Goal: Task Accomplishment & Management: Manage account settings

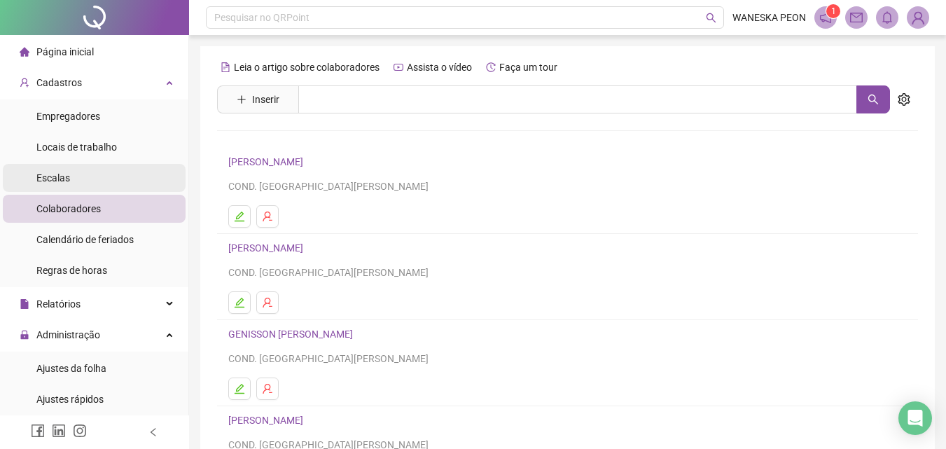
click at [53, 175] on span "Escalas" at bounding box center [53, 177] width 34 height 11
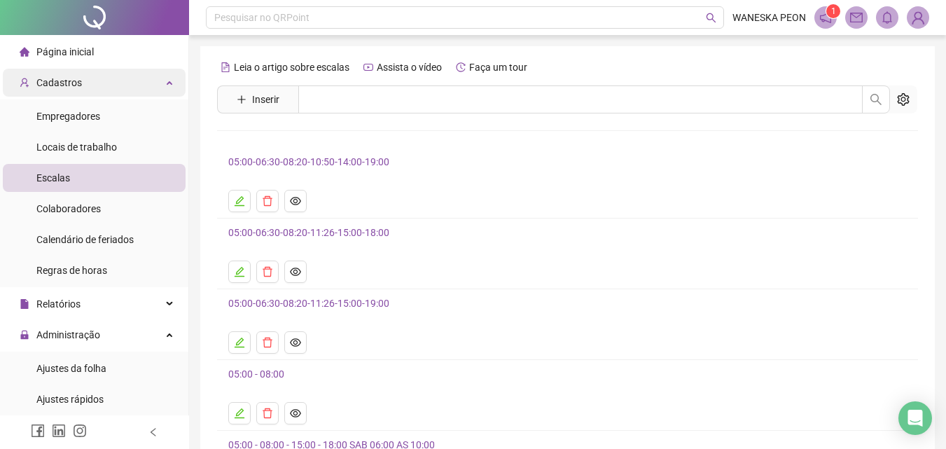
click at [73, 81] on span "Cadastros" at bounding box center [59, 82] width 46 height 11
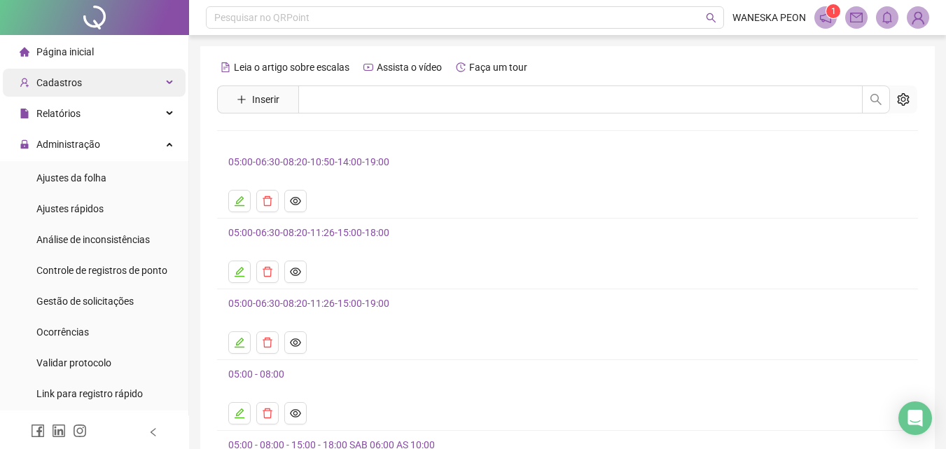
click at [89, 79] on div "Cadastros" at bounding box center [94, 83] width 183 height 28
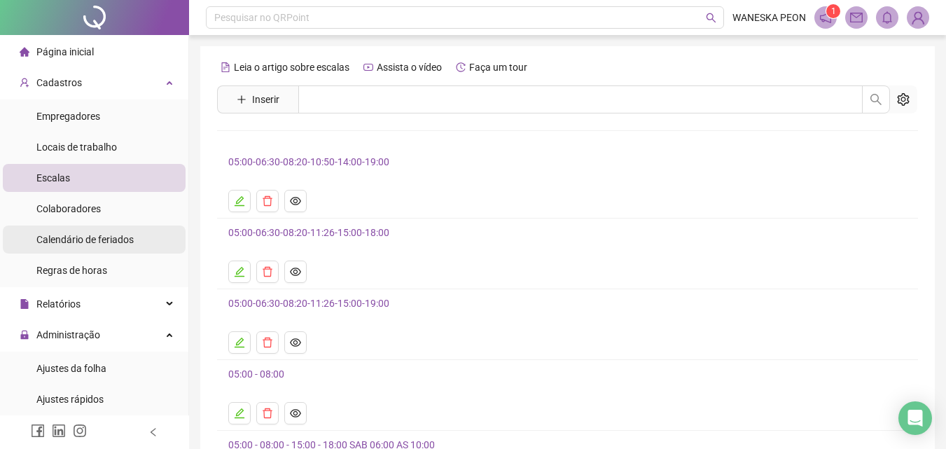
click at [79, 236] on span "Calendário de feriados" at bounding box center [84, 239] width 97 height 11
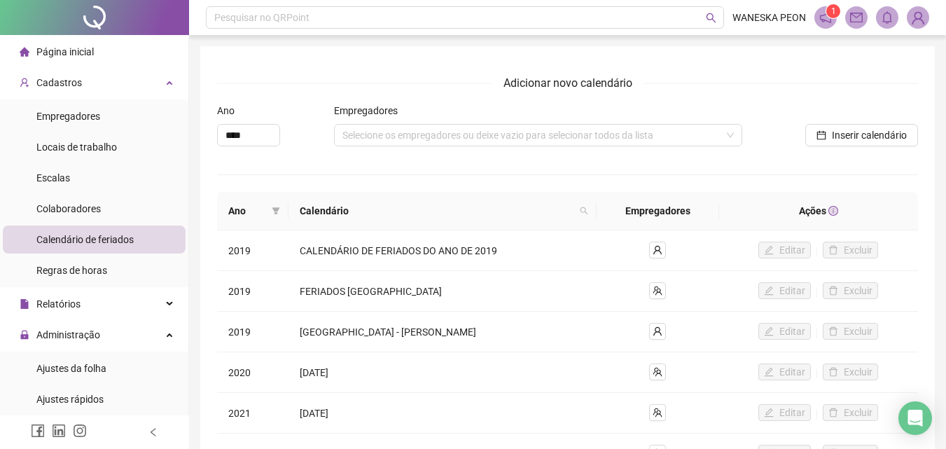
click at [80, 236] on span "Calendário de feriados" at bounding box center [84, 239] width 97 height 11
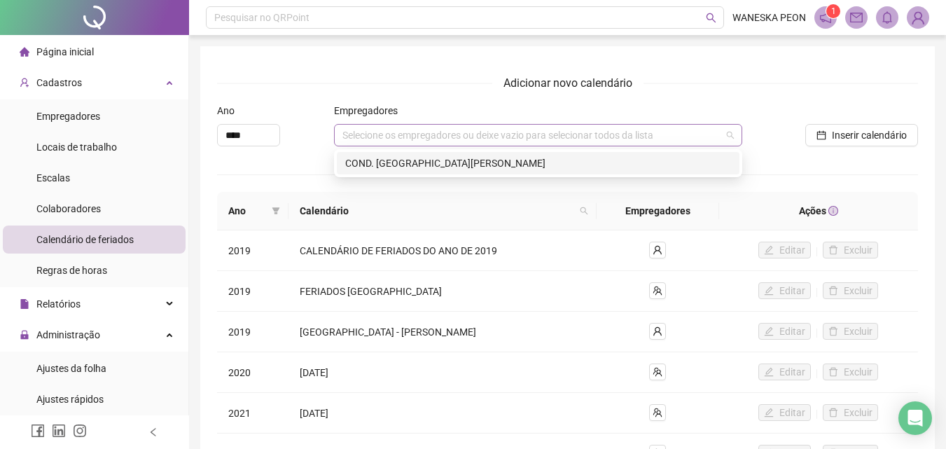
click at [407, 134] on div "Selecione os empregadores ou deixe vazio para selecionar todos da lista" at bounding box center [538, 135] width 408 height 22
type input "****"
click at [272, 130] on icon "up" at bounding box center [272, 131] width 5 height 5
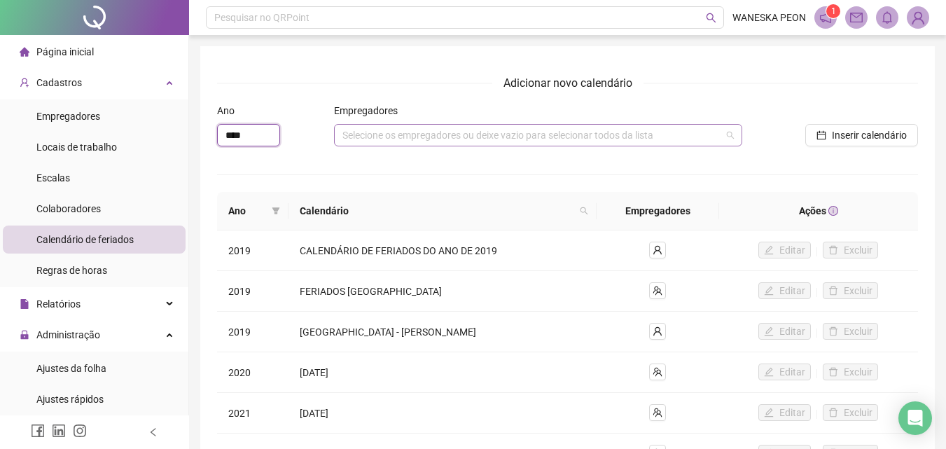
click at [363, 134] on div "Selecione os empregadores ou deixe vazio para selecionar todos da lista" at bounding box center [538, 135] width 408 height 22
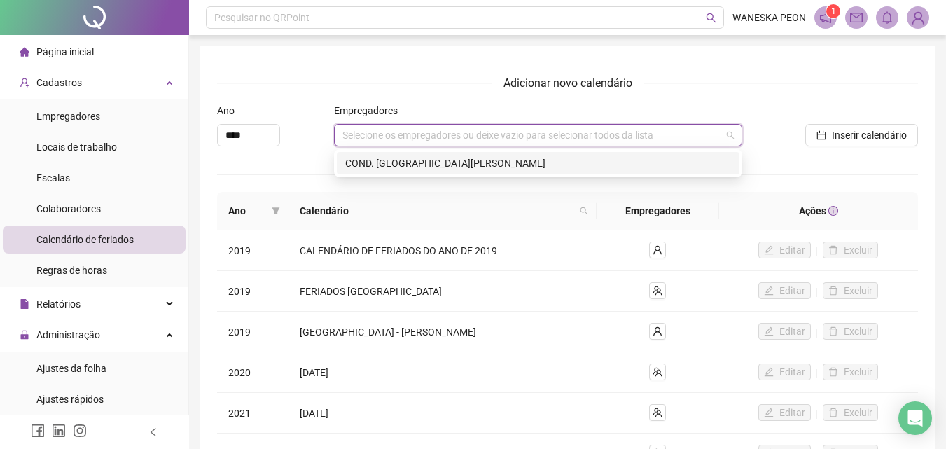
click at [393, 163] on div "COND. [GEOGRAPHIC_DATA][PERSON_NAME]" at bounding box center [538, 162] width 386 height 15
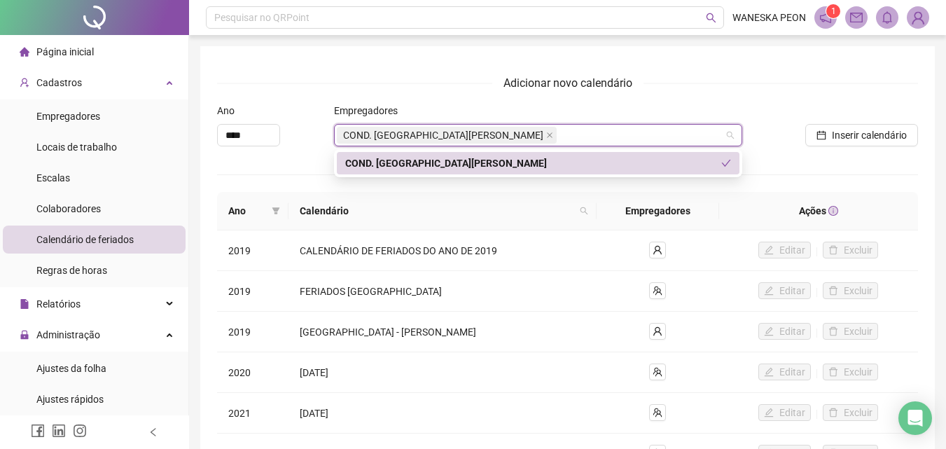
click at [389, 166] on div "COND. [GEOGRAPHIC_DATA][PERSON_NAME]" at bounding box center [533, 162] width 376 height 15
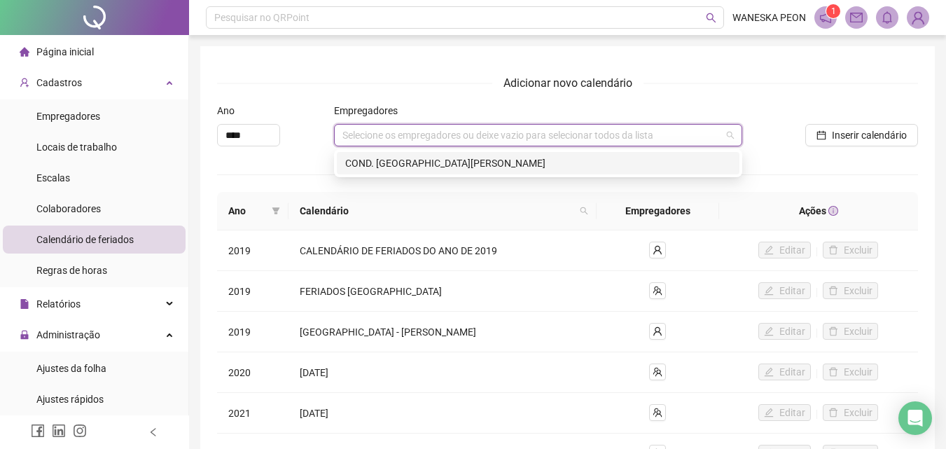
click at [387, 161] on div "COND. [GEOGRAPHIC_DATA][PERSON_NAME]" at bounding box center [538, 162] width 386 height 15
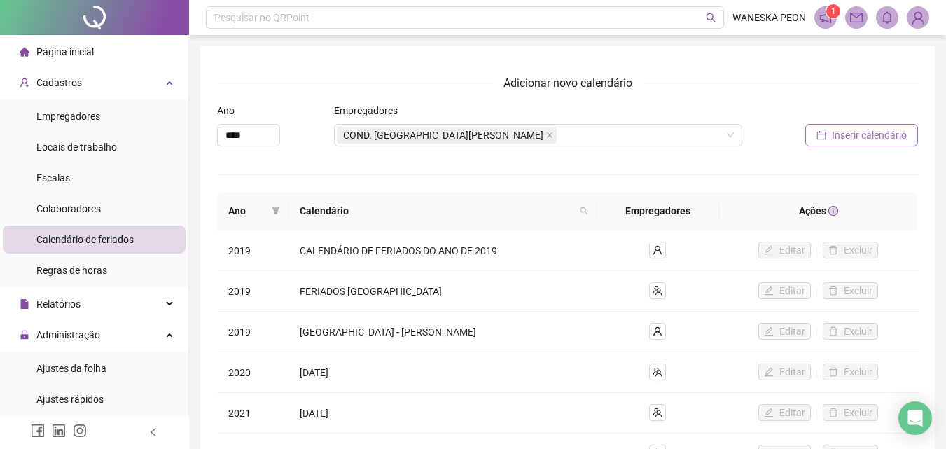
click at [855, 129] on span "Inserir calendário" at bounding box center [869, 134] width 75 height 15
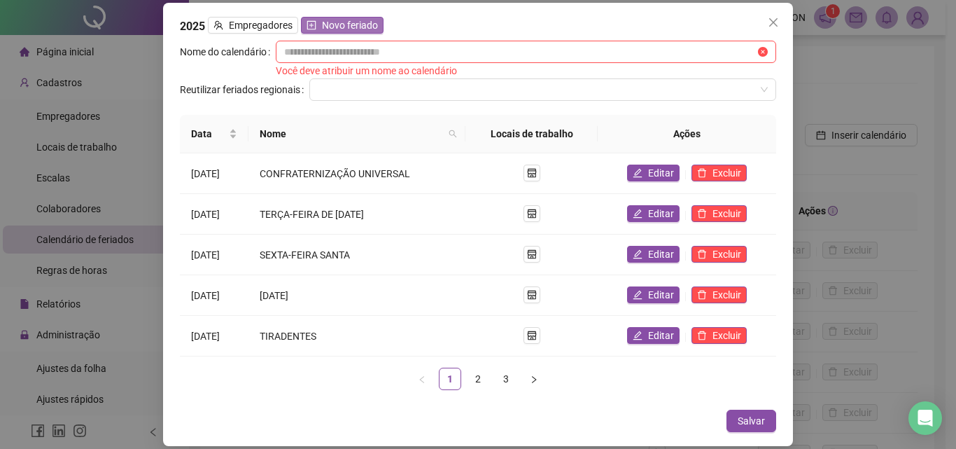
click at [349, 20] on span "Novo feriado" at bounding box center [350, 25] width 56 height 15
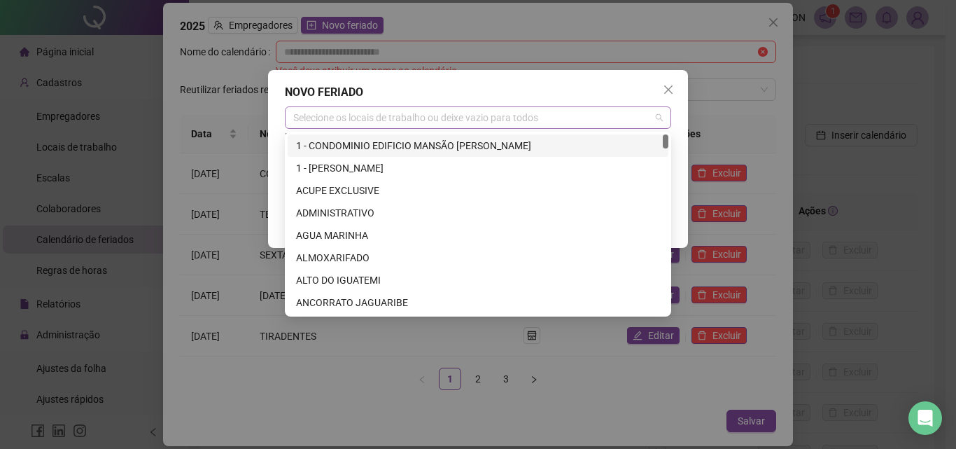
click at [330, 116] on div "Selecione os locais de trabalho ou deixe vazio para todos" at bounding box center [478, 117] width 386 height 22
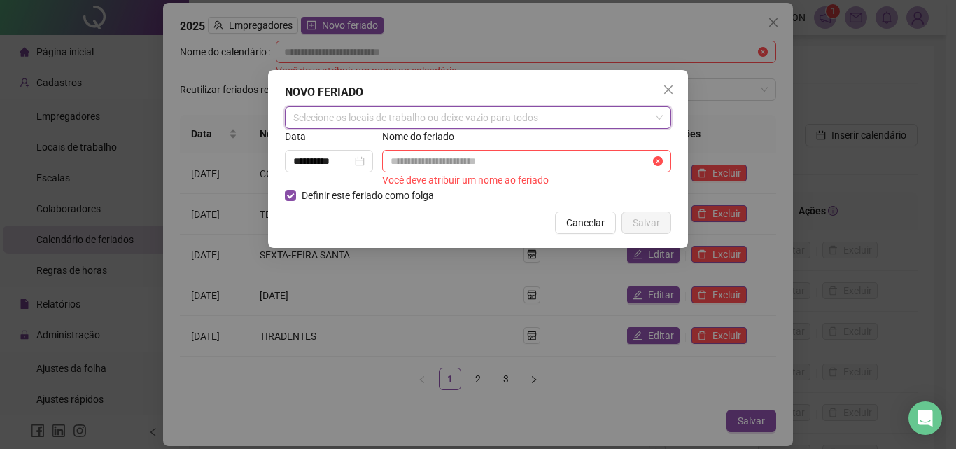
click at [312, 118] on div "Selecione os locais de trabalho ou deixe vazio para todos" at bounding box center [478, 117] width 386 height 22
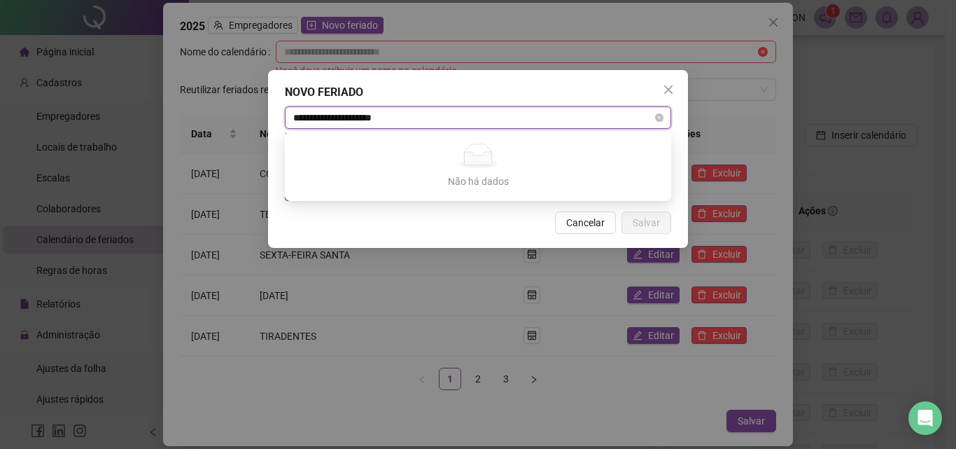
type input "**********"
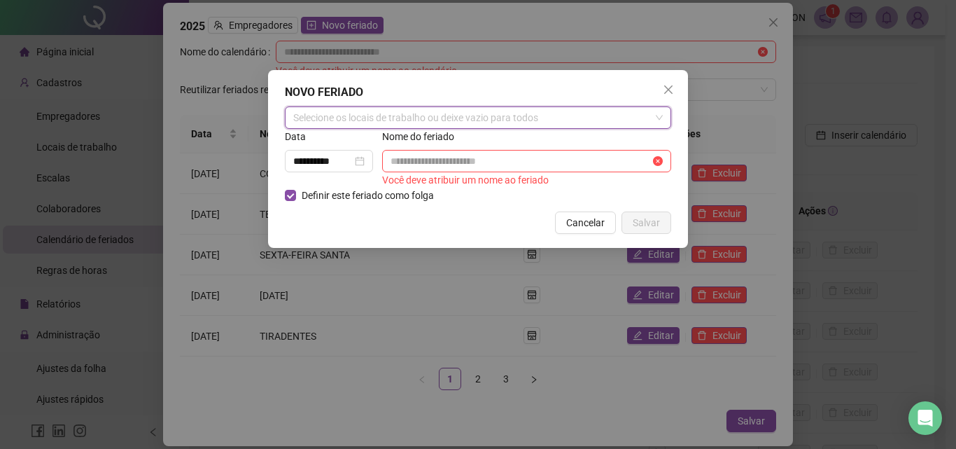
click at [435, 116] on div "Selecione os locais de trabalho ou deixe vazio para todos" at bounding box center [478, 117] width 386 height 22
click at [346, 161] on input "**********" at bounding box center [322, 160] width 59 height 15
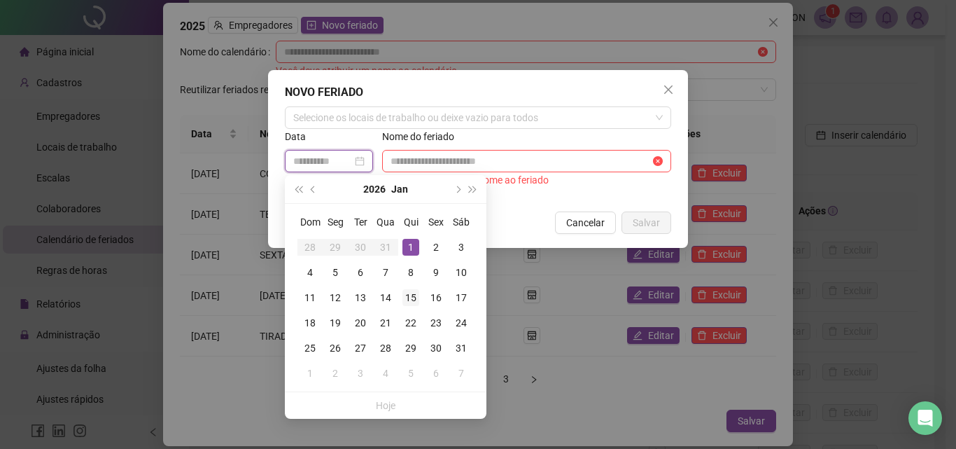
type input "**********"
click at [412, 297] on div "15" at bounding box center [411, 297] width 17 height 17
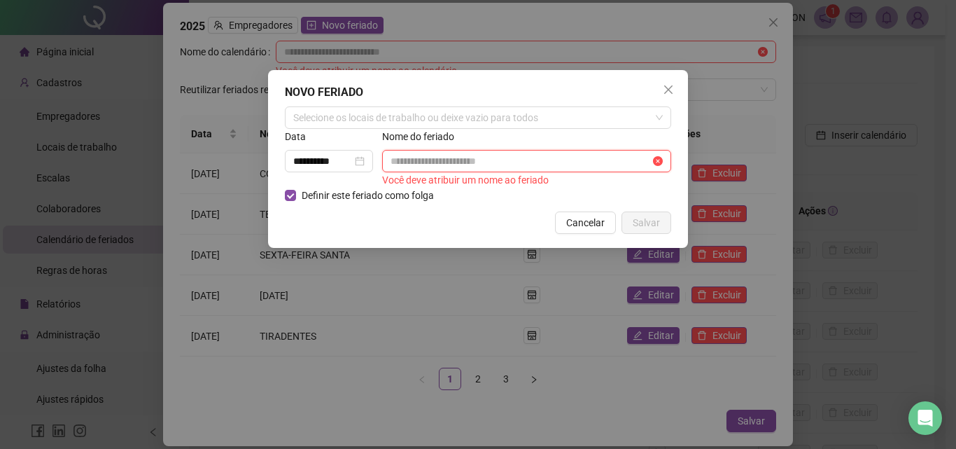
click at [401, 160] on input "text" at bounding box center [521, 160] width 260 height 15
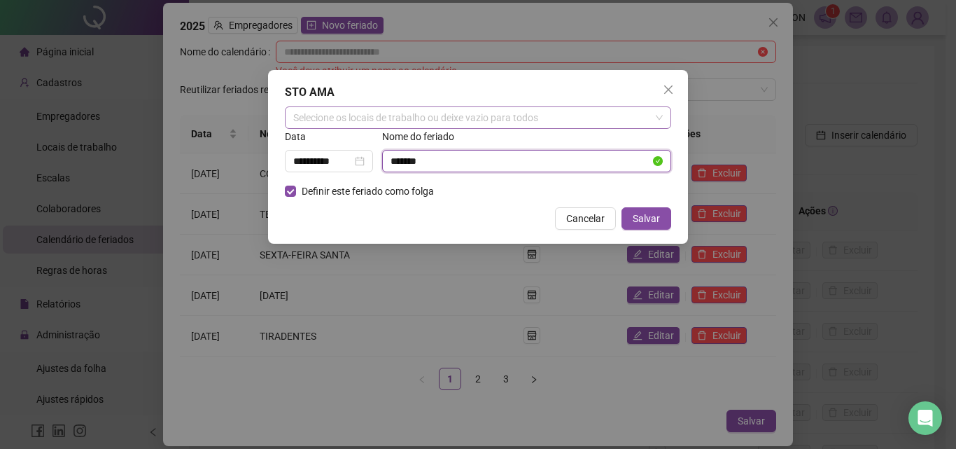
click at [352, 118] on div "Selecione os locais de trabalho ou deixe vazio para todos" at bounding box center [478, 117] width 386 height 22
type input "*******"
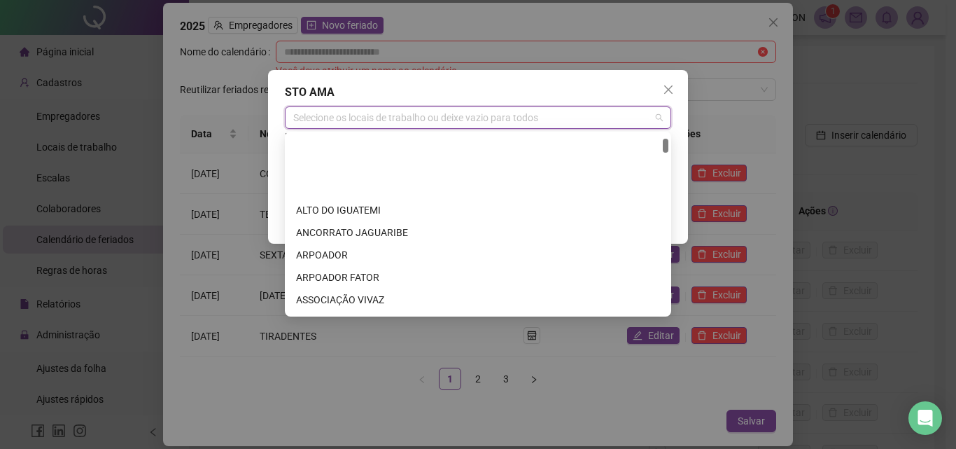
scroll to position [140, 0]
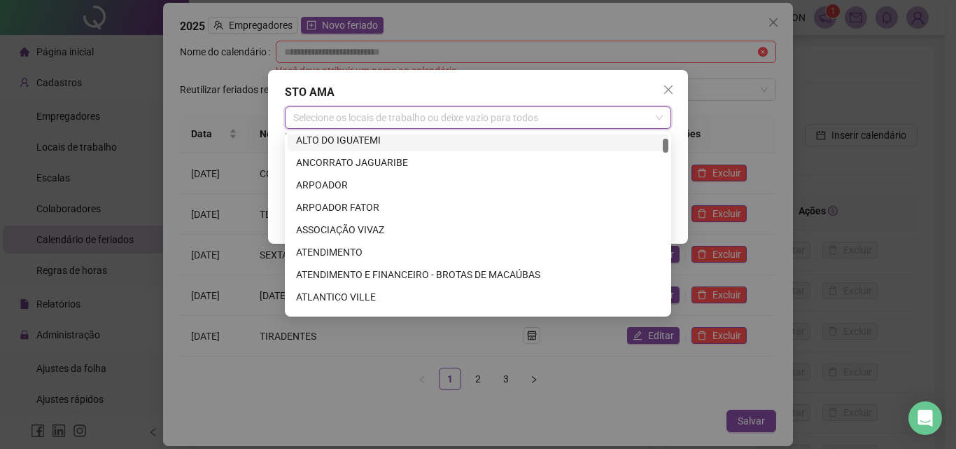
click at [312, 115] on div "Selecione os locais de trabalho ou deixe vazio para todos" at bounding box center [478, 117] width 386 height 22
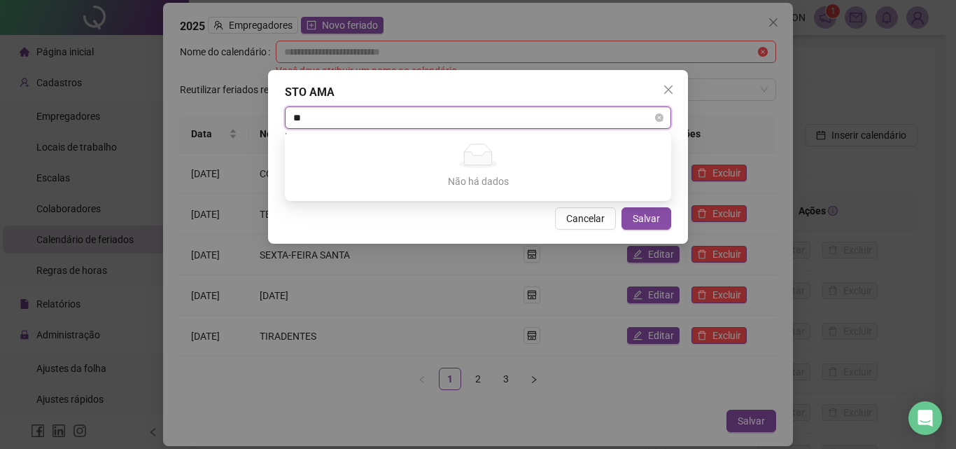
type input "*"
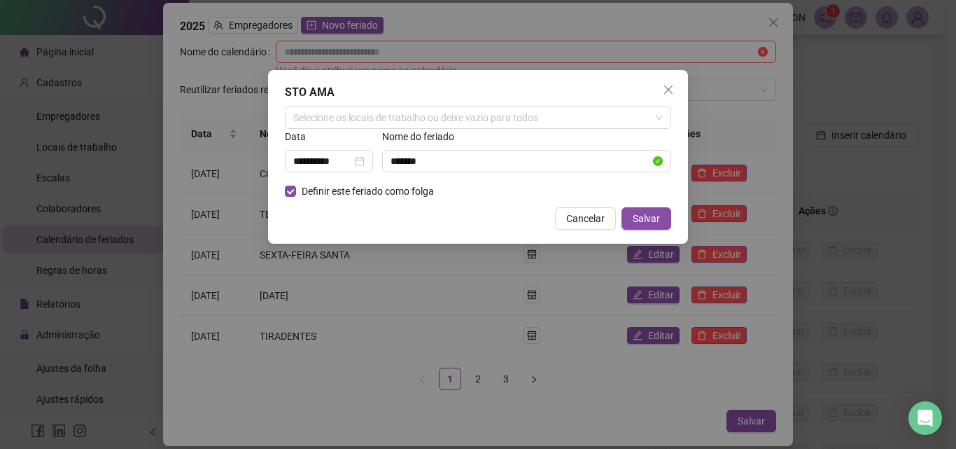
click at [385, 82] on div "**********" at bounding box center [478, 157] width 420 height 174
click at [324, 114] on div "Selecione os locais de trabalho ou deixe vazio para todos" at bounding box center [478, 117] width 386 height 22
click at [509, 118] on div "Selecione os locais de trabalho ou deixe vazio para todos" at bounding box center [478, 117] width 386 height 22
click at [316, 118] on div "Selecione os locais de trabalho ou deixe vazio para todos" at bounding box center [478, 117] width 386 height 22
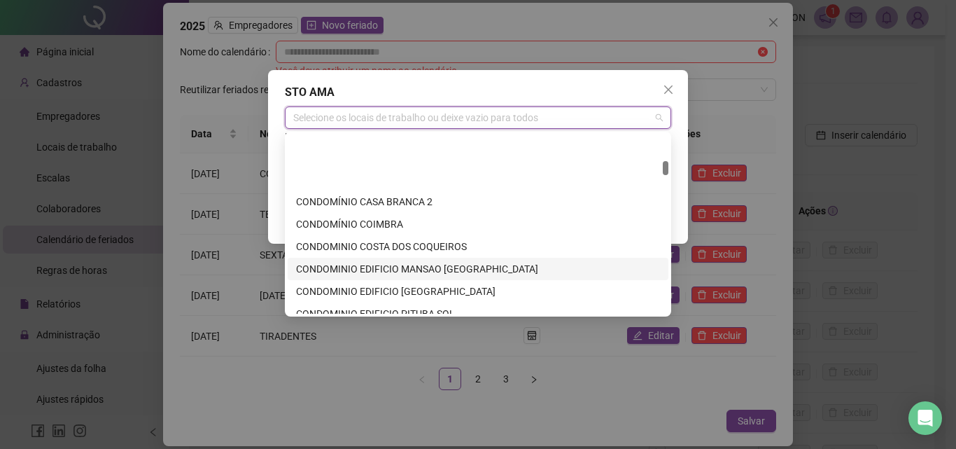
scroll to position [910, 0]
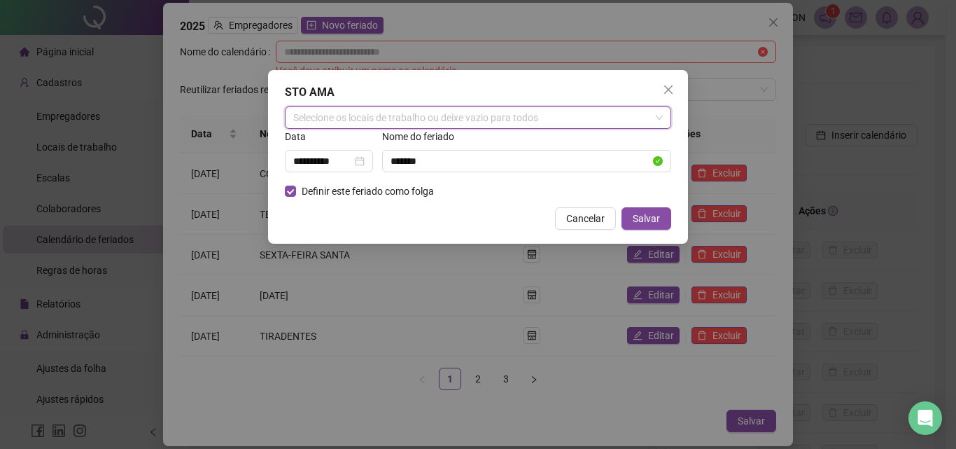
click at [492, 118] on div "Selecione os locais de trabalho ou deixe vazio para todos" at bounding box center [478, 117] width 386 height 22
click at [666, 88] on icon "close" at bounding box center [668, 89] width 11 height 11
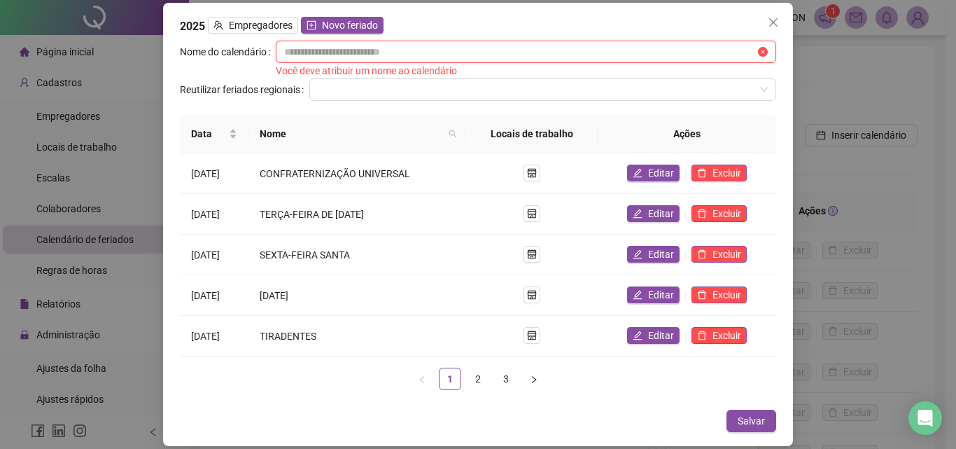
click at [322, 50] on input "text" at bounding box center [519, 51] width 471 height 15
click at [323, 50] on input "text" at bounding box center [519, 51] width 471 height 15
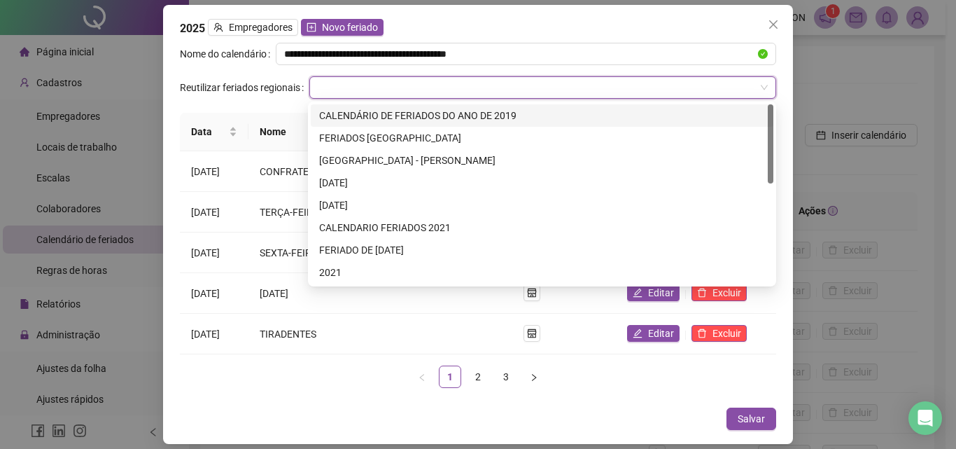
click at [331, 85] on input "search" at bounding box center [537, 87] width 438 height 21
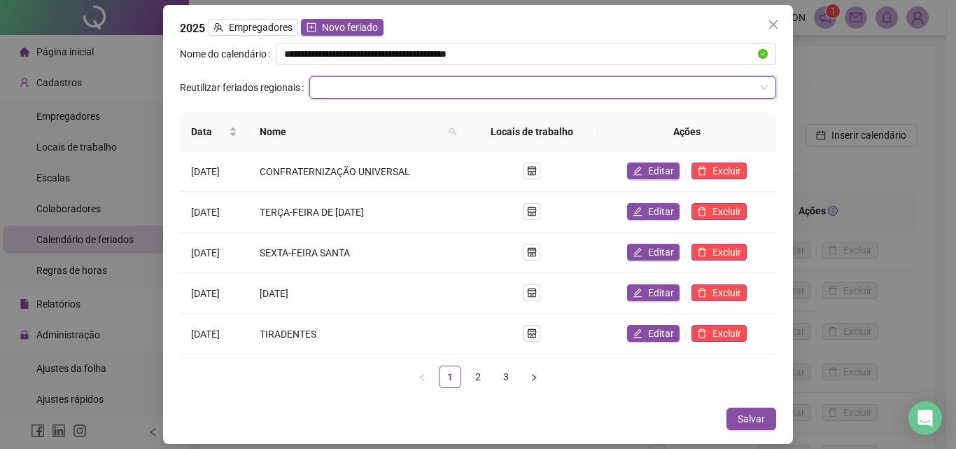
click at [331, 85] on input "search" at bounding box center [537, 87] width 438 height 21
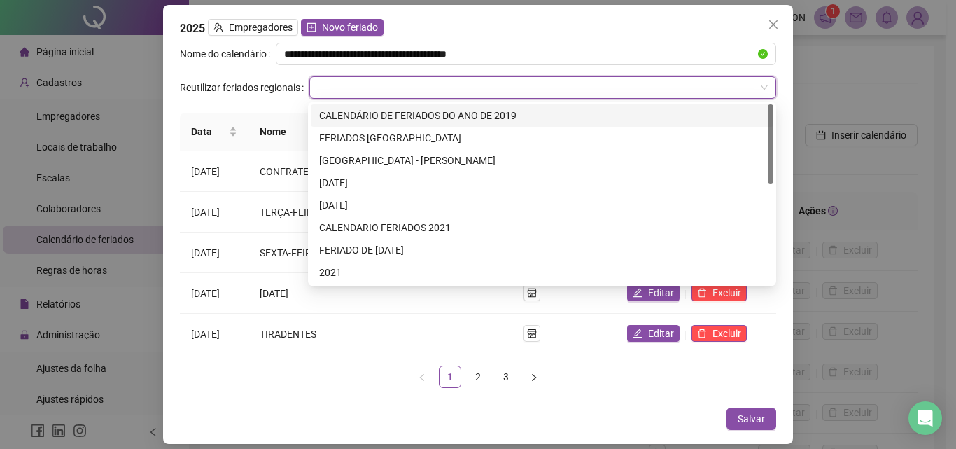
click at [331, 85] on input "search" at bounding box center [537, 87] width 438 height 21
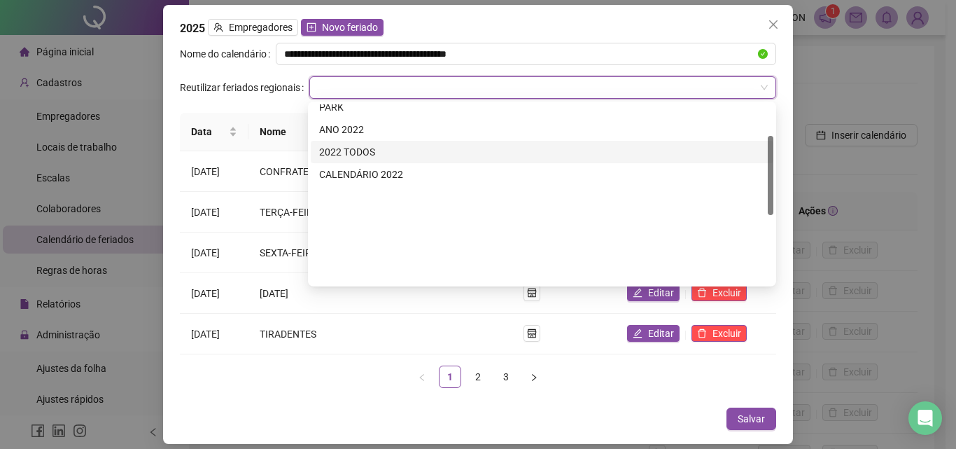
scroll to position [70, 0]
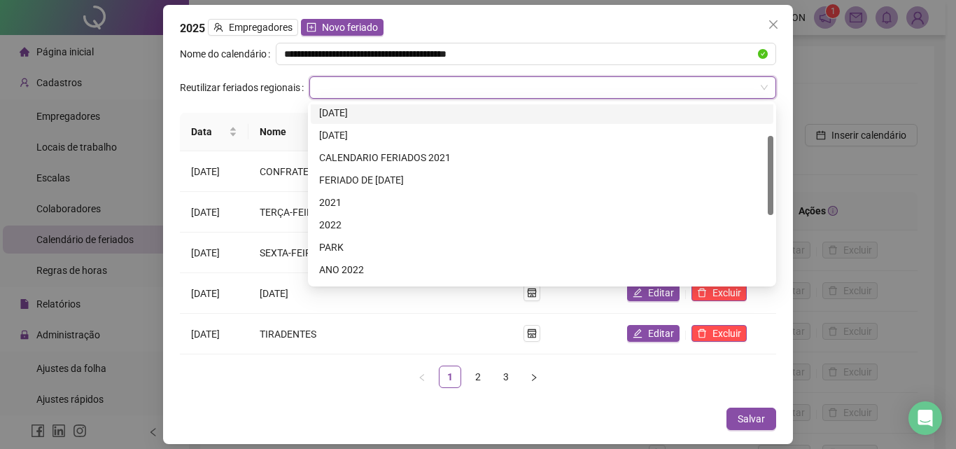
click at [336, 84] on input "search" at bounding box center [537, 87] width 438 height 21
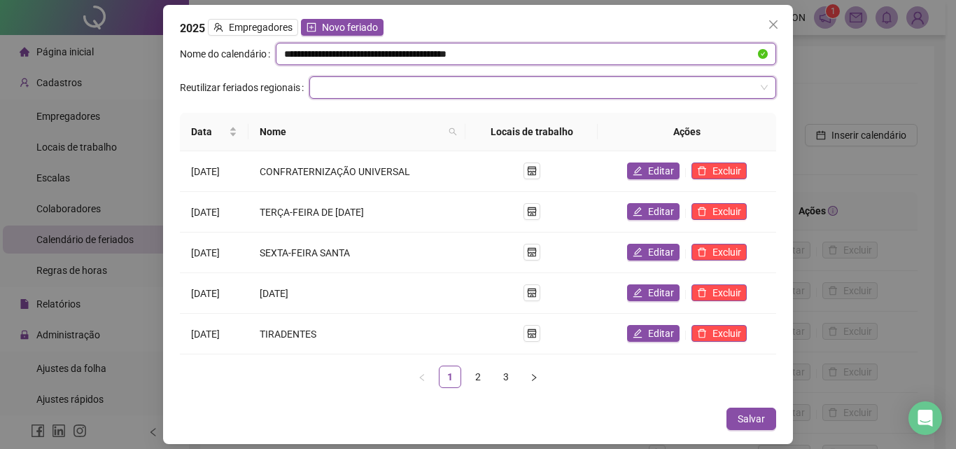
click at [547, 53] on input "**********" at bounding box center [519, 53] width 471 height 15
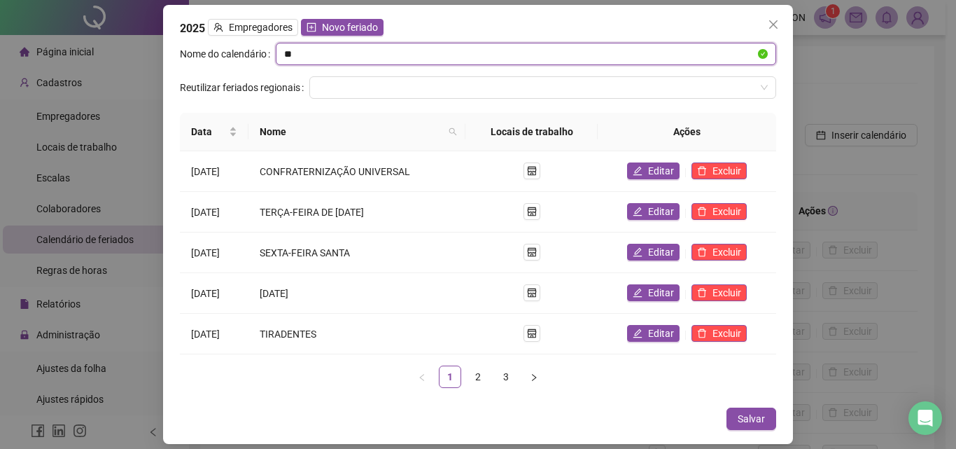
type input "*"
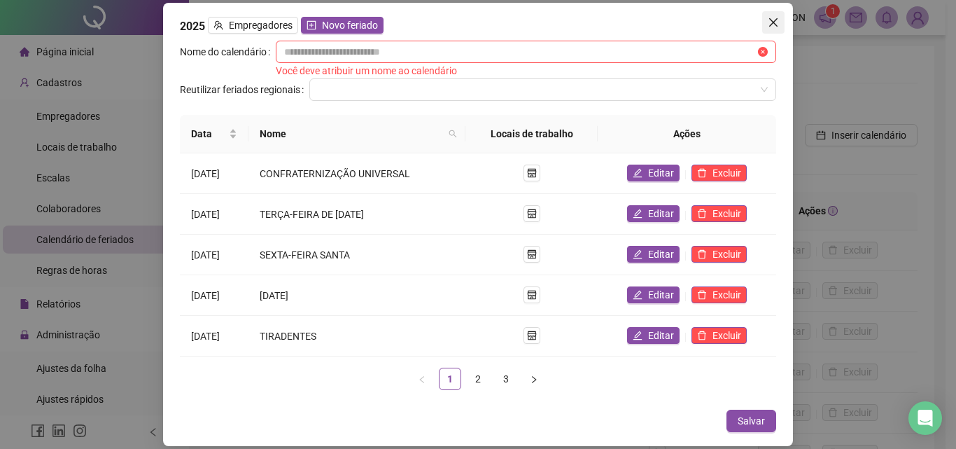
click at [771, 22] on icon "close" at bounding box center [773, 22] width 11 height 11
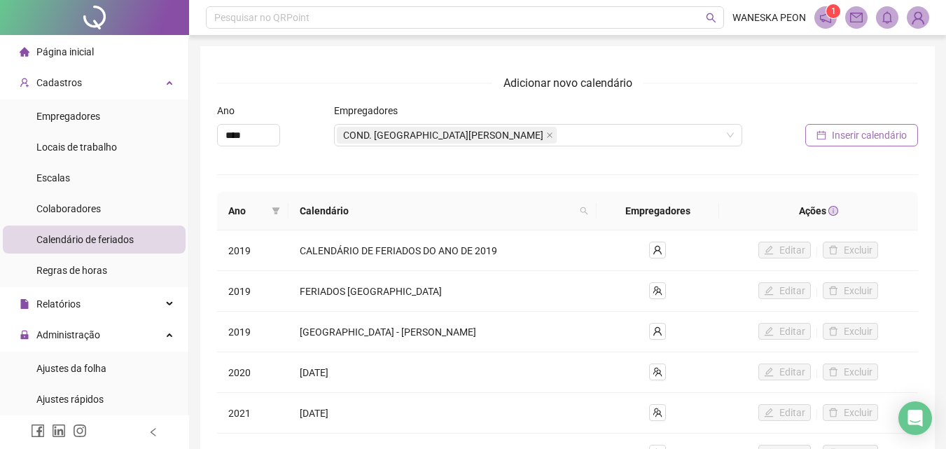
click at [867, 131] on span "Inserir calendário" at bounding box center [869, 134] width 75 height 15
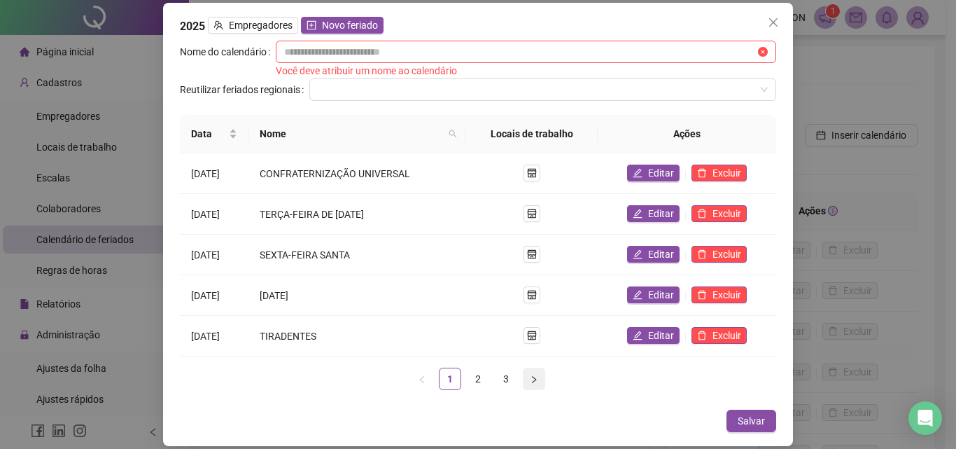
click at [532, 379] on icon "right" at bounding box center [534, 379] width 8 height 8
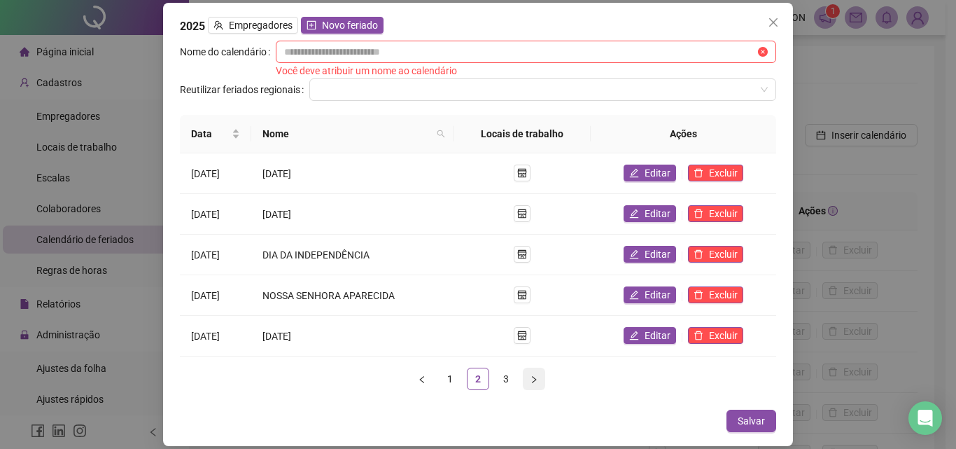
click at [532, 379] on icon "right" at bounding box center [534, 379] width 8 height 8
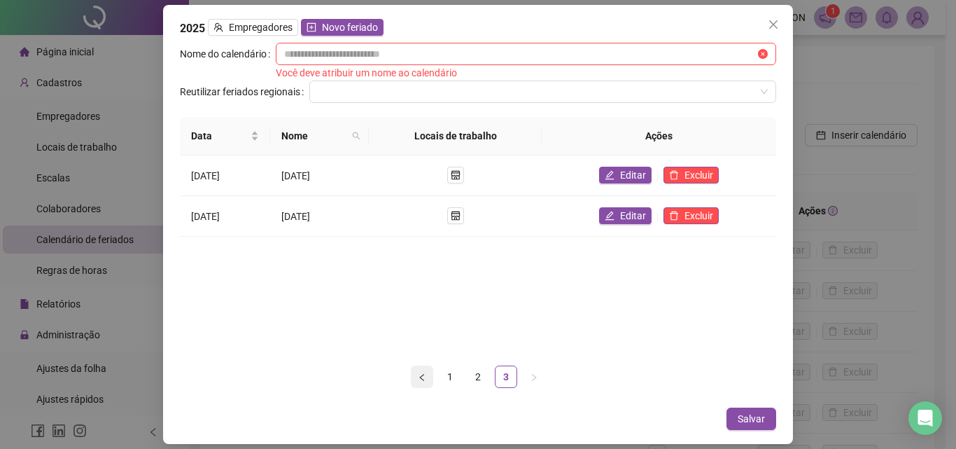
click at [420, 379] on icon "left" at bounding box center [422, 377] width 8 height 8
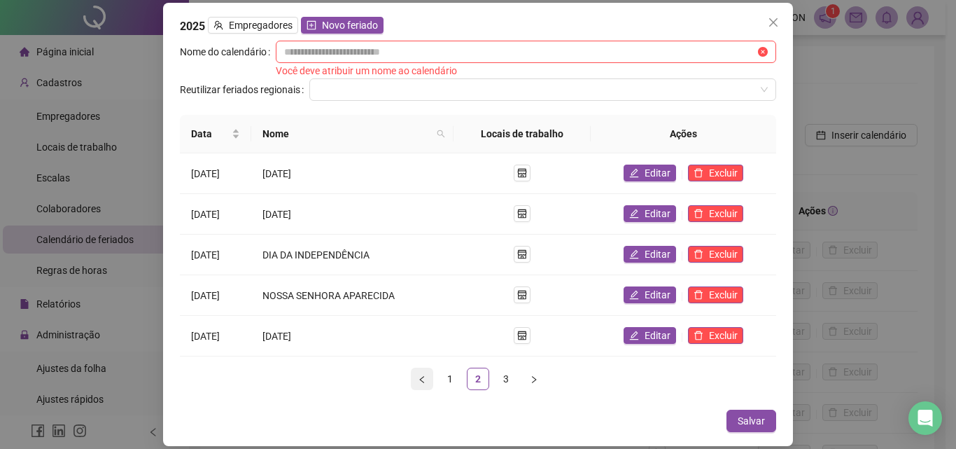
click at [419, 379] on icon "left" at bounding box center [422, 379] width 8 height 8
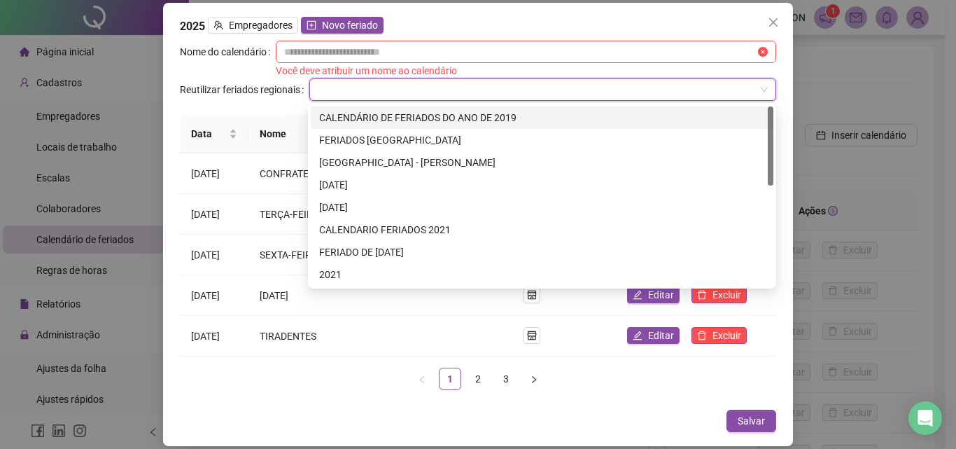
click at [750, 85] on input "search" at bounding box center [537, 89] width 438 height 21
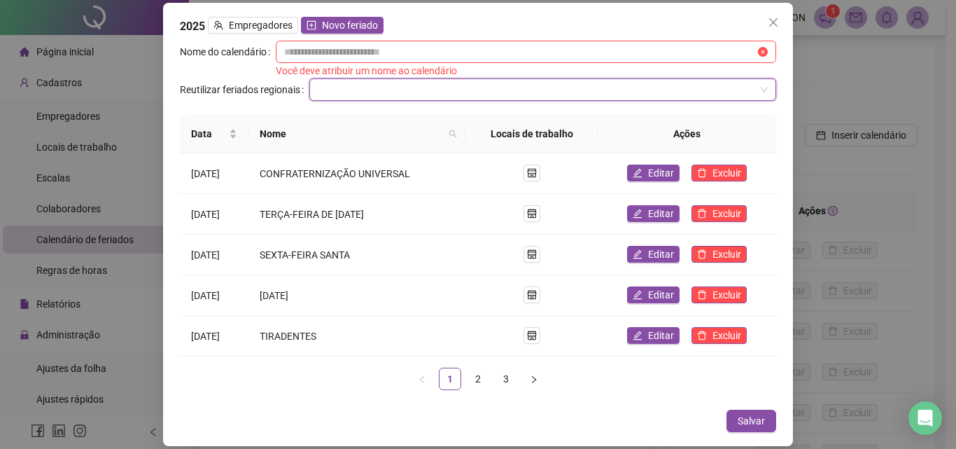
click at [347, 83] on input "search" at bounding box center [537, 89] width 438 height 21
click at [775, 18] on icon "close" at bounding box center [773, 22] width 11 height 11
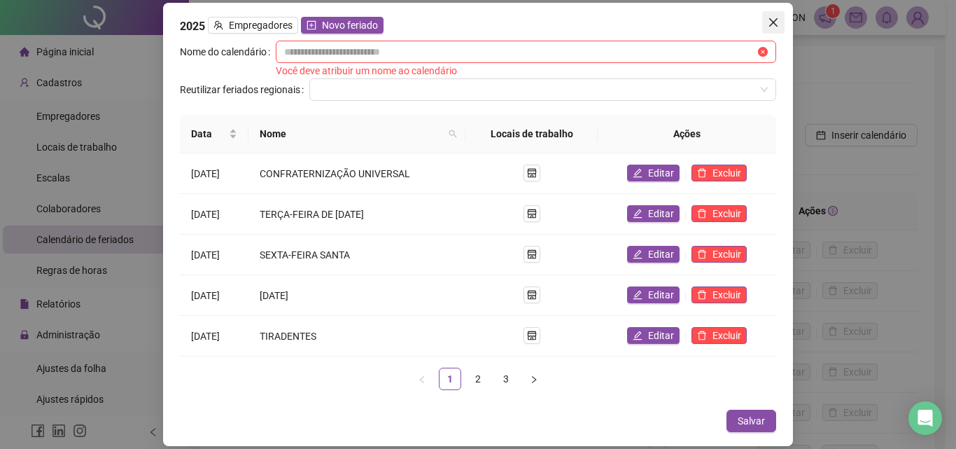
click at [774, 21] on icon "close" at bounding box center [773, 22] width 11 height 11
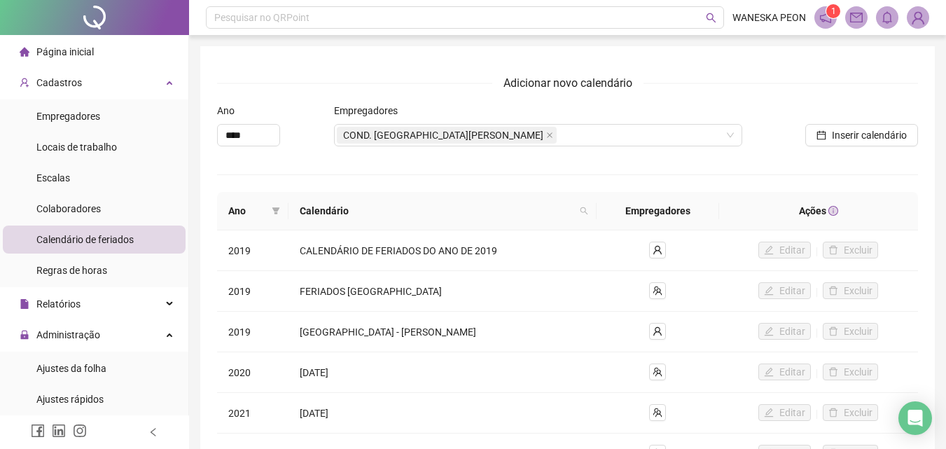
drag, startPoint x: 771, startPoint y: 21, endPoint x: 879, endPoint y: 152, distance: 169.6
click at [879, 152] on div "Inserir calendário" at bounding box center [831, 130] width 176 height 55
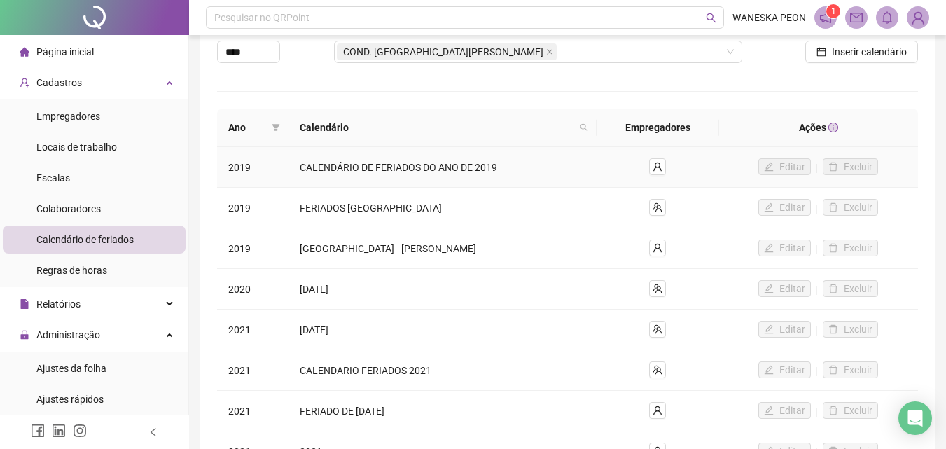
scroll to position [0, 0]
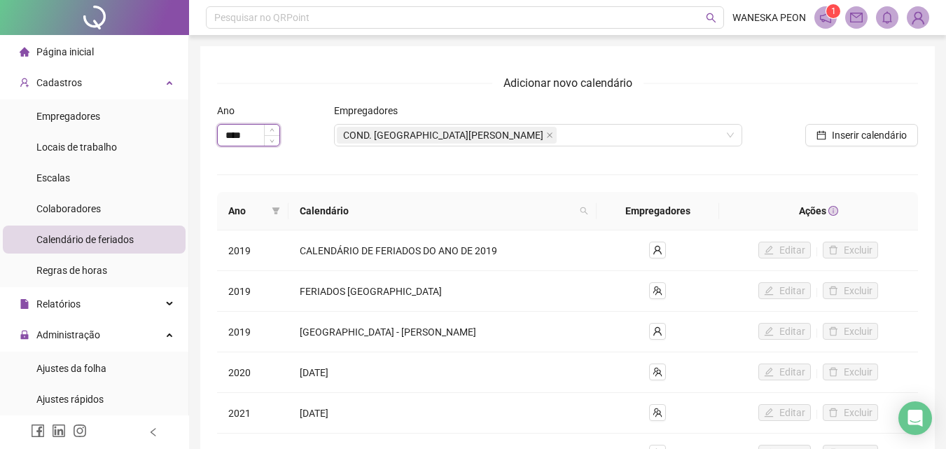
click at [260, 137] on input "****" at bounding box center [249, 135] width 62 height 21
type input "****"
click at [272, 139] on icon "down" at bounding box center [272, 139] width 5 height 5
click at [694, 142] on div "COND. [GEOGRAPHIC_DATA][PERSON_NAME]" at bounding box center [538, 135] width 408 height 22
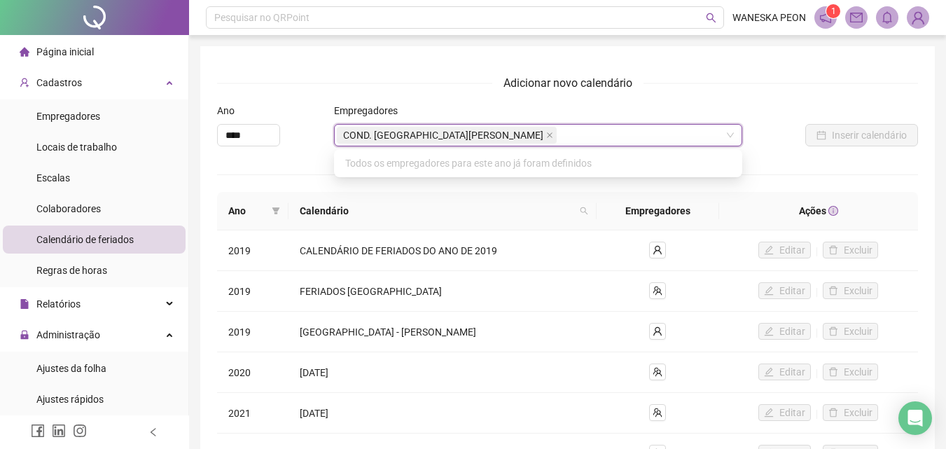
click at [769, 105] on div at bounding box center [830, 113] width 174 height 21
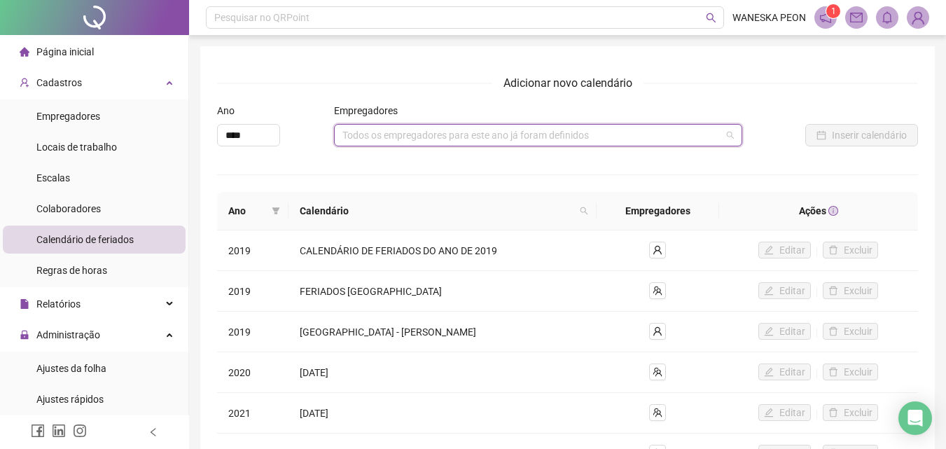
click at [729, 132] on div "Todos os empregadores para este ano já foram definidos" at bounding box center [538, 135] width 408 height 22
click at [426, 114] on div "Empregadores" at bounding box center [538, 113] width 408 height 21
click at [363, 132] on div "Todos os empregadores para este ano já foram definidos" at bounding box center [538, 135] width 408 height 22
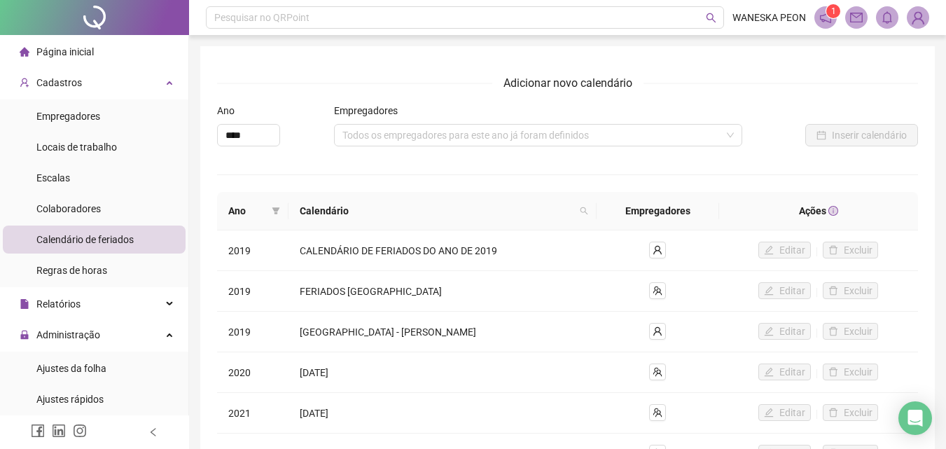
click at [96, 239] on span "Calendário de feriados" at bounding box center [84, 239] width 97 height 11
click at [435, 141] on div "Todos os empregadores para este ano já foram definidos" at bounding box center [538, 135] width 408 height 22
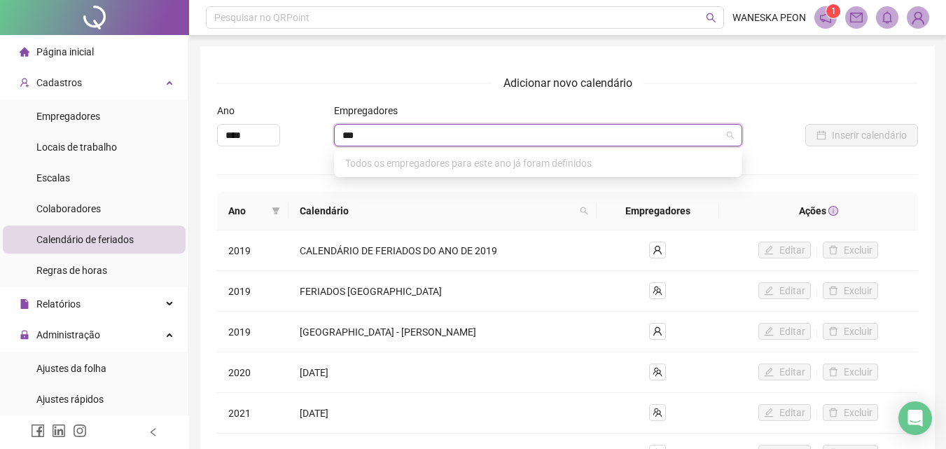
type input "****"
click at [543, 132] on div "Todos os empregadores para este ano já foram definidos" at bounding box center [538, 135] width 408 height 22
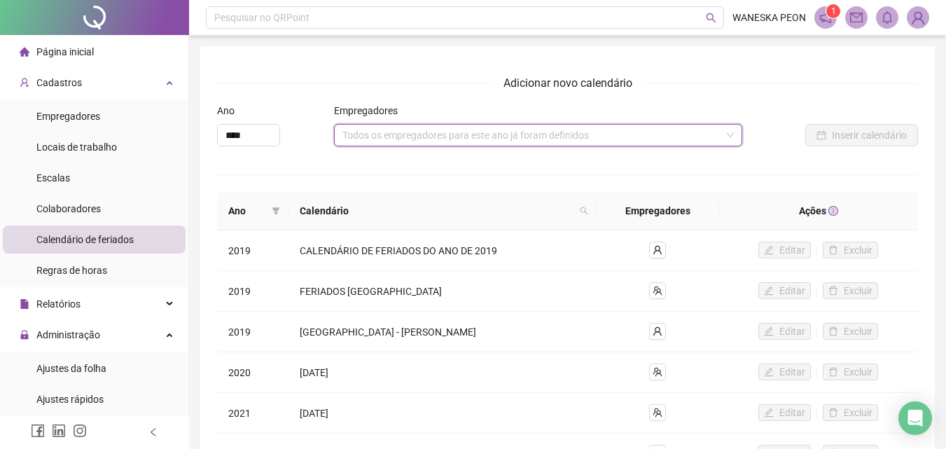
click at [538, 139] on div "Todos os empregadores para este ano já foram definidos" at bounding box center [538, 135] width 408 height 22
click at [777, 102] on div "Adicionar novo calendário Ano **** Empregadores Todos os empregadores para este…" at bounding box center [567, 337] width 701 height 526
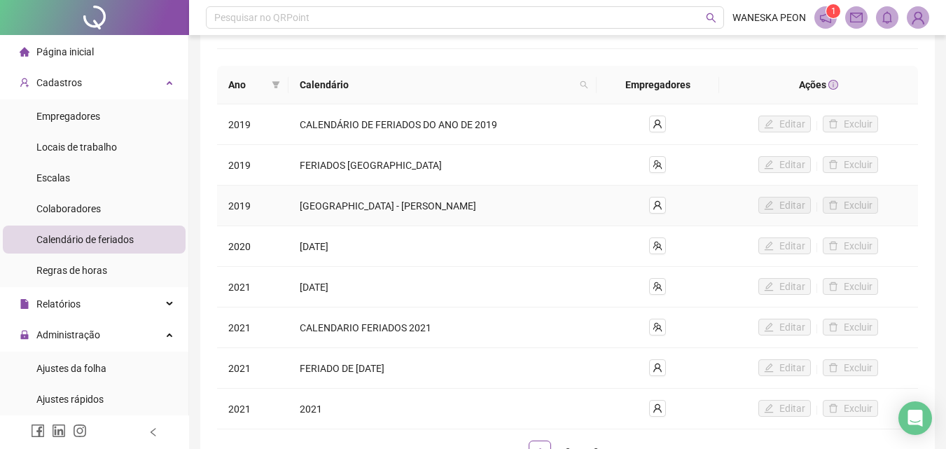
scroll to position [228, 0]
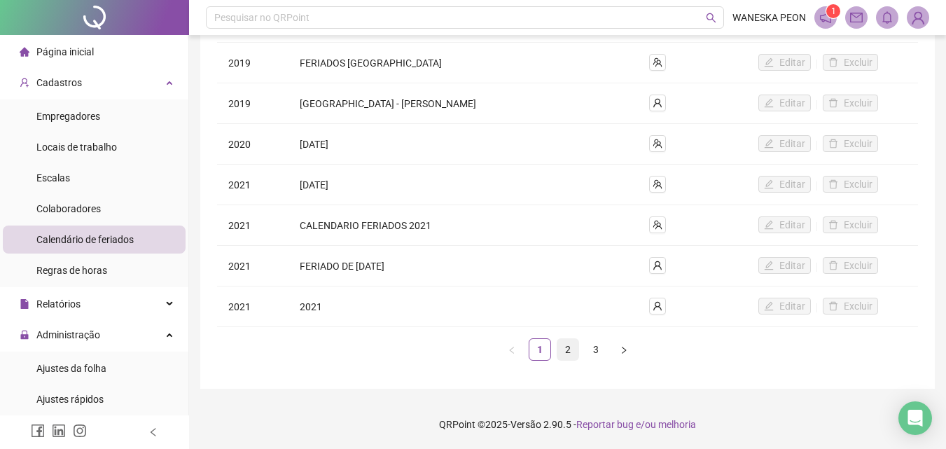
click at [566, 353] on link "2" at bounding box center [567, 349] width 21 height 21
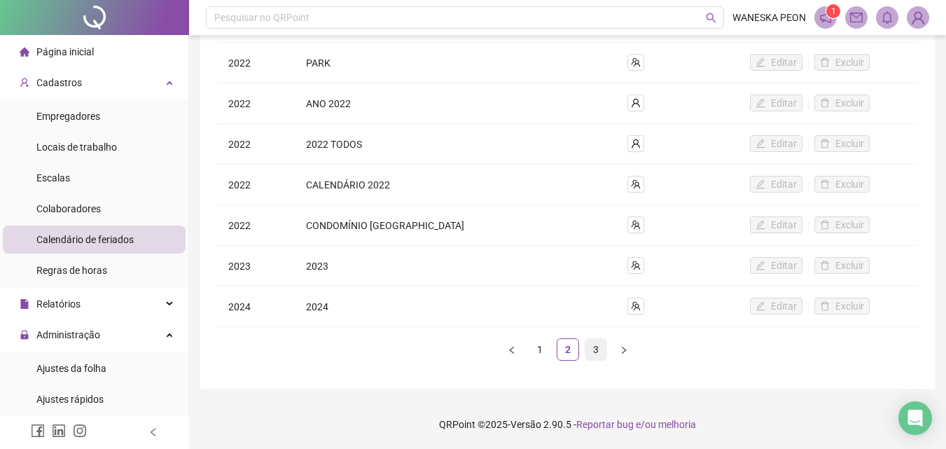
click at [591, 354] on link "3" at bounding box center [595, 349] width 21 height 21
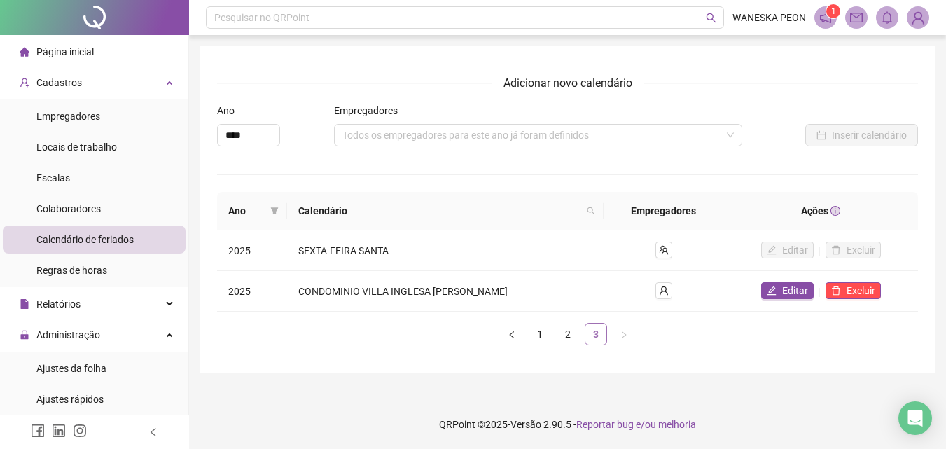
scroll to position [0, 0]
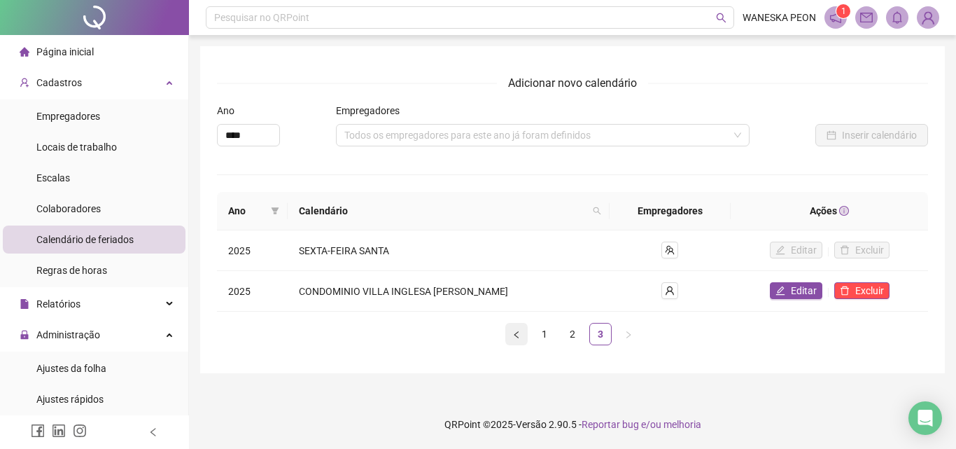
click at [517, 333] on icon "left" at bounding box center [516, 334] width 4 height 7
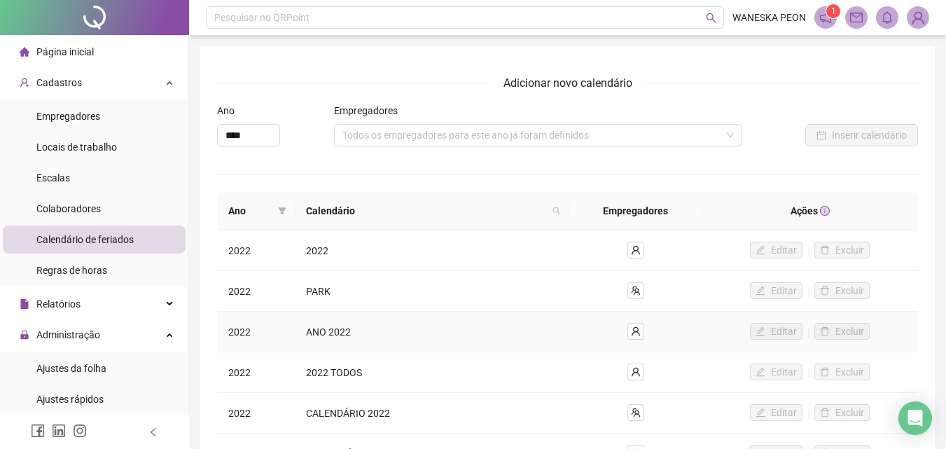
click at [517, 333] on td "ANO 2022" at bounding box center [432, 332] width 274 height 41
click at [129, 243] on span "Calendário de feriados" at bounding box center [84, 239] width 97 height 11
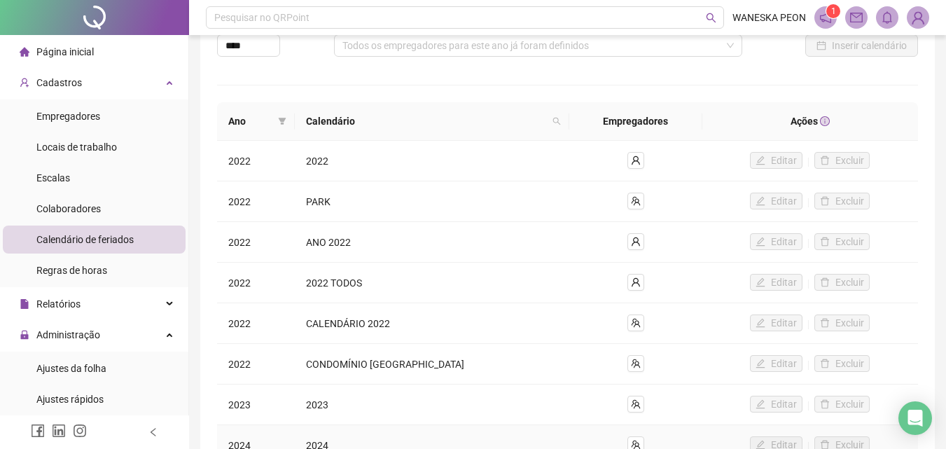
scroll to position [228, 0]
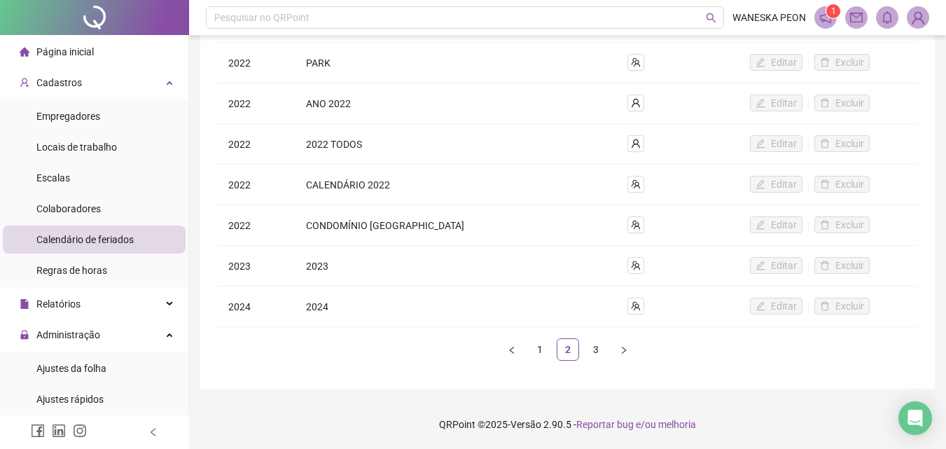
click at [626, 352] on icon "right" at bounding box center [624, 350] width 8 height 8
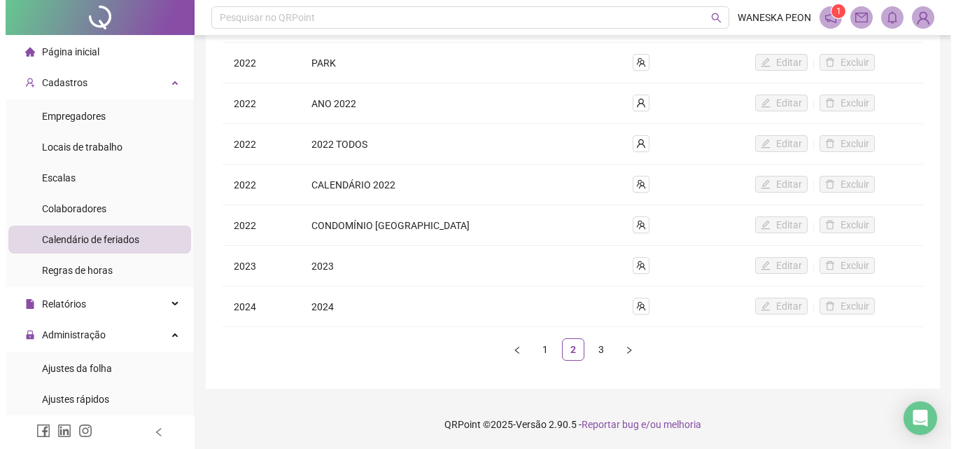
scroll to position [0, 0]
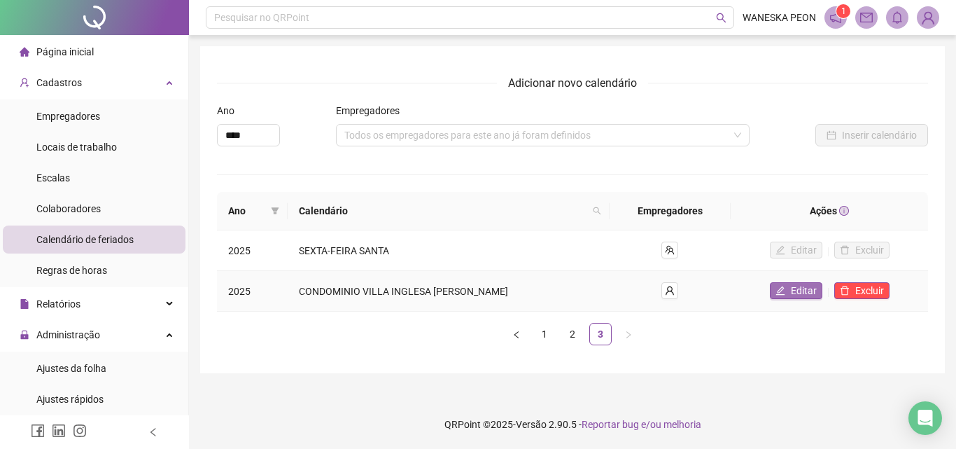
click at [801, 295] on span "Editar" at bounding box center [804, 290] width 26 height 15
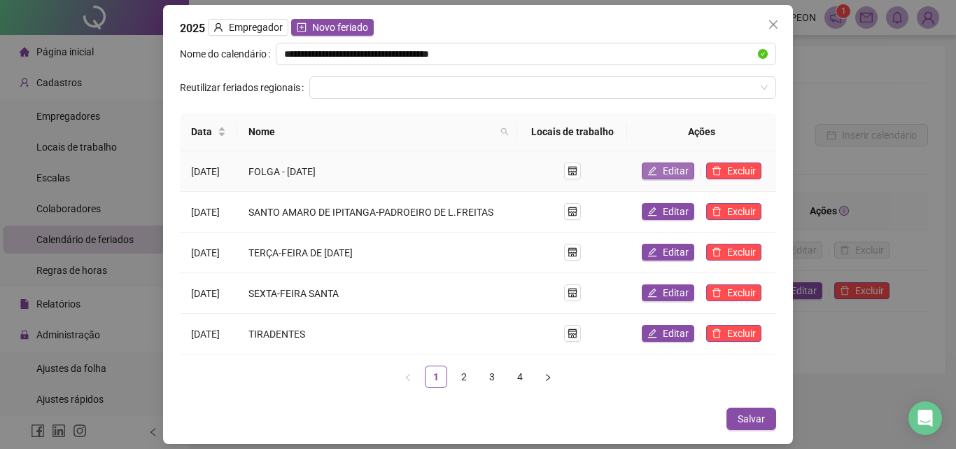
click at [669, 172] on span "Editar" at bounding box center [676, 170] width 26 height 15
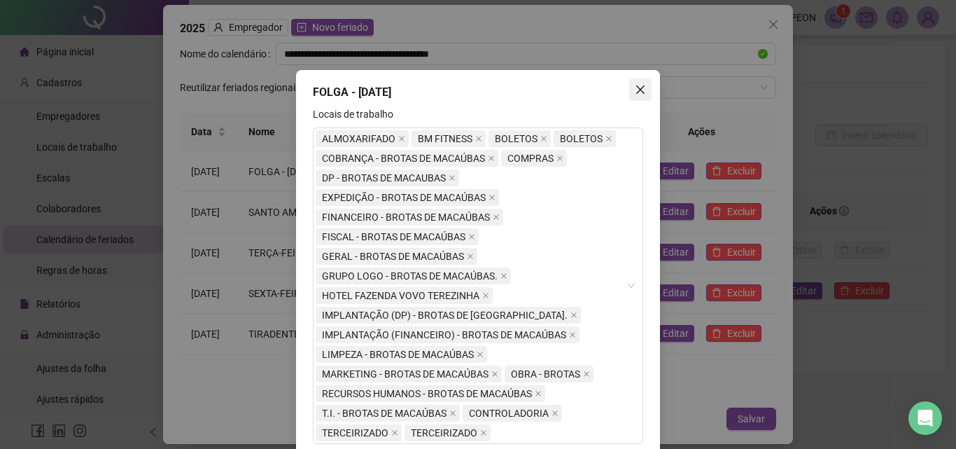
drag, startPoint x: 633, startPoint y: 83, endPoint x: 654, endPoint y: 97, distance: 24.9
click at [633, 84] on button "Close" at bounding box center [640, 89] width 22 height 22
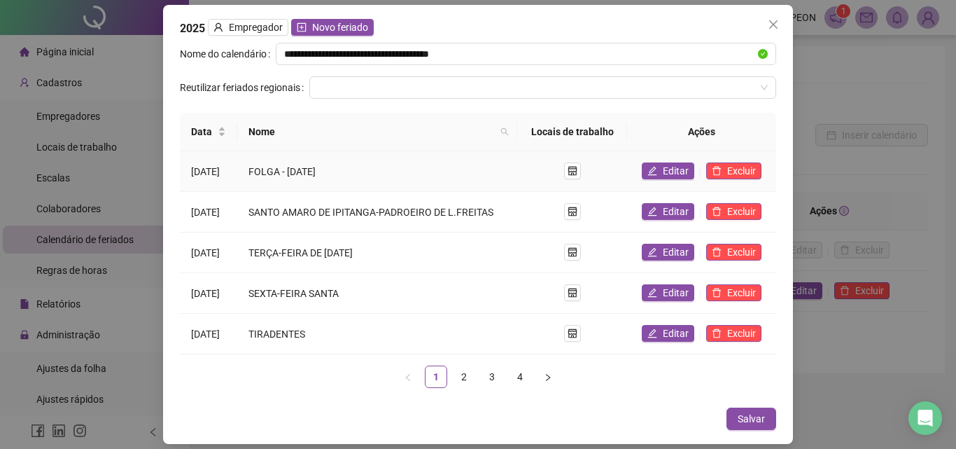
click at [208, 174] on div "[DATE]" at bounding box center [208, 171] width 35 height 15
click at [678, 170] on span "Editar" at bounding box center [676, 170] width 26 height 15
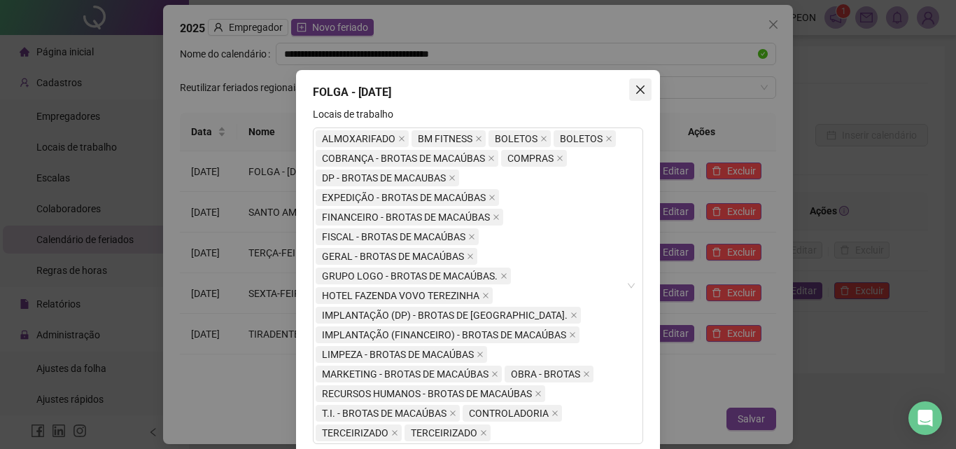
click at [636, 89] on icon "close" at bounding box center [640, 89] width 8 height 8
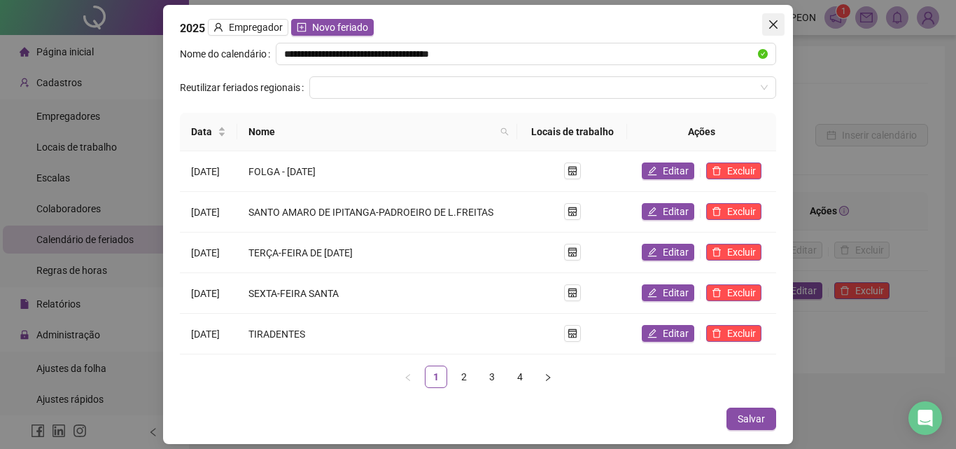
click at [774, 27] on icon "close" at bounding box center [773, 24] width 11 height 11
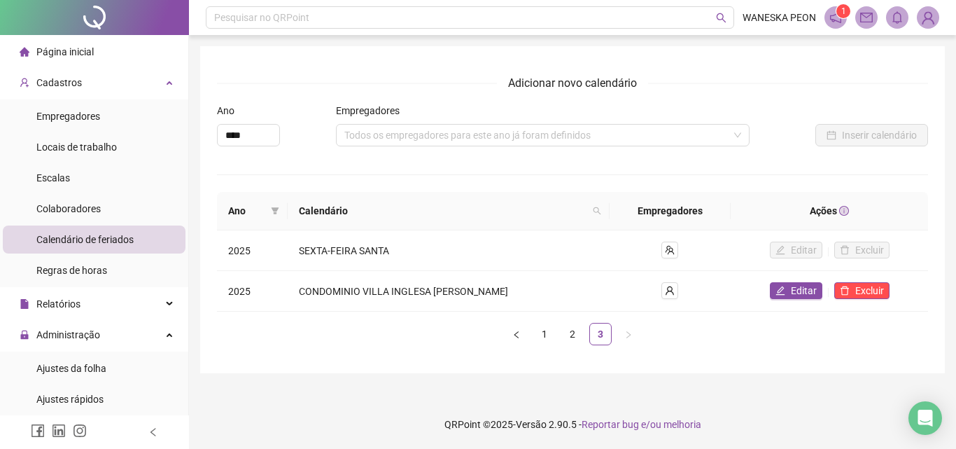
click at [53, 246] on div "Calendário de feriados" at bounding box center [84, 239] width 97 height 28
click at [61, 239] on span "Calendário de feriados" at bounding box center [84, 239] width 97 height 11
click at [258, 133] on input "****" at bounding box center [249, 135] width 62 height 21
type input "****"
click at [798, 292] on span "Editar" at bounding box center [804, 290] width 26 height 15
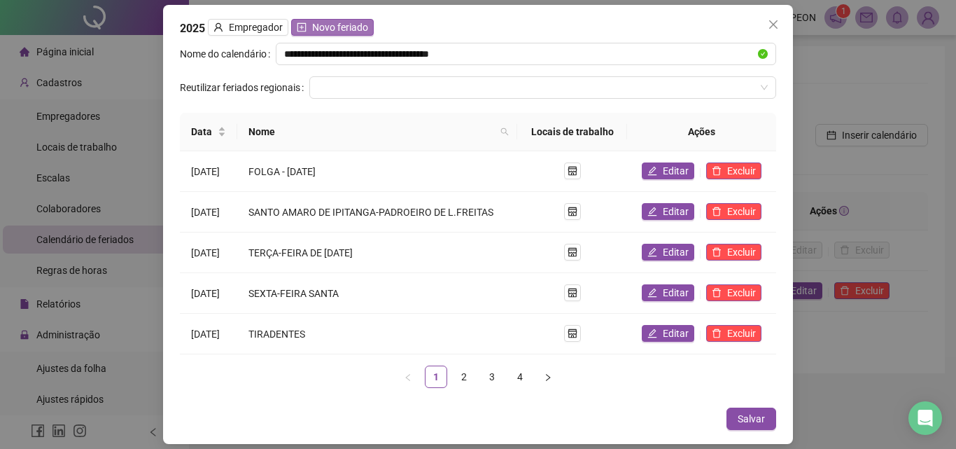
click at [335, 32] on span "Novo feriado" at bounding box center [340, 27] width 56 height 15
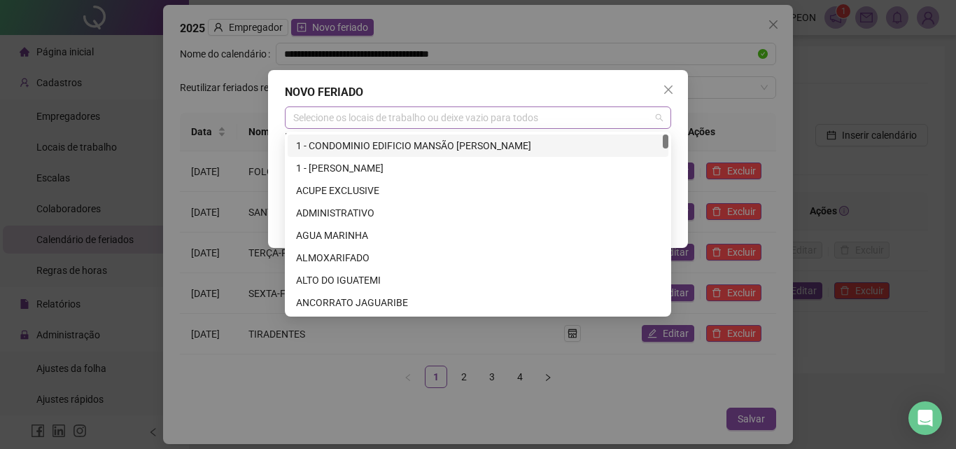
click at [403, 115] on div "Selecione os locais de trabalho ou deixe vazio para todos" at bounding box center [478, 117] width 386 height 22
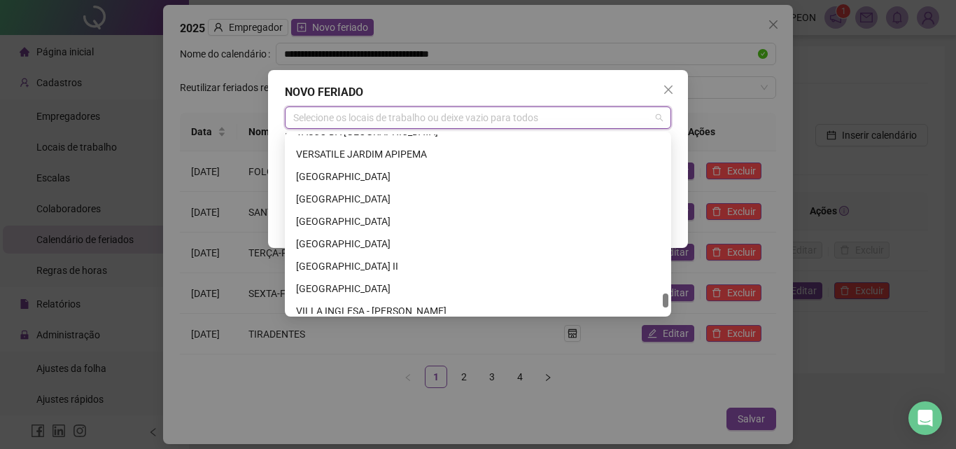
scroll to position [5460, 0]
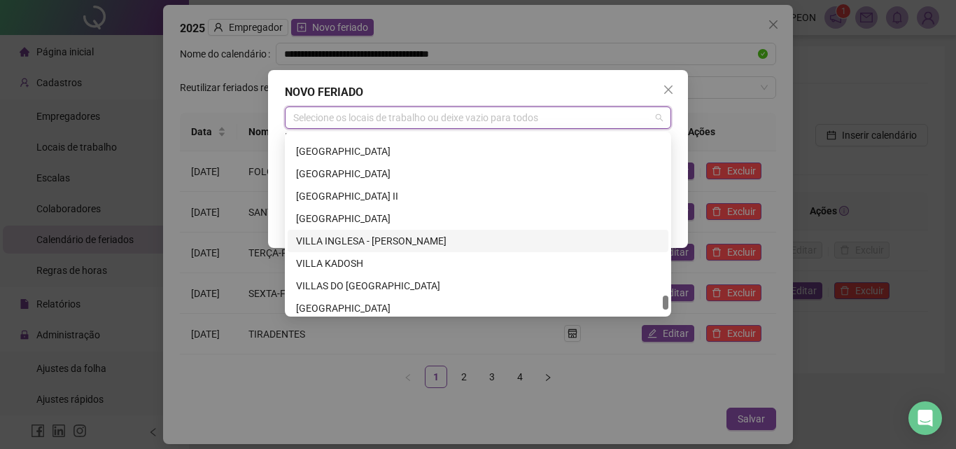
click at [420, 244] on div "VILLA INGLESA - [PERSON_NAME]" at bounding box center [478, 240] width 364 height 15
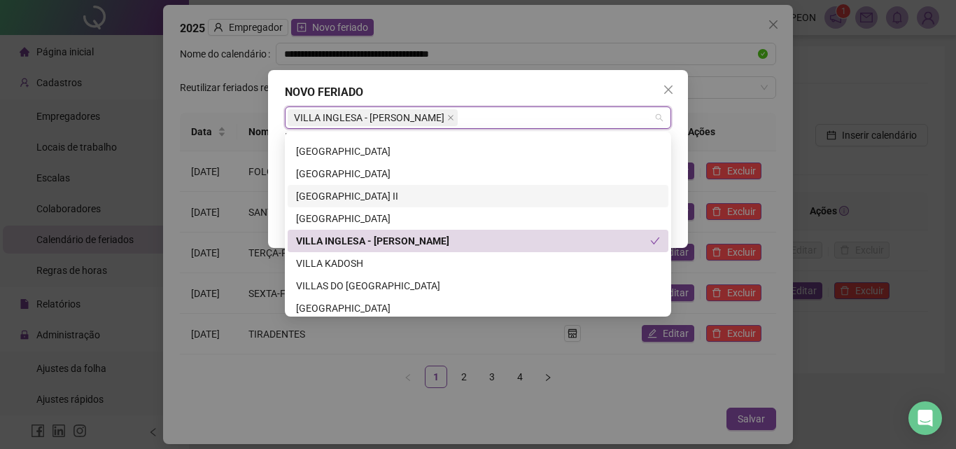
click at [486, 334] on div "**********" at bounding box center [478, 224] width 956 height 449
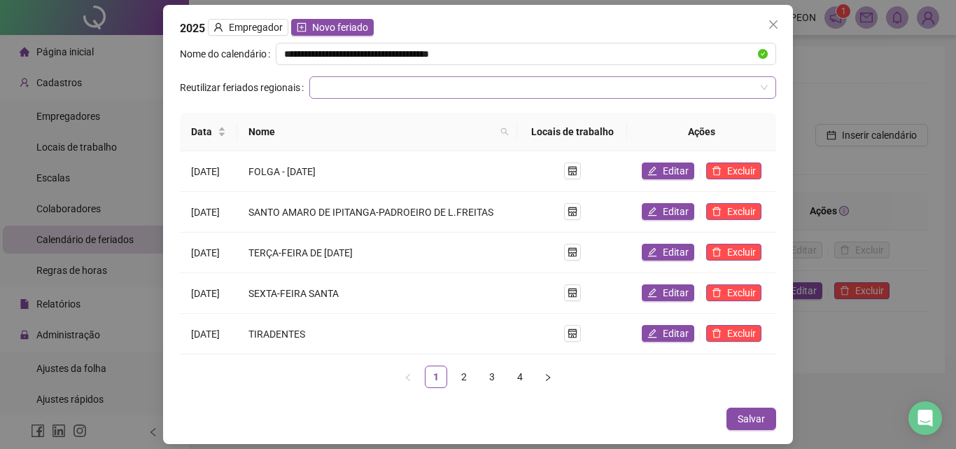
click at [768, 86] on div at bounding box center [542, 87] width 467 height 22
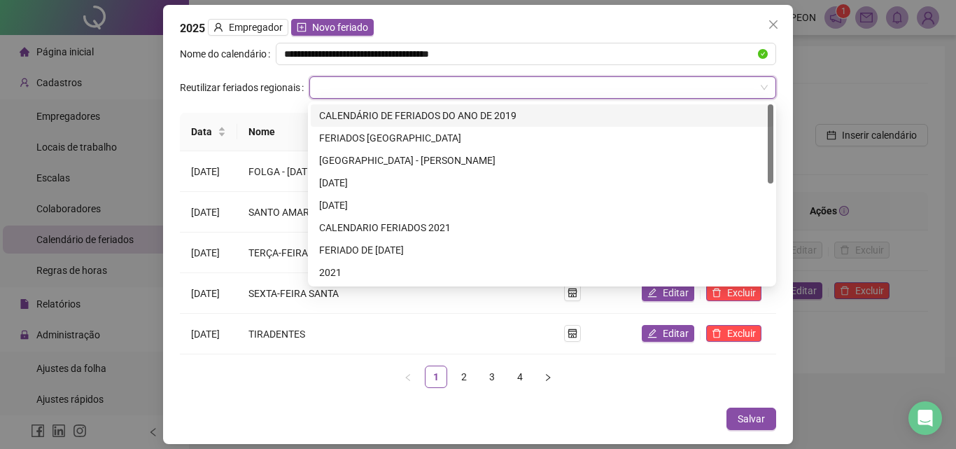
click at [768, 86] on div at bounding box center [542, 87] width 467 height 22
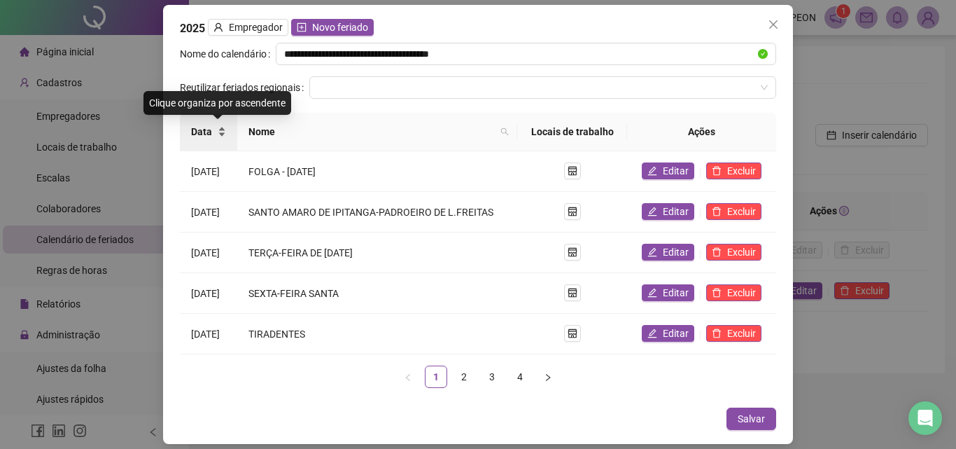
click at [226, 133] on div "Data" at bounding box center [208, 131] width 35 height 15
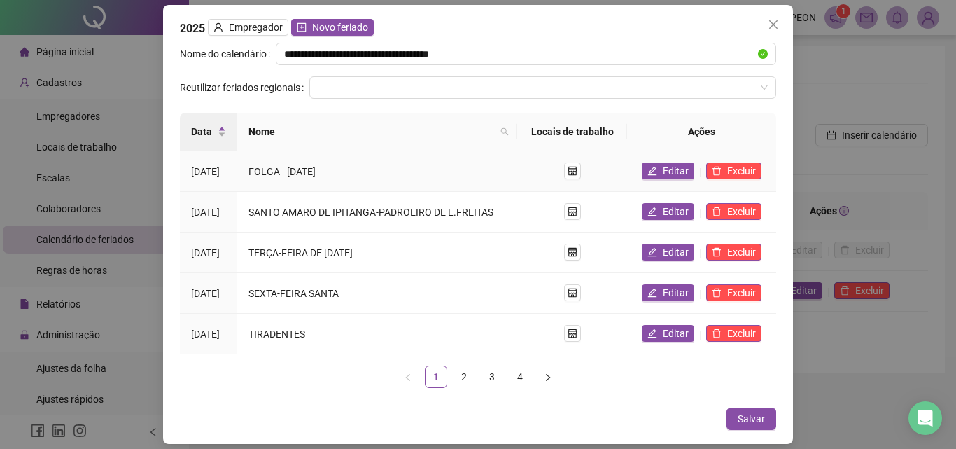
click at [218, 173] on div "[DATE]" at bounding box center [208, 171] width 35 height 15
click at [210, 172] on div "[DATE]" at bounding box center [208, 171] width 35 height 15
click at [200, 170] on div "[DATE]" at bounding box center [208, 171] width 35 height 15
click at [217, 170] on div "[DATE]" at bounding box center [208, 171] width 35 height 15
click at [671, 167] on span "Editar" at bounding box center [676, 170] width 26 height 15
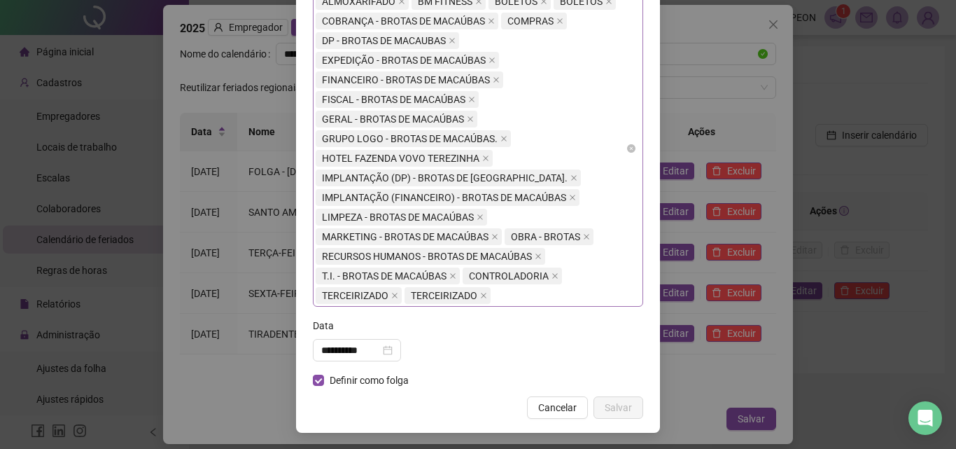
scroll to position [138, 0]
click at [393, 351] on div "**********" at bounding box center [356, 349] width 71 height 15
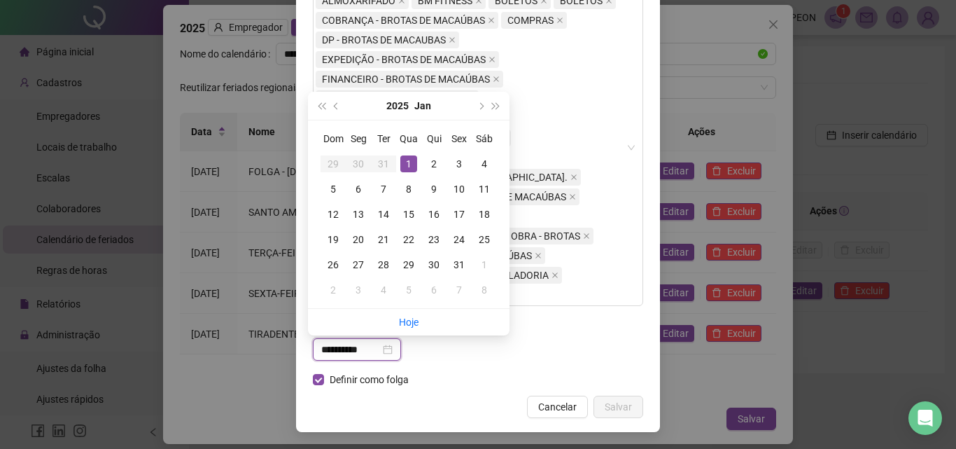
click at [365, 350] on input "**********" at bounding box center [350, 349] width 59 height 15
click at [421, 321] on ul "Hoje" at bounding box center [409, 322] width 202 height 27
click at [585, 133] on div "ALMOXARIFADO BM FITNESS BOLETOS BOLETOS COBRANÇA - BROTAS DE MACAÚBAS COMPRAS D…" at bounding box center [471, 148] width 310 height 314
type input "**********"
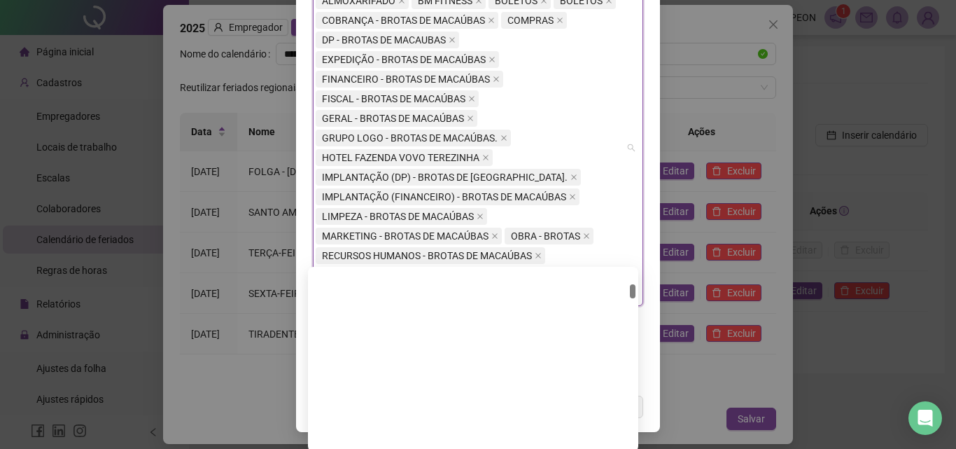
scroll to position [490, 0]
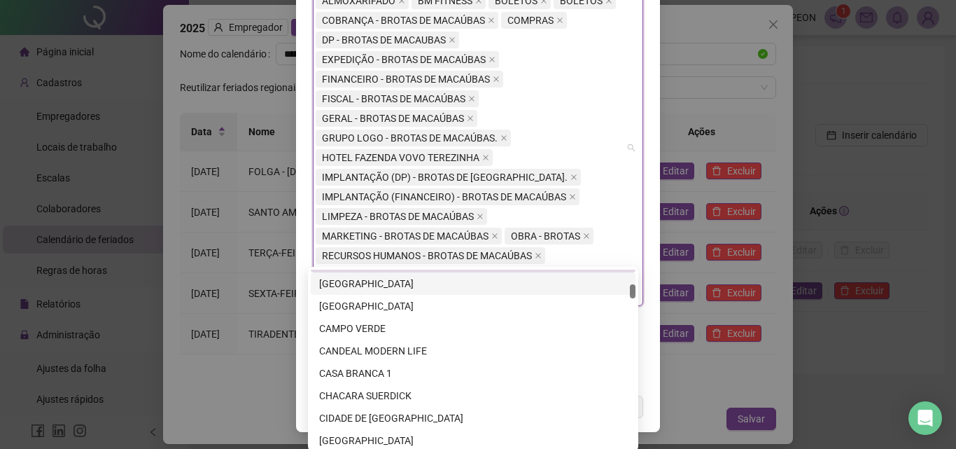
click at [757, 414] on div "**********" at bounding box center [478, 224] width 956 height 449
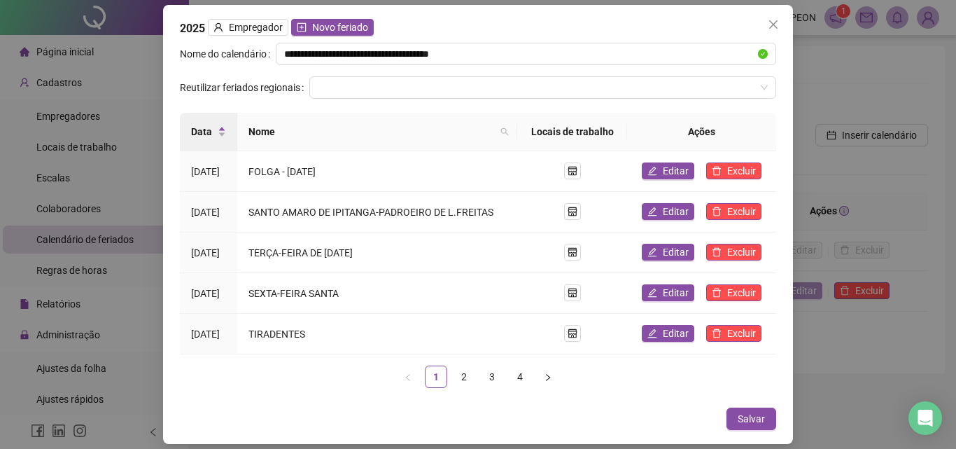
scroll to position [68, 0]
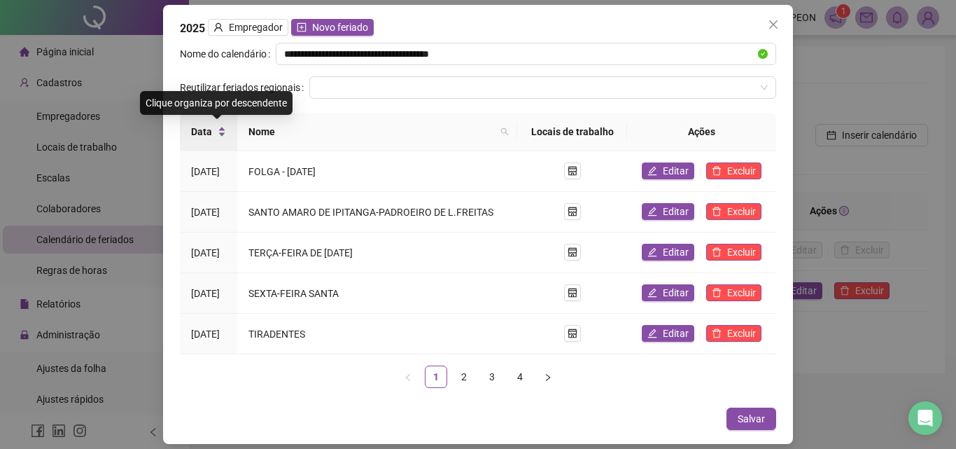
click at [226, 134] on div "Data" at bounding box center [208, 131] width 35 height 15
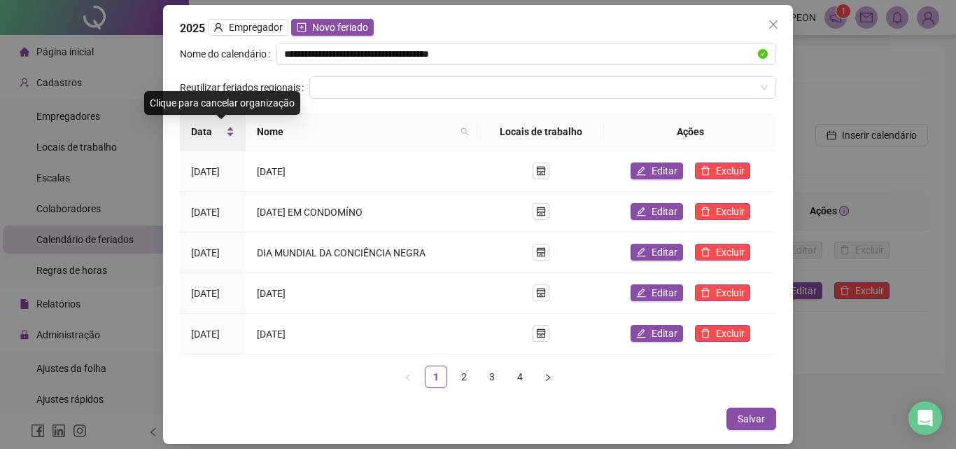
click at [235, 129] on div "Data" at bounding box center [212, 131] width 43 height 15
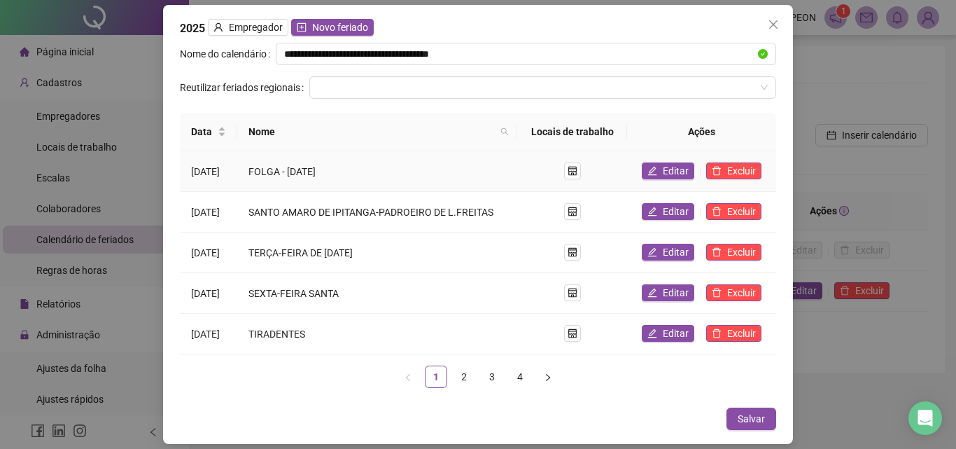
click at [207, 169] on div "[DATE]" at bounding box center [208, 171] width 35 height 15
click at [267, 169] on span "FOLGA - [DATE]" at bounding box center [282, 171] width 67 height 11
click at [226, 175] on div "[DATE]" at bounding box center [208, 171] width 35 height 15
click at [664, 172] on button "Editar" at bounding box center [668, 170] width 53 height 17
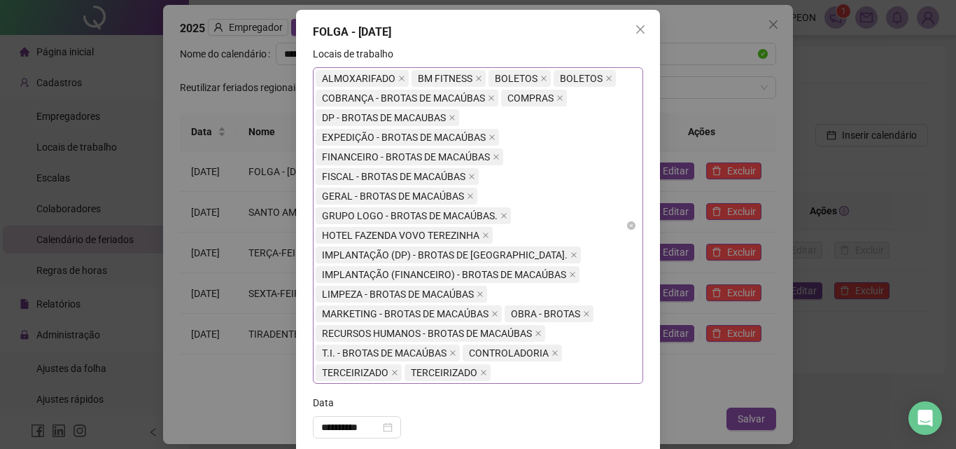
scroll to position [138, 0]
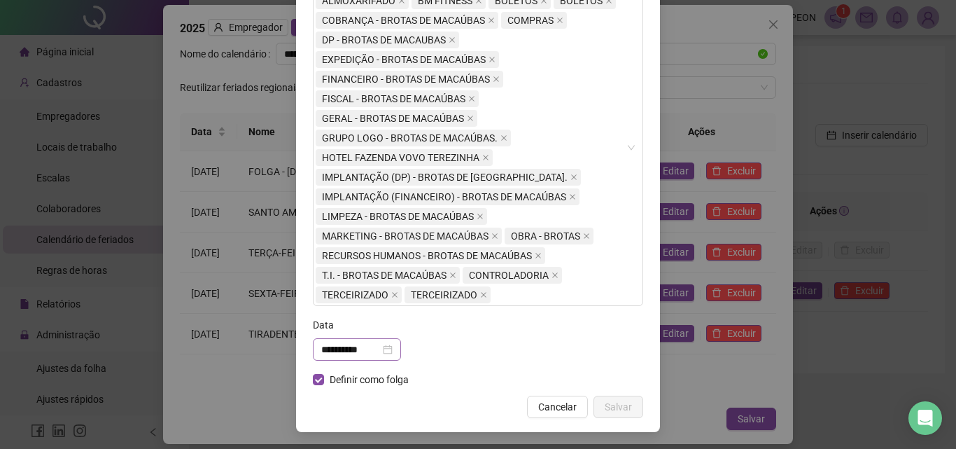
click at [393, 352] on div "**********" at bounding box center [356, 349] width 71 height 15
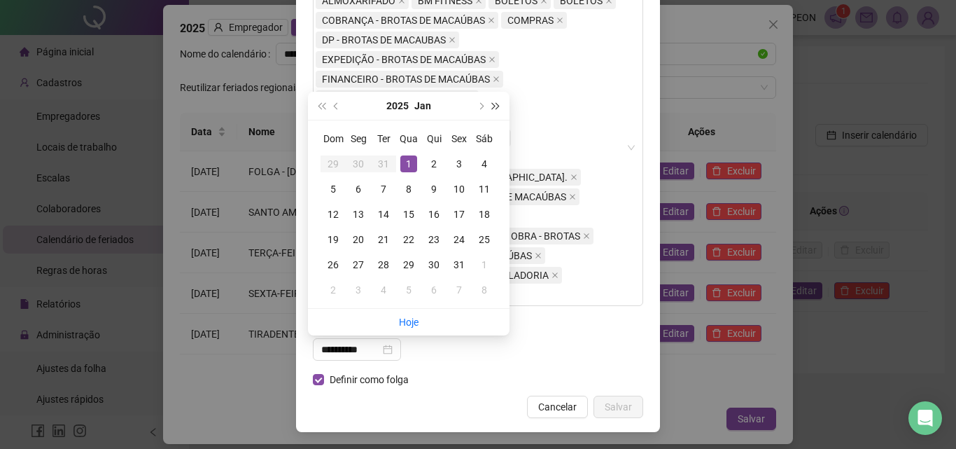
click at [497, 109] on button "super-next-year" at bounding box center [496, 106] width 15 height 28
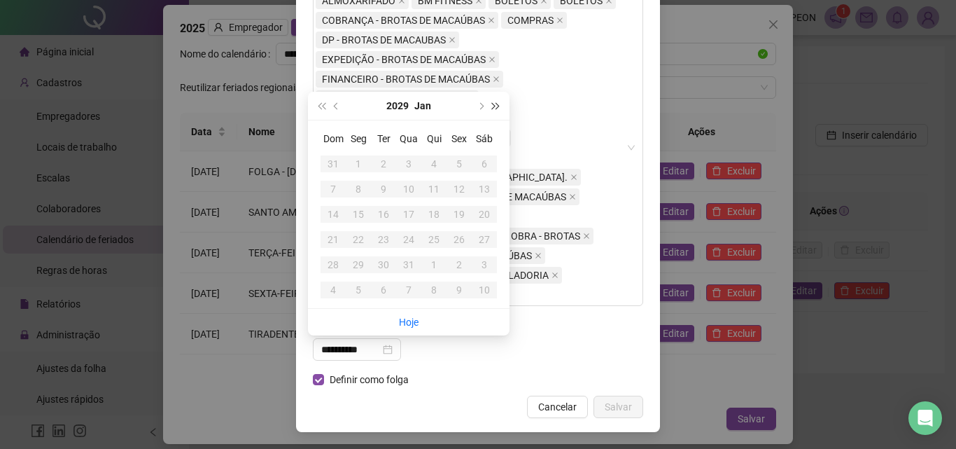
click at [497, 109] on button "super-next-year" at bounding box center [496, 106] width 15 height 28
click at [483, 109] on button "next-year" at bounding box center [480, 106] width 15 height 28
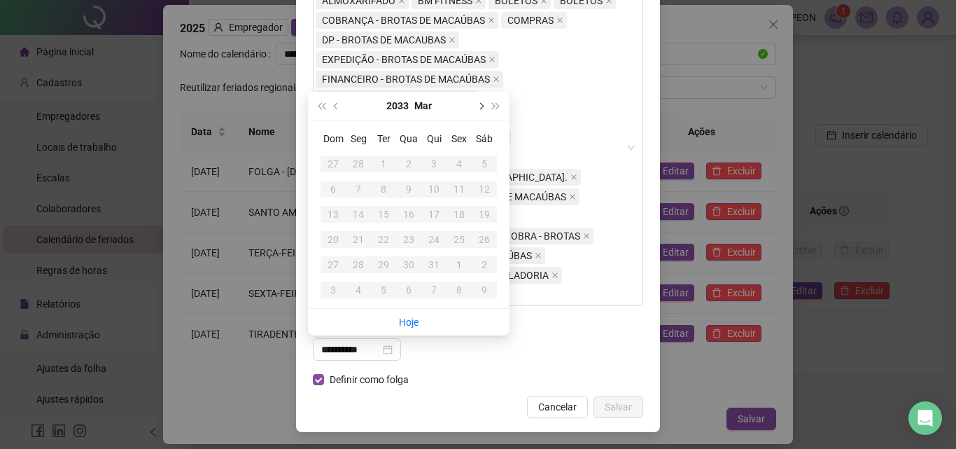
click at [483, 109] on button "next-year" at bounding box center [480, 106] width 15 height 28
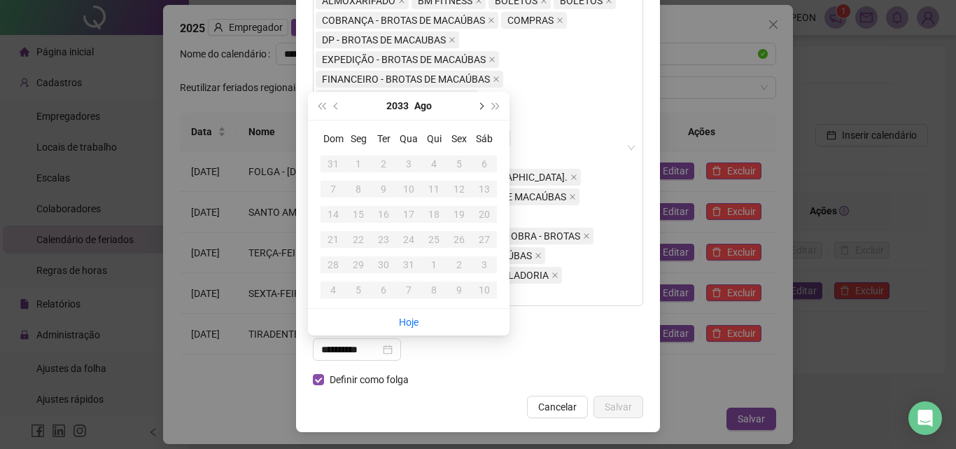
click at [483, 109] on button "next-year" at bounding box center [480, 106] width 15 height 28
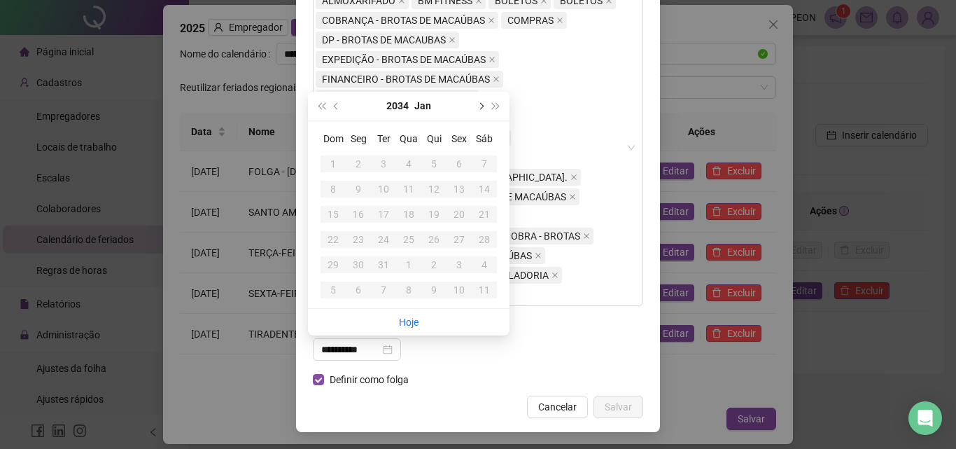
click at [483, 109] on button "next-year" at bounding box center [480, 106] width 15 height 28
click at [336, 104] on button "prev-year" at bounding box center [336, 106] width 15 height 28
click at [336, 104] on span "prev-year" at bounding box center [337, 105] width 7 height 7
click at [319, 104] on button "super-prev-year" at bounding box center [321, 106] width 15 height 28
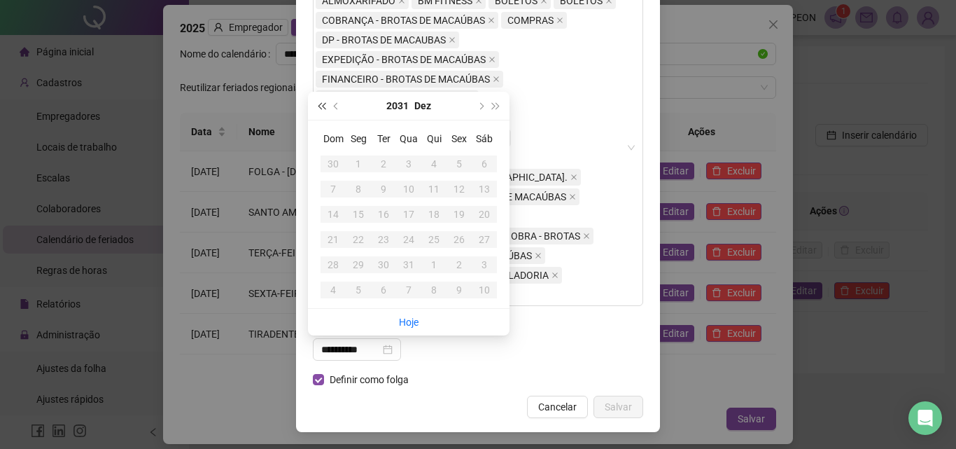
click at [319, 104] on button "super-prev-year" at bounding box center [321, 106] width 15 height 28
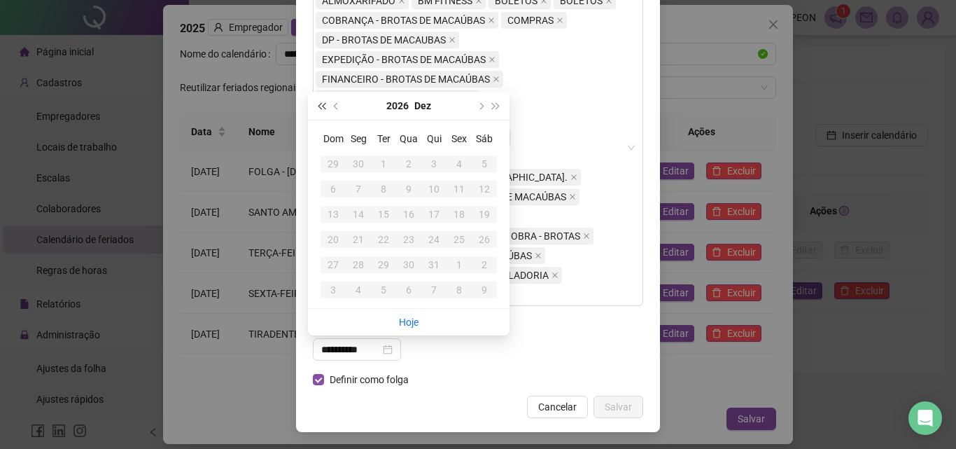
click at [325, 106] on span "super-prev-year" at bounding box center [321, 105] width 7 height 7
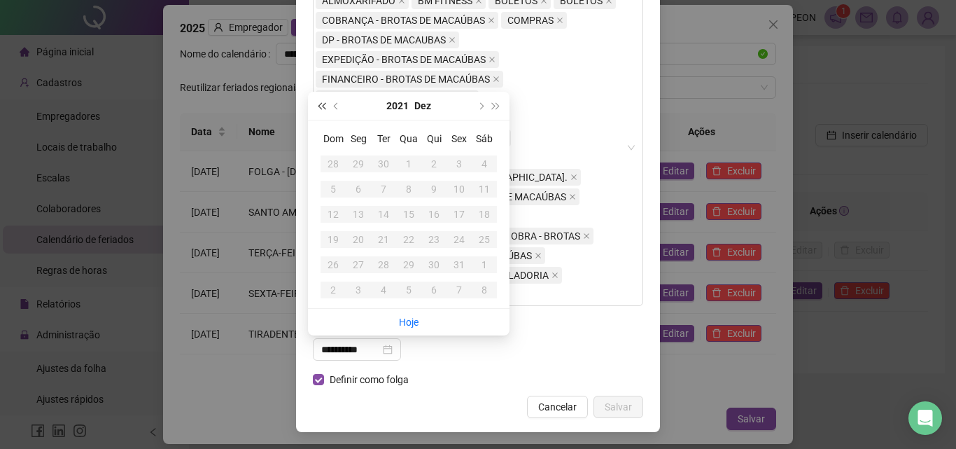
click at [325, 106] on span "super-prev-year" at bounding box center [321, 105] width 7 height 7
click at [340, 106] on span "prev-year" at bounding box center [337, 105] width 7 height 7
click at [480, 104] on span "next-year" at bounding box center [480, 105] width 7 height 7
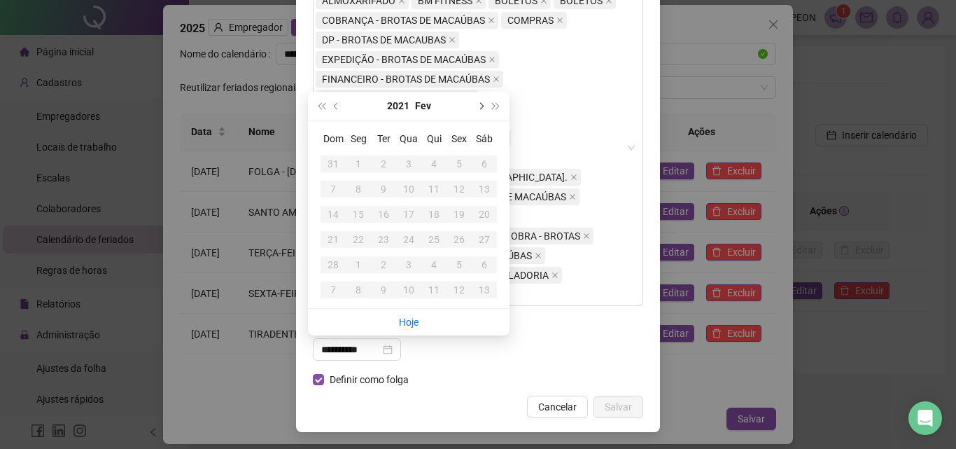
click at [480, 104] on span "next-year" at bounding box center [480, 105] width 7 height 7
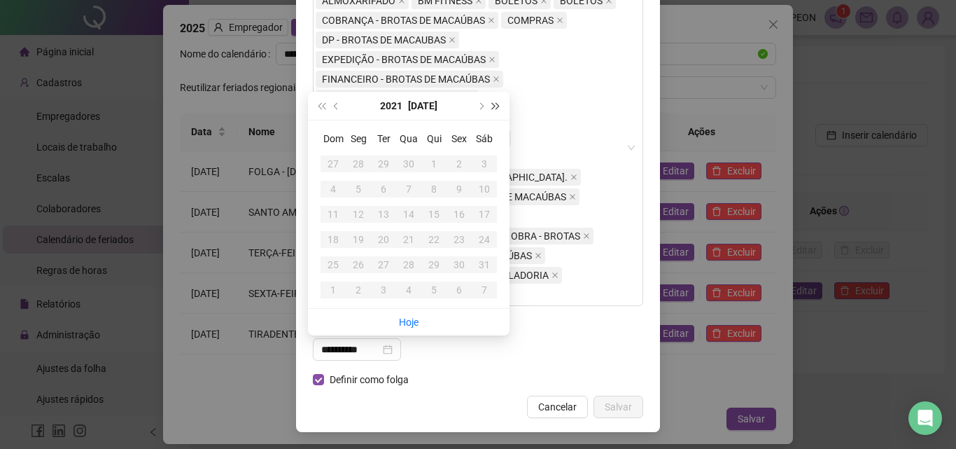
click at [495, 108] on span "super-next-year" at bounding box center [496, 105] width 7 height 7
click at [494, 108] on span "super-next-year" at bounding box center [496, 105] width 7 height 7
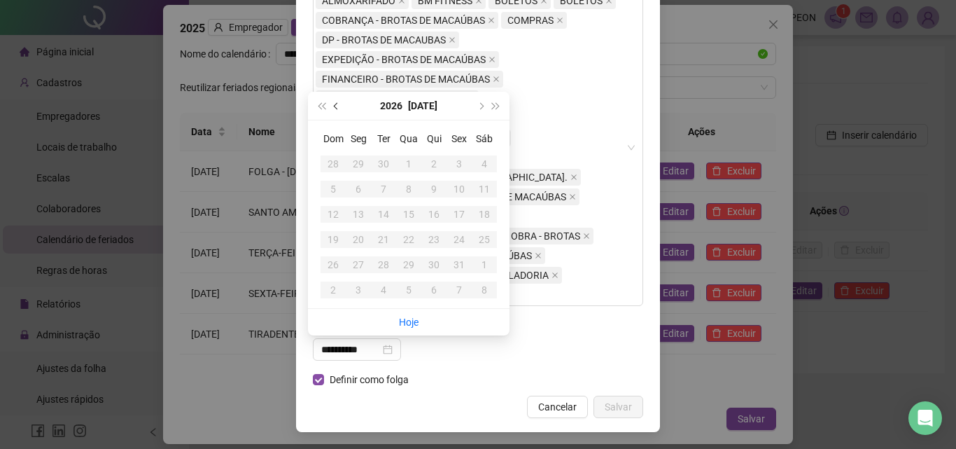
click at [333, 107] on button "prev-year" at bounding box center [336, 106] width 15 height 28
click at [335, 107] on span "prev-year" at bounding box center [337, 105] width 7 height 7
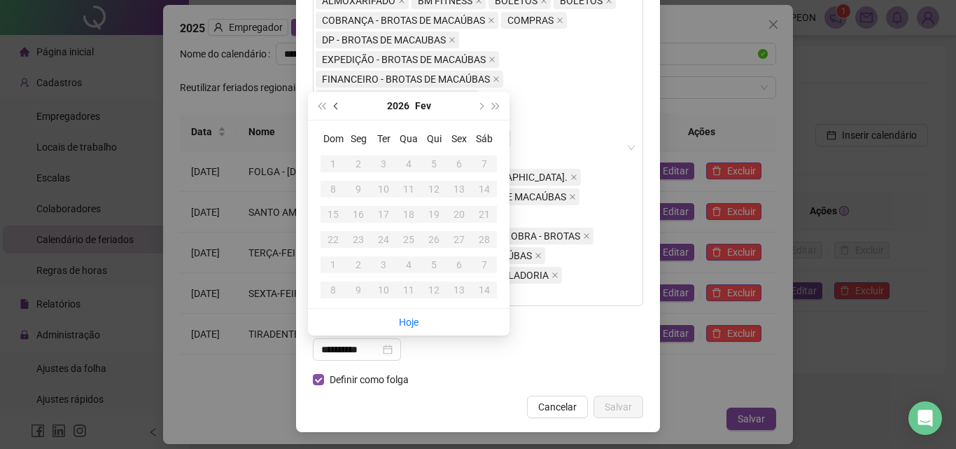
click at [335, 107] on span "prev-year" at bounding box center [337, 105] width 7 height 7
click at [438, 166] on div "1" at bounding box center [434, 163] width 17 height 17
type input "**********"
click at [439, 165] on div "1" at bounding box center [434, 163] width 17 height 17
click at [439, 164] on div "1" at bounding box center [434, 163] width 17 height 17
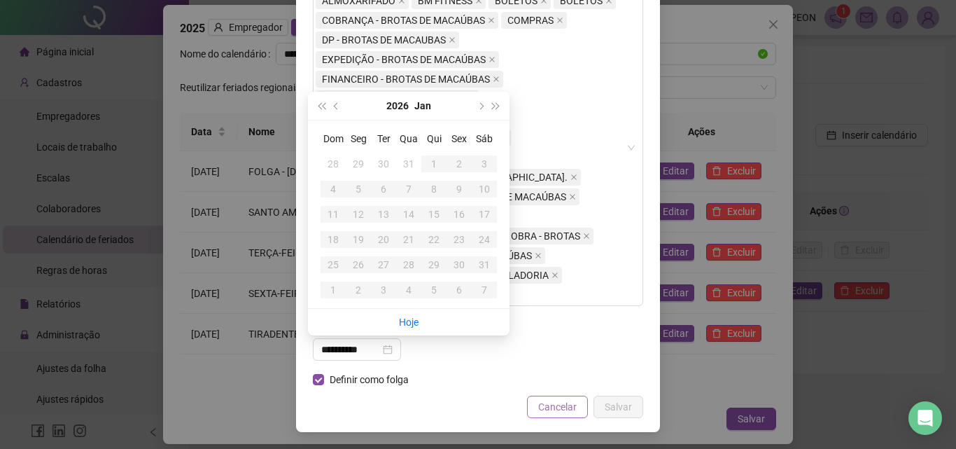
click at [569, 412] on span "Cancelar" at bounding box center [557, 406] width 39 height 15
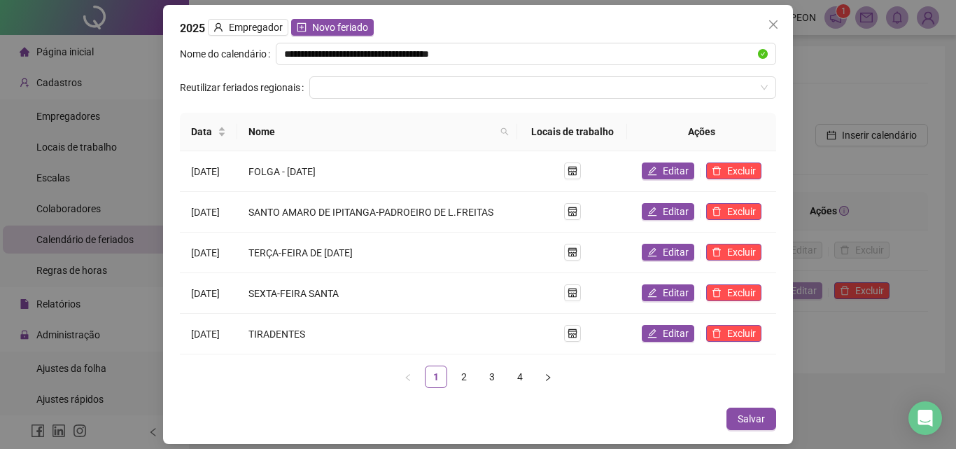
scroll to position [68, 0]
click at [188, 32] on div "2025 Empregador Novo feriado" at bounding box center [478, 28] width 596 height 18
click at [188, 31] on div "2025 Empregador Novo feriado" at bounding box center [478, 28] width 596 height 18
click at [774, 23] on icon "close" at bounding box center [773, 24] width 11 height 11
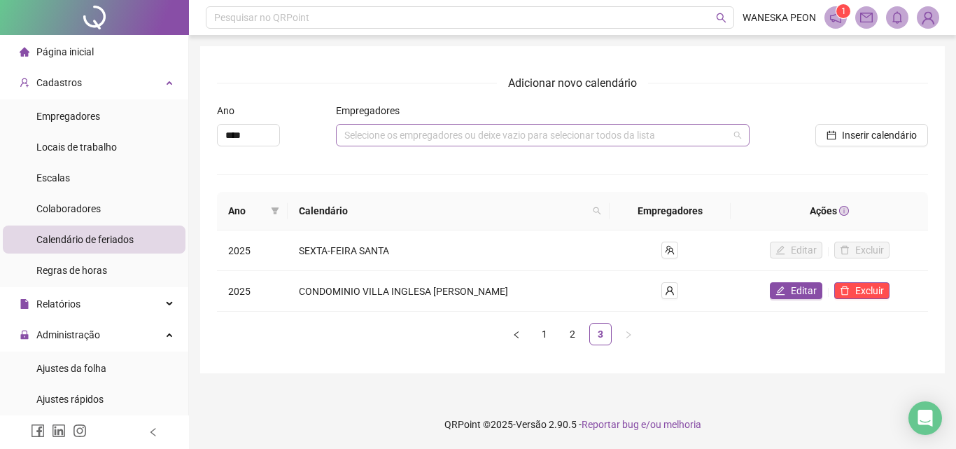
click at [417, 128] on div "Selecione os empregadores ou deixe vazio para selecionar todos da lista" at bounding box center [543, 135] width 414 height 22
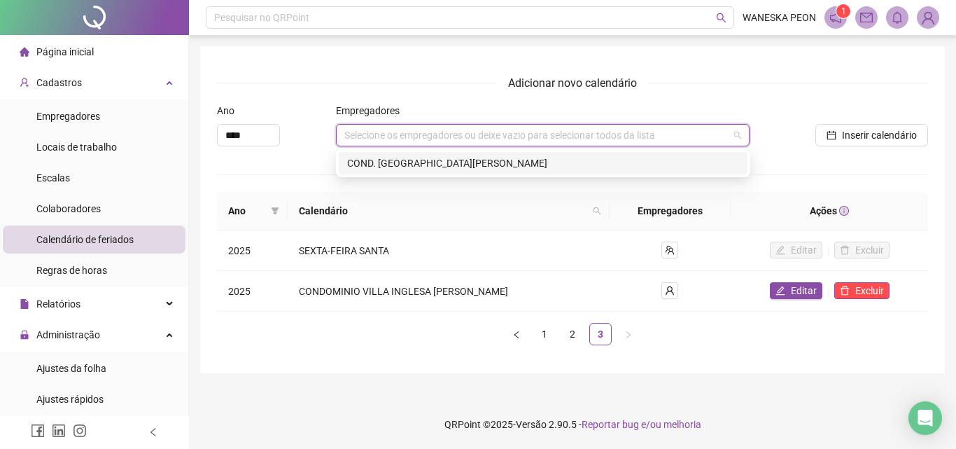
click at [399, 158] on div "COND. [GEOGRAPHIC_DATA][PERSON_NAME]" at bounding box center [543, 162] width 392 height 15
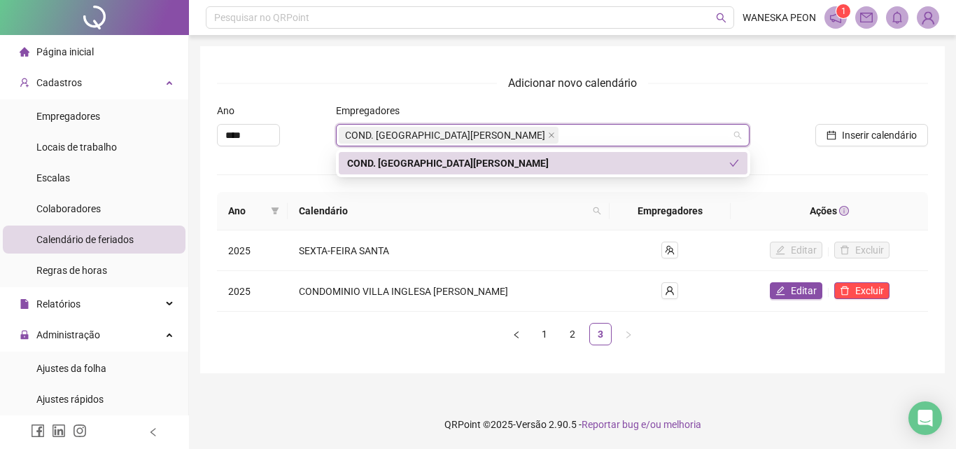
click at [404, 170] on div "COND. [GEOGRAPHIC_DATA][PERSON_NAME]" at bounding box center [538, 162] width 382 height 15
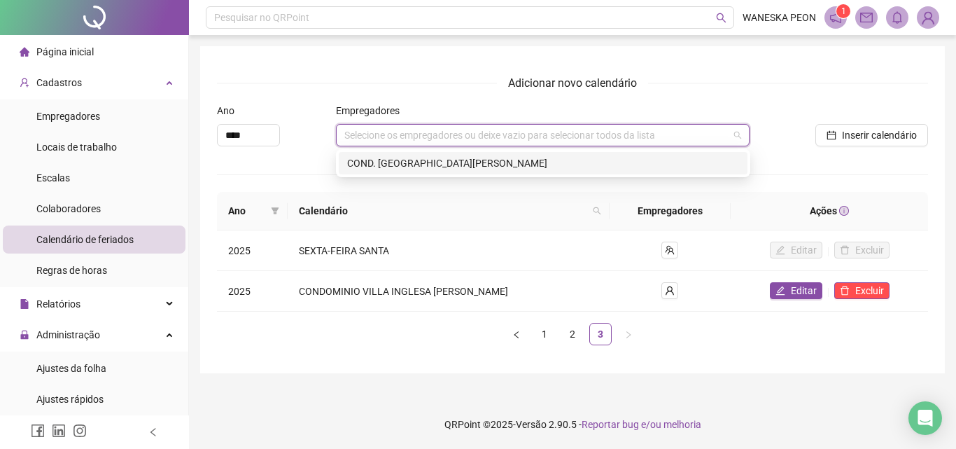
click at [508, 165] on div "COND. [GEOGRAPHIC_DATA][PERSON_NAME]" at bounding box center [543, 162] width 392 height 15
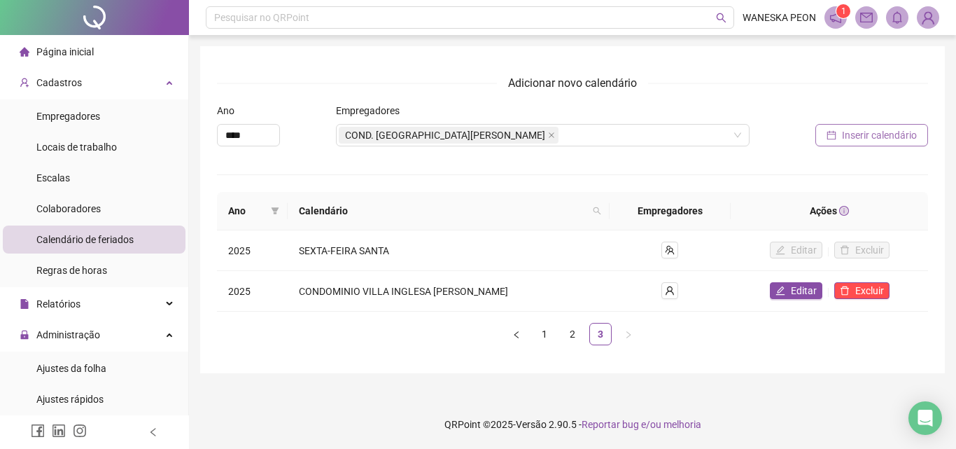
click at [879, 138] on span "Inserir calendário" at bounding box center [879, 134] width 75 height 15
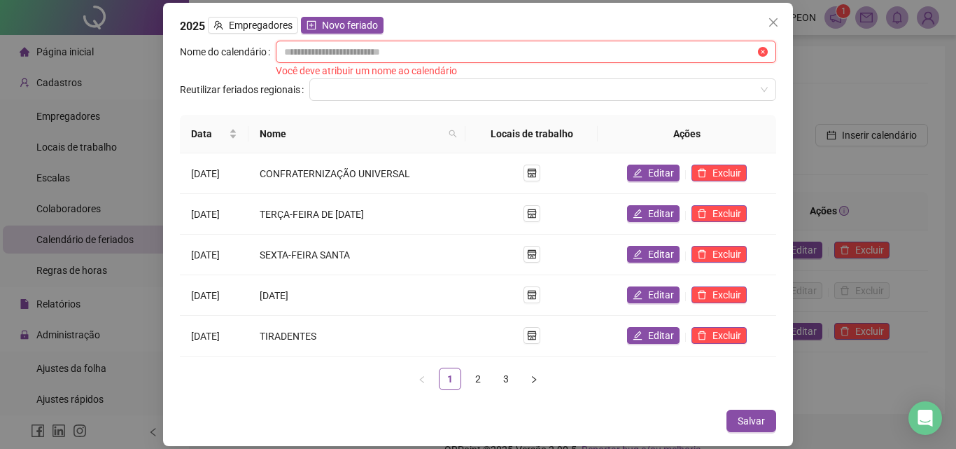
click at [359, 53] on input "text" at bounding box center [519, 51] width 471 height 15
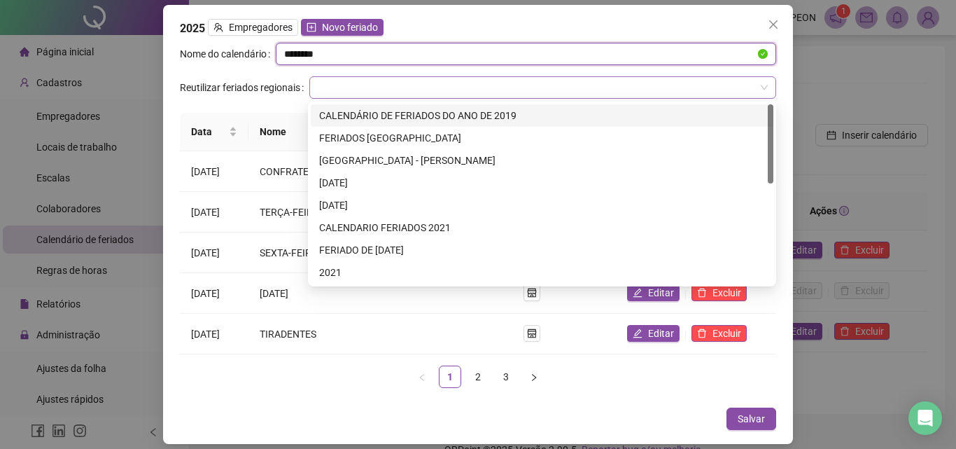
click at [767, 86] on span at bounding box center [543, 87] width 450 height 21
type input "********"
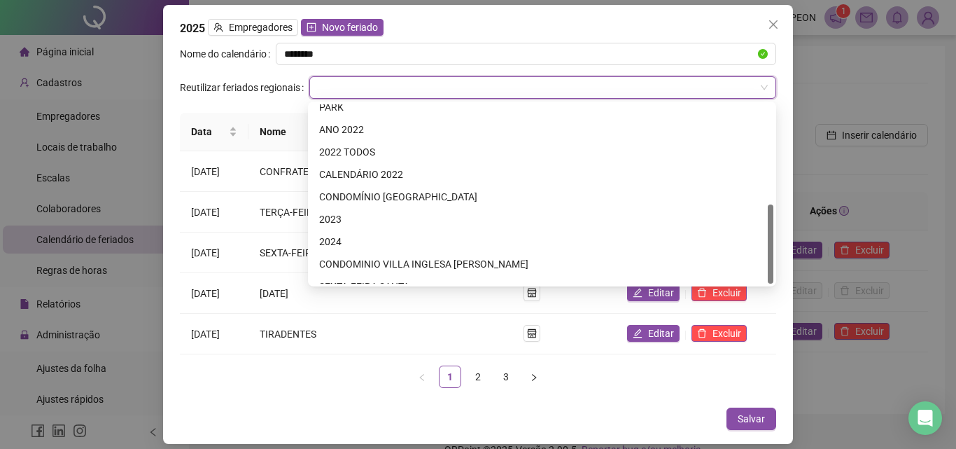
scroll to position [224, 0]
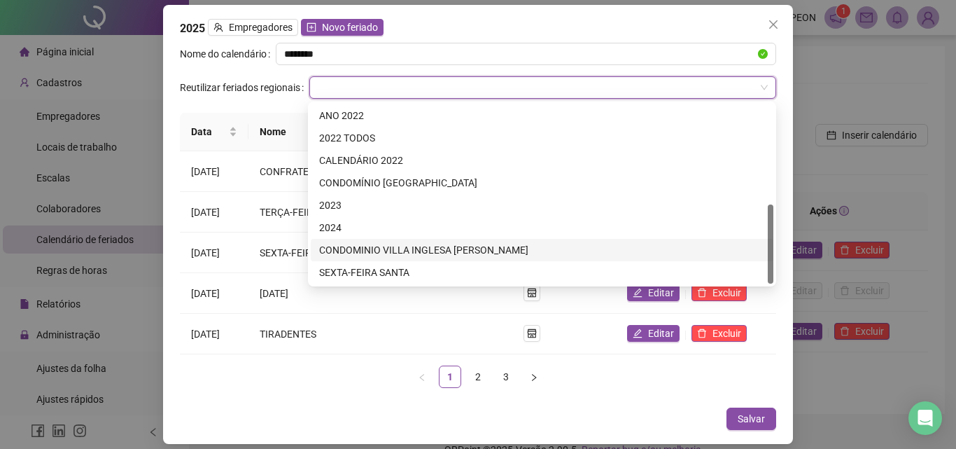
click at [447, 253] on div "CONDOMINIO VILLA INGLESA [PERSON_NAME]" at bounding box center [542, 249] width 446 height 15
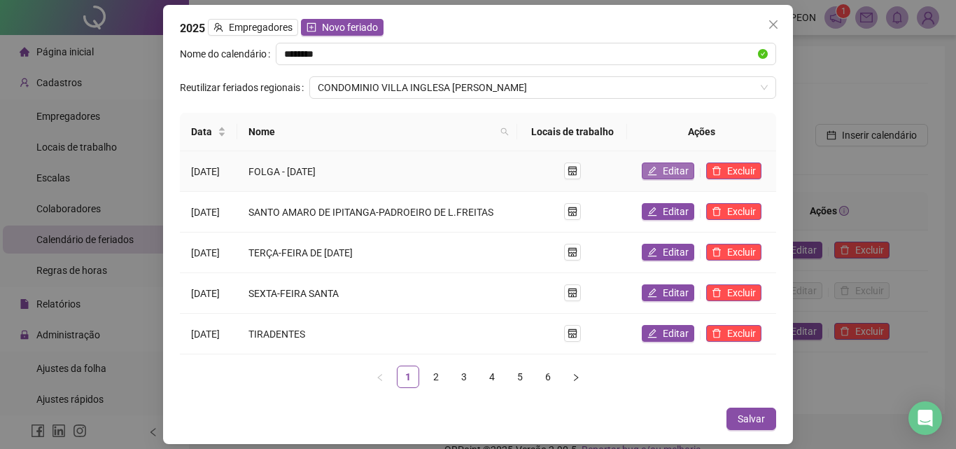
click at [677, 170] on span "Editar" at bounding box center [676, 170] width 26 height 15
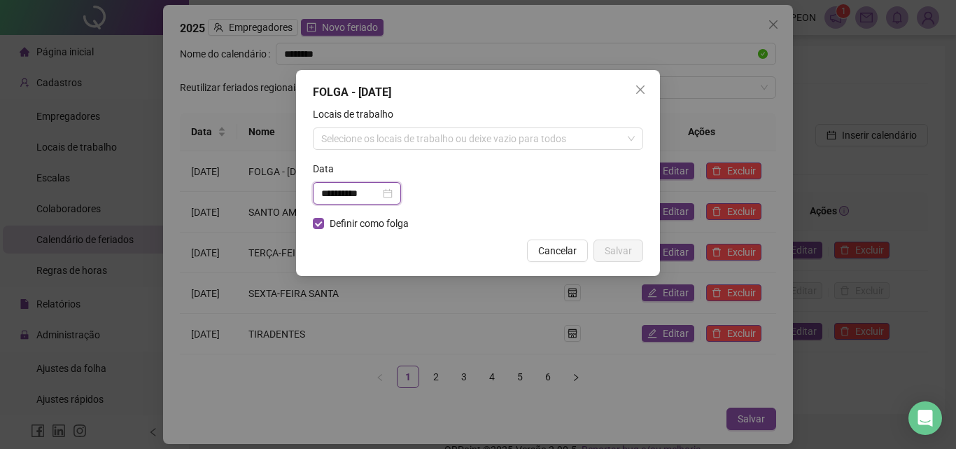
click at [365, 192] on input "**********" at bounding box center [350, 193] width 59 height 15
click at [540, 202] on div "**********" at bounding box center [478, 188] width 330 height 55
click at [393, 195] on div "**********" at bounding box center [356, 193] width 71 height 15
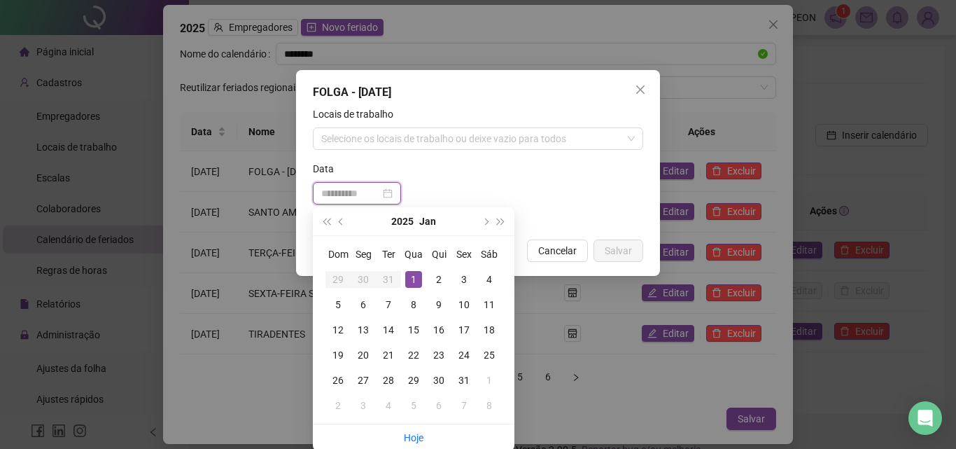
type input "**********"
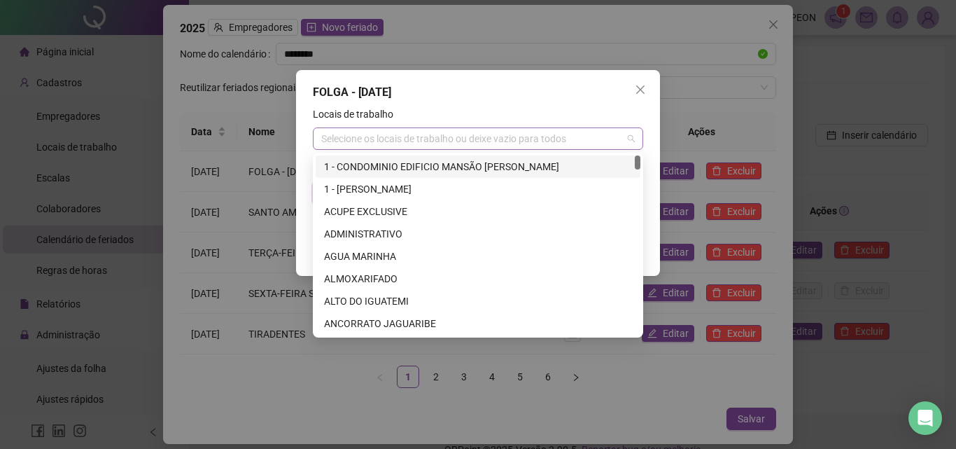
click at [630, 141] on div "Selecione os locais de trabalho ou deixe vazio para todos" at bounding box center [478, 138] width 330 height 22
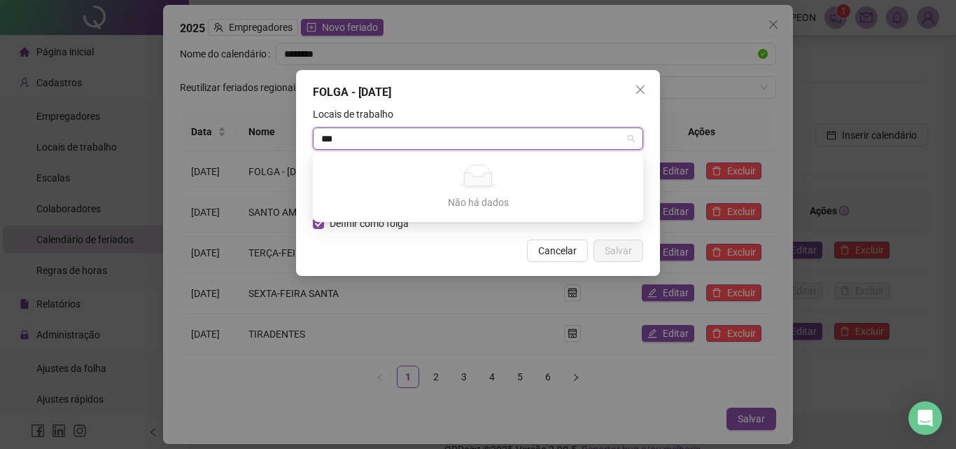
type input "****"
click at [587, 141] on div "VILL" at bounding box center [478, 138] width 330 height 22
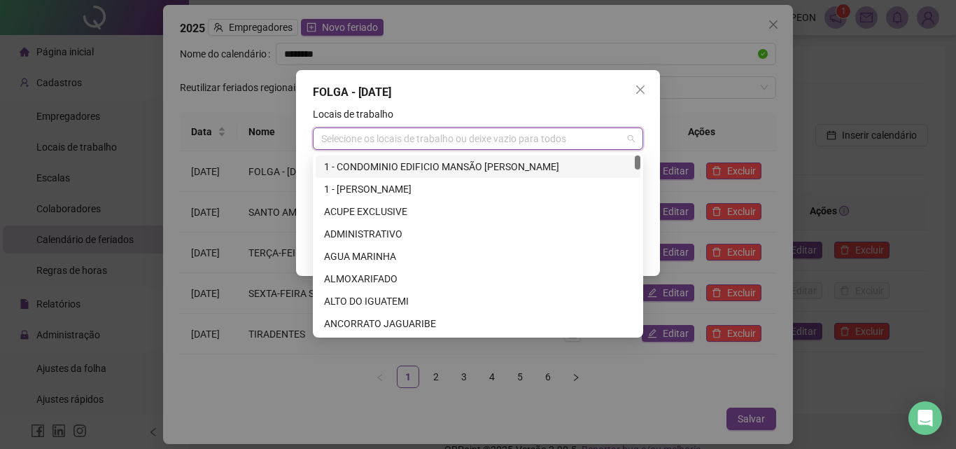
click at [630, 141] on div "Selecione os locais de trabalho ou deixe vazio para todos" at bounding box center [478, 138] width 330 height 22
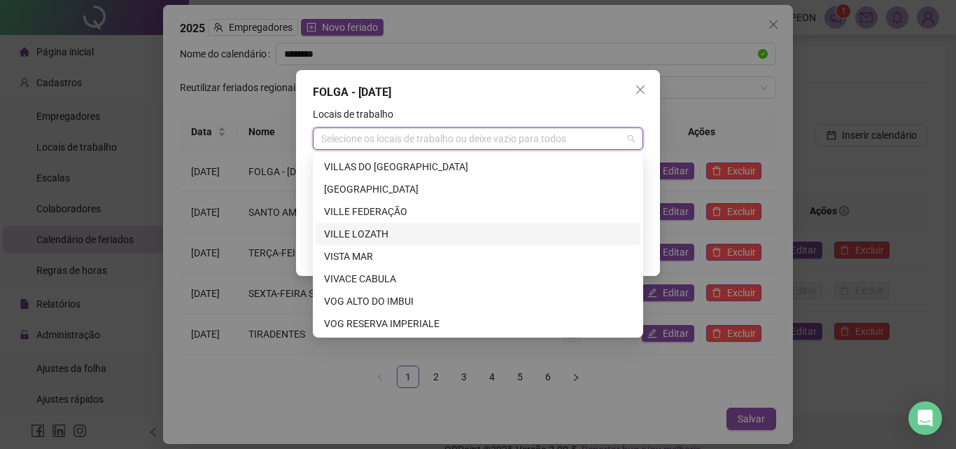
scroll to position [5530, 0]
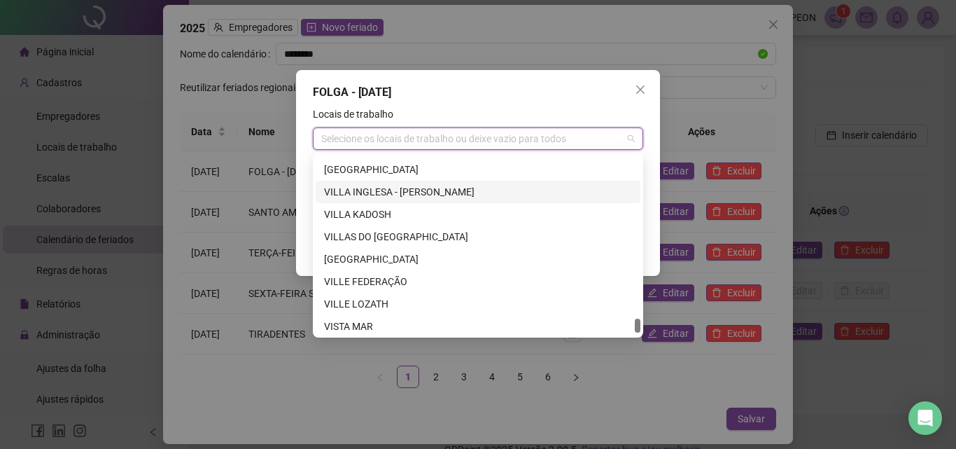
click at [444, 189] on div "VILLA INGLESA - [PERSON_NAME]" at bounding box center [478, 191] width 308 height 15
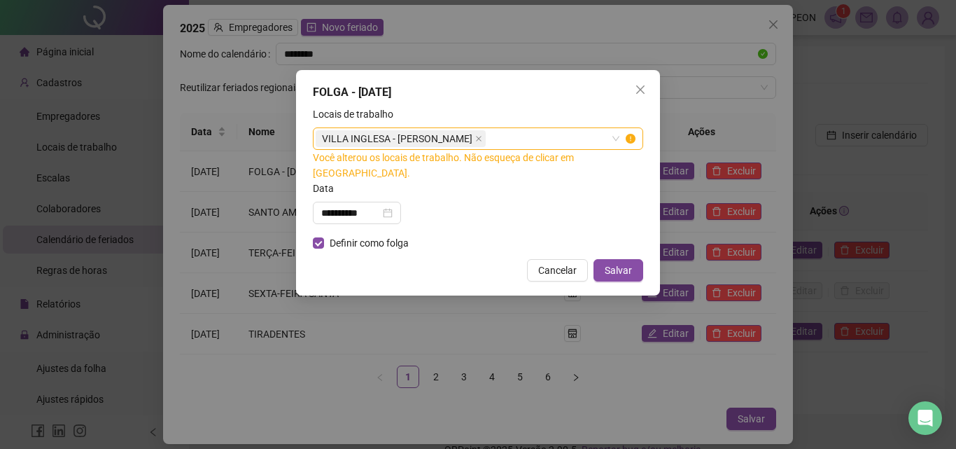
click at [627, 379] on div "**********" at bounding box center [478, 224] width 956 height 449
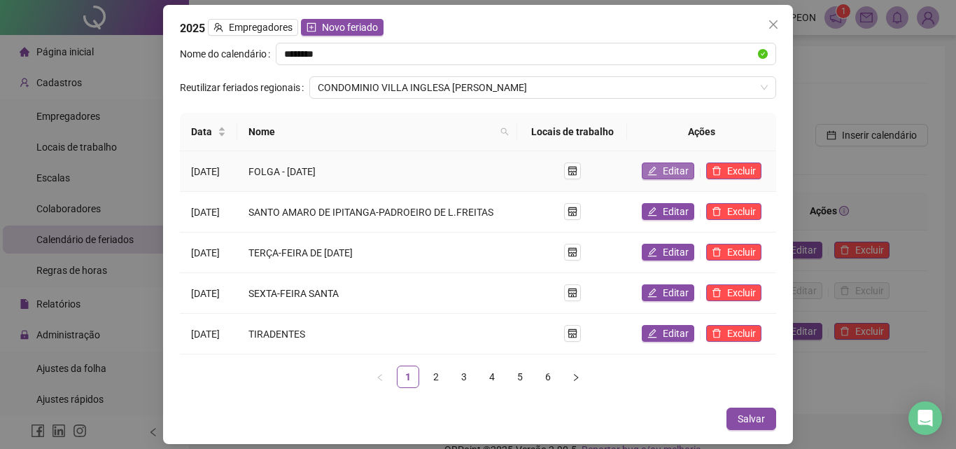
click at [679, 172] on span "Editar" at bounding box center [676, 170] width 26 height 15
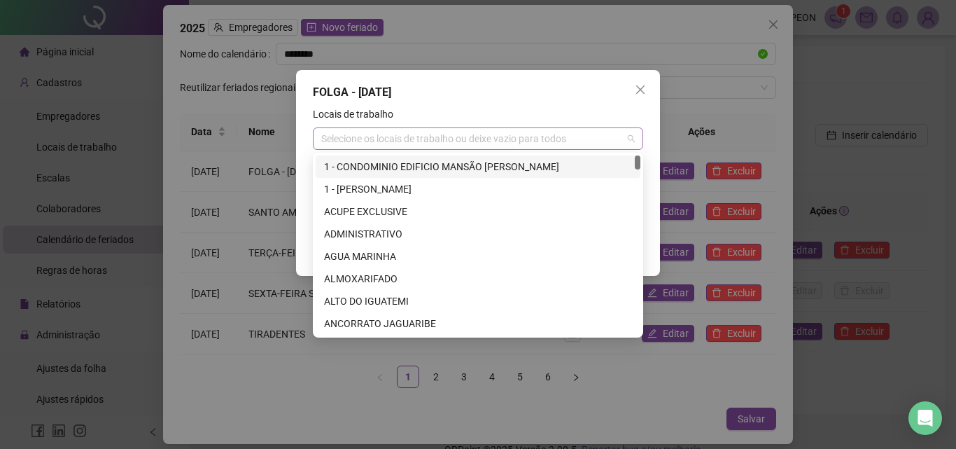
click at [630, 137] on div "Selecione os locais de trabalho ou deixe vazio para todos" at bounding box center [478, 138] width 330 height 22
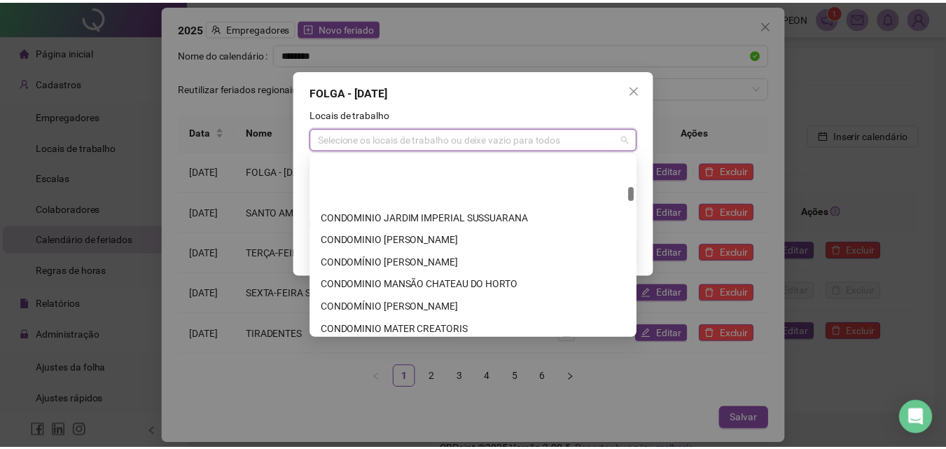
scroll to position [1050, 0]
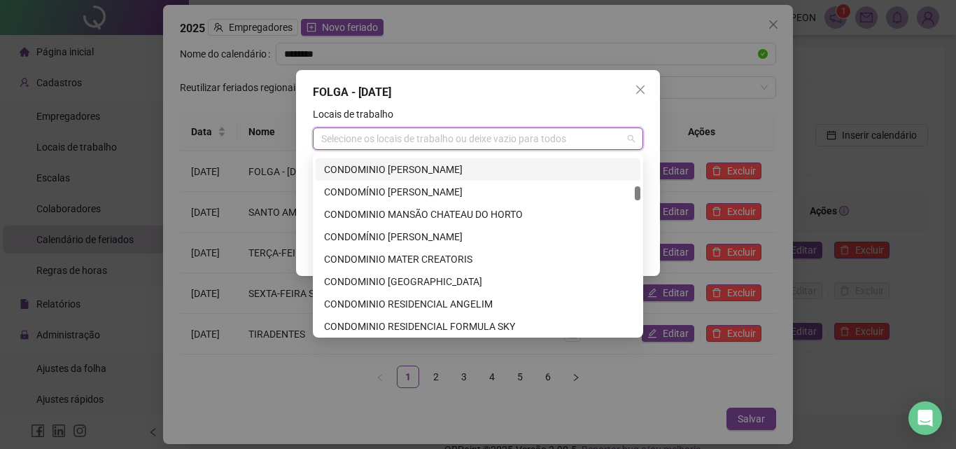
click at [761, 121] on div "**********" at bounding box center [478, 224] width 956 height 449
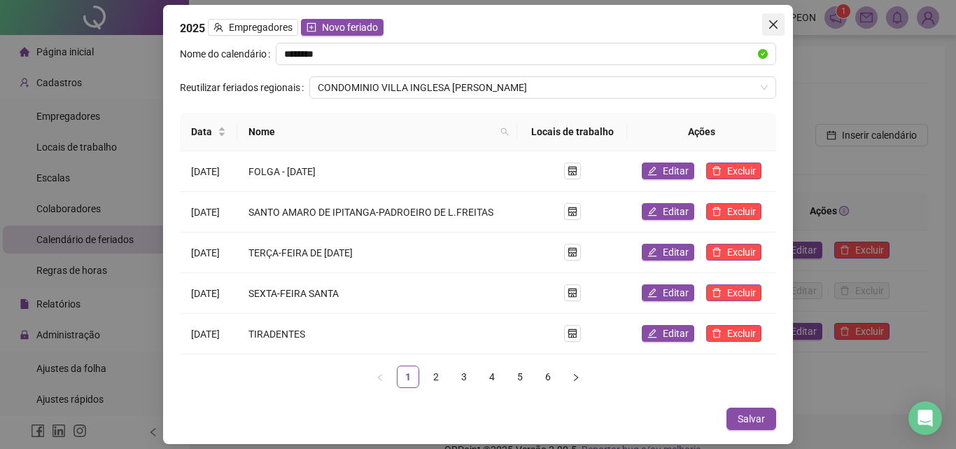
click at [766, 26] on span "Close" at bounding box center [773, 24] width 22 height 11
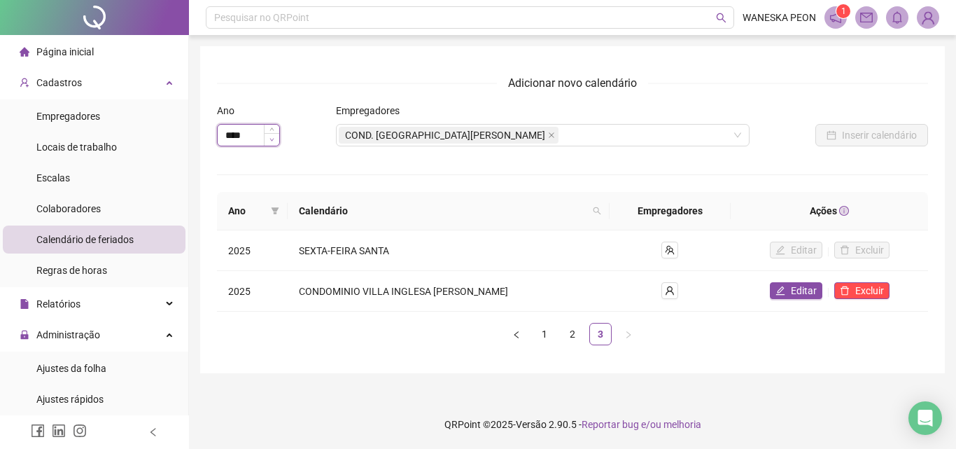
type input "****"
click at [264, 137] on span "Decrease Value" at bounding box center [271, 139] width 15 height 13
click at [543, 333] on link "1" at bounding box center [544, 333] width 21 height 21
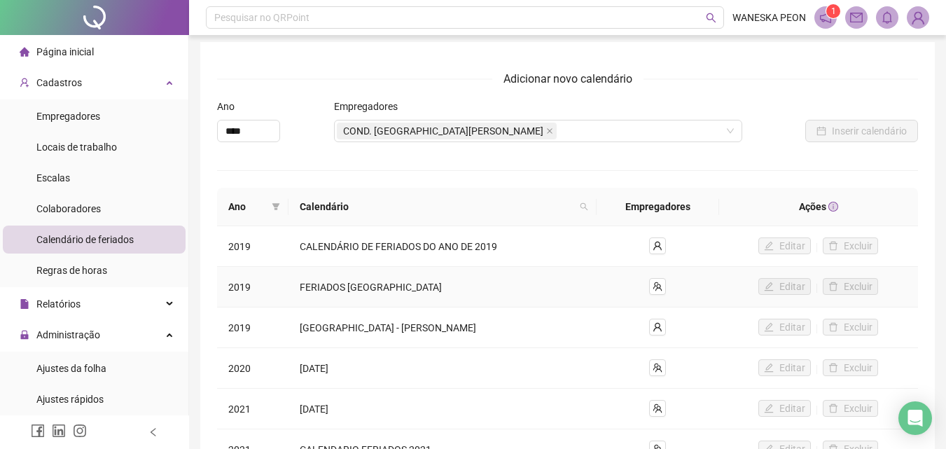
scroll to position [0, 0]
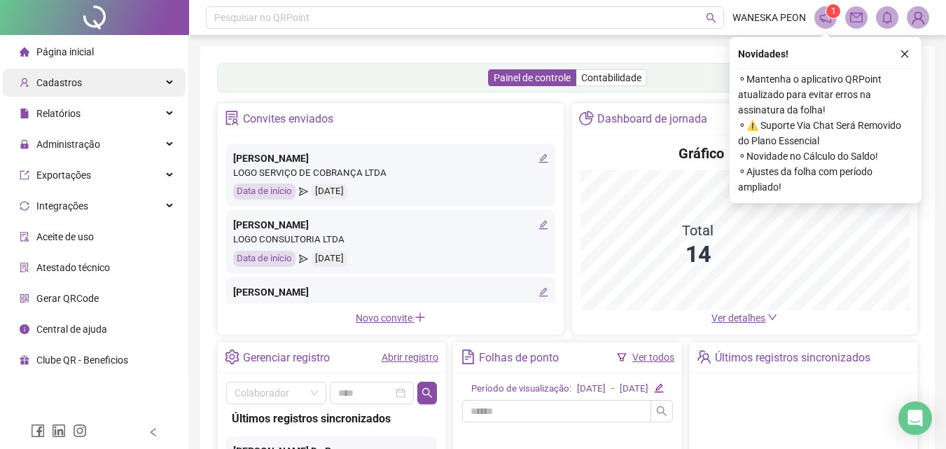
click at [97, 85] on div "Cadastros" at bounding box center [94, 83] width 183 height 28
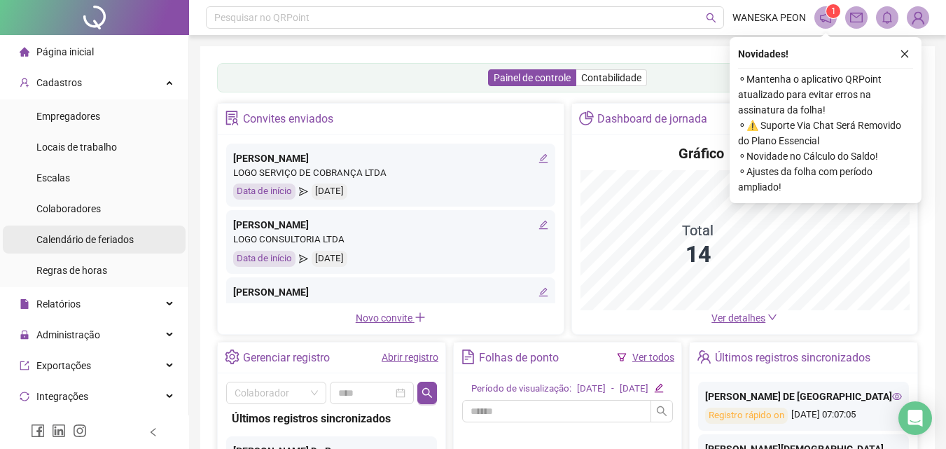
click at [97, 244] on span "Calendário de feriados" at bounding box center [84, 239] width 97 height 11
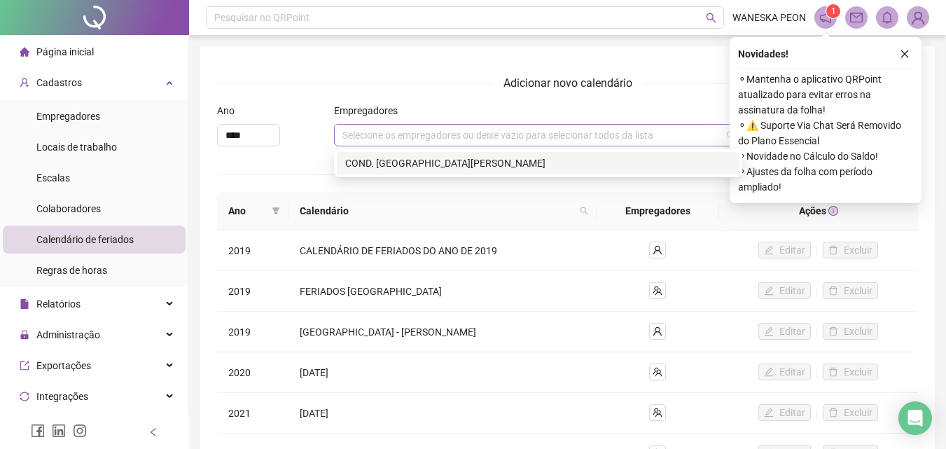
click at [403, 145] on div "Selecione os empregadores ou deixe vazio para selecionar todos da lista" at bounding box center [538, 135] width 408 height 22
click at [412, 165] on div "COND. [GEOGRAPHIC_DATA][PERSON_NAME]" at bounding box center [538, 162] width 386 height 15
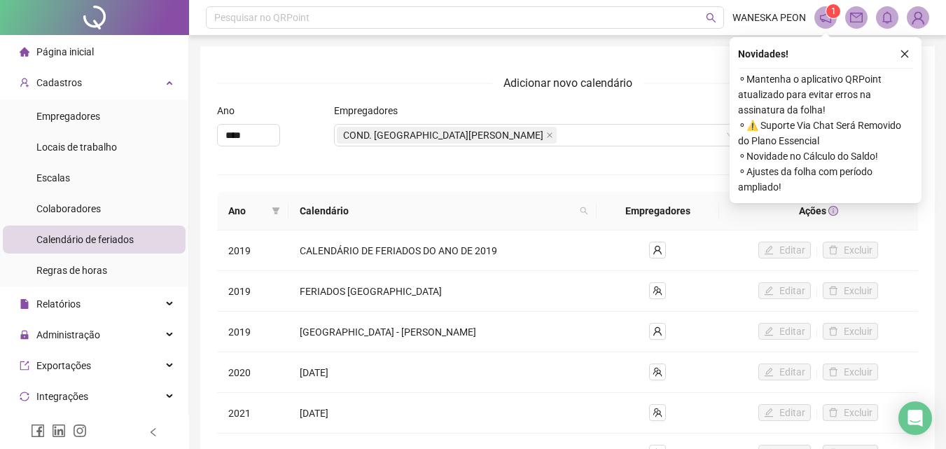
drag, startPoint x: 903, startPoint y: 55, endPoint x: 915, endPoint y: 69, distance: 18.4
click at [903, 57] on icon "close" at bounding box center [905, 54] width 10 height 10
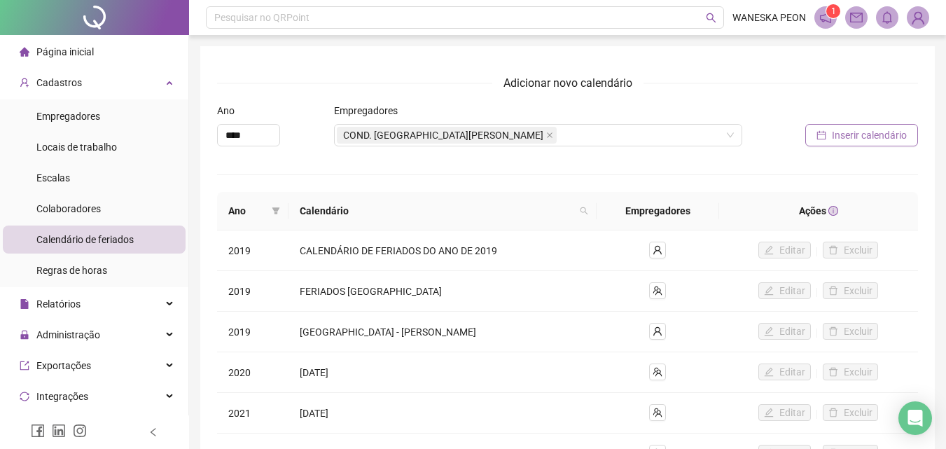
click at [858, 139] on span "Inserir calendário" at bounding box center [869, 134] width 75 height 15
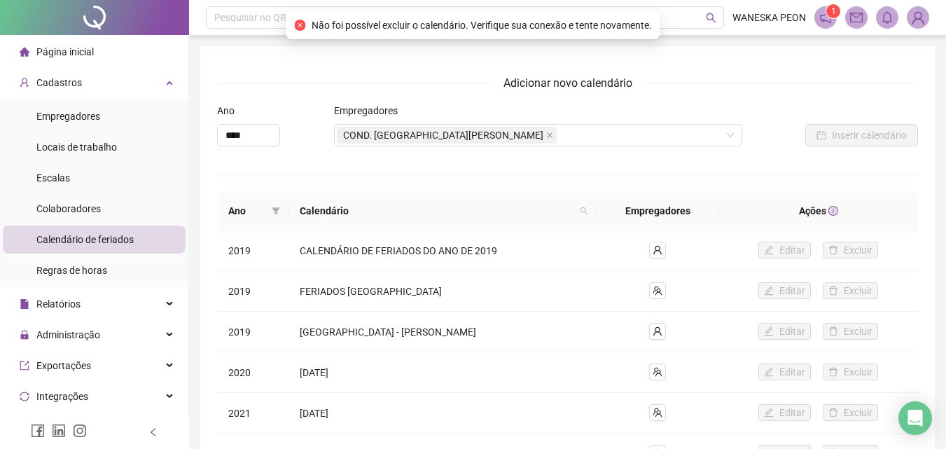
click at [706, 76] on div "Adicionar novo calendário" at bounding box center [567, 83] width 701 height 18
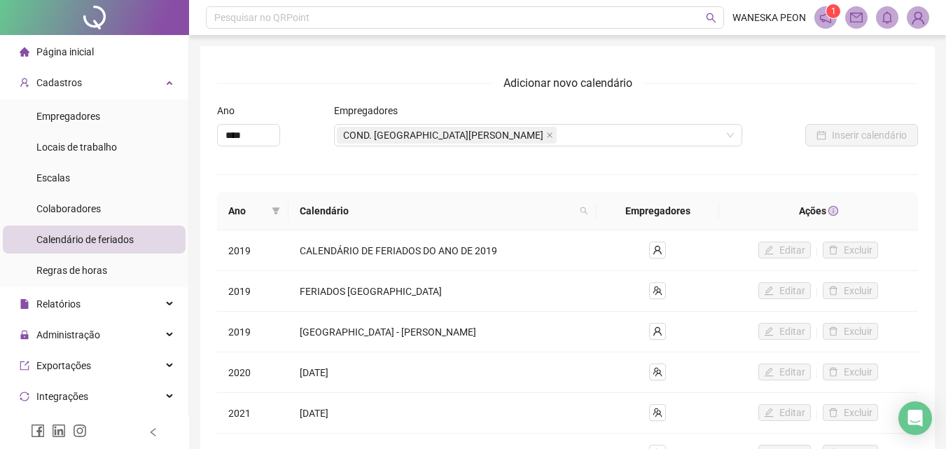
click at [100, 239] on span "Calendário de feriados" at bounding box center [84, 239] width 97 height 11
click at [78, 54] on span "Página inicial" at bounding box center [64, 51] width 57 height 11
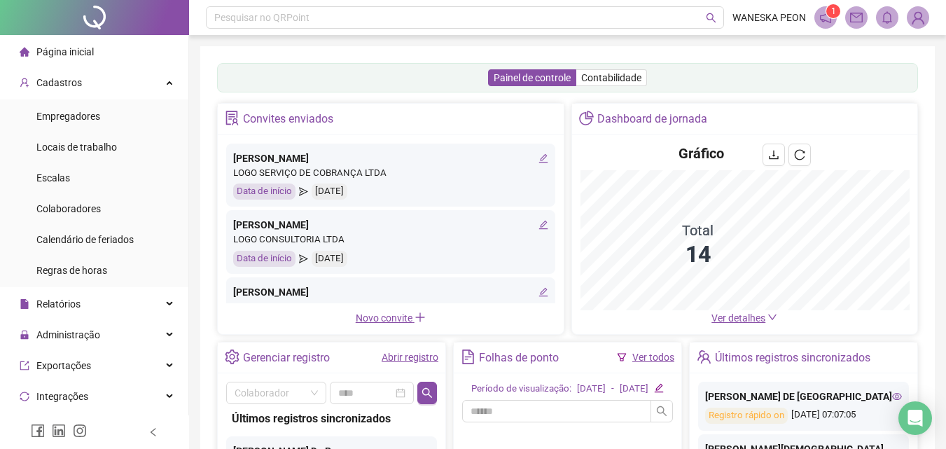
click at [914, 17] on img at bounding box center [917, 17] width 21 height 21
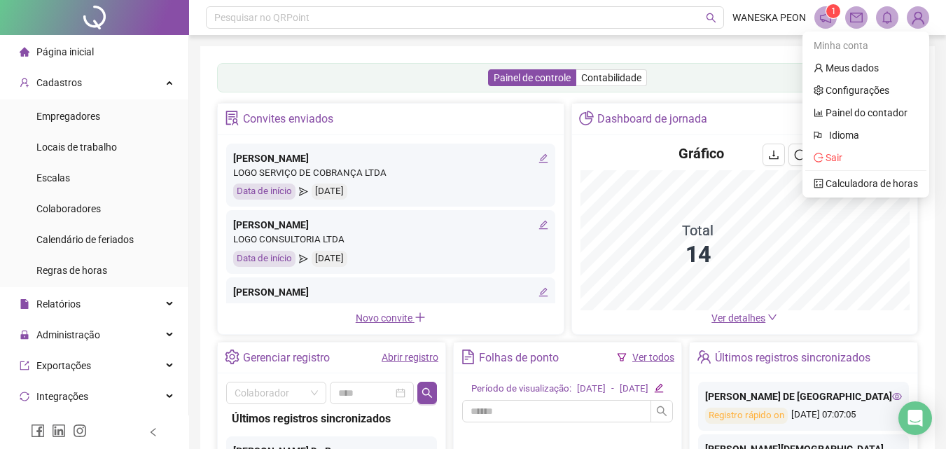
click at [748, 81] on div "Painel de controle Contabilidade" at bounding box center [567, 77] width 701 height 29
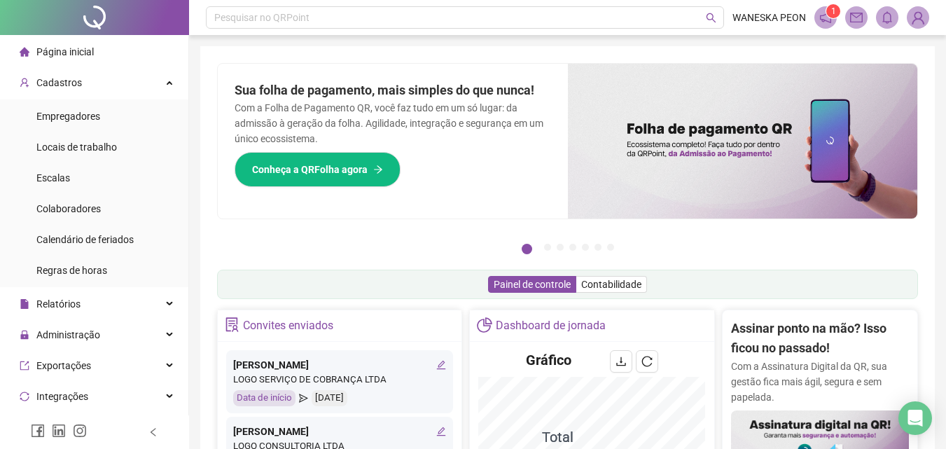
click at [853, 20] on icon "mail" at bounding box center [856, 17] width 13 height 13
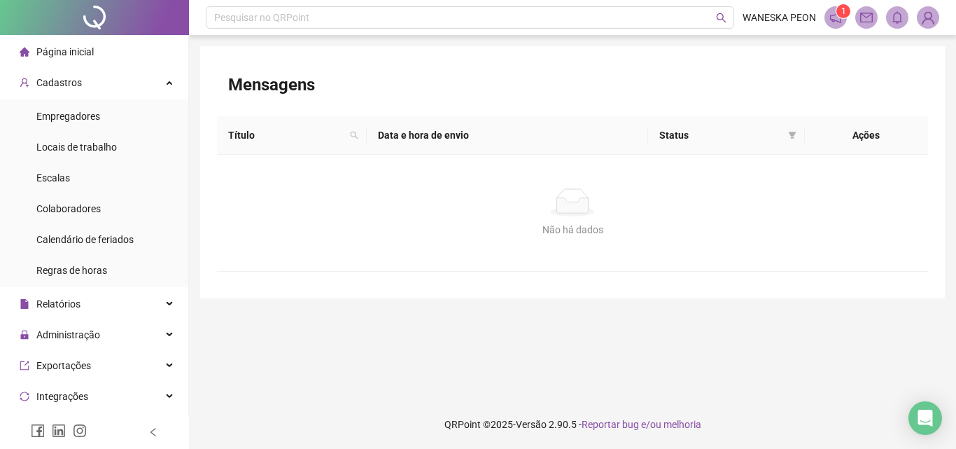
click at [839, 18] on icon "notification" at bounding box center [836, 17] width 13 height 13
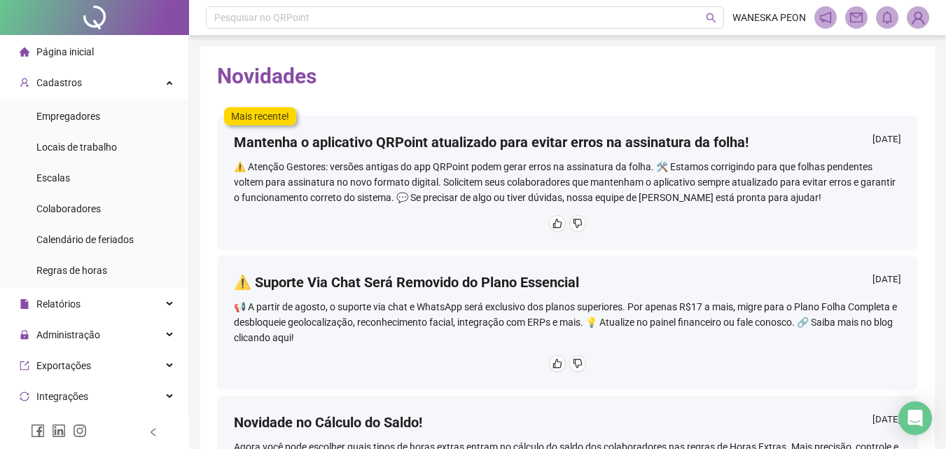
click at [922, 20] on img at bounding box center [917, 17] width 21 height 21
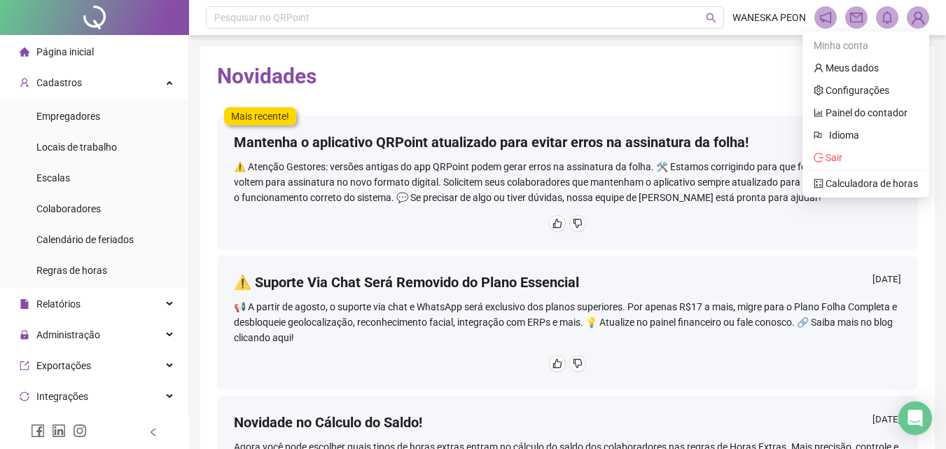
click at [760, 90] on div "Novidades Mais recente! Mantenha o aplicativo QRPoint atualizado para evitar er…" at bounding box center [567, 305] width 734 height 519
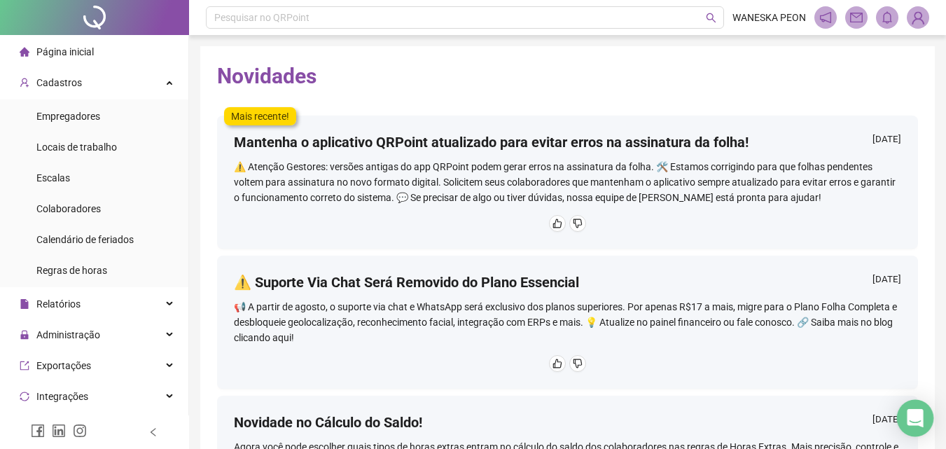
click at [916, 415] on icon "Open Intercom Messenger" at bounding box center [915, 418] width 16 height 18
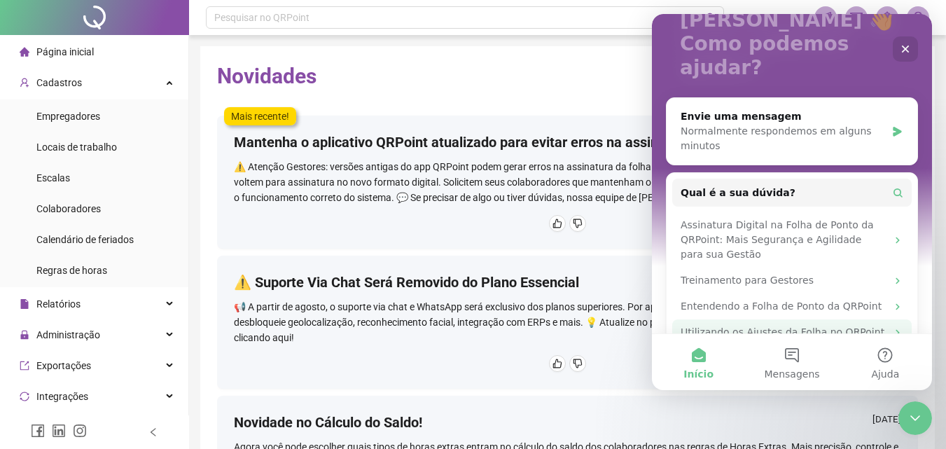
scroll to position [106, 0]
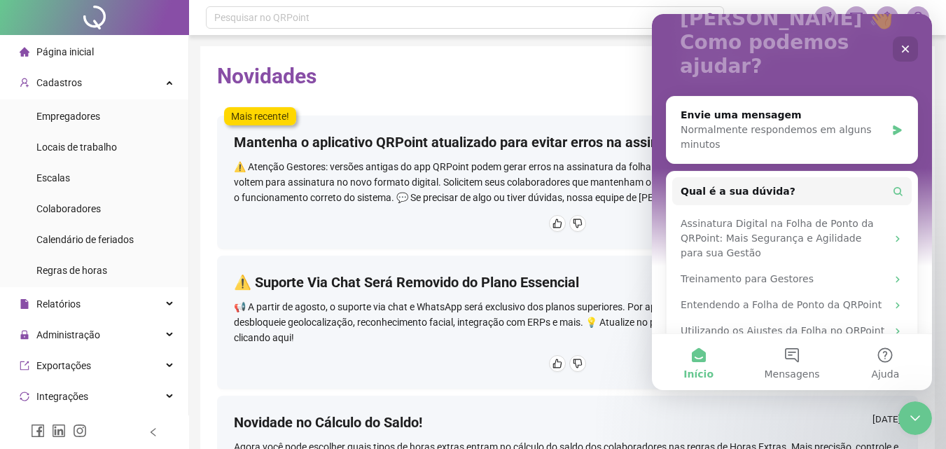
click at [569, 72] on h2 "Novidades" at bounding box center [567, 76] width 701 height 27
click at [904, 47] on icon "Fechar" at bounding box center [906, 50] width 8 height 8
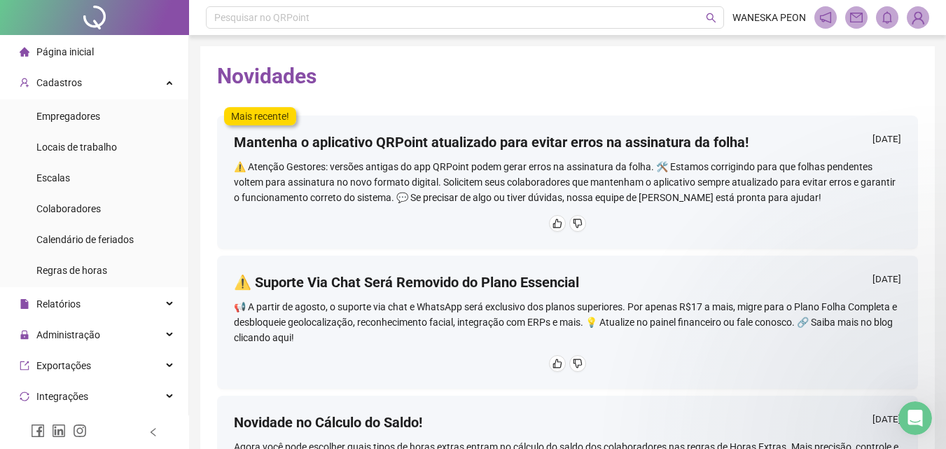
scroll to position [0, 0]
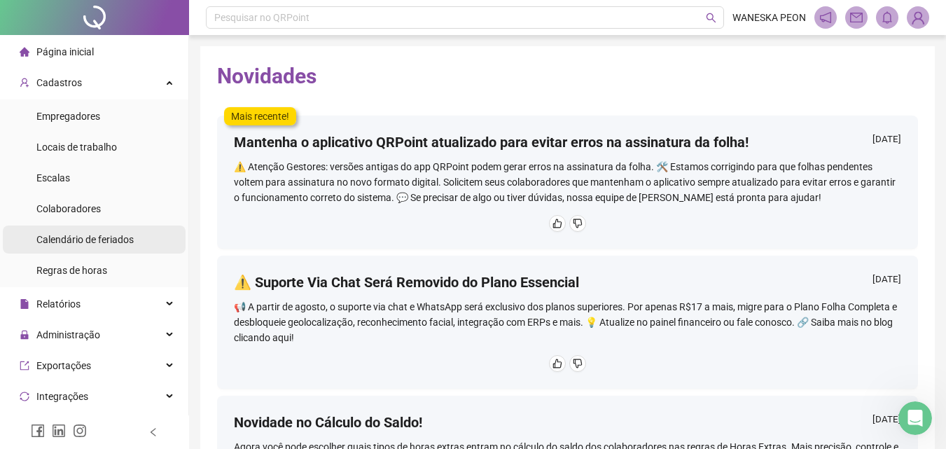
click at [62, 248] on div "Calendário de feriados" at bounding box center [84, 239] width 97 height 28
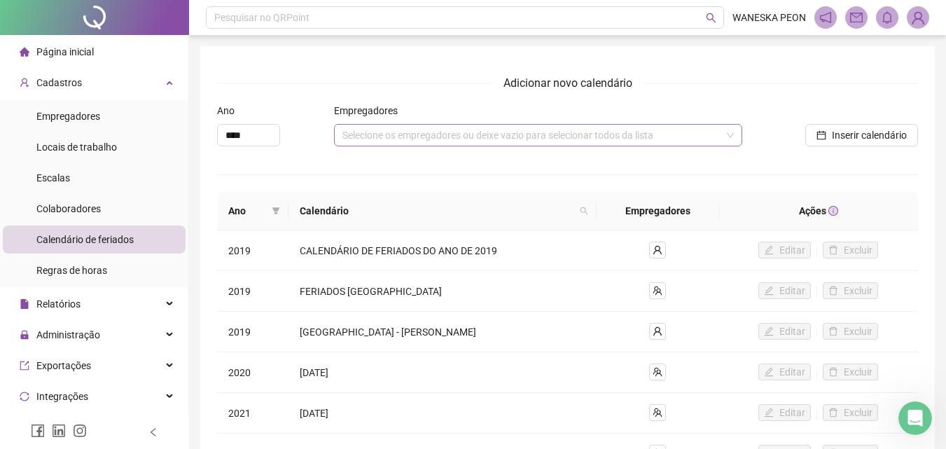
click at [412, 138] on div "Selecione os empregadores ou deixe vazio para selecionar todos da lista" at bounding box center [538, 135] width 408 height 22
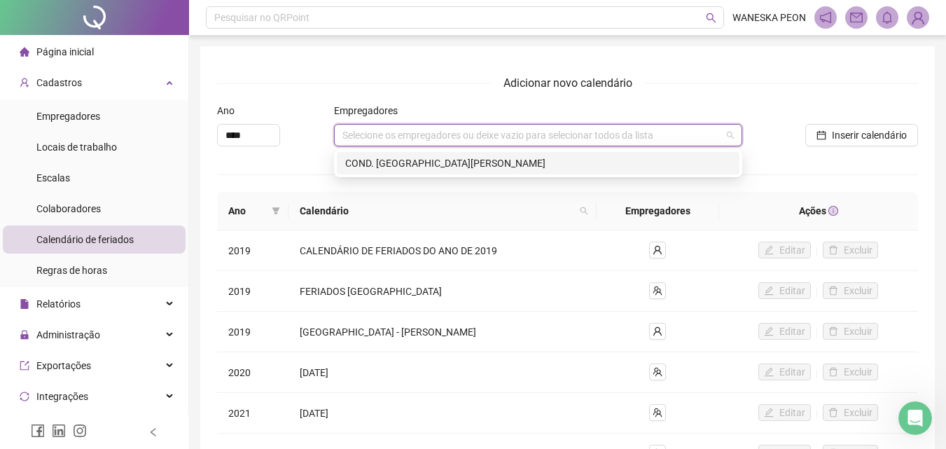
click at [421, 165] on div "COND. [GEOGRAPHIC_DATA][PERSON_NAME]" at bounding box center [538, 162] width 386 height 15
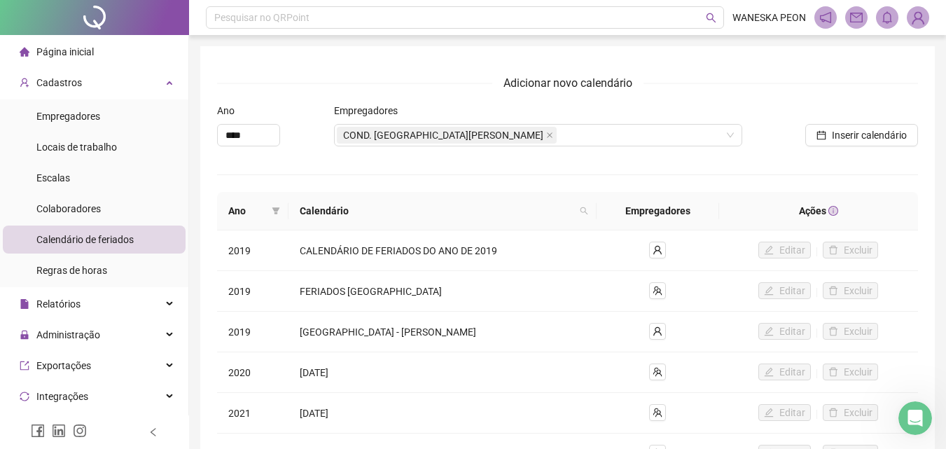
click at [802, 160] on div "Adicionar novo calendário Ano **** Empregadores COND. VILLA INGLESA LAURO DE FR…" at bounding box center [567, 337] width 701 height 526
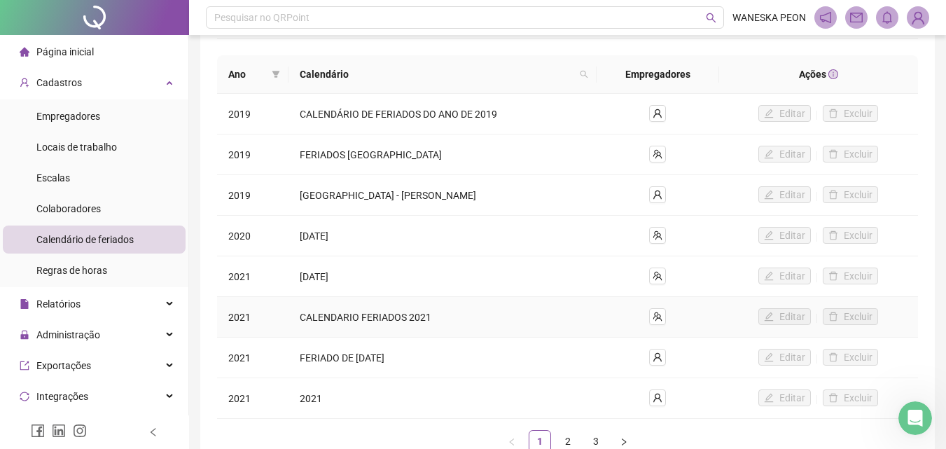
scroll to position [228, 0]
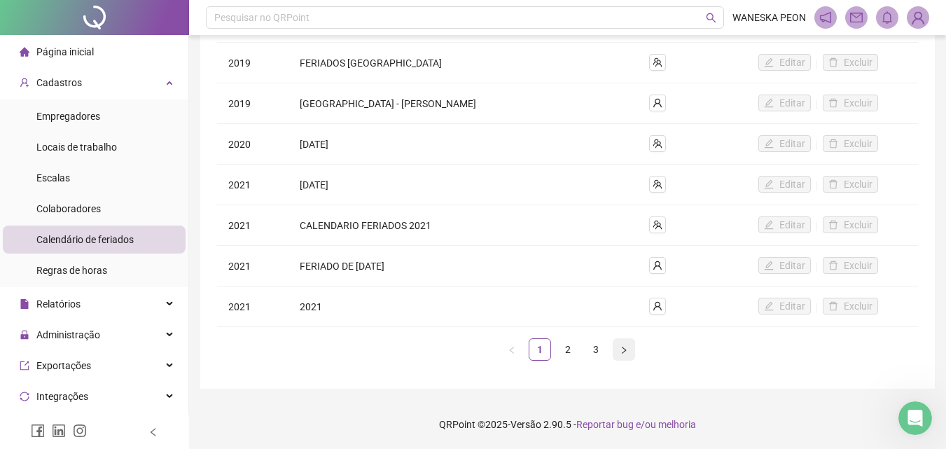
click at [621, 349] on icon "right" at bounding box center [624, 350] width 8 height 8
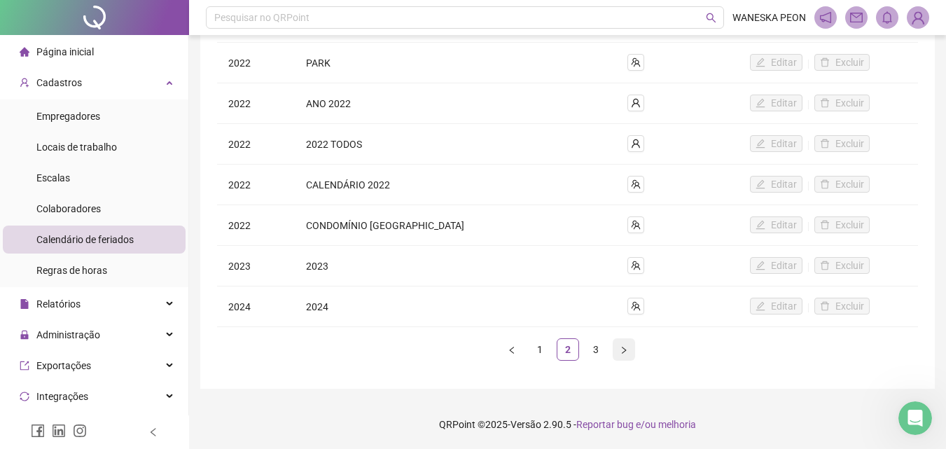
click at [621, 349] on icon "right" at bounding box center [624, 350] width 8 height 8
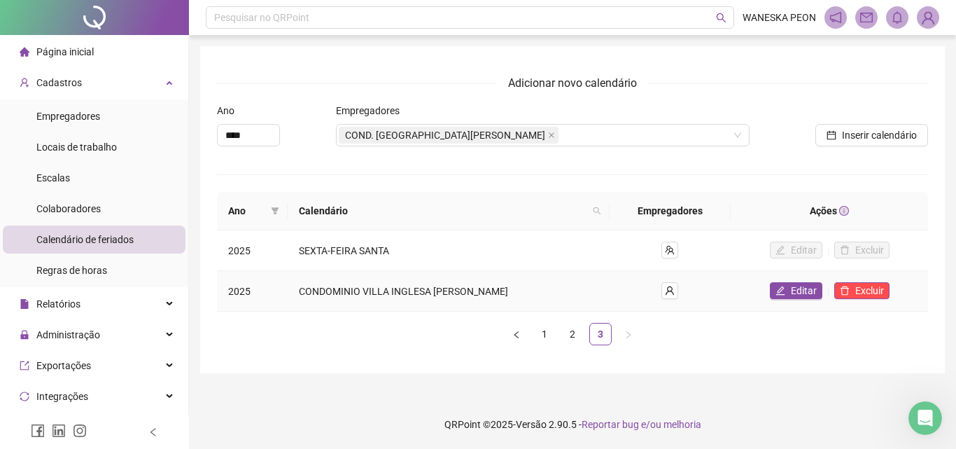
click at [445, 296] on span "CONDOMINIO VILLA INGLESA [PERSON_NAME]" at bounding box center [403, 291] width 209 height 11
click at [790, 292] on button "Editar" at bounding box center [796, 290] width 53 height 17
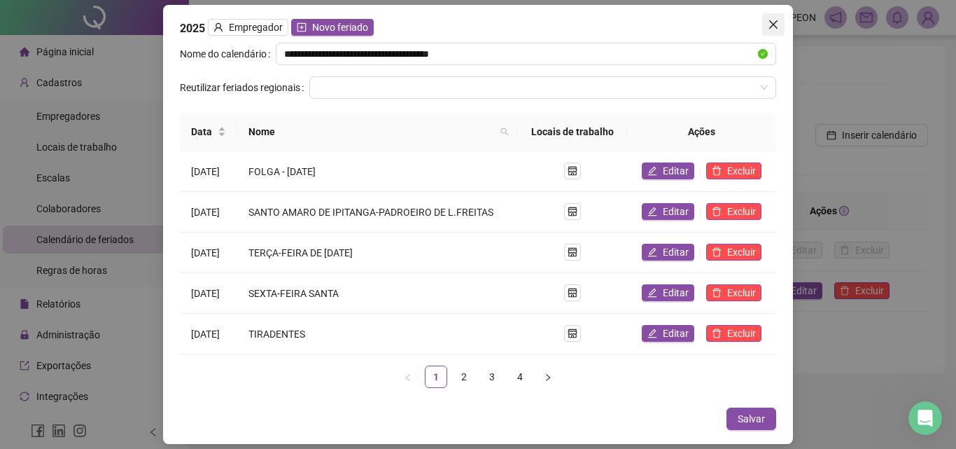
click at [779, 27] on span "Close" at bounding box center [773, 24] width 22 height 11
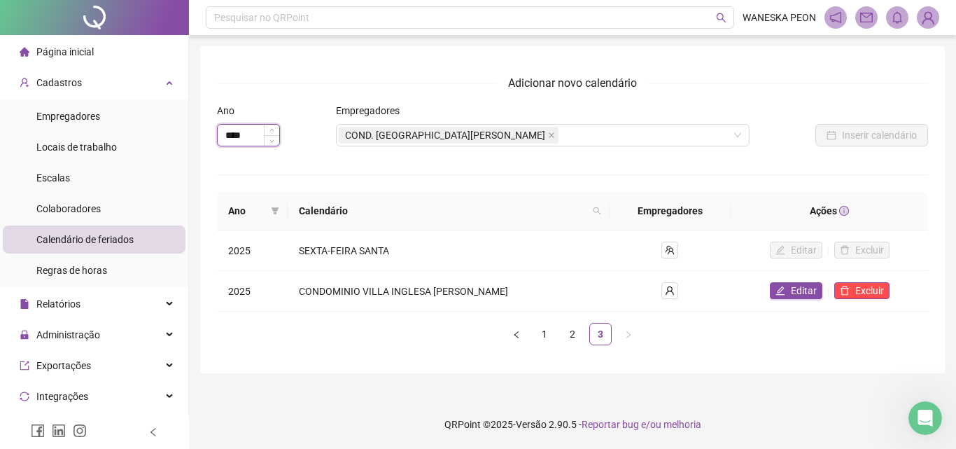
click at [256, 134] on input "****" at bounding box center [249, 135] width 62 height 21
click at [546, 337] on link "1" at bounding box center [544, 333] width 21 height 21
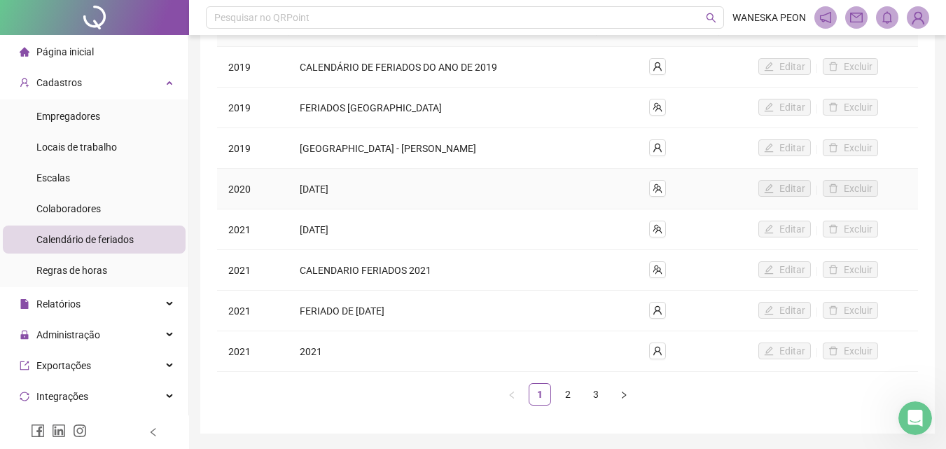
scroll to position [228, 0]
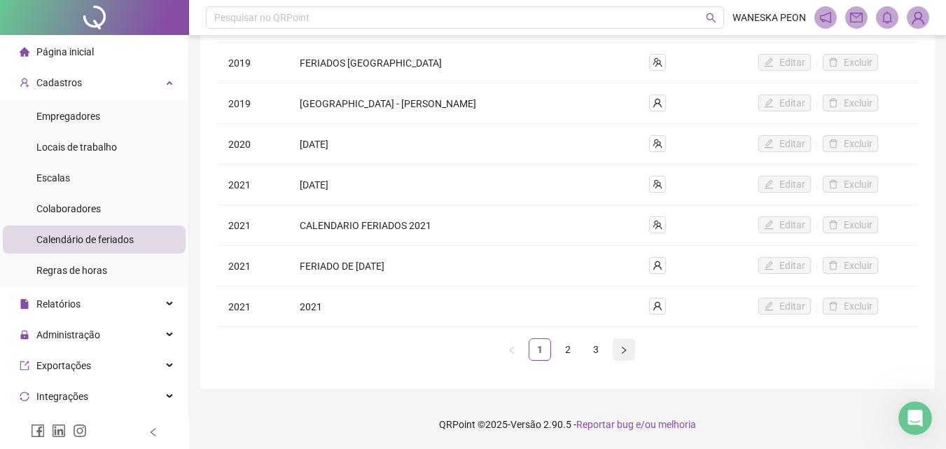
click at [624, 353] on icon "right" at bounding box center [624, 350] width 8 height 8
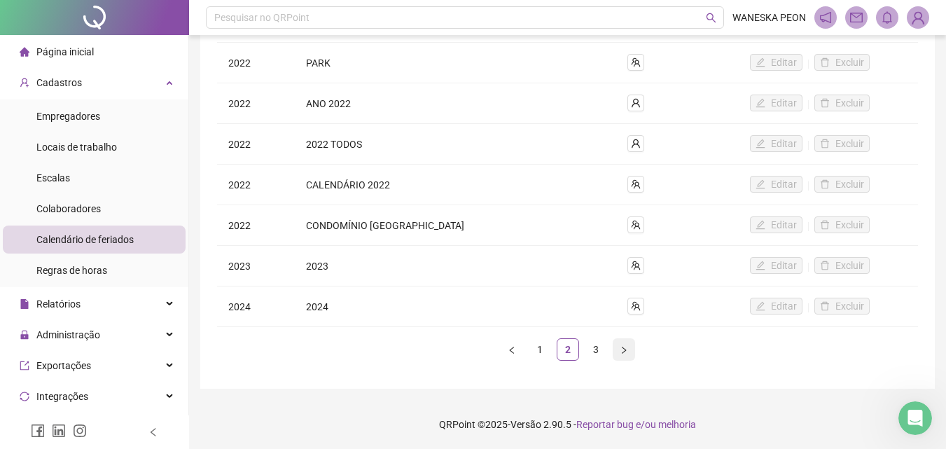
click at [624, 353] on icon "right" at bounding box center [624, 350] width 8 height 8
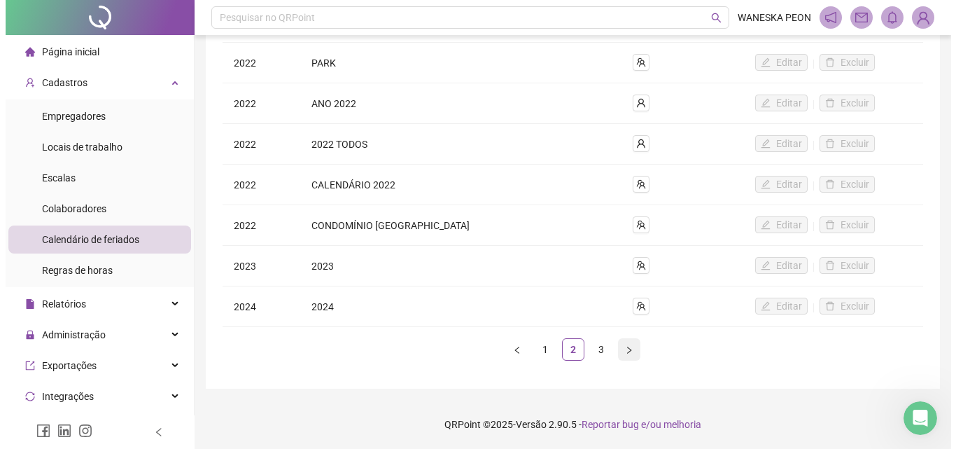
scroll to position [0, 0]
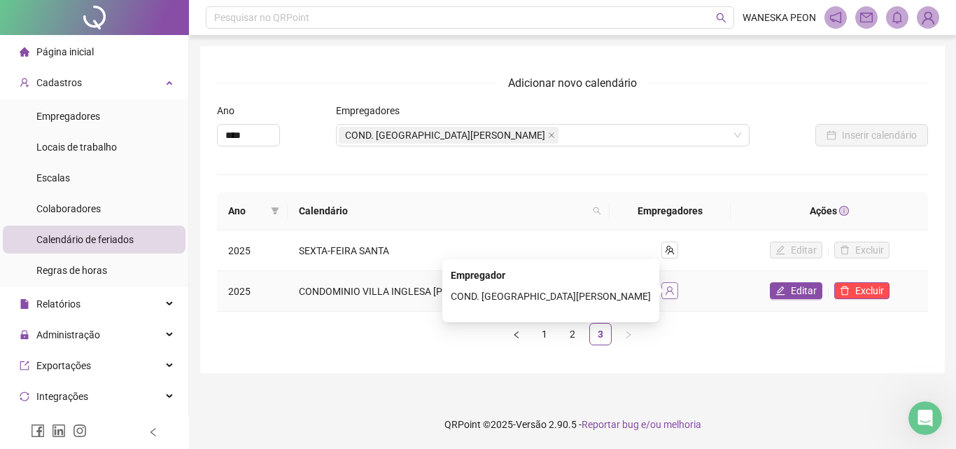
click at [672, 291] on icon "user" at bounding box center [670, 291] width 10 height 10
click at [431, 296] on span "CONDOMINIO VILLA INGLESA [PERSON_NAME]" at bounding box center [403, 291] width 209 height 11
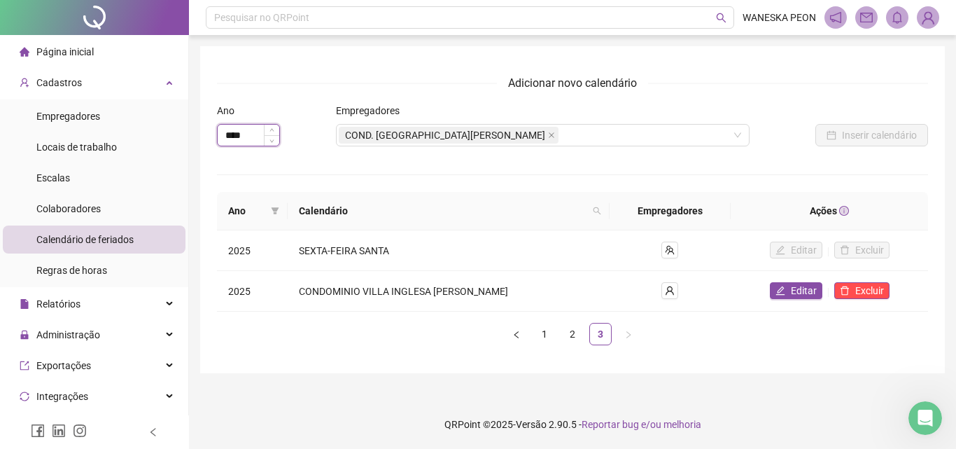
click at [244, 137] on input "****" at bounding box center [249, 135] width 62 height 21
type input "****"
click at [856, 142] on span "Inserir calendário" at bounding box center [879, 134] width 75 height 15
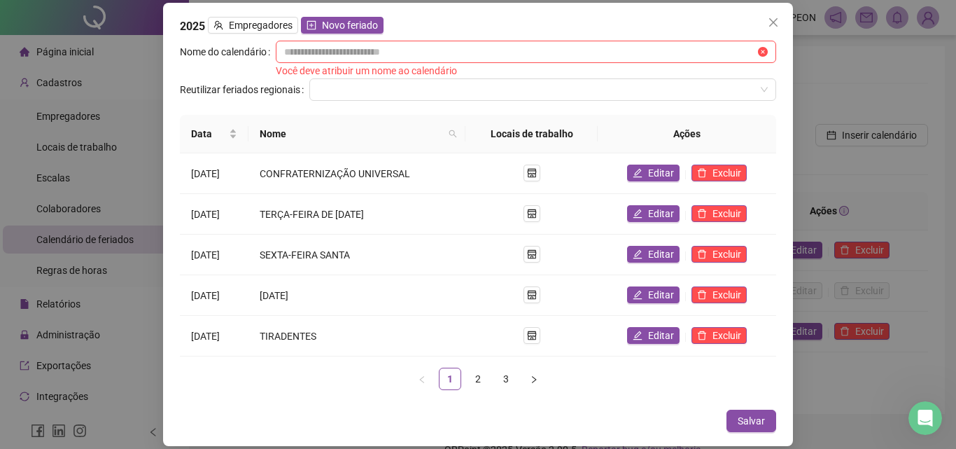
click at [198, 33] on div "2025 Empregadores Novo feriado" at bounding box center [478, 26] width 596 height 18
click at [200, 33] on div "2025 Empregadores Novo feriado" at bounding box center [478, 26] width 596 height 18
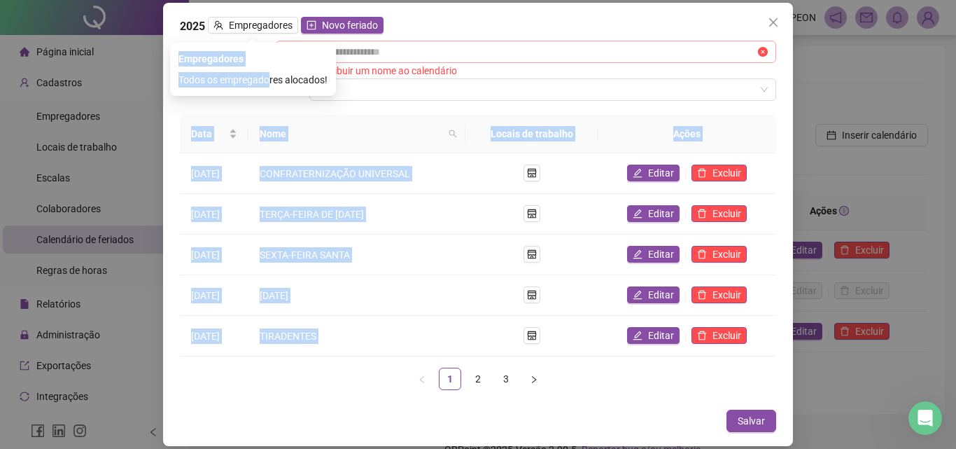
drag, startPoint x: 340, startPoint y: 86, endPoint x: 341, endPoint y: 61, distance: 25.2
click at [341, 76] on body "Página inicial Cadastros Empregadores Locais de trabalho Escalas Colaboradores …" at bounding box center [478, 224] width 956 height 449
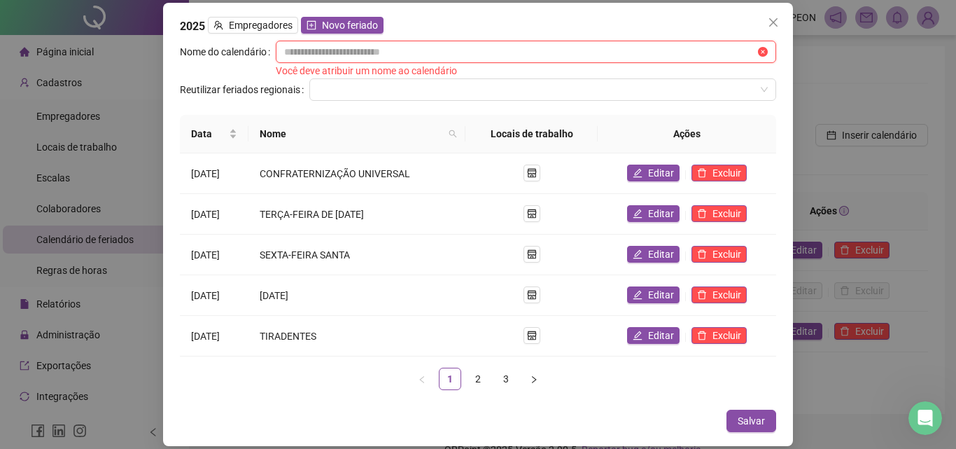
click at [533, 53] on input "text" at bounding box center [519, 51] width 471 height 15
click at [627, 115] on th "Ações" at bounding box center [687, 134] width 179 height 39
click at [483, 52] on input "text" at bounding box center [519, 51] width 471 height 15
click at [496, 22] on div "2025 Empregadores Novo feriado" at bounding box center [478, 26] width 596 height 18
click at [760, 89] on span at bounding box center [543, 89] width 450 height 21
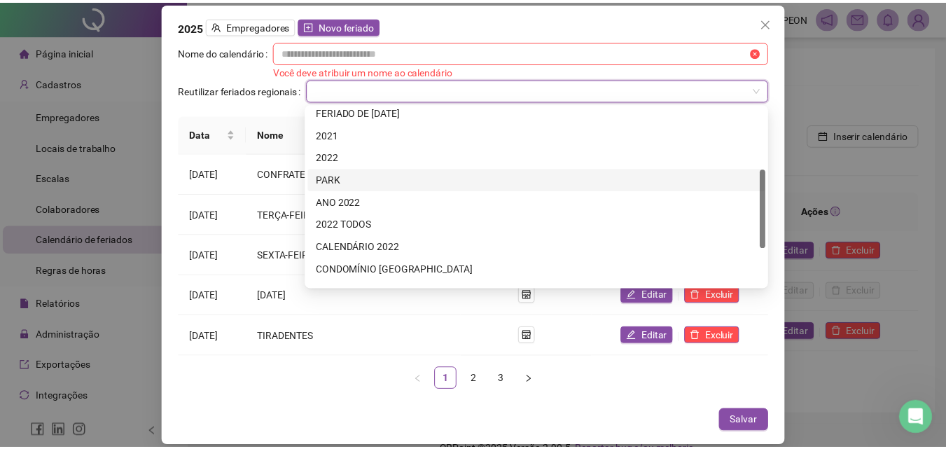
scroll to position [224, 0]
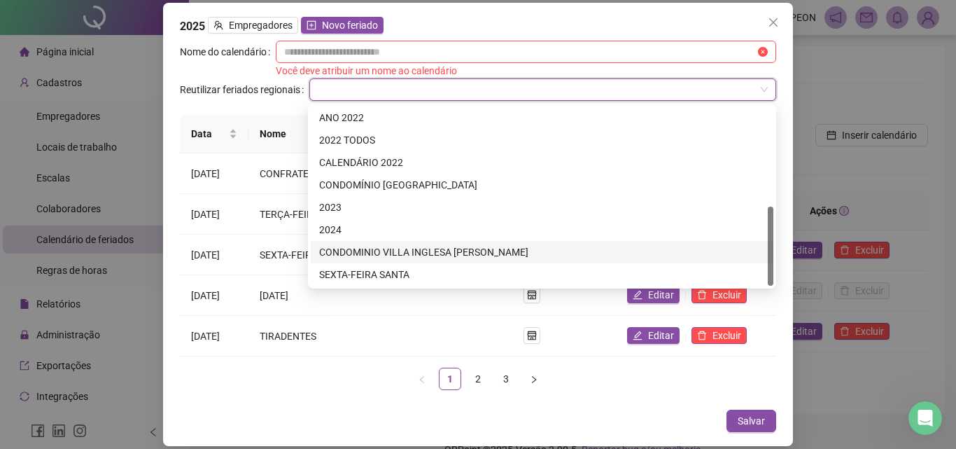
click at [500, 249] on div "CONDOMINIO VILLA INGLESA [PERSON_NAME]" at bounding box center [542, 251] width 446 height 15
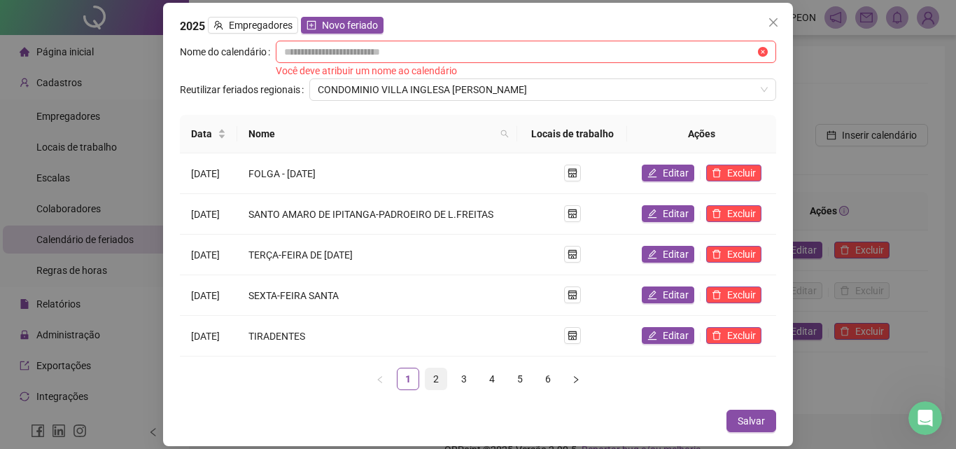
click at [436, 378] on link "2" at bounding box center [436, 378] width 21 height 21
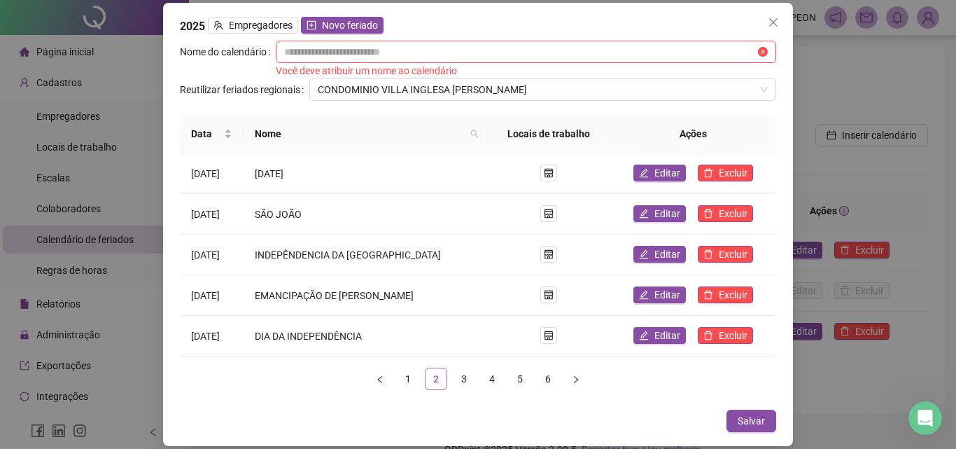
click at [436, 378] on link "2" at bounding box center [436, 378] width 21 height 21
click at [461, 381] on link "3" at bounding box center [464, 378] width 21 height 21
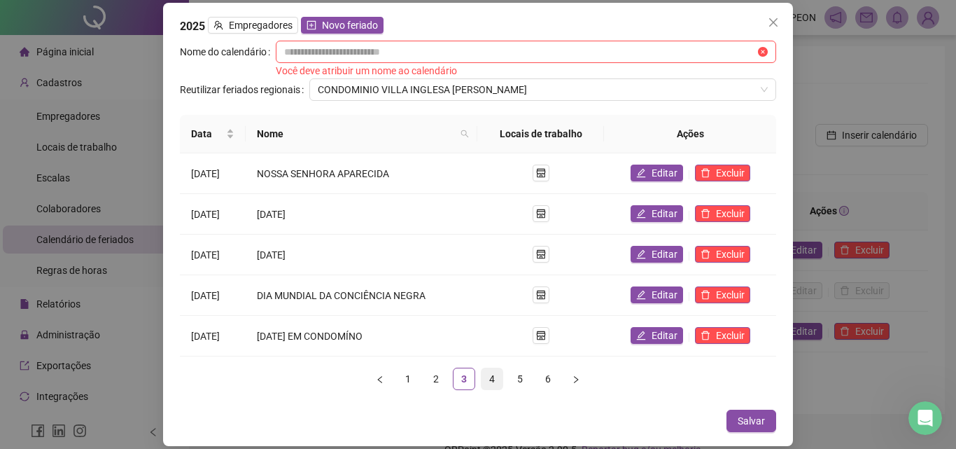
click at [494, 381] on link "4" at bounding box center [492, 378] width 21 height 21
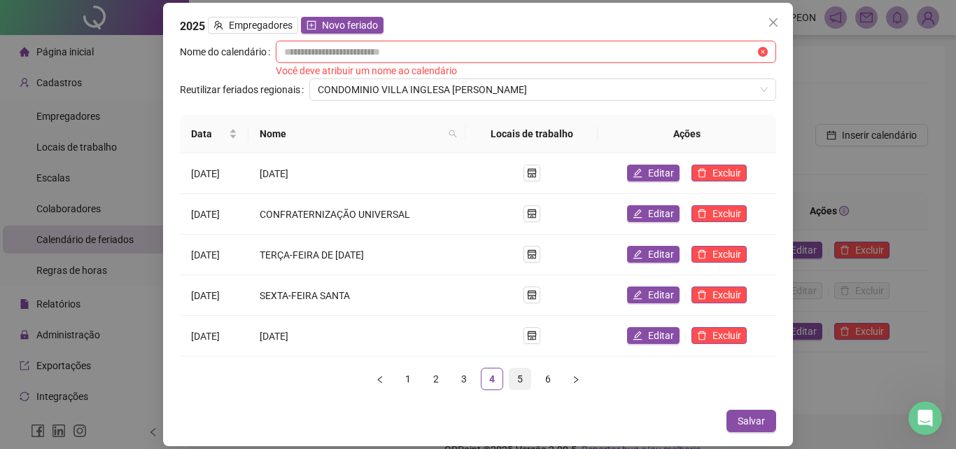
click at [522, 383] on link "5" at bounding box center [520, 378] width 21 height 21
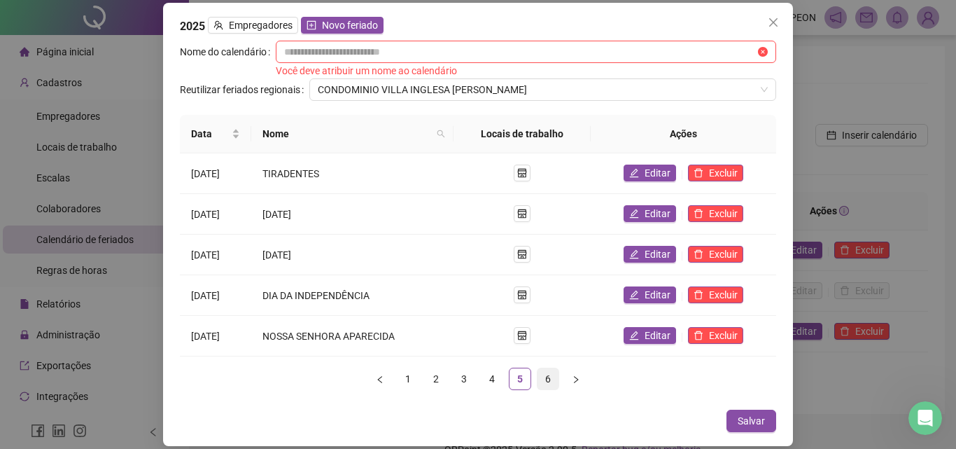
click at [549, 384] on link "6" at bounding box center [548, 378] width 21 height 21
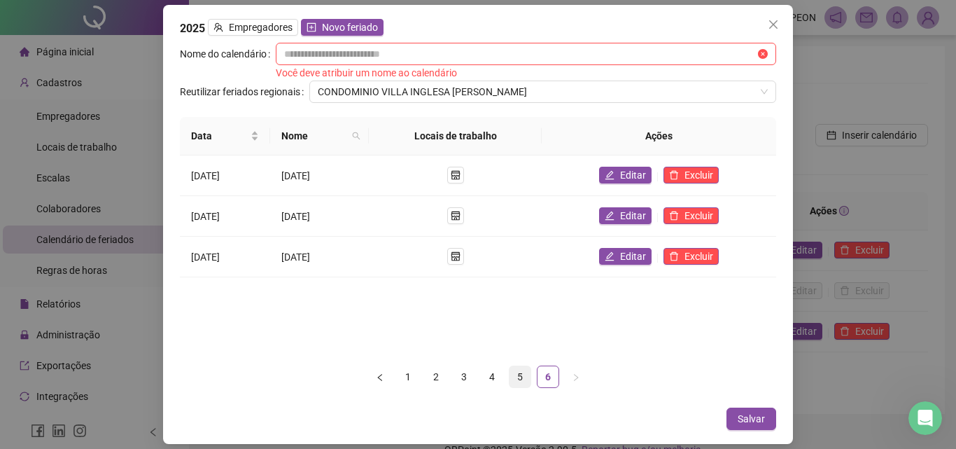
click at [522, 379] on link "5" at bounding box center [520, 376] width 21 height 21
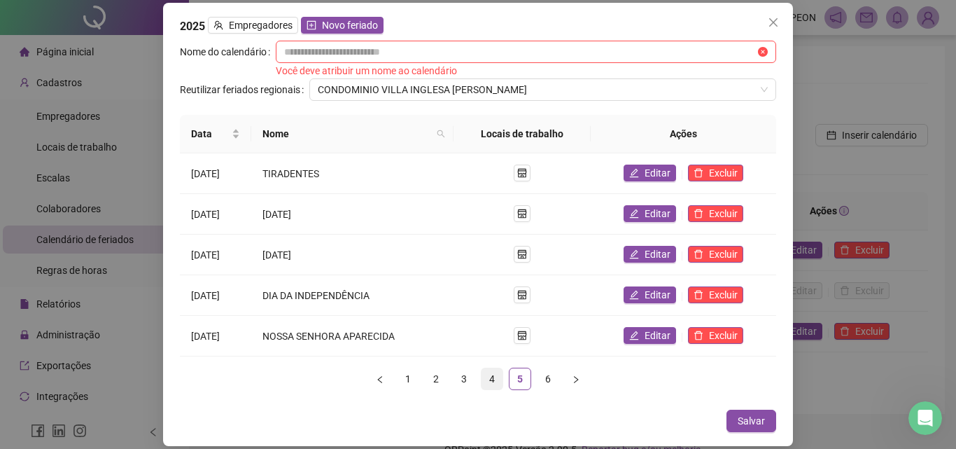
click at [488, 379] on link "4" at bounding box center [492, 378] width 21 height 21
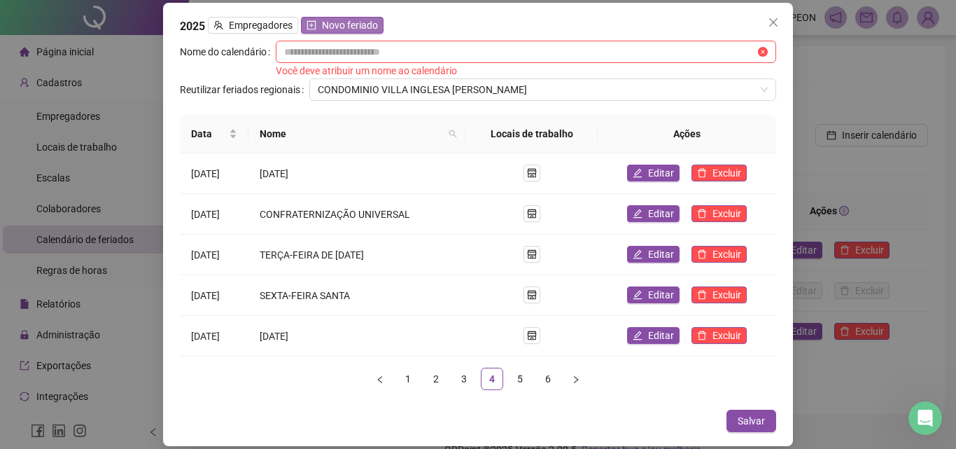
click at [339, 29] on span "Novo feriado" at bounding box center [350, 25] width 56 height 15
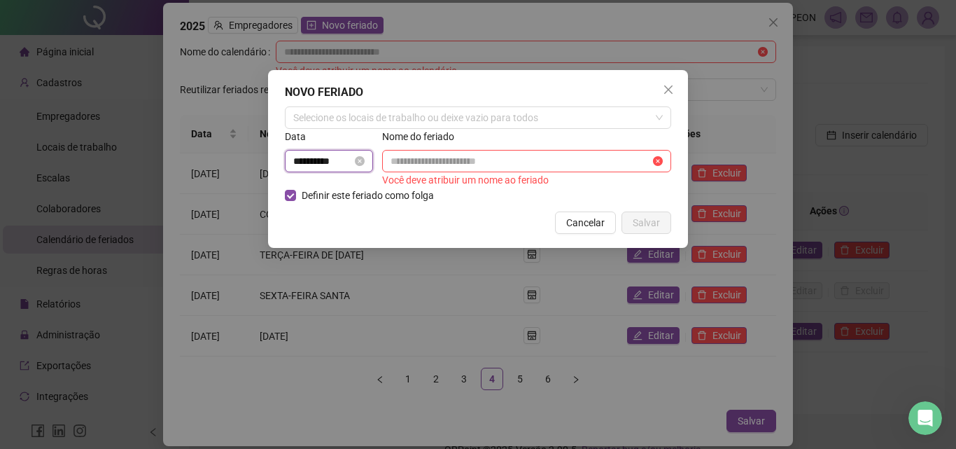
click at [300, 160] on input "**********" at bounding box center [322, 160] width 59 height 15
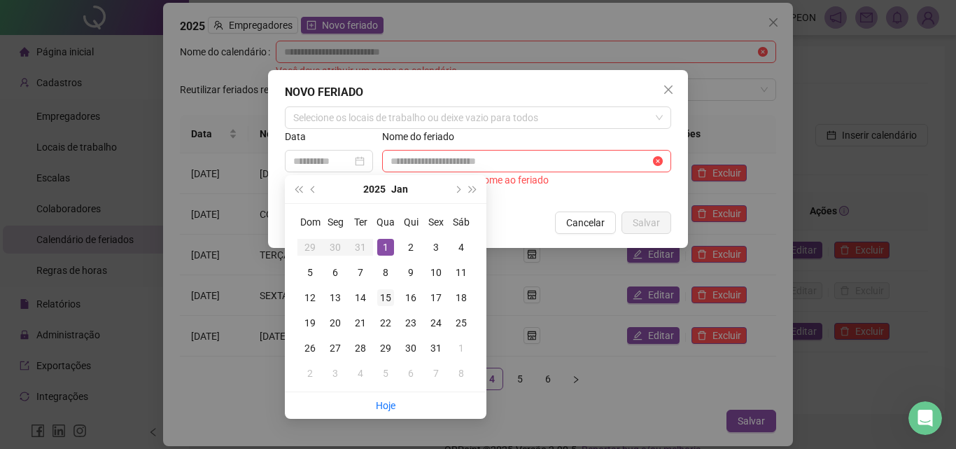
click at [386, 295] on div "15" at bounding box center [385, 297] width 17 height 17
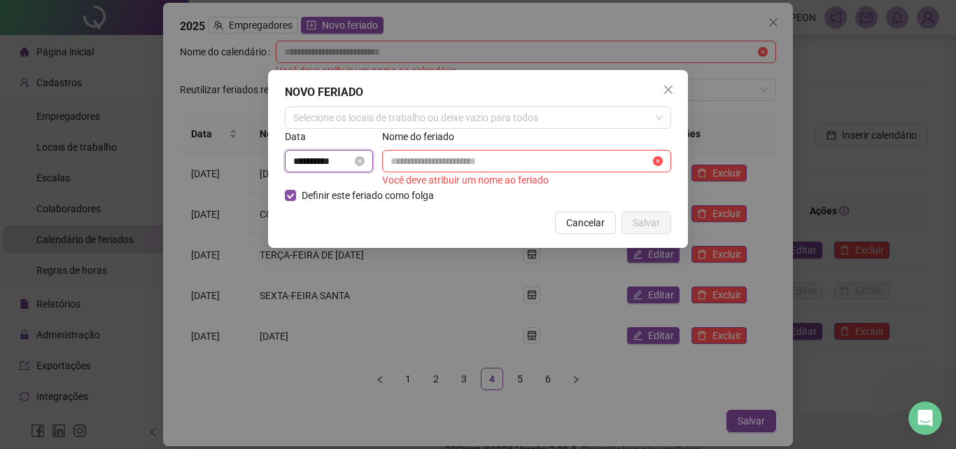
click at [340, 163] on input "**********" at bounding box center [322, 160] width 59 height 15
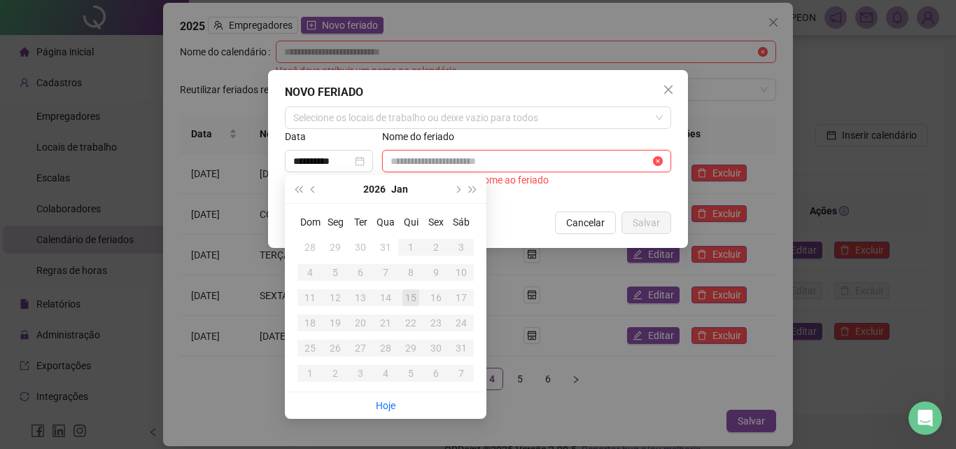
type input "**********"
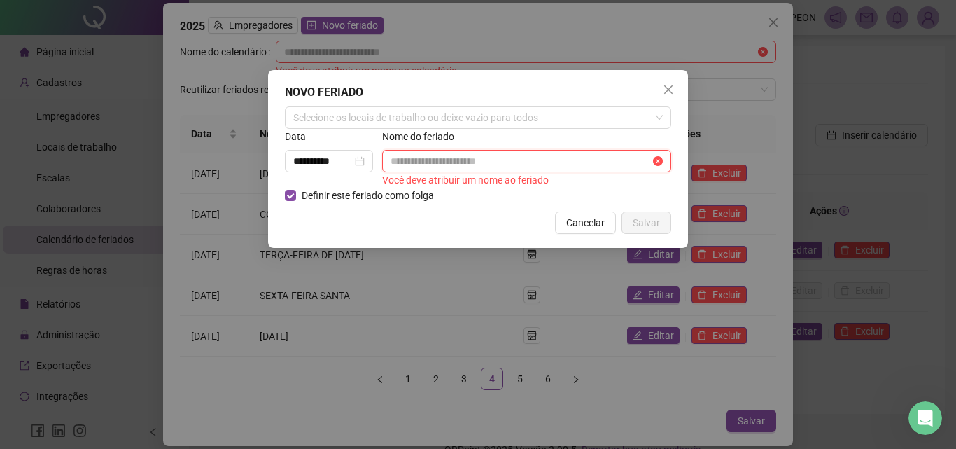
click at [431, 162] on input "text" at bounding box center [521, 160] width 260 height 15
type input "**********"
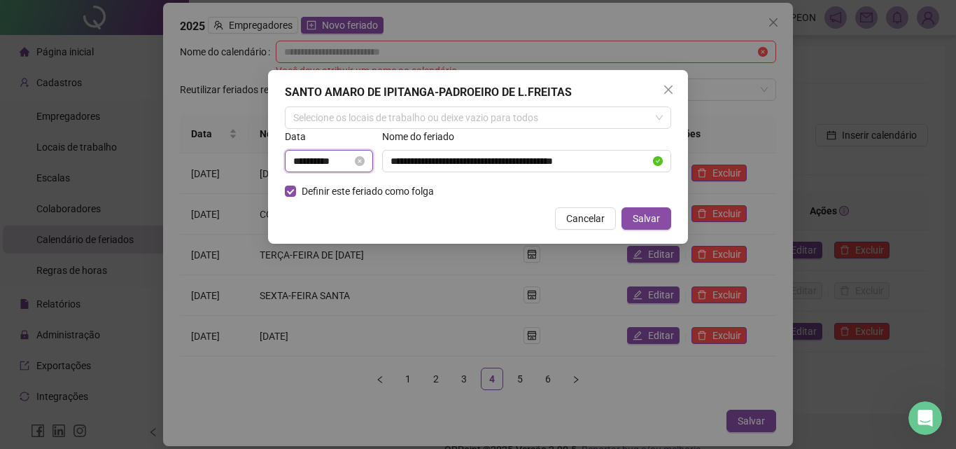
click at [342, 161] on input "**********" at bounding box center [322, 160] width 59 height 15
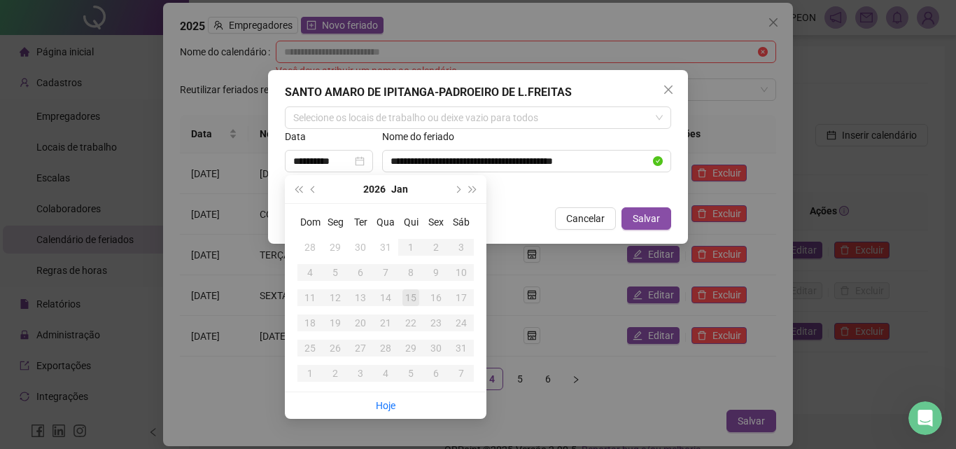
type input "**********"
click at [505, 200] on div "**********" at bounding box center [478, 157] width 420 height 174
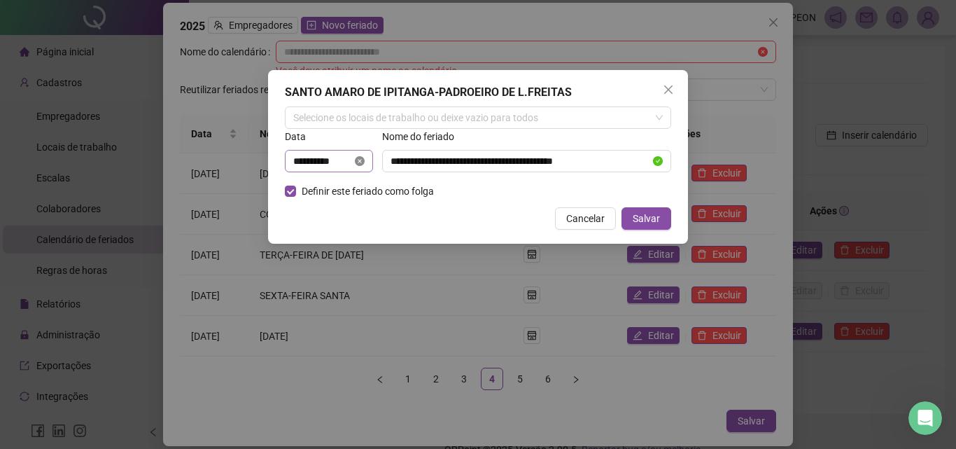
click at [365, 162] on icon "close-circle" at bounding box center [360, 161] width 10 height 10
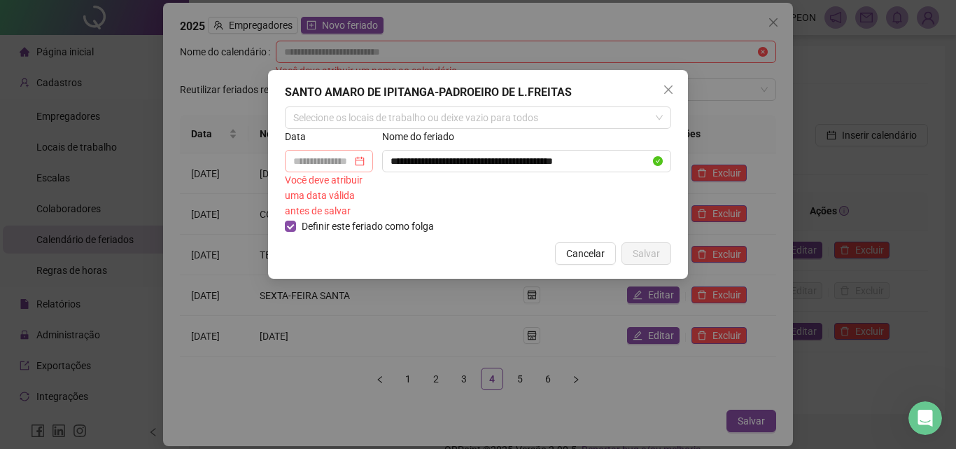
click at [365, 161] on div at bounding box center [328, 160] width 71 height 15
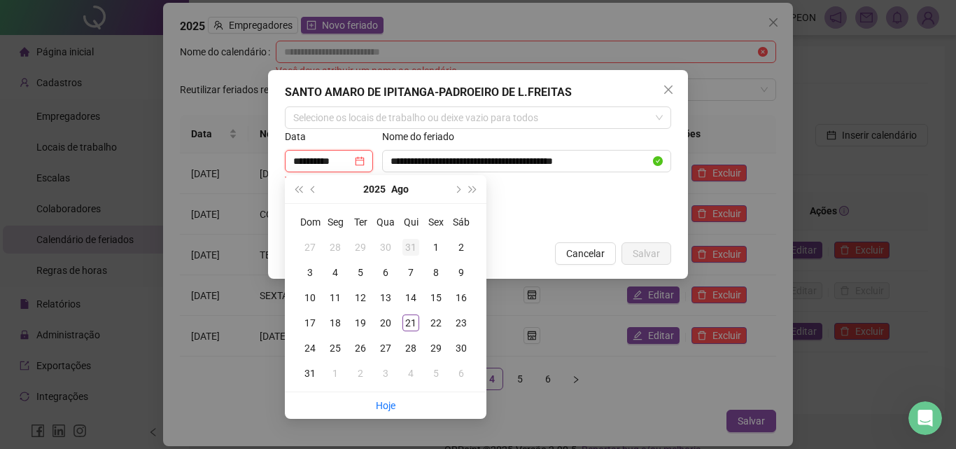
type input "**********"
click at [470, 188] on span "super-next-year" at bounding box center [473, 189] width 7 height 7
click at [296, 190] on span "super-prev-year" at bounding box center [298, 189] width 7 height 7
click at [311, 188] on span "prev-year" at bounding box center [314, 189] width 7 height 7
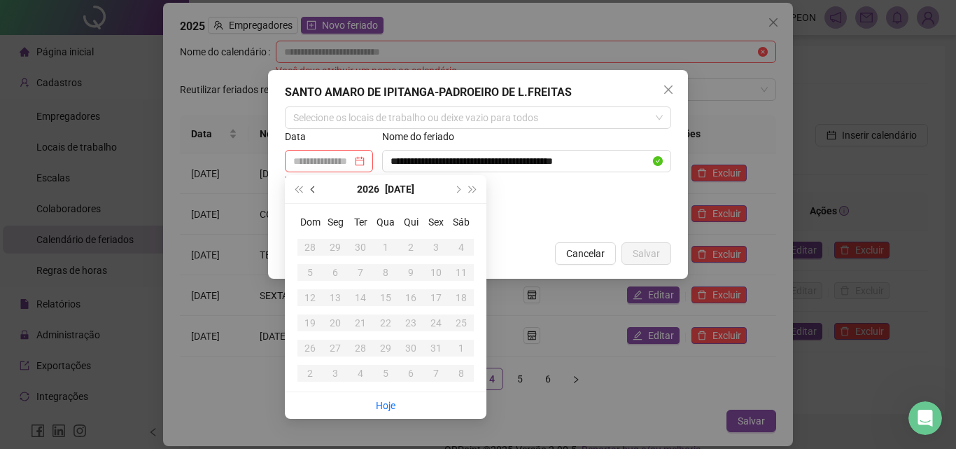
click at [311, 188] on span "prev-year" at bounding box center [314, 189] width 7 height 7
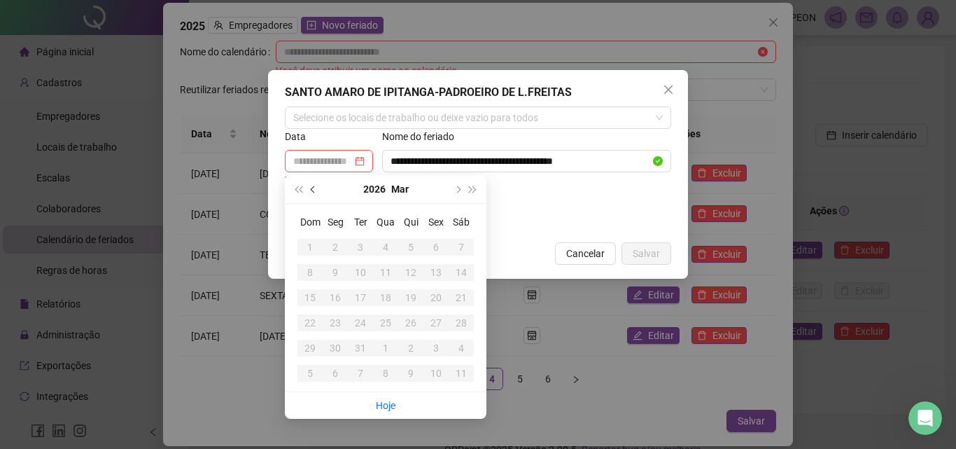
click at [311, 188] on span "prev-year" at bounding box center [314, 189] width 7 height 7
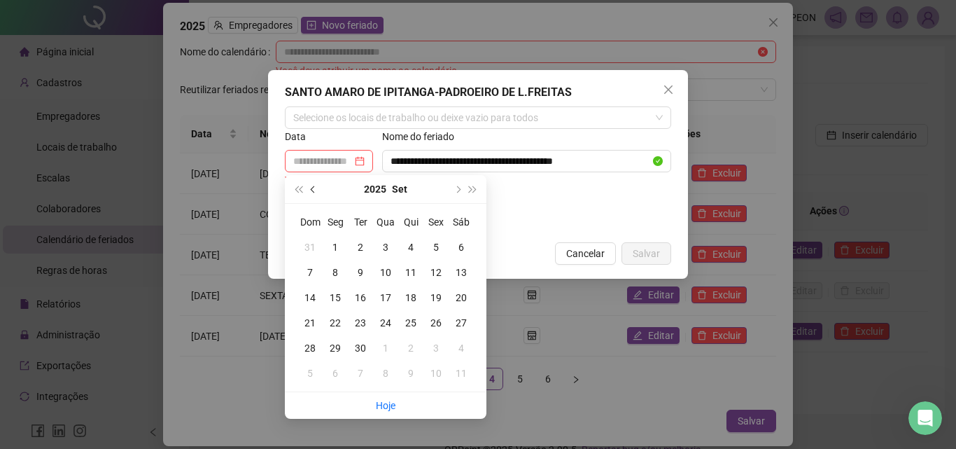
click at [311, 188] on span "prev-year" at bounding box center [314, 189] width 7 height 7
click at [461, 191] on button "next-year" at bounding box center [456, 189] width 15 height 28
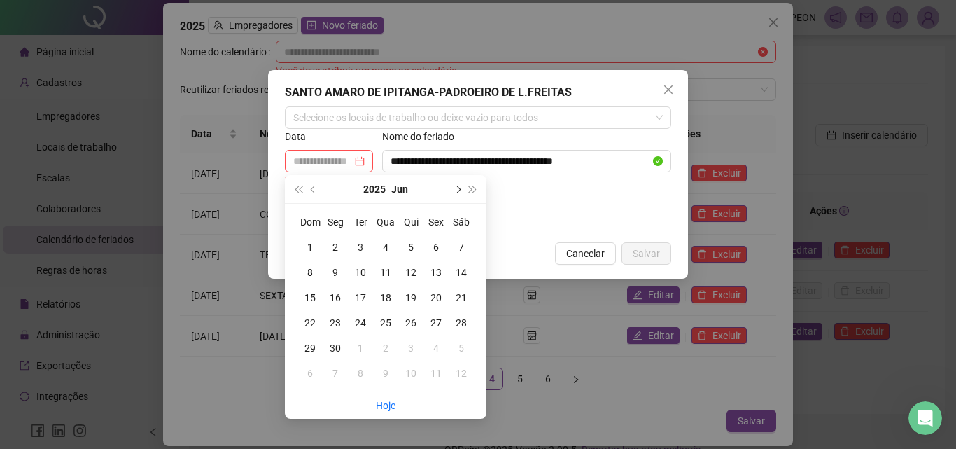
click at [461, 191] on button "next-year" at bounding box center [456, 189] width 15 height 28
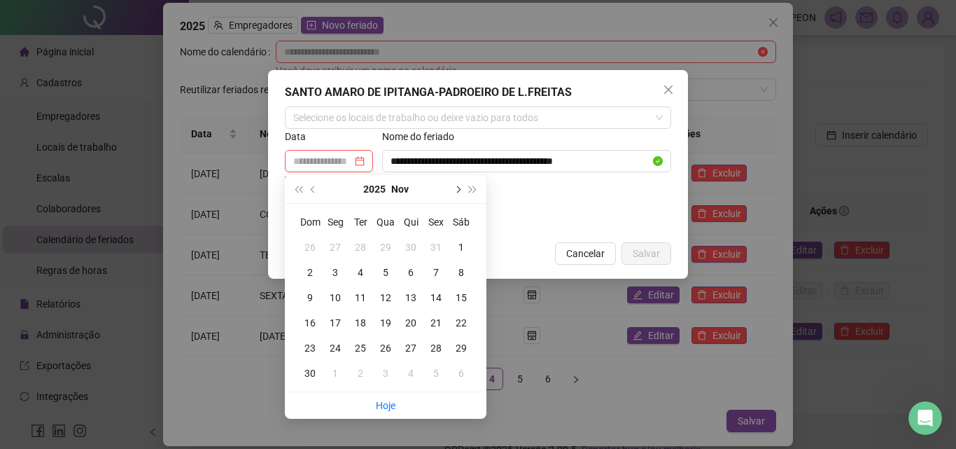
click at [461, 191] on button "next-year" at bounding box center [456, 189] width 15 height 28
type input "**********"
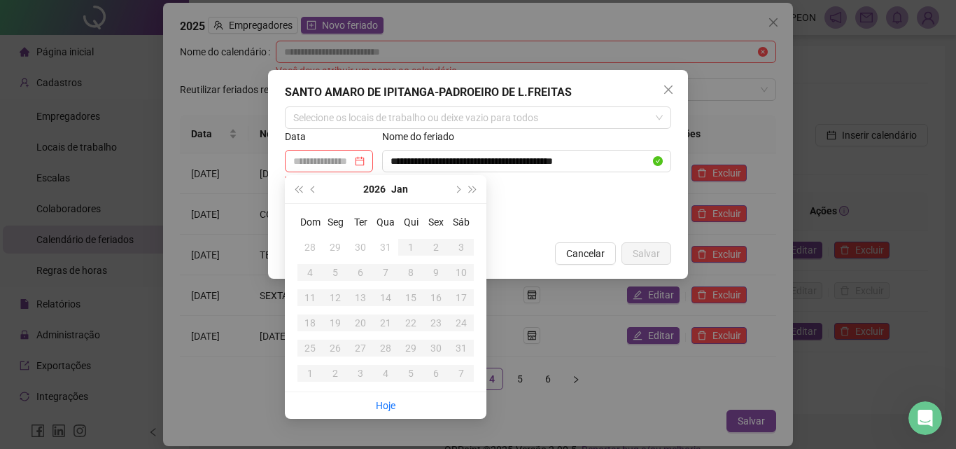
click at [554, 212] on div "**********" at bounding box center [527, 174] width 292 height 90
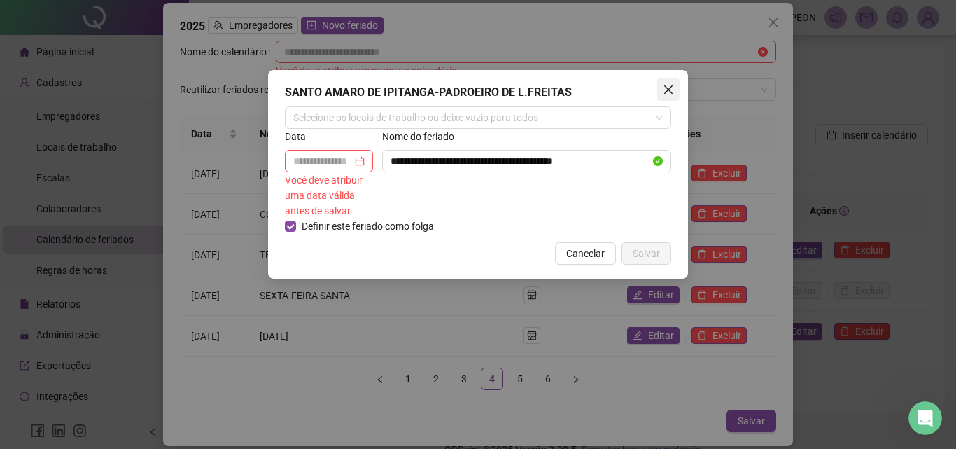
click at [667, 92] on icon "close" at bounding box center [668, 89] width 11 height 11
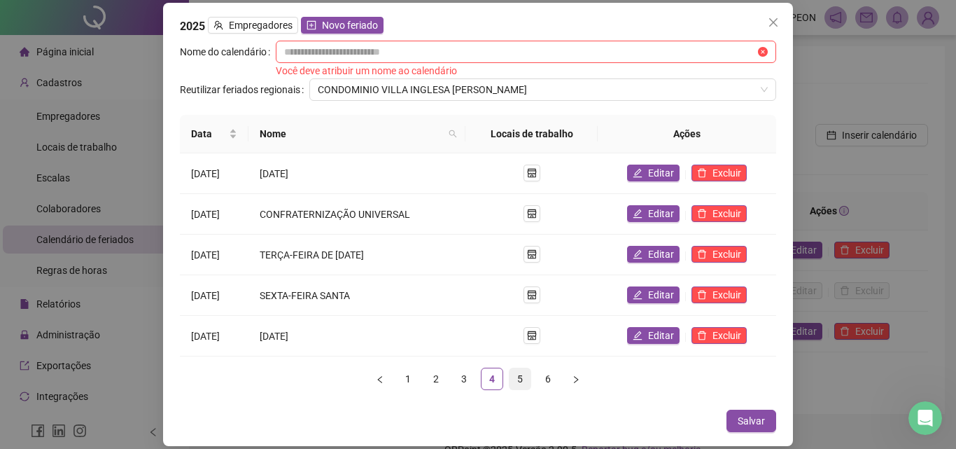
click at [524, 380] on link "5" at bounding box center [520, 378] width 21 height 21
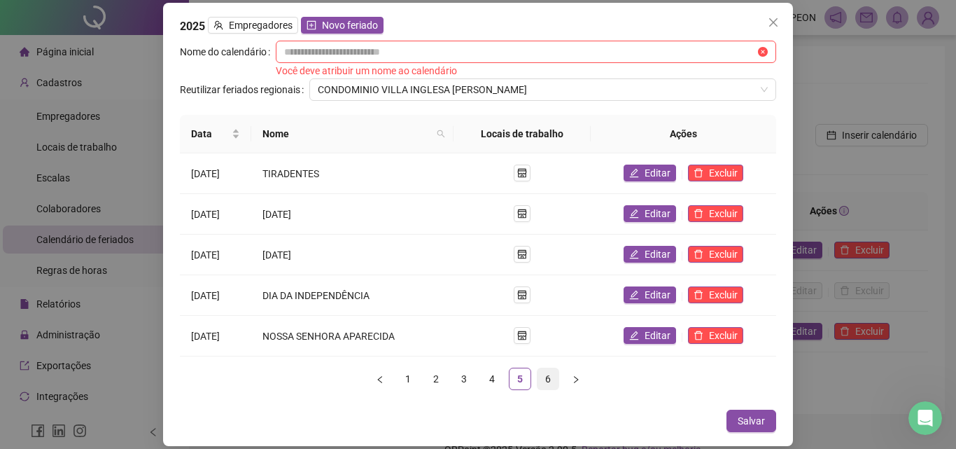
click at [555, 379] on link "6" at bounding box center [548, 378] width 21 height 21
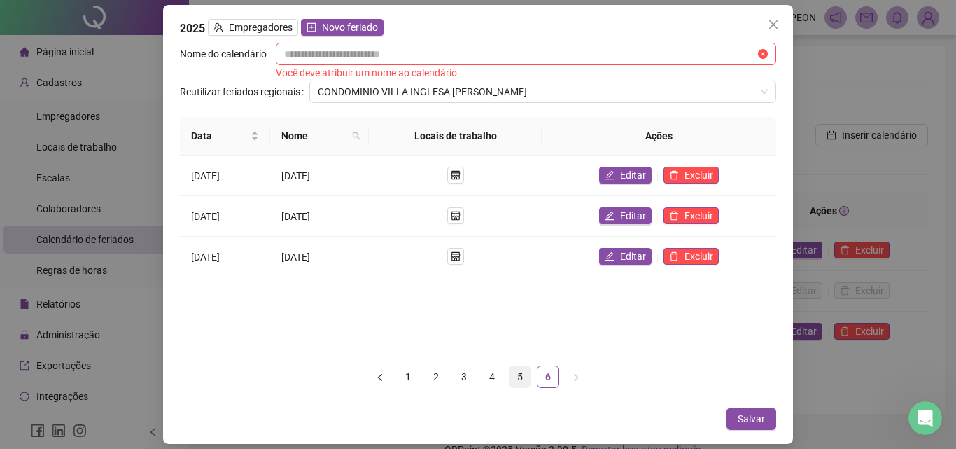
click at [521, 377] on link "5" at bounding box center [520, 376] width 21 height 21
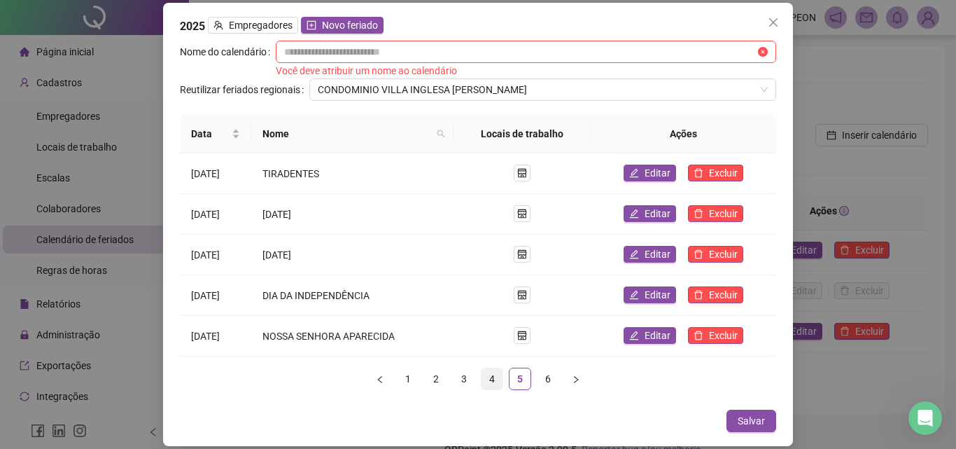
click at [494, 380] on link "4" at bounding box center [492, 378] width 21 height 21
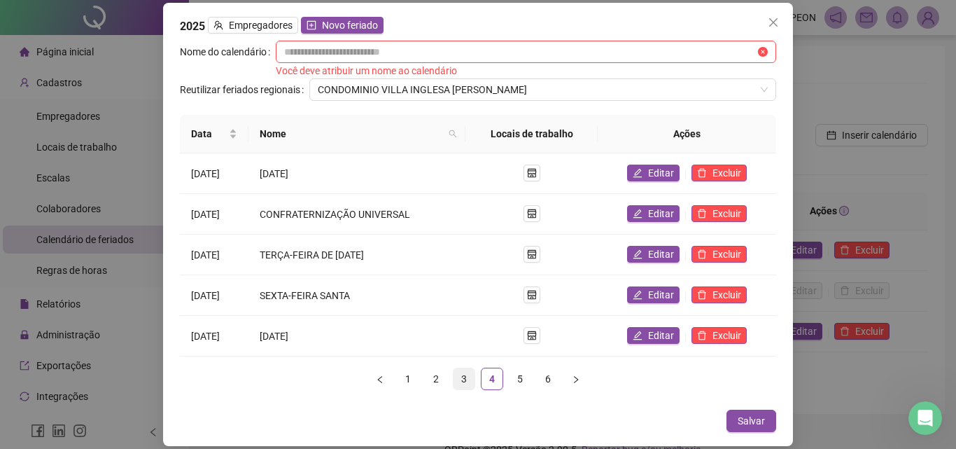
click at [467, 377] on link "3" at bounding box center [464, 378] width 21 height 21
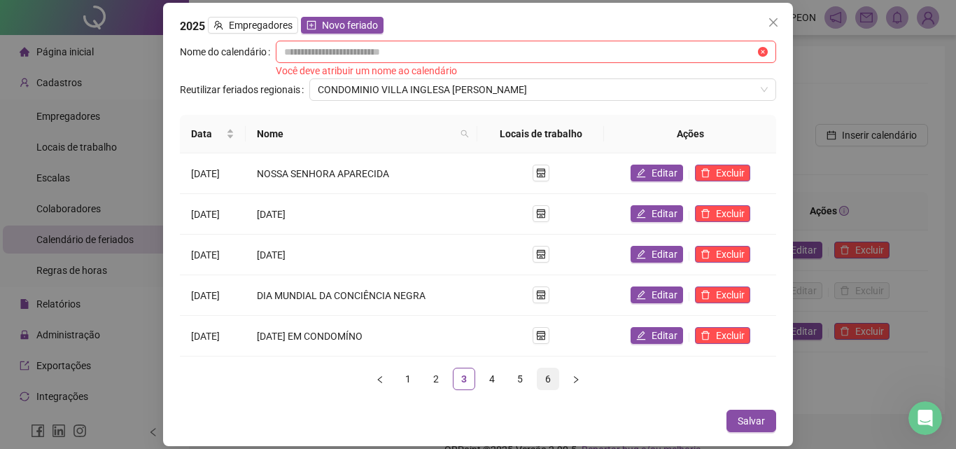
click at [549, 378] on link "6" at bounding box center [548, 378] width 21 height 21
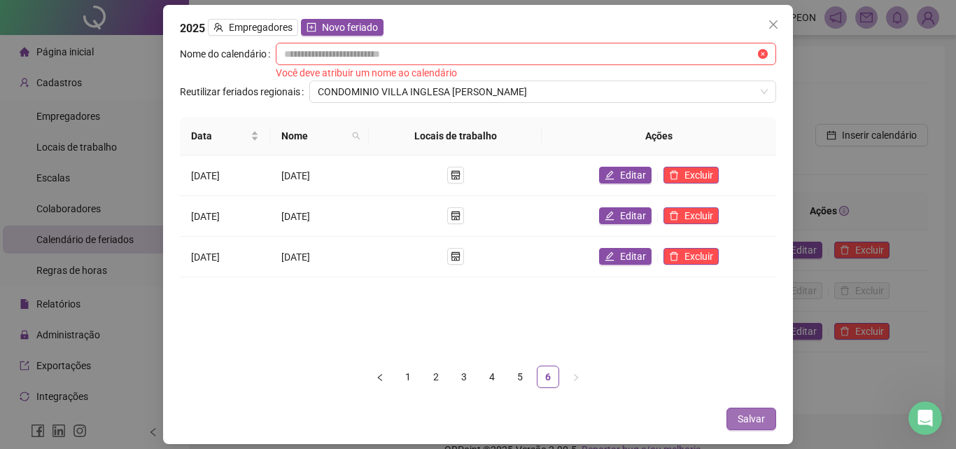
click at [750, 414] on span "Salvar" at bounding box center [751, 418] width 27 height 15
click at [382, 57] on input "text" at bounding box center [519, 53] width 471 height 15
click at [380, 50] on input "text" at bounding box center [519, 53] width 471 height 15
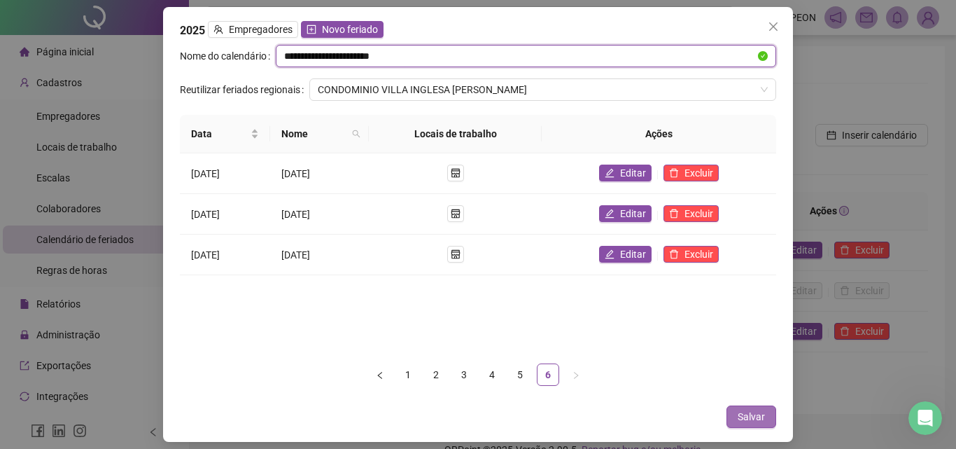
type input "**********"
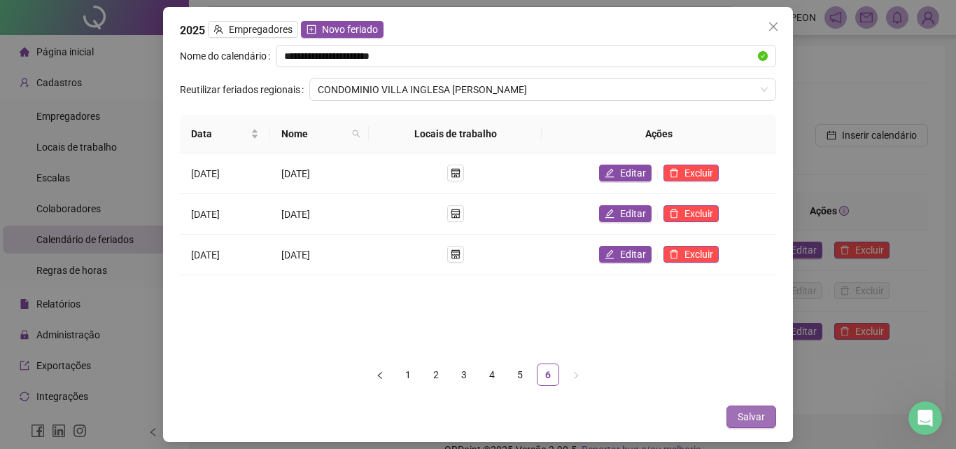
click at [744, 420] on span "Salvar" at bounding box center [751, 416] width 27 height 15
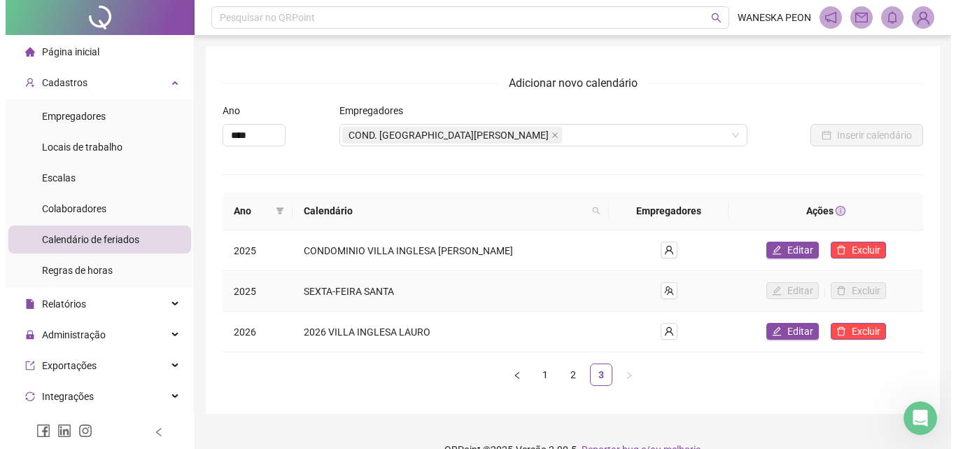
scroll to position [25, 0]
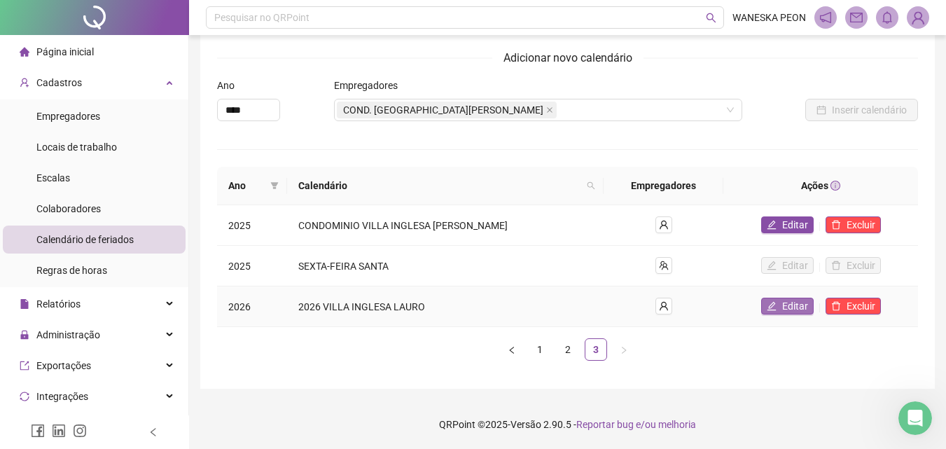
click at [798, 307] on span "Editar" at bounding box center [795, 305] width 26 height 15
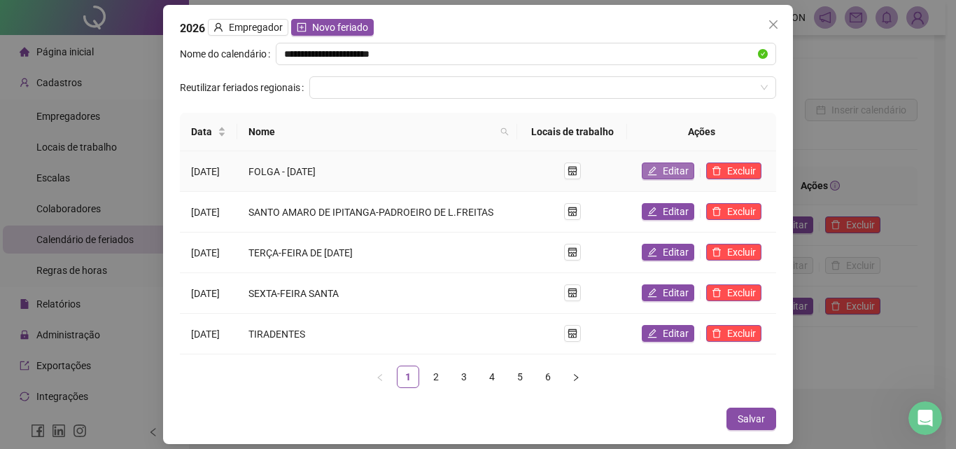
click at [670, 169] on span "Editar" at bounding box center [676, 170] width 26 height 15
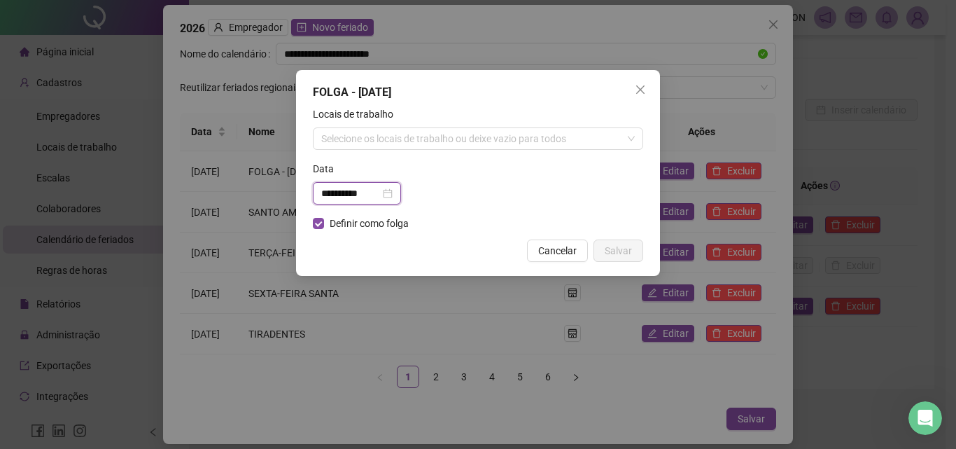
click at [366, 193] on input "**********" at bounding box center [350, 193] width 59 height 15
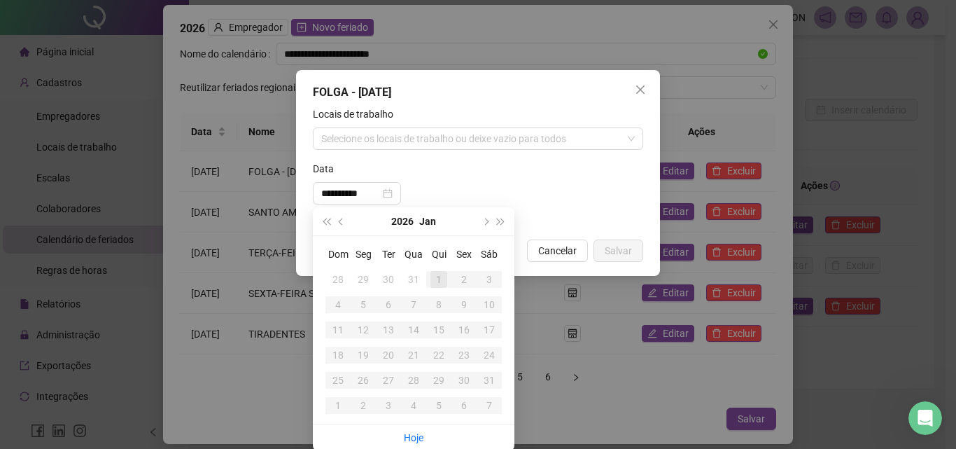
type input "**********"
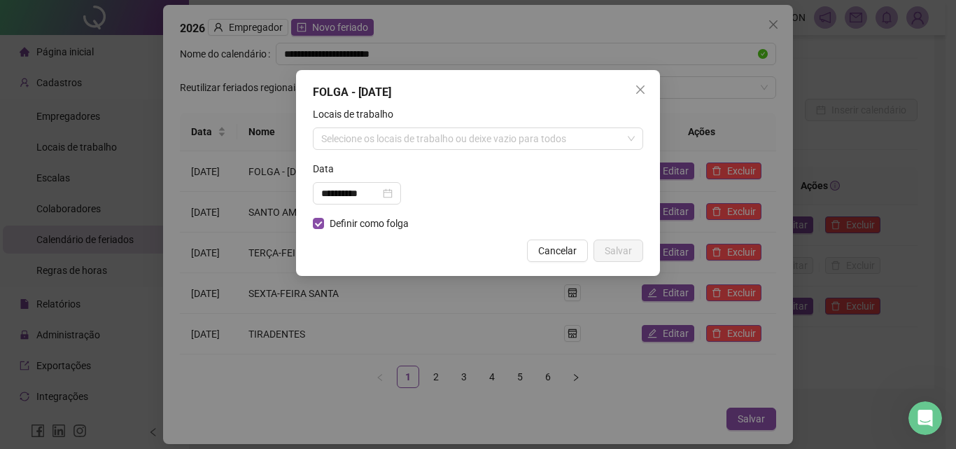
click at [618, 329] on div "**********" at bounding box center [478, 224] width 956 height 449
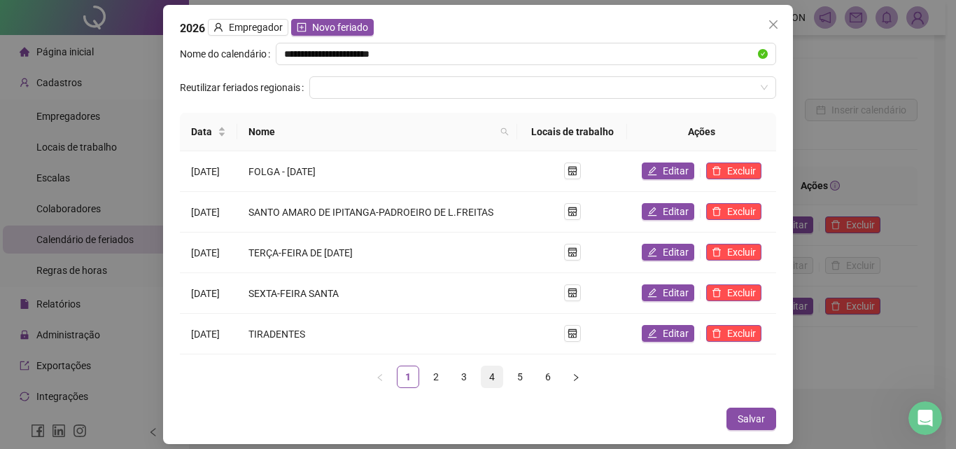
click at [493, 375] on link "4" at bounding box center [492, 376] width 21 height 21
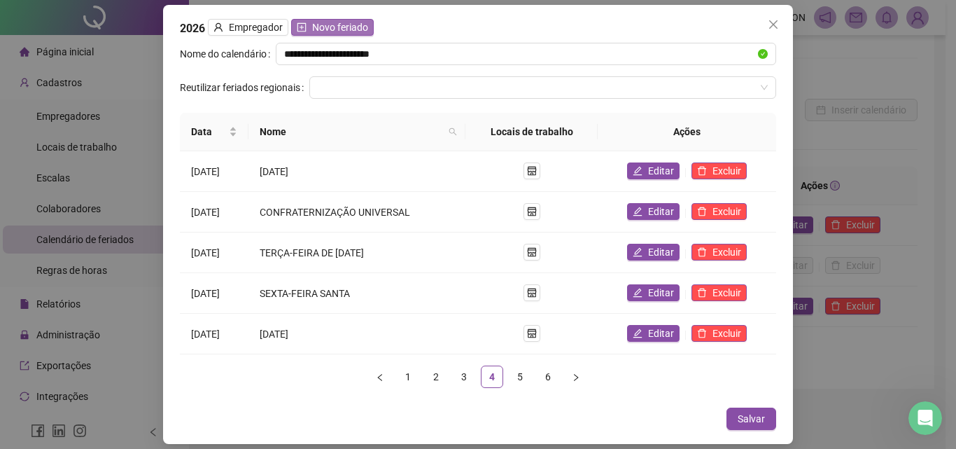
click at [347, 27] on span "Novo feriado" at bounding box center [340, 27] width 56 height 15
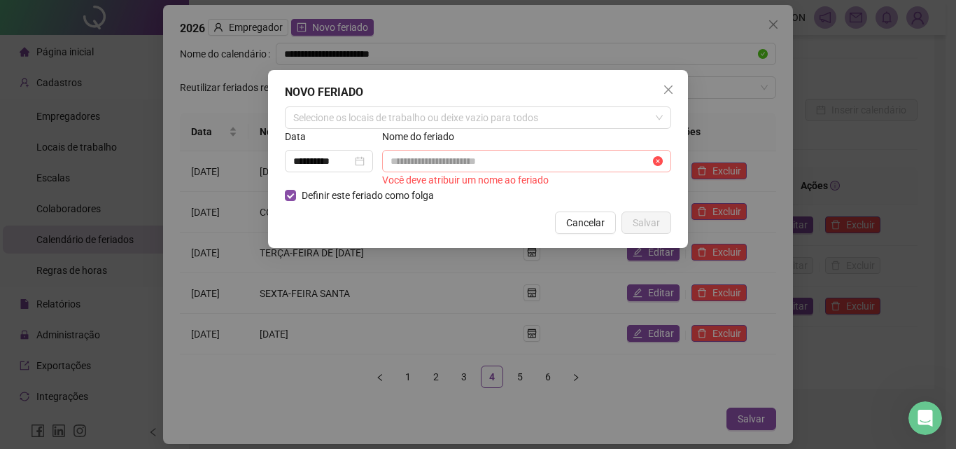
click at [421, 169] on span at bounding box center [526, 161] width 289 height 22
click at [423, 163] on input "text" at bounding box center [521, 160] width 260 height 15
type input "**********"
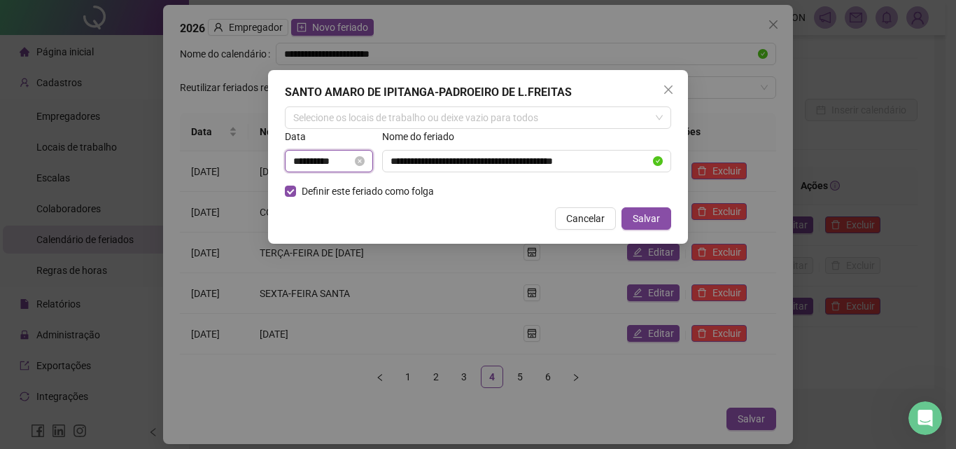
click at [341, 159] on input "**********" at bounding box center [322, 160] width 59 height 15
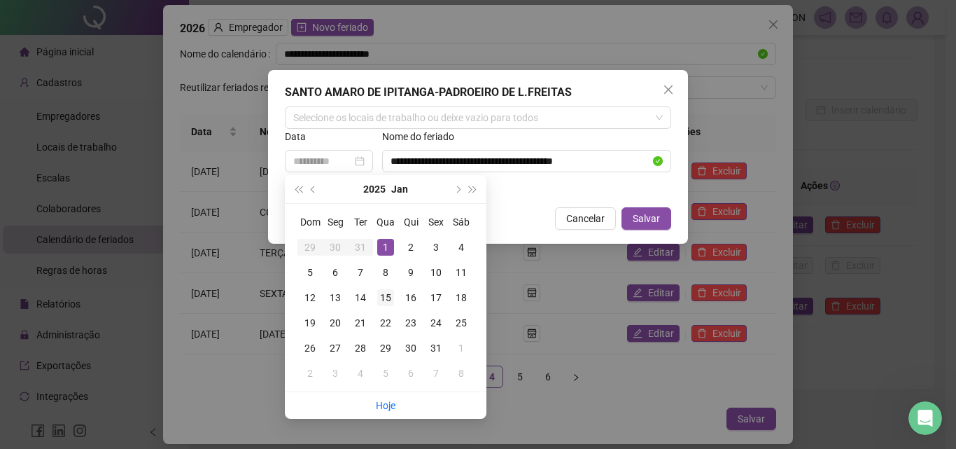
click at [388, 294] on div "15" at bounding box center [385, 297] width 17 height 17
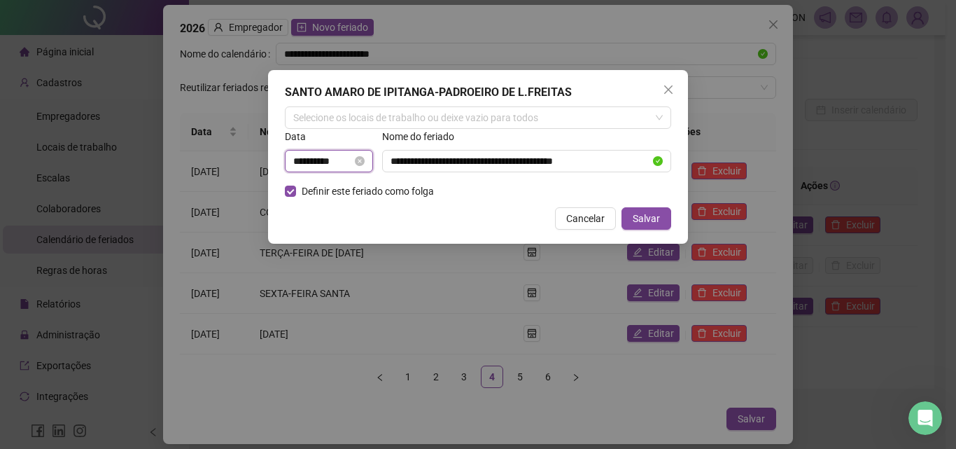
click at [346, 160] on input "**********" at bounding box center [322, 160] width 59 height 15
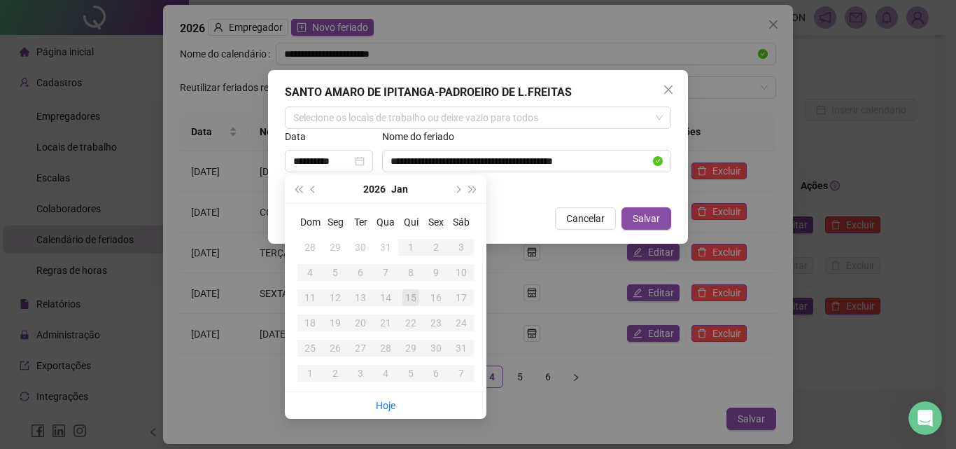
type input "**********"
click at [589, 300] on div "**********" at bounding box center [478, 224] width 956 height 449
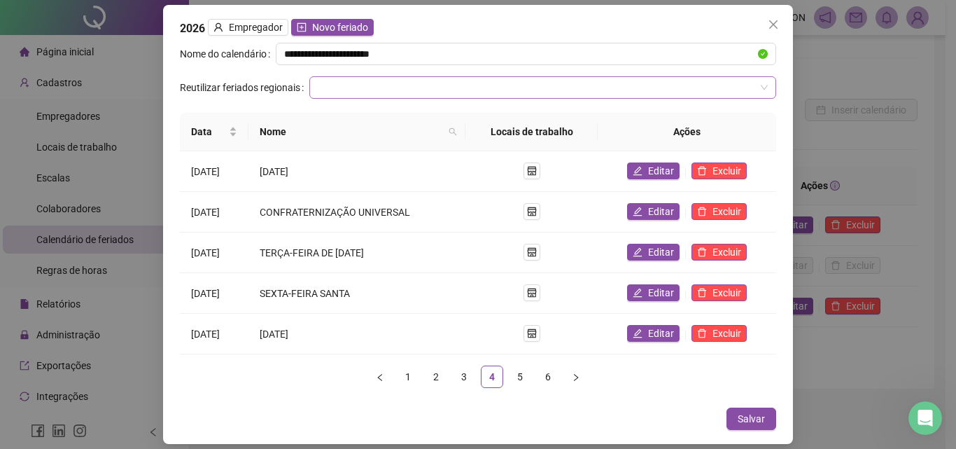
click at [767, 88] on span at bounding box center [543, 87] width 450 height 21
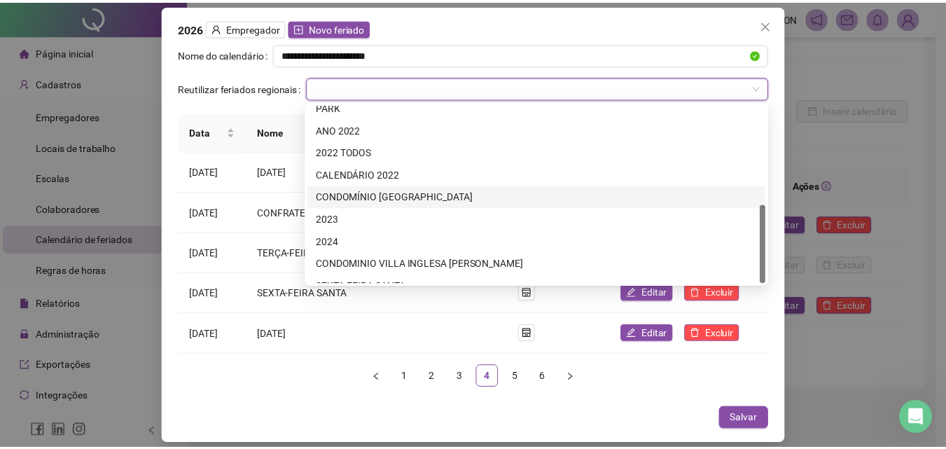
scroll to position [224, 0]
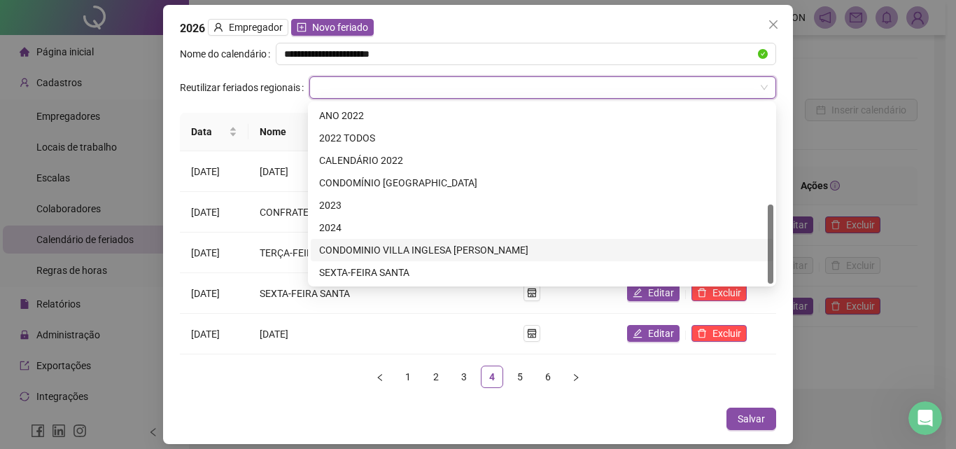
click at [452, 248] on div "CONDOMINIO VILLA INGLESA [PERSON_NAME]" at bounding box center [542, 249] width 446 height 15
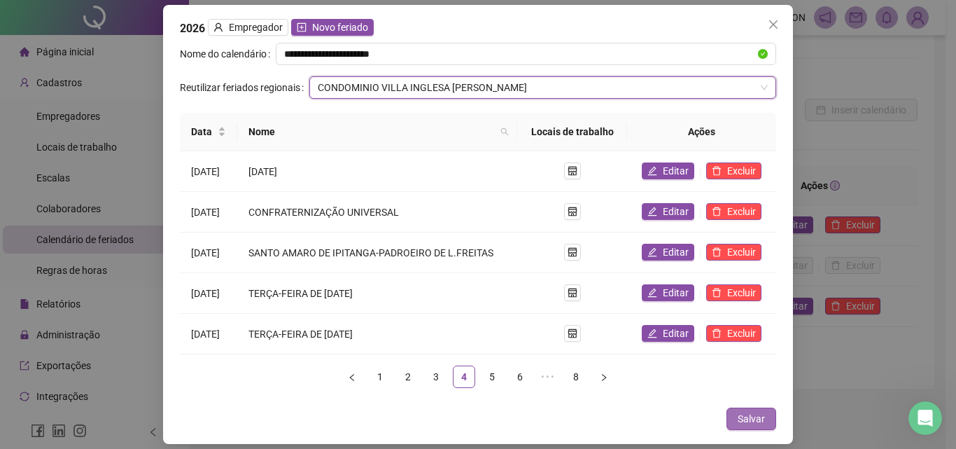
click at [751, 421] on span "Salvar" at bounding box center [751, 418] width 27 height 15
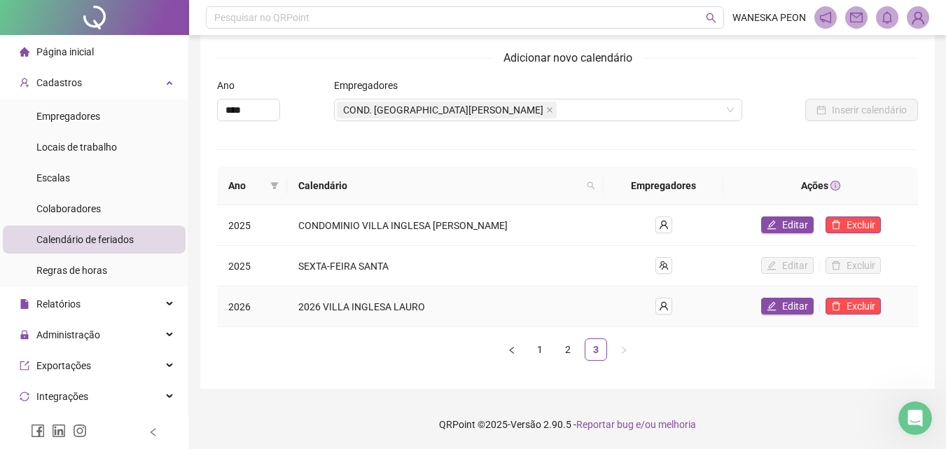
click at [384, 313] on td "2026 VILLA INGLESA LAURO" at bounding box center [445, 306] width 317 height 41
click at [411, 227] on span "CONDOMINIO VILLA INGLESA [PERSON_NAME]" at bounding box center [402, 225] width 209 height 11
click at [237, 227] on td "2025" at bounding box center [252, 225] width 70 height 41
click at [791, 224] on span "Editar" at bounding box center [795, 224] width 26 height 15
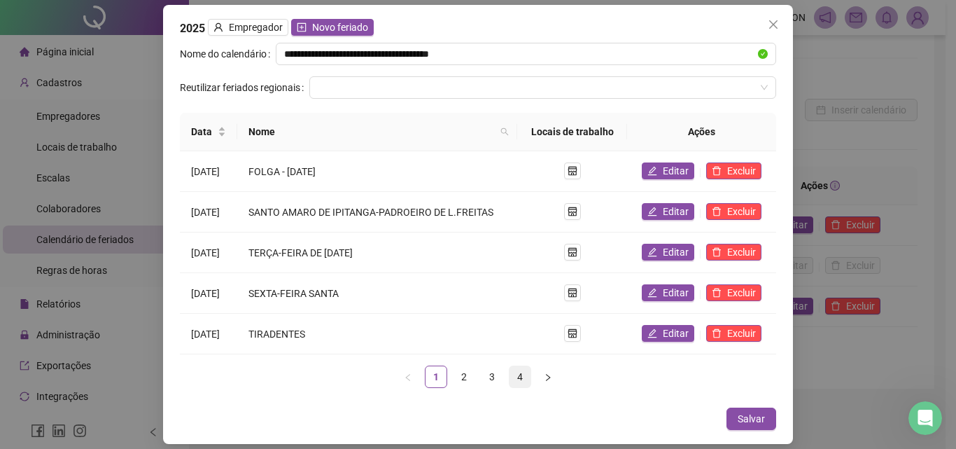
click at [519, 375] on link "4" at bounding box center [520, 376] width 21 height 21
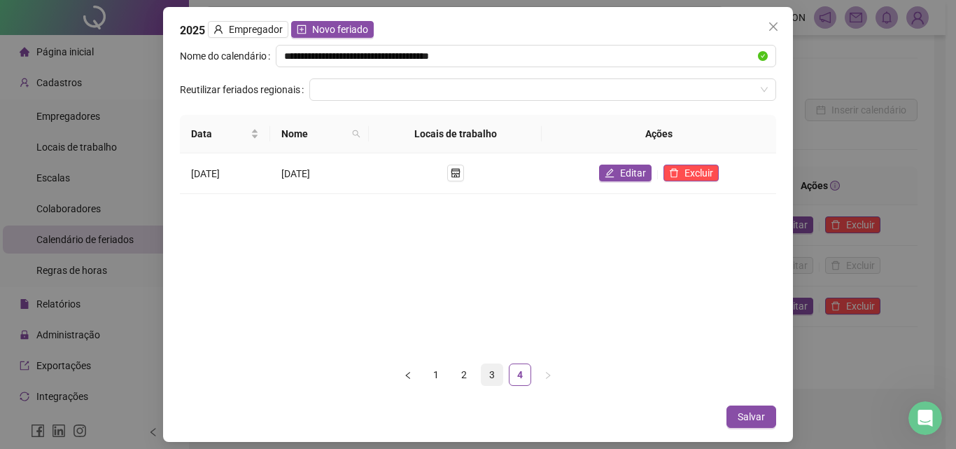
click at [493, 374] on link "3" at bounding box center [492, 374] width 21 height 21
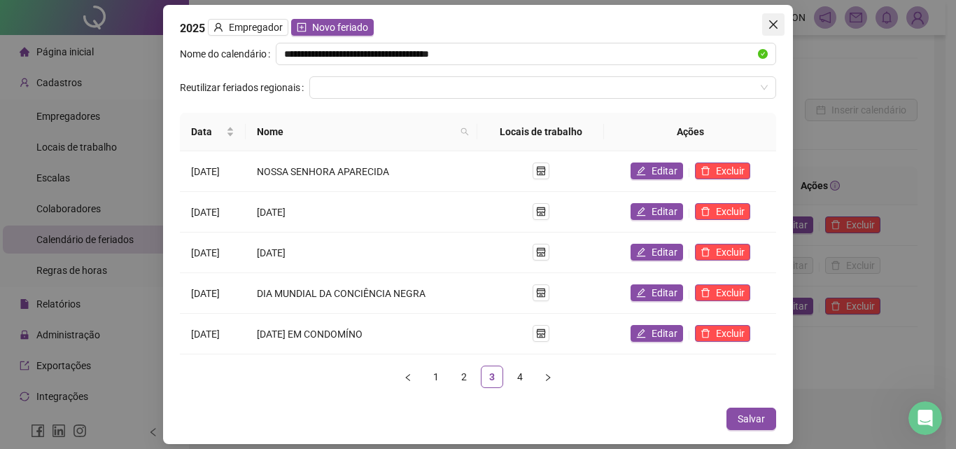
drag, startPoint x: 780, startPoint y: 26, endPoint x: 777, endPoint y: 39, distance: 12.9
click at [779, 26] on span "Close" at bounding box center [773, 24] width 22 height 11
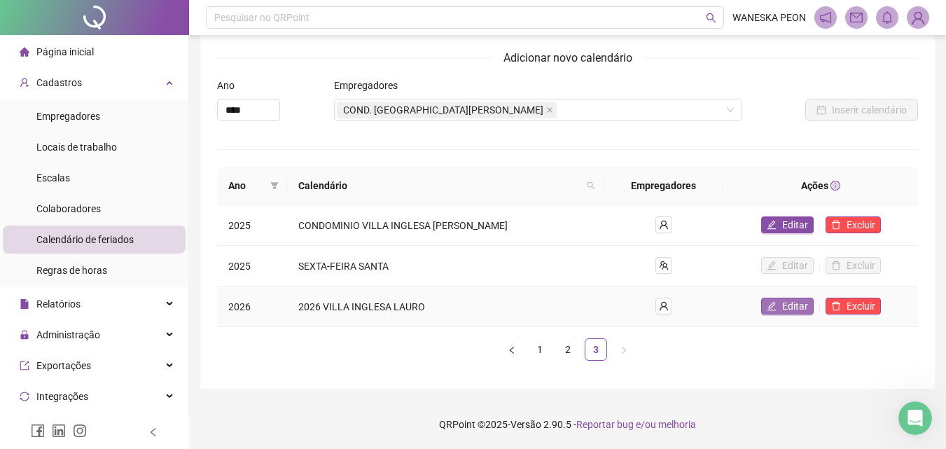
click at [802, 303] on span "Editar" at bounding box center [795, 305] width 26 height 15
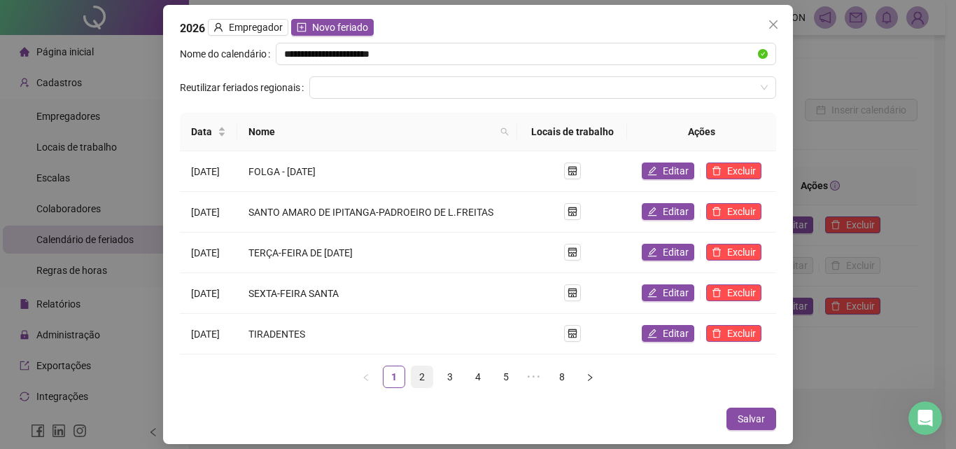
click at [426, 381] on link "2" at bounding box center [422, 376] width 21 height 21
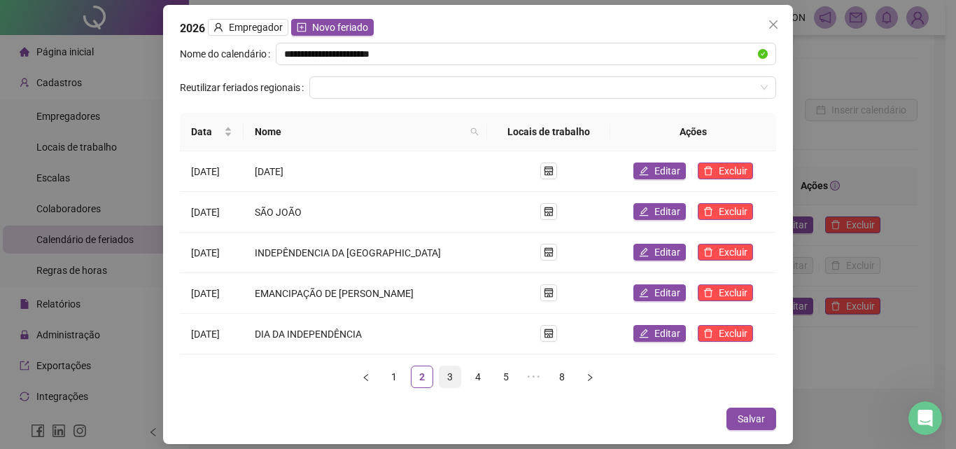
click at [447, 379] on link "3" at bounding box center [450, 376] width 21 height 21
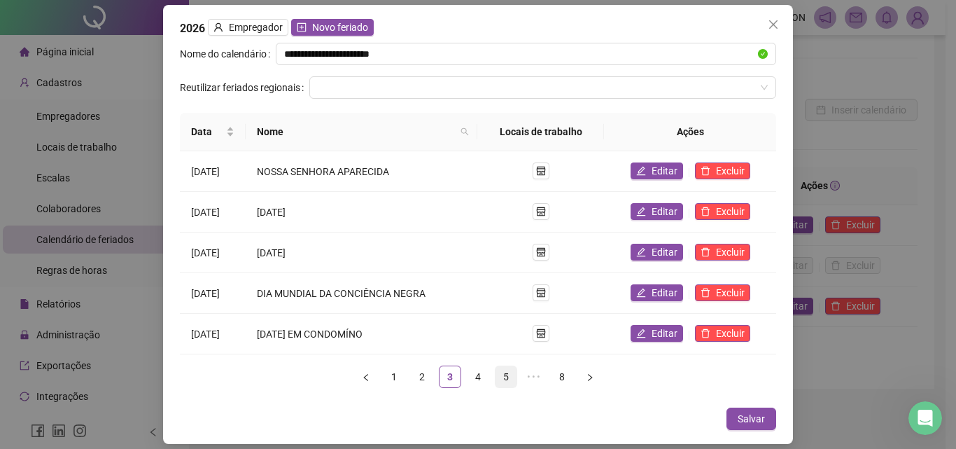
click at [483, 378] on link "4" at bounding box center [478, 376] width 21 height 21
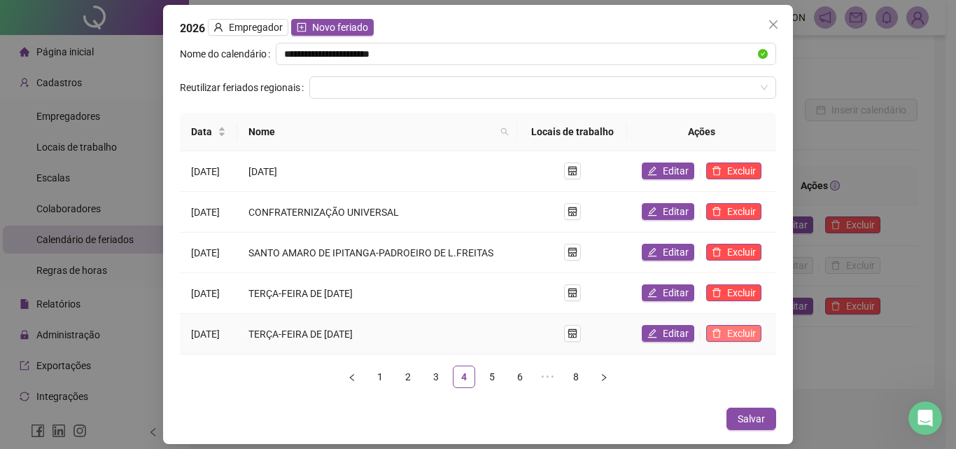
click at [728, 335] on button "Excluir" at bounding box center [733, 333] width 55 height 17
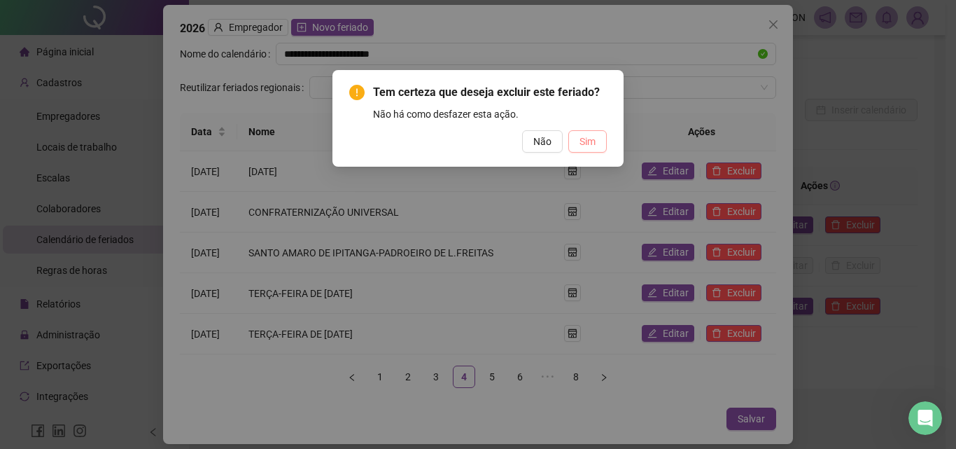
click at [592, 146] on span "Sim" at bounding box center [588, 141] width 16 height 15
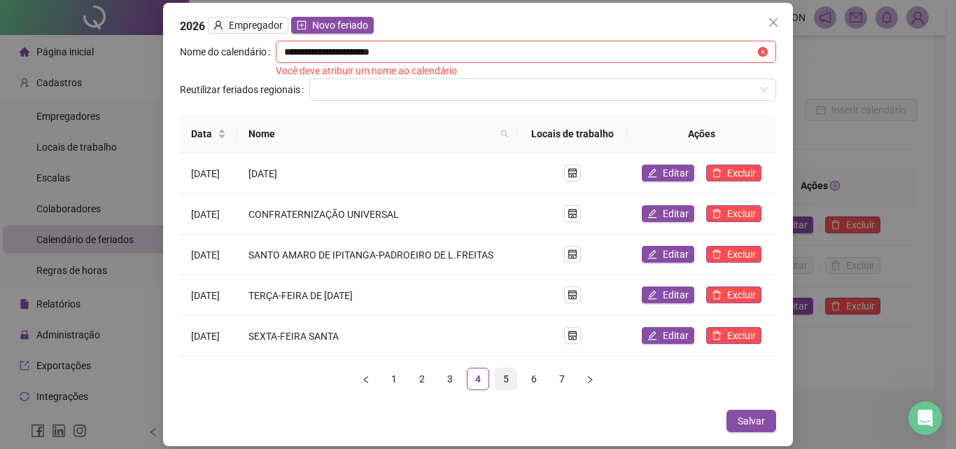
click at [506, 378] on link "5" at bounding box center [506, 378] width 21 height 21
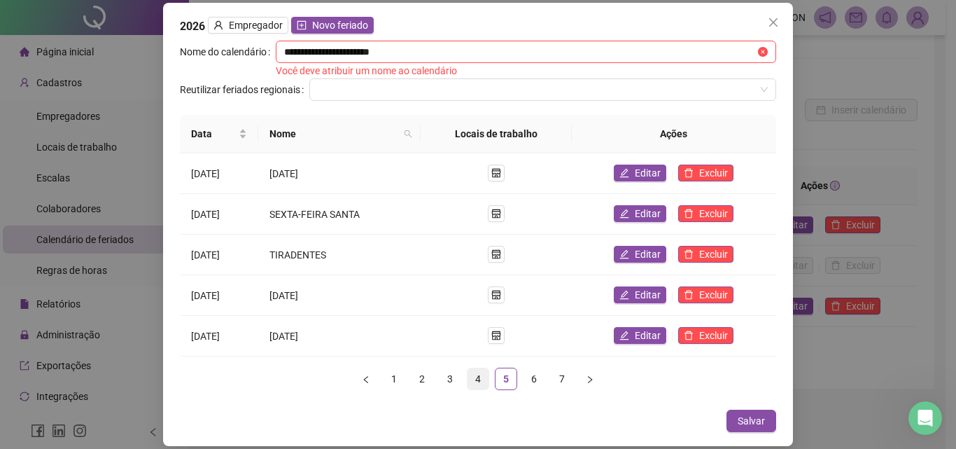
click at [477, 382] on link "4" at bounding box center [478, 378] width 21 height 21
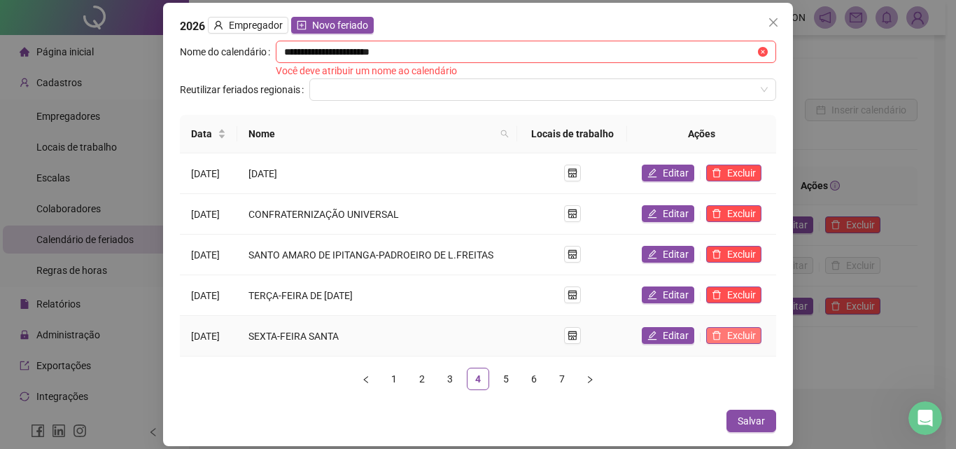
click at [734, 337] on span "Excluir" at bounding box center [741, 335] width 29 height 15
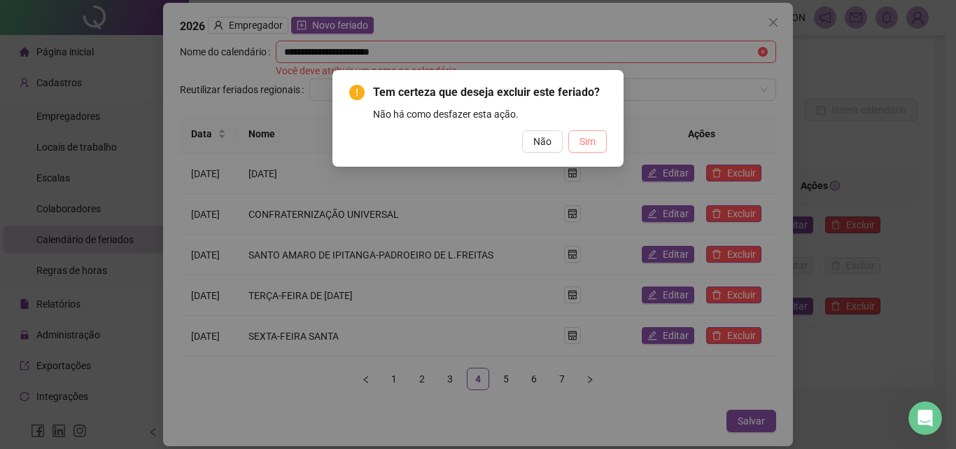
click at [589, 144] on span "Sim" at bounding box center [588, 141] width 16 height 15
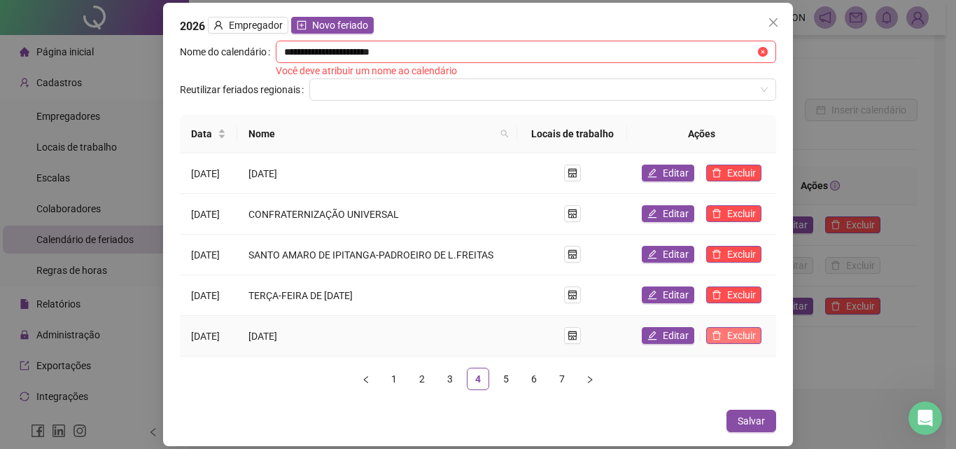
click at [736, 337] on span "Excluir" at bounding box center [741, 335] width 29 height 15
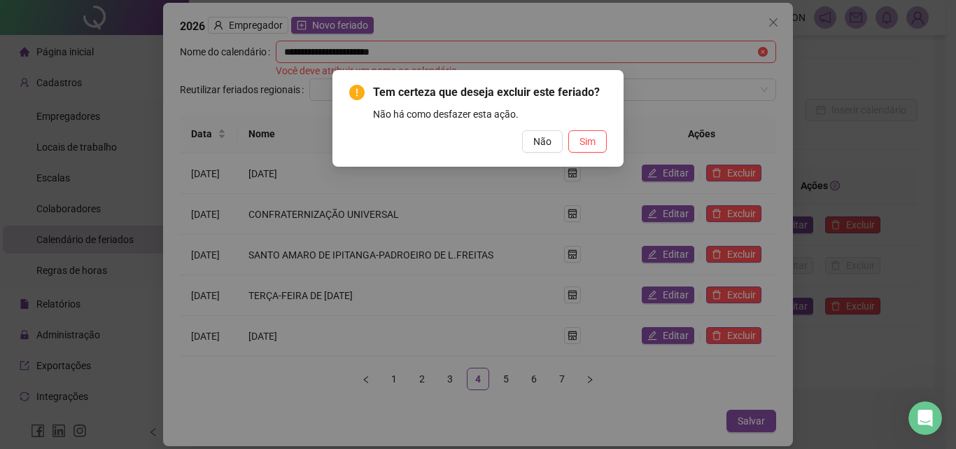
click at [587, 160] on div "Tem certeza que deseja excluir este feriado? Não há como desfazer esta ação. Nã…" at bounding box center [478, 118] width 291 height 97
click at [586, 144] on span "Sim" at bounding box center [588, 141] width 16 height 15
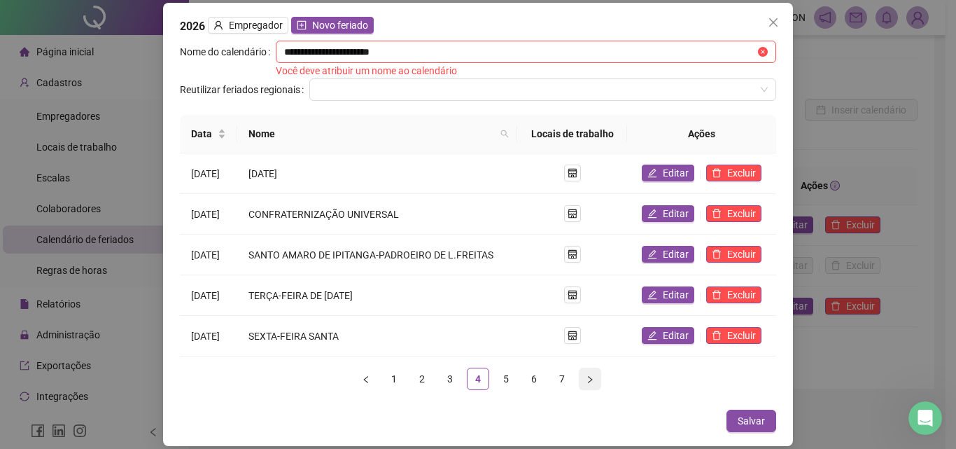
click at [594, 380] on button "button" at bounding box center [590, 379] width 22 height 22
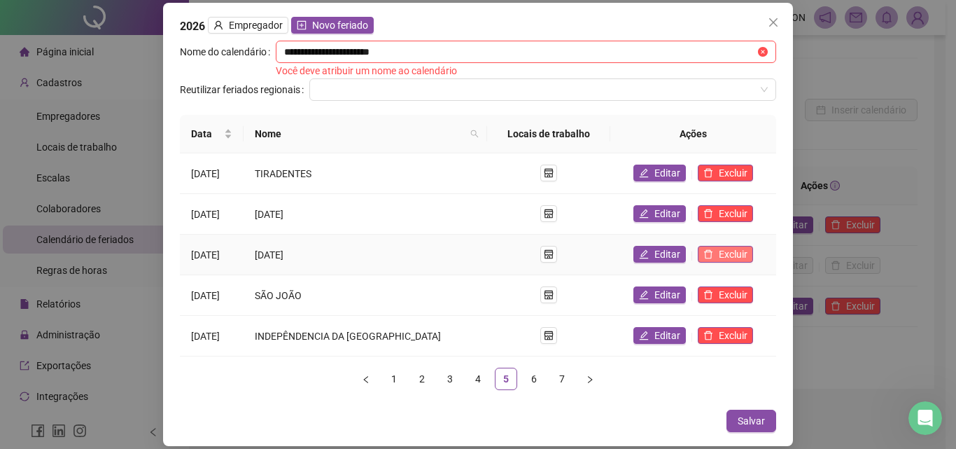
click at [719, 254] on span "Excluir" at bounding box center [733, 253] width 29 height 15
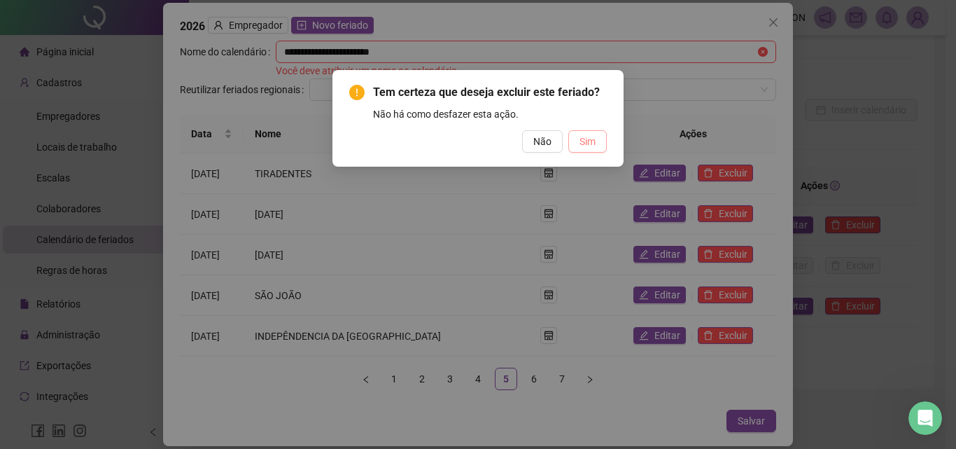
click at [586, 149] on button "Sim" at bounding box center [587, 141] width 39 height 22
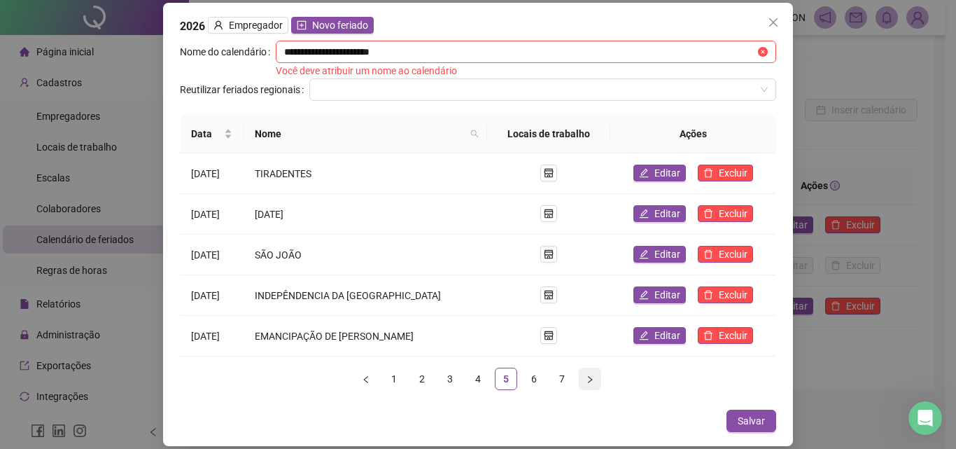
click at [588, 382] on icon "right" at bounding box center [590, 379] width 8 height 8
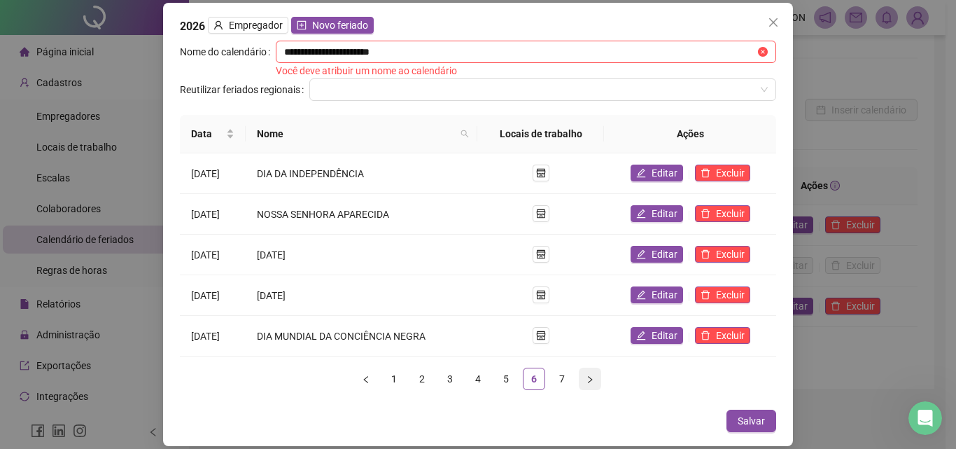
click at [589, 382] on icon "right" at bounding box center [590, 379] width 8 height 8
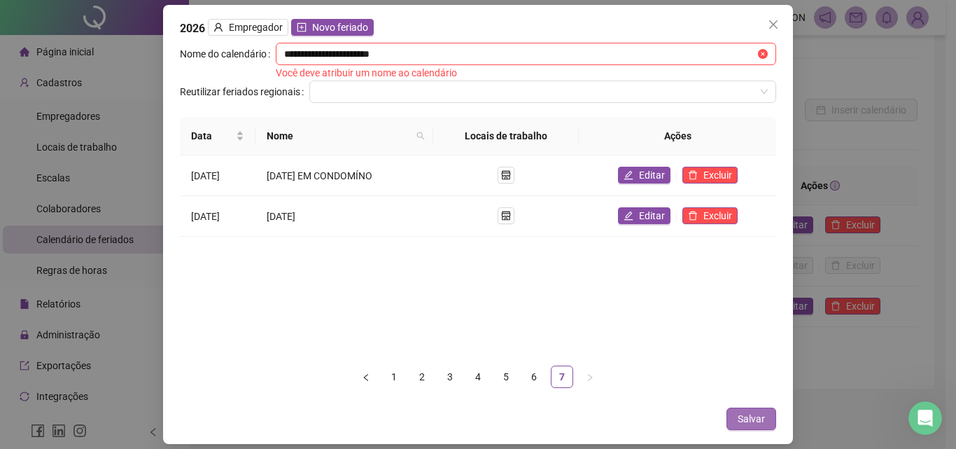
click at [736, 412] on button "Salvar" at bounding box center [752, 418] width 50 height 22
click at [288, 54] on input "**********" at bounding box center [519, 53] width 471 height 15
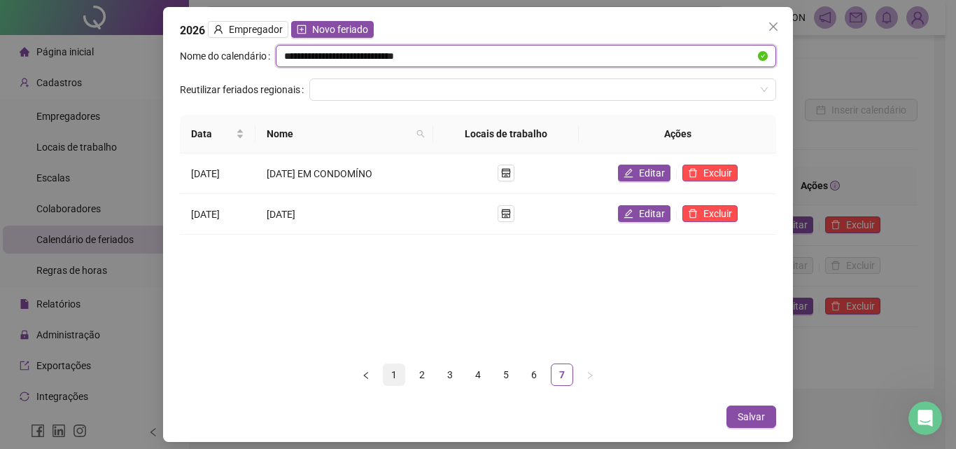
type input "**********"
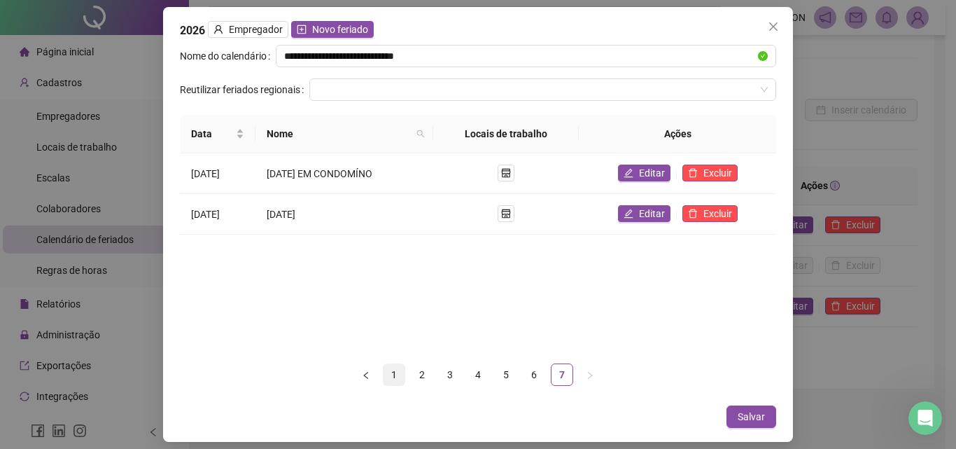
click at [396, 371] on link "1" at bounding box center [394, 374] width 21 height 21
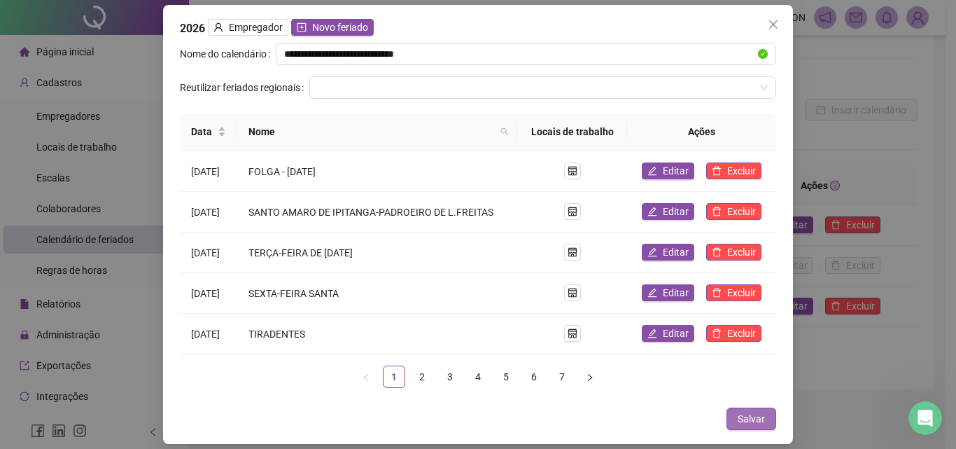
click at [752, 421] on span "Salvar" at bounding box center [751, 418] width 27 height 15
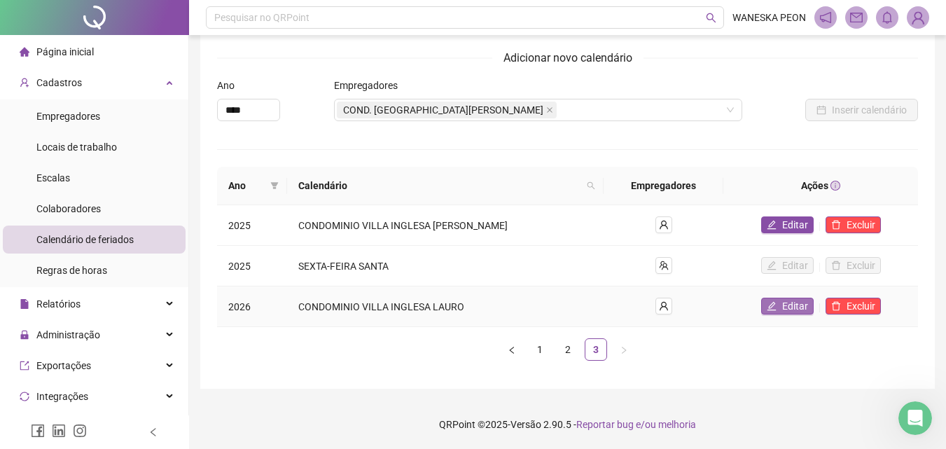
click at [797, 305] on span "Editar" at bounding box center [795, 305] width 26 height 15
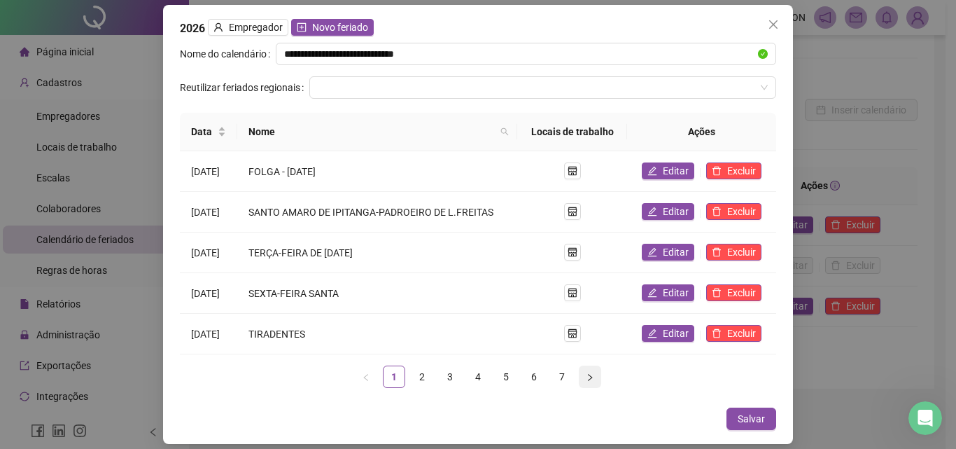
click at [589, 374] on icon "right" at bounding box center [590, 377] width 8 height 8
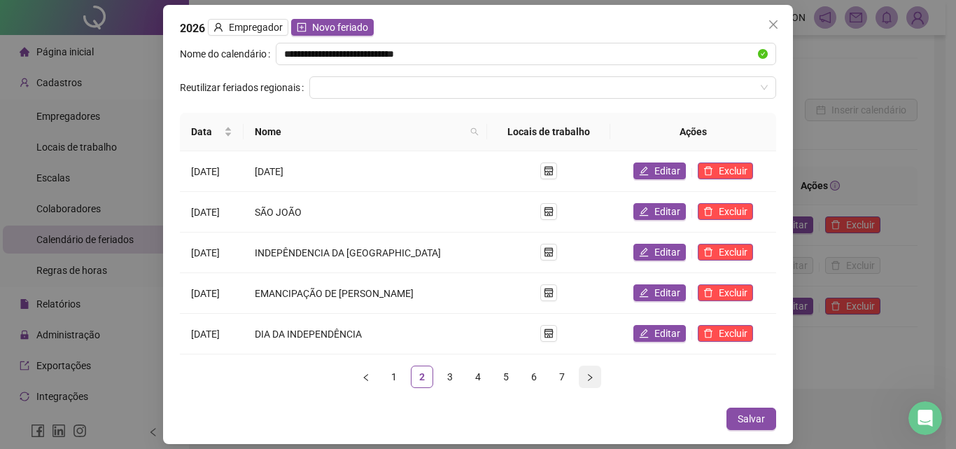
click at [589, 374] on icon "right" at bounding box center [590, 377] width 8 height 8
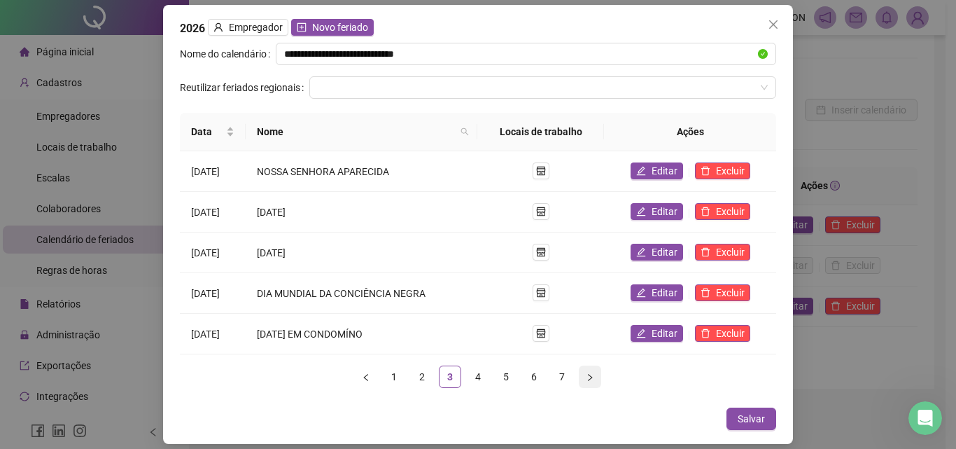
click at [589, 374] on icon "right" at bounding box center [590, 377] width 8 height 8
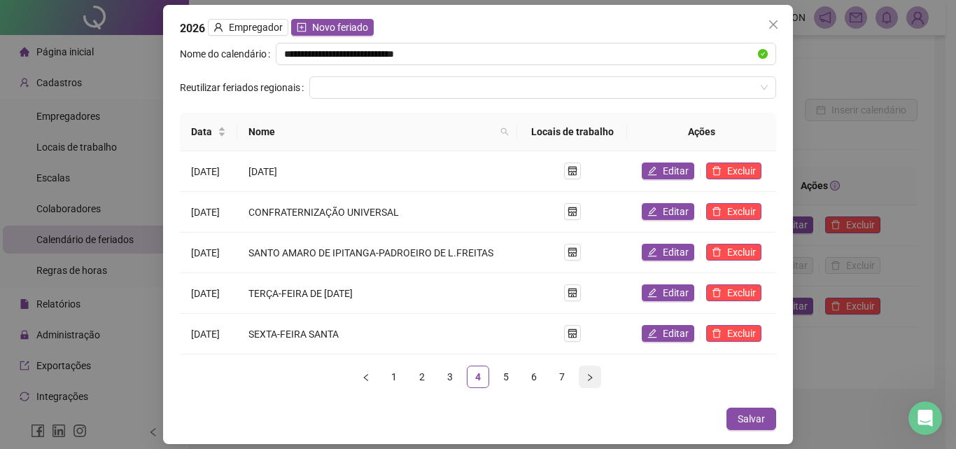
click at [589, 374] on icon "right" at bounding box center [590, 377] width 8 height 8
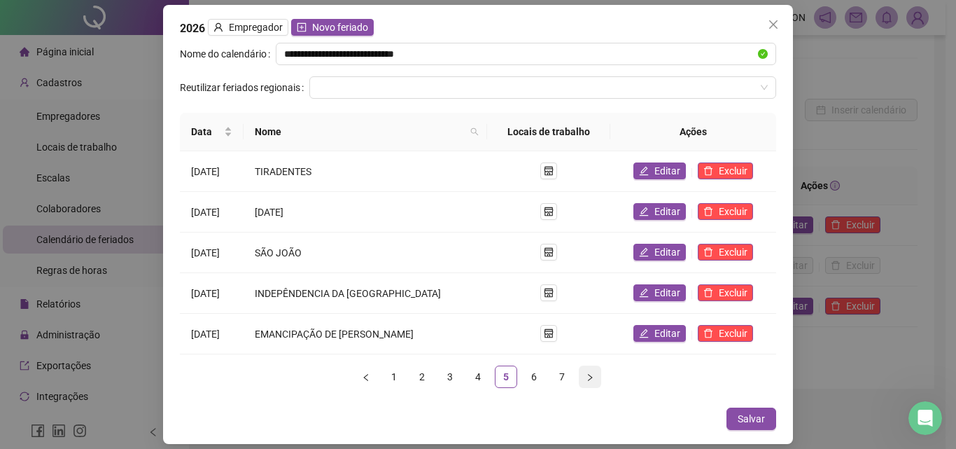
click at [589, 374] on icon "right" at bounding box center [590, 377] width 8 height 8
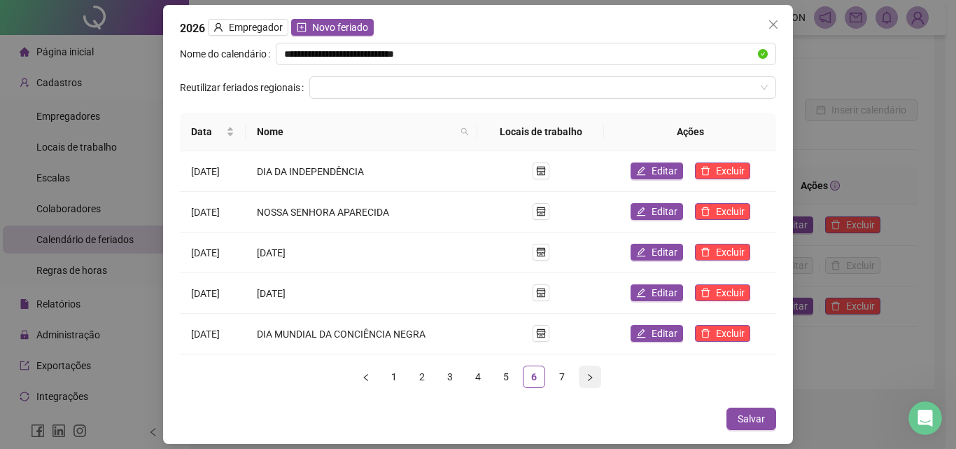
click at [589, 374] on icon "right" at bounding box center [590, 377] width 8 height 8
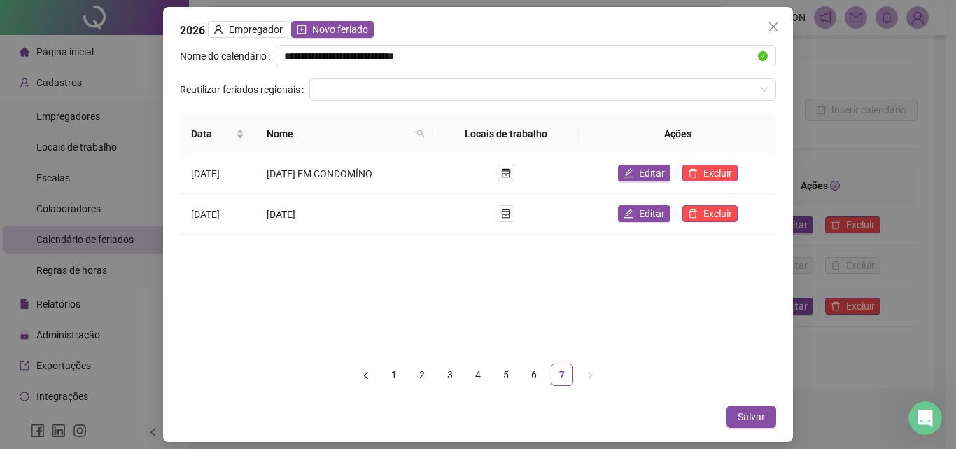
click at [773, 27] on icon "close" at bounding box center [773, 26] width 11 height 11
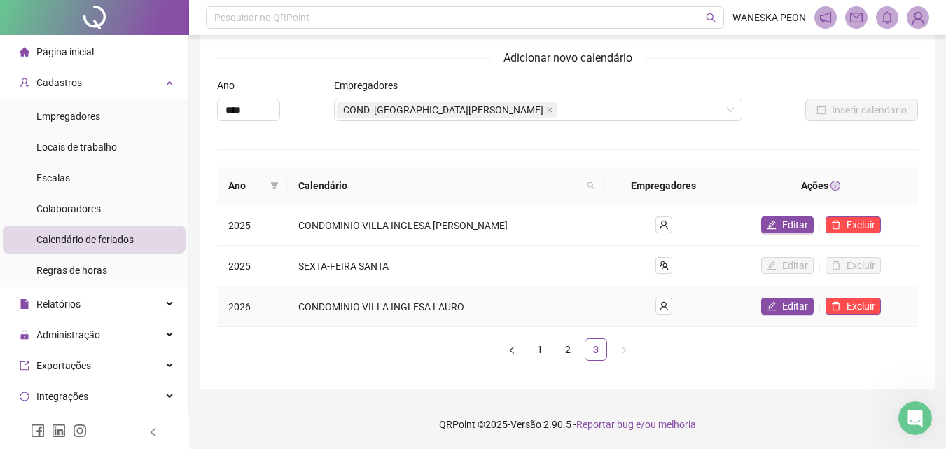
click at [242, 310] on td "2026" at bounding box center [252, 306] width 70 height 41
click at [797, 222] on span "Editar" at bounding box center [795, 224] width 26 height 15
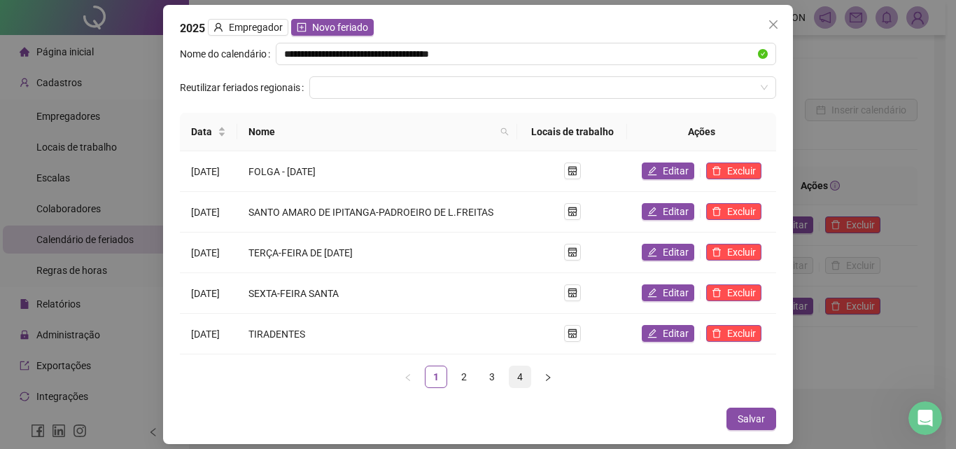
click at [520, 375] on link "4" at bounding box center [520, 376] width 21 height 21
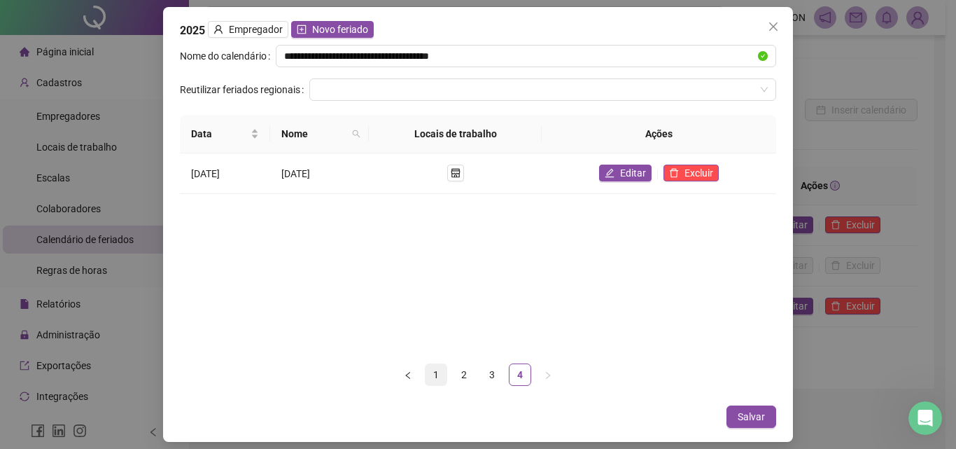
click at [434, 376] on link "1" at bounding box center [436, 374] width 21 height 21
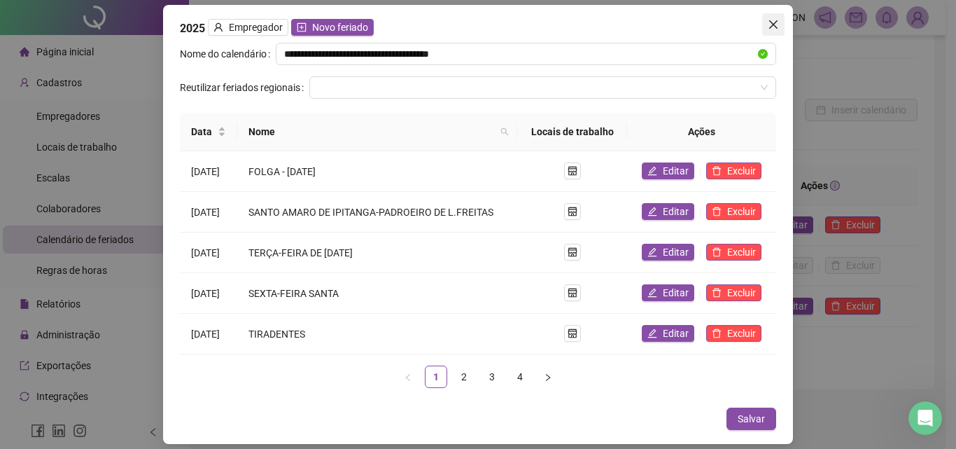
click at [774, 25] on icon "close" at bounding box center [773, 24] width 8 height 8
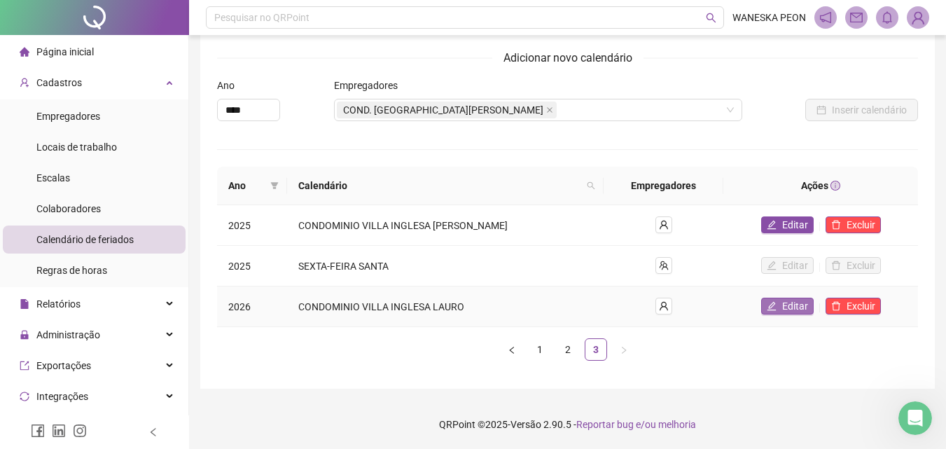
click at [787, 305] on span "Editar" at bounding box center [795, 305] width 26 height 15
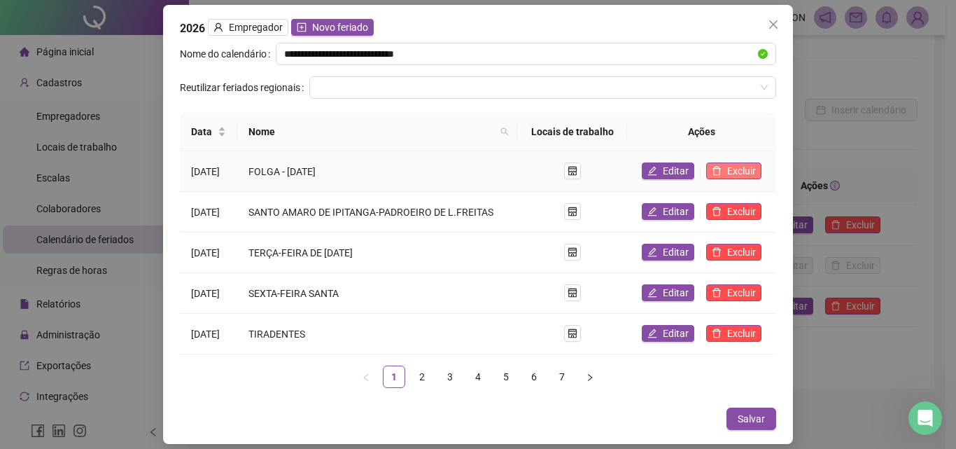
click at [739, 170] on span "Excluir" at bounding box center [741, 170] width 29 height 15
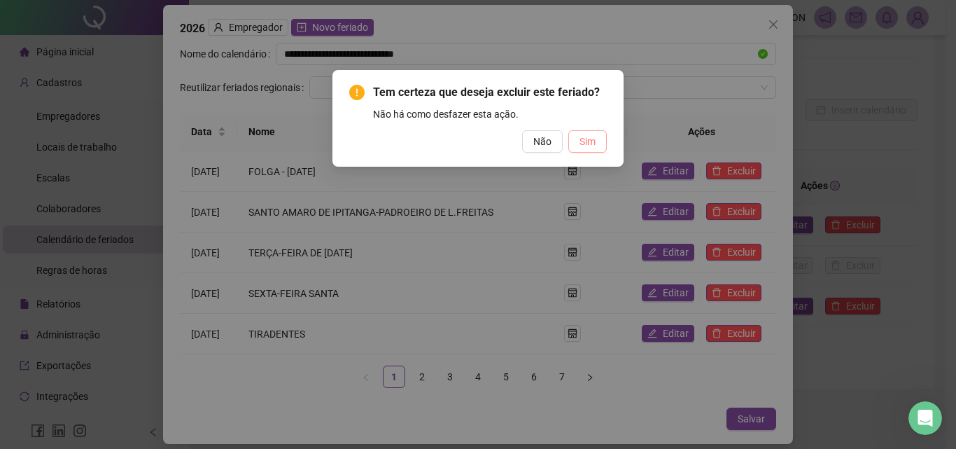
click at [594, 145] on span "Sim" at bounding box center [588, 141] width 16 height 15
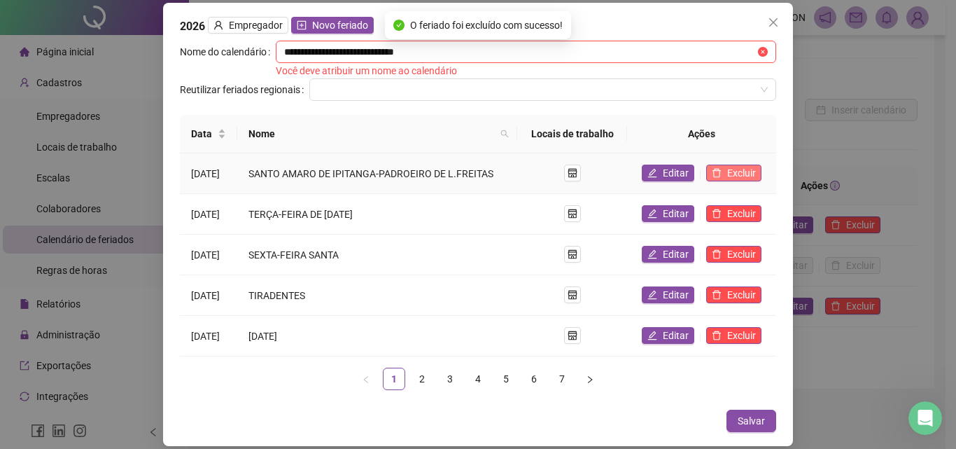
click at [736, 172] on span "Excluir" at bounding box center [741, 172] width 29 height 15
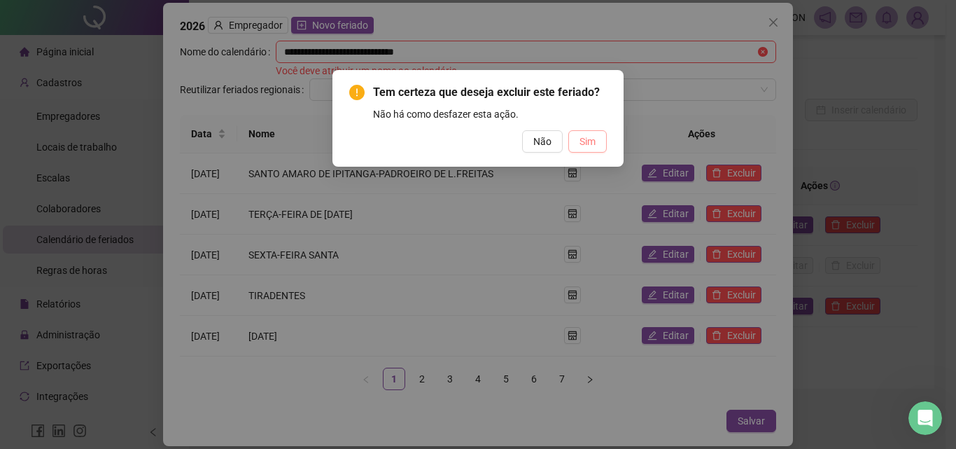
click at [582, 139] on span "Sim" at bounding box center [588, 141] width 16 height 15
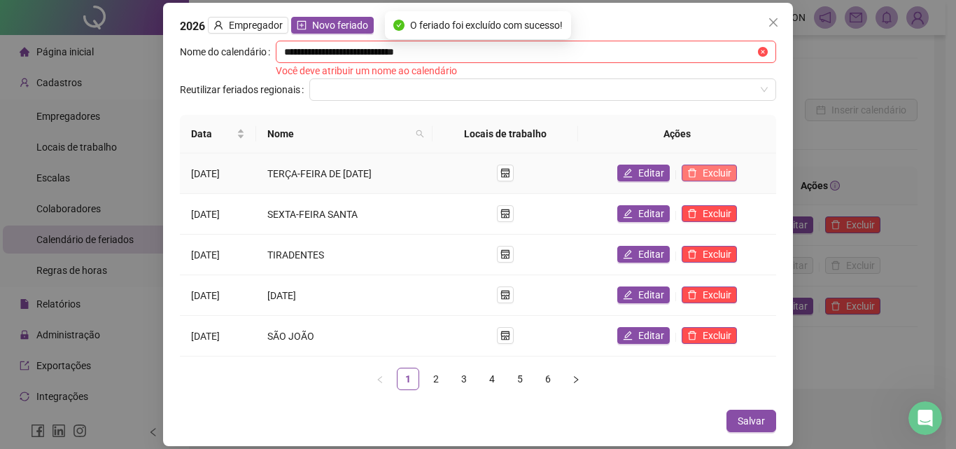
click at [706, 176] on button "Excluir" at bounding box center [709, 173] width 55 height 17
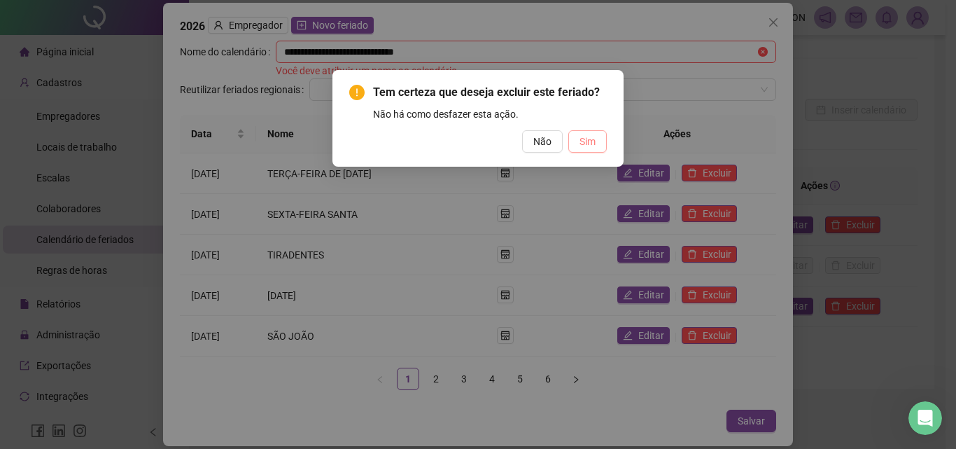
click at [581, 146] on span "Sim" at bounding box center [588, 141] width 16 height 15
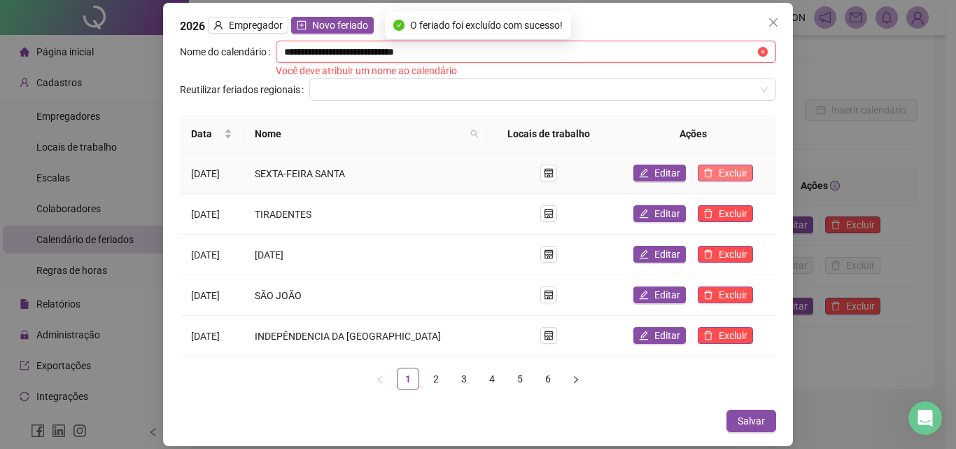
click at [706, 169] on button "Excluir" at bounding box center [725, 173] width 55 height 17
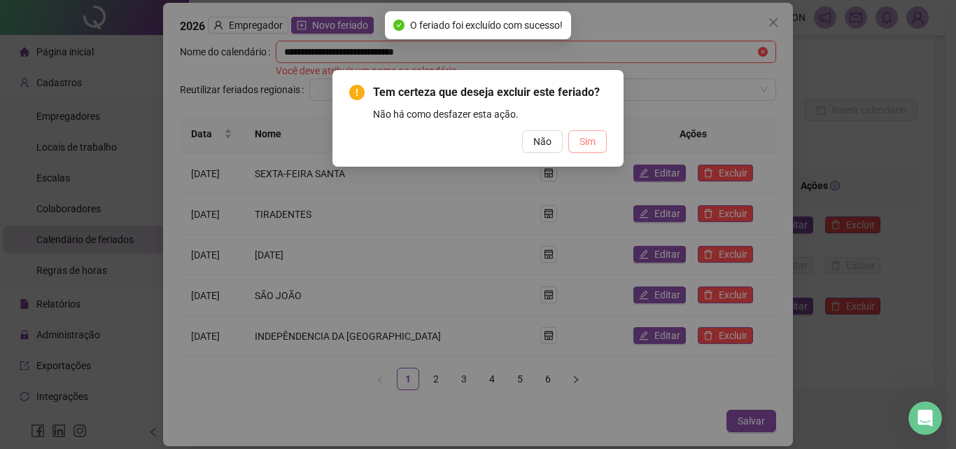
click at [590, 141] on span "Sim" at bounding box center [588, 141] width 16 height 15
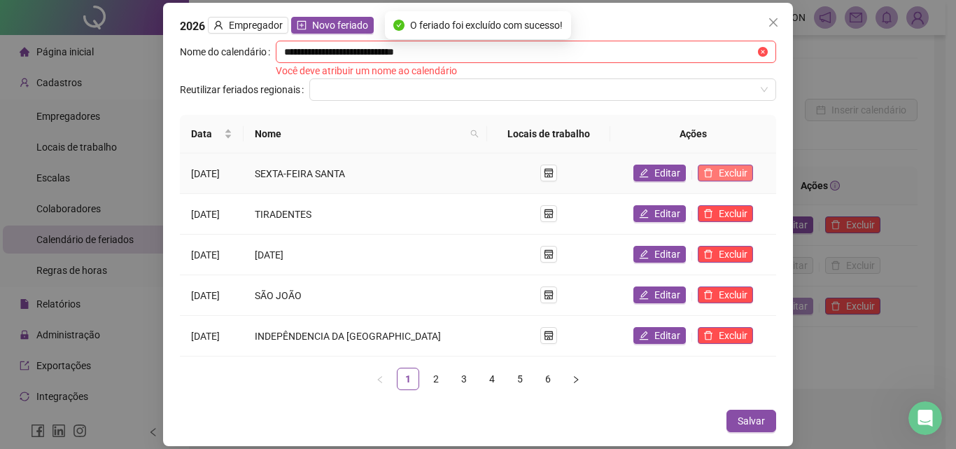
click at [719, 170] on span "Excluir" at bounding box center [733, 172] width 29 height 15
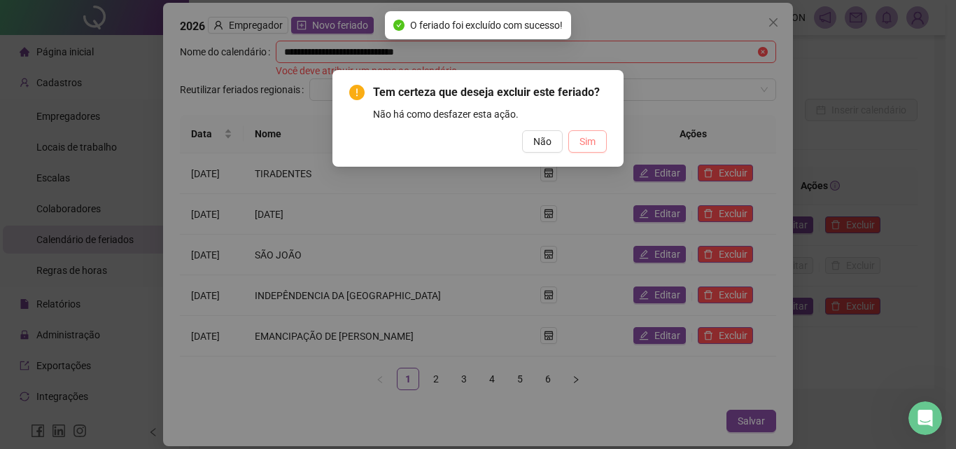
click at [588, 144] on span "Sim" at bounding box center [588, 141] width 16 height 15
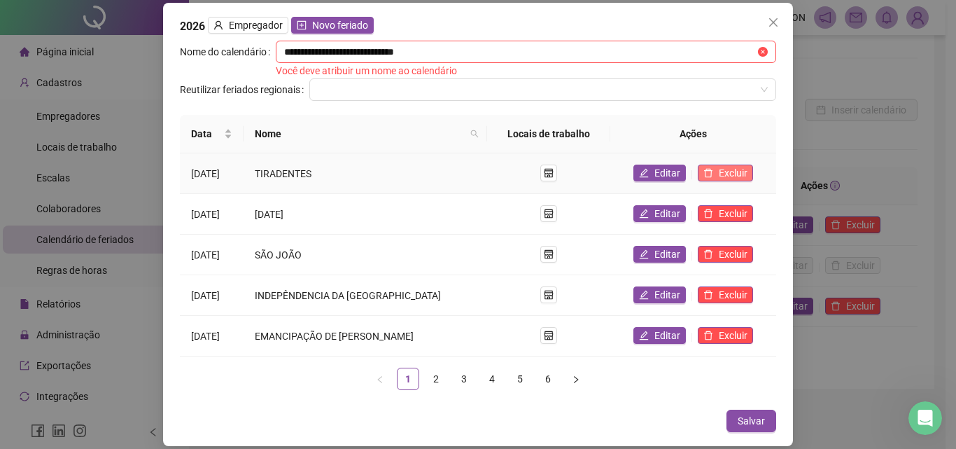
click at [719, 172] on span "Excluir" at bounding box center [733, 172] width 29 height 15
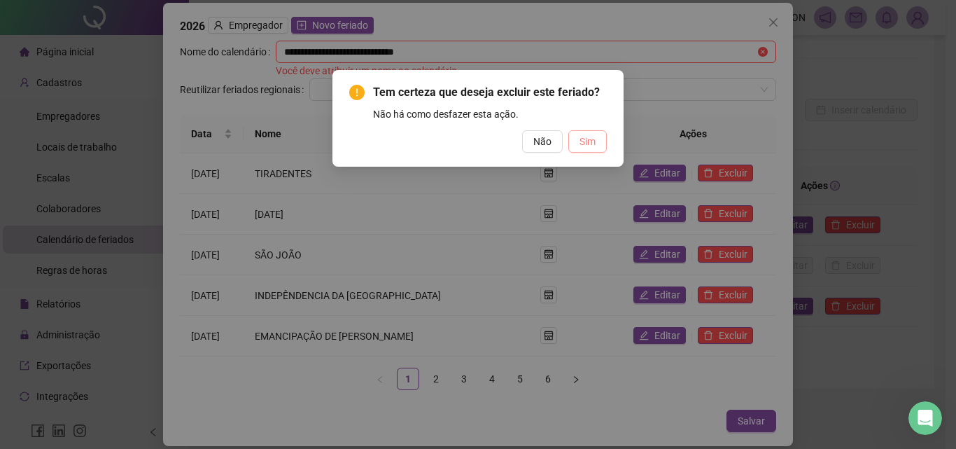
click at [584, 149] on button "Sim" at bounding box center [587, 141] width 39 height 22
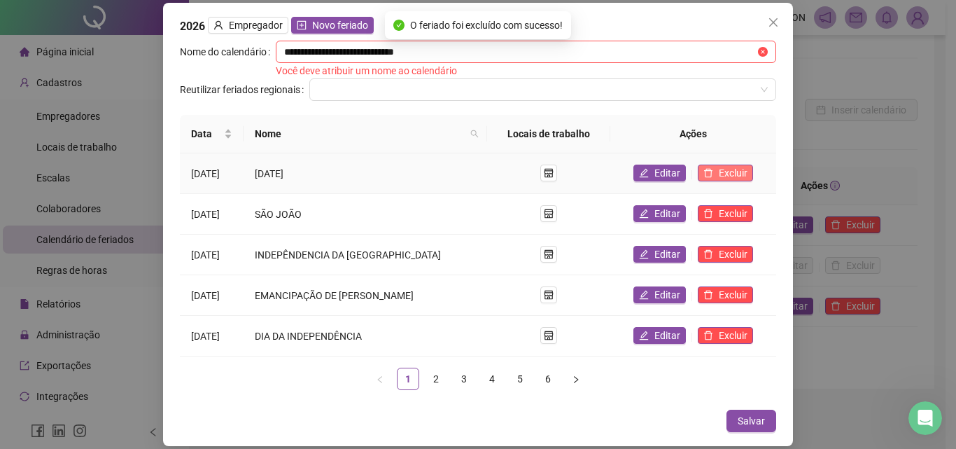
click at [721, 175] on span "Excluir" at bounding box center [733, 172] width 29 height 15
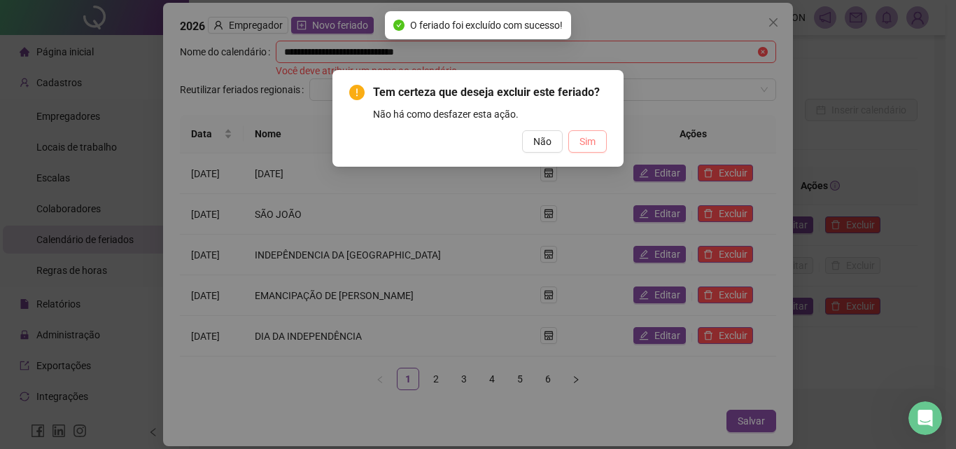
click at [582, 142] on span "Sim" at bounding box center [588, 141] width 16 height 15
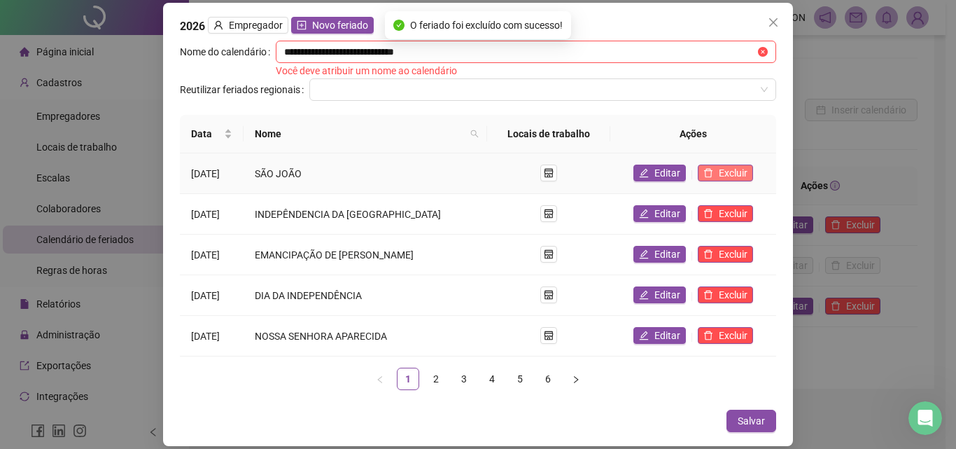
click at [720, 177] on span "Excluir" at bounding box center [733, 172] width 29 height 15
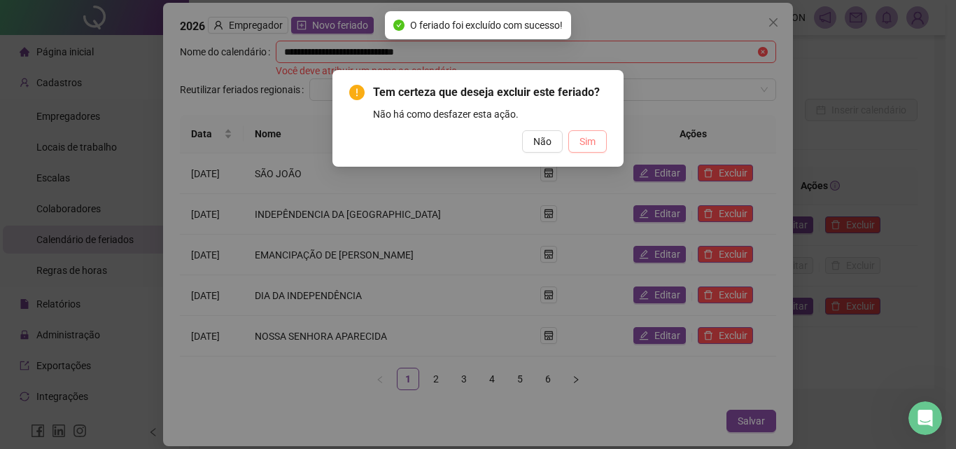
drag, startPoint x: 589, startPoint y: 141, endPoint x: 597, endPoint y: 155, distance: 16.0
click at [589, 141] on span "Sim" at bounding box center [588, 141] width 16 height 15
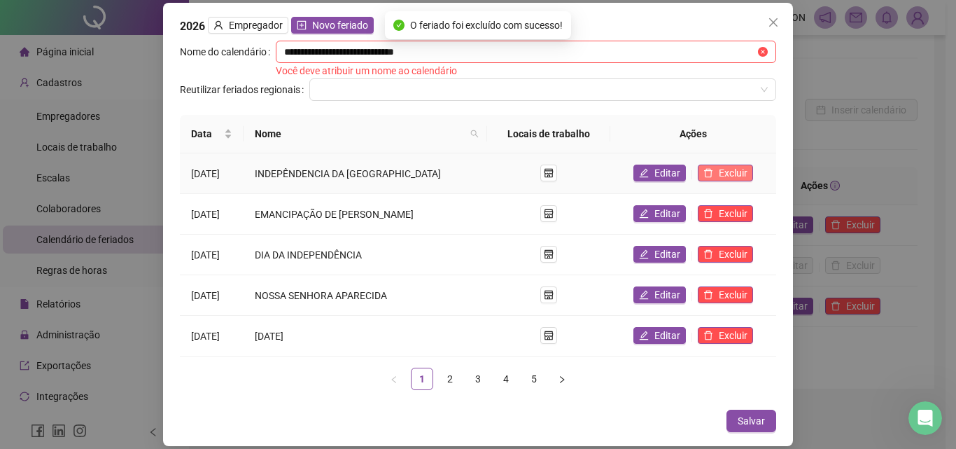
drag, startPoint x: 746, startPoint y: 170, endPoint x: 739, endPoint y: 172, distance: 7.1
click at [740, 171] on span "Excluir" at bounding box center [733, 172] width 29 height 15
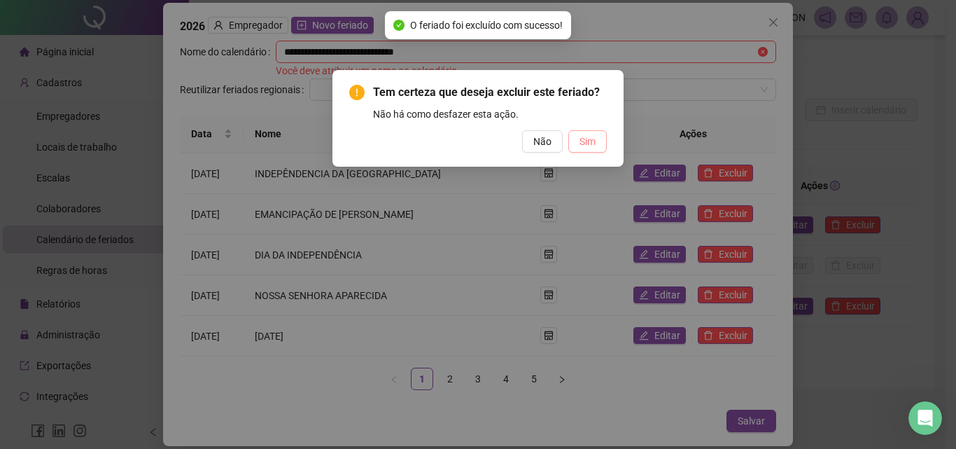
click at [583, 140] on span "Sim" at bounding box center [588, 141] width 16 height 15
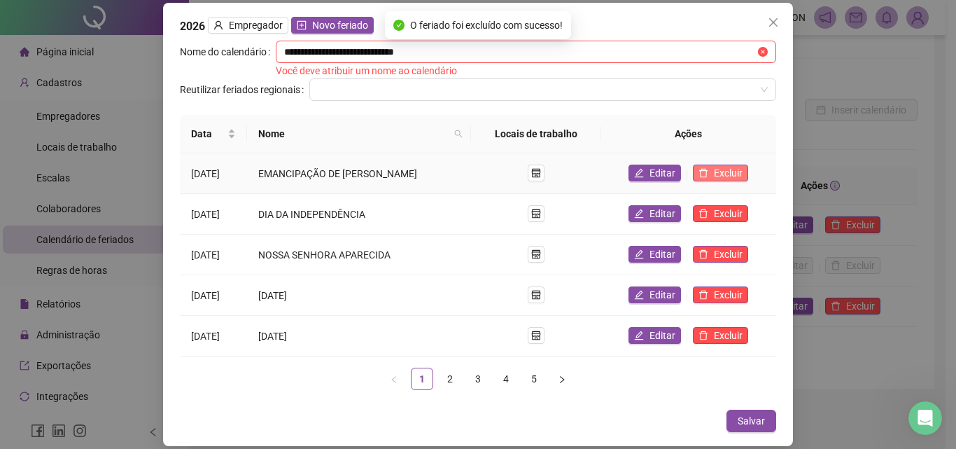
click at [732, 176] on span "Excluir" at bounding box center [728, 172] width 29 height 15
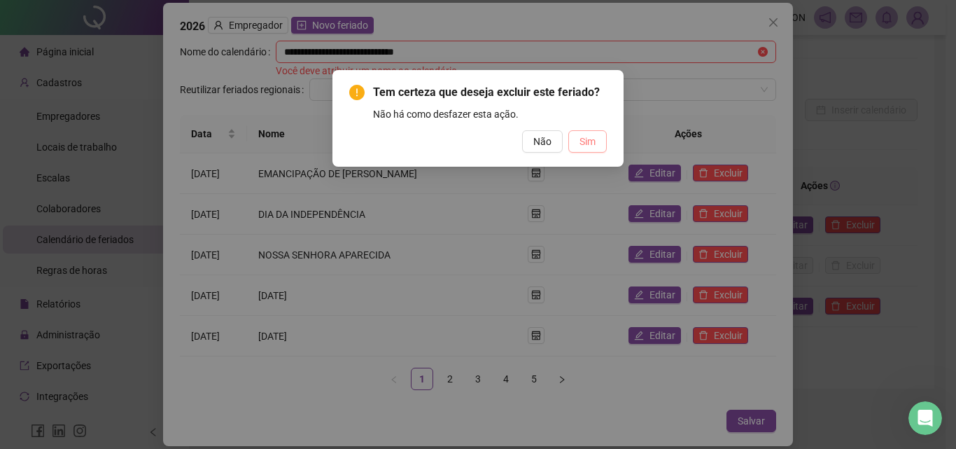
click at [593, 147] on span "Sim" at bounding box center [588, 141] width 16 height 15
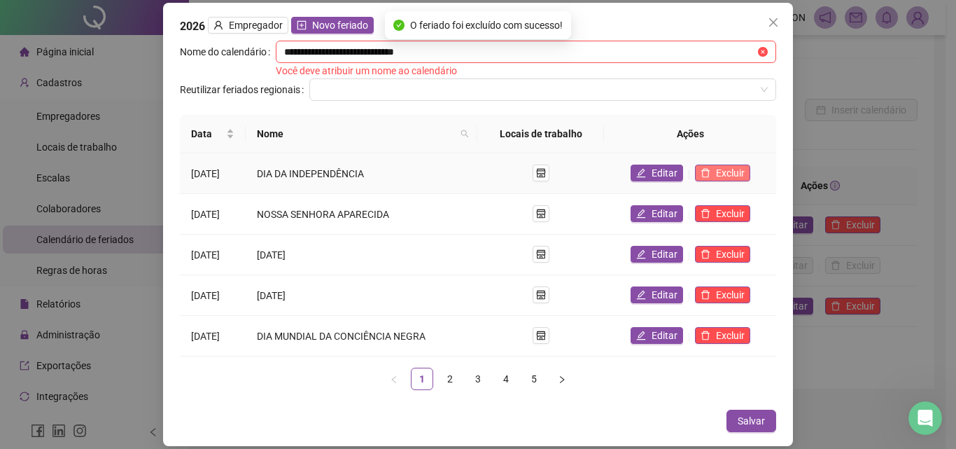
click at [734, 174] on span "Excluir" at bounding box center [730, 172] width 29 height 15
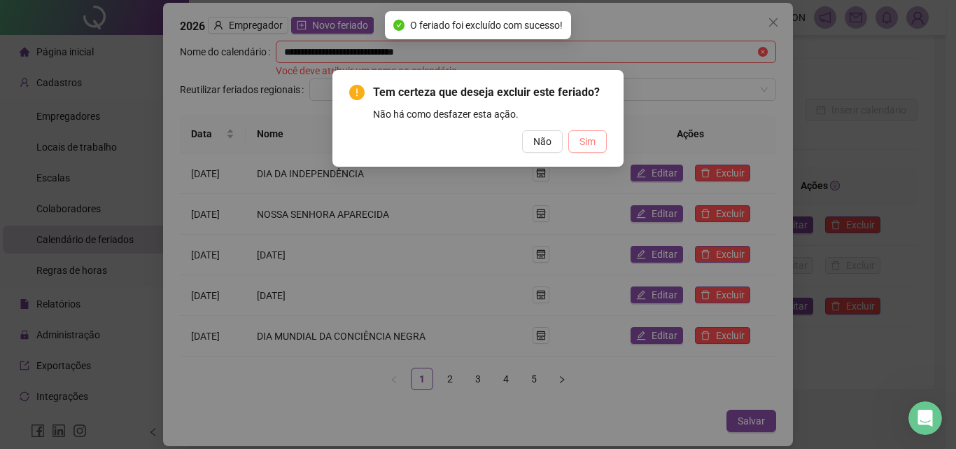
click at [582, 144] on span "Sim" at bounding box center [588, 141] width 16 height 15
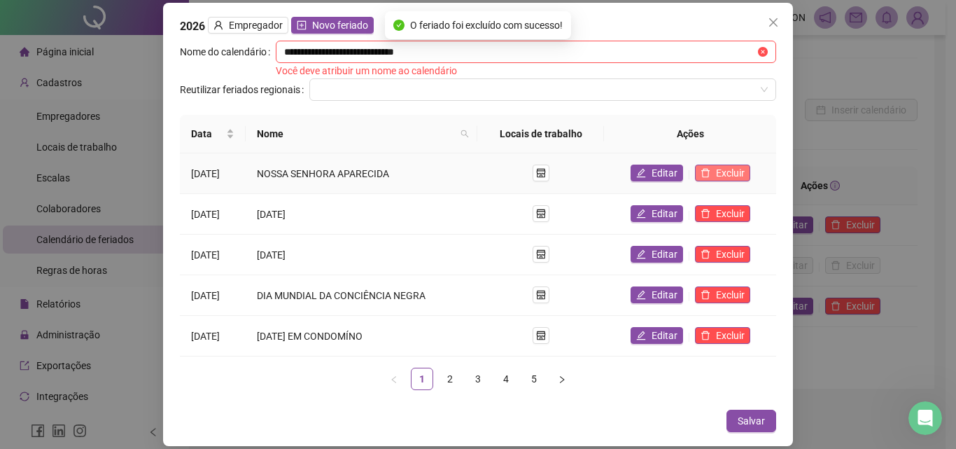
click at [718, 176] on button "Excluir" at bounding box center [722, 173] width 55 height 17
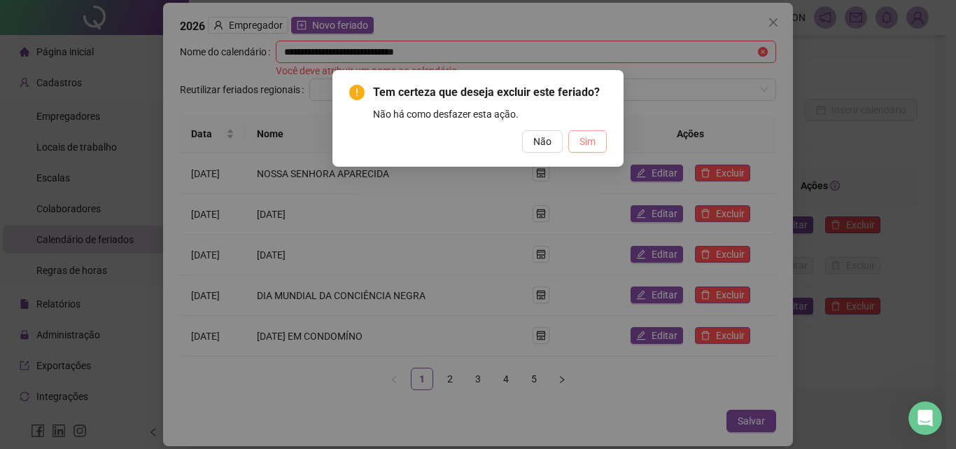
click at [592, 142] on span "Sim" at bounding box center [588, 141] width 16 height 15
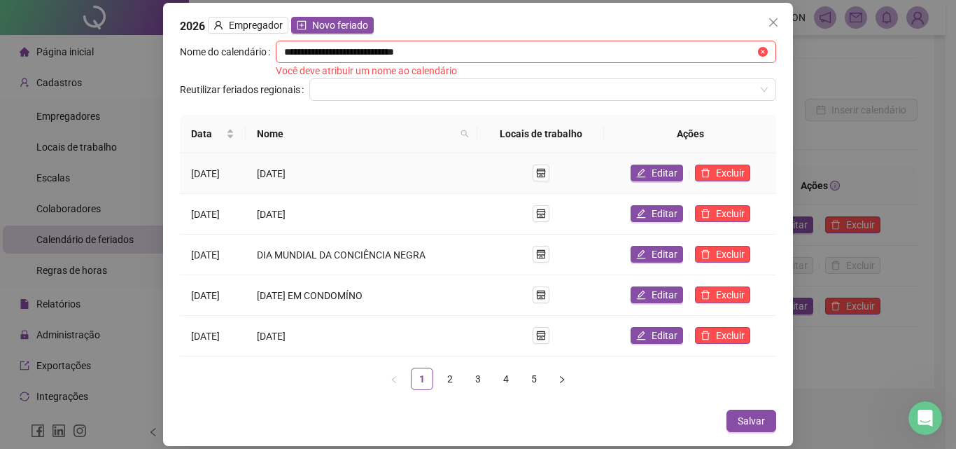
click at [726, 183] on td "Editar Excluir" at bounding box center [690, 173] width 172 height 41
click at [735, 174] on span "Excluir" at bounding box center [730, 172] width 29 height 15
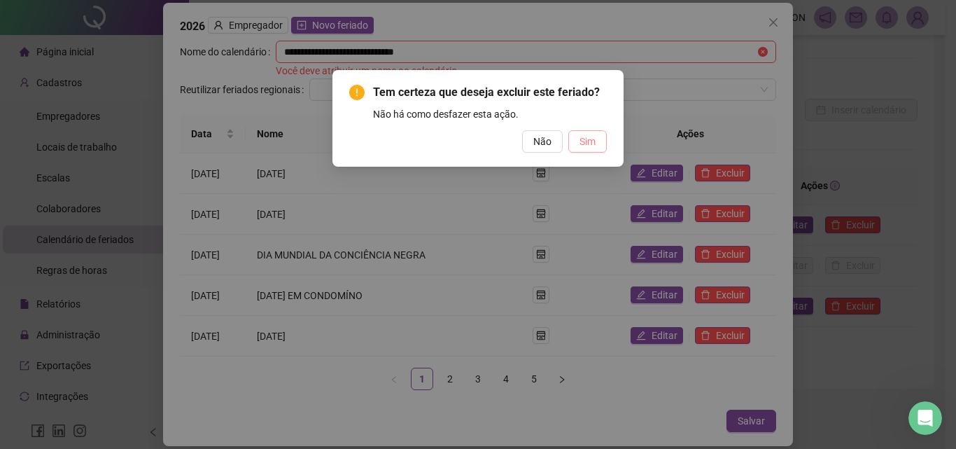
click at [580, 141] on span "Sim" at bounding box center [588, 141] width 16 height 15
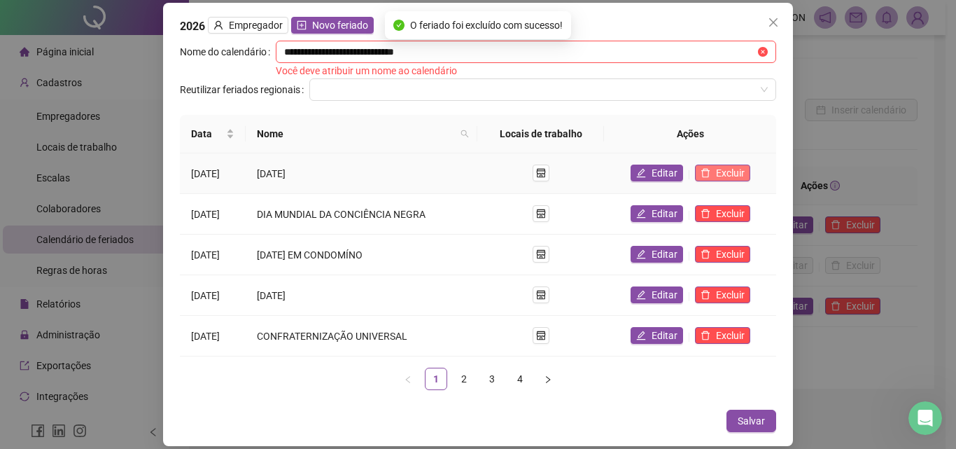
click at [732, 172] on span "Excluir" at bounding box center [730, 172] width 29 height 15
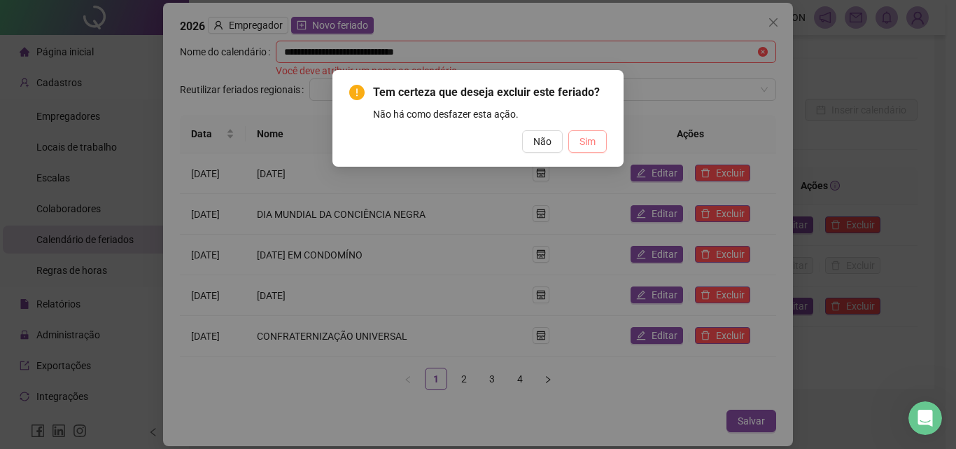
click at [595, 144] on span "Sim" at bounding box center [588, 141] width 16 height 15
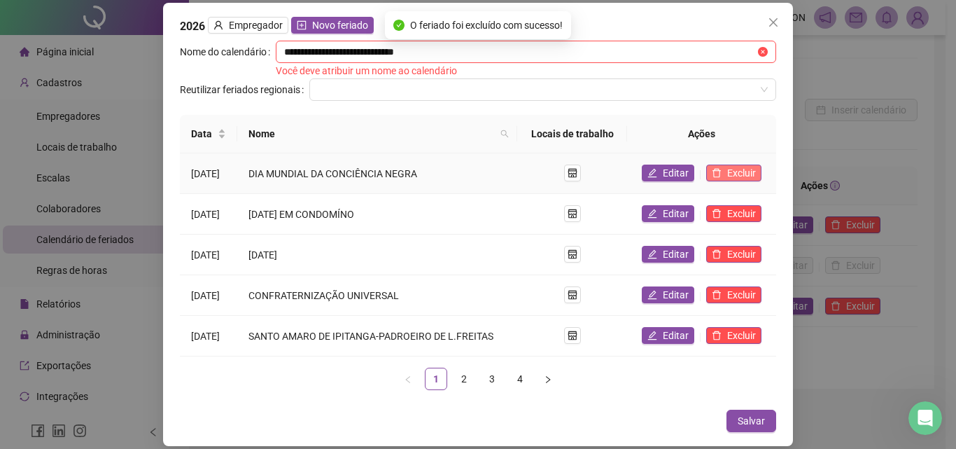
click at [743, 172] on span "Excluir" at bounding box center [741, 172] width 29 height 15
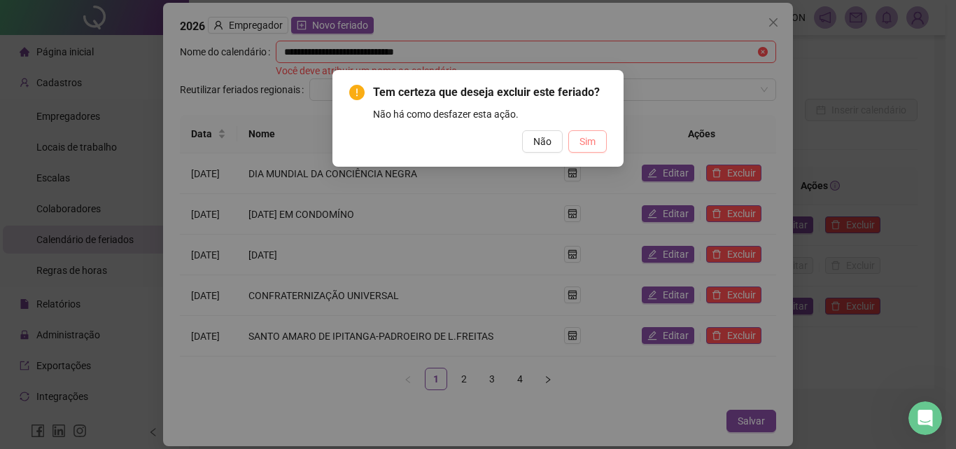
click at [587, 141] on span "Sim" at bounding box center [588, 141] width 16 height 15
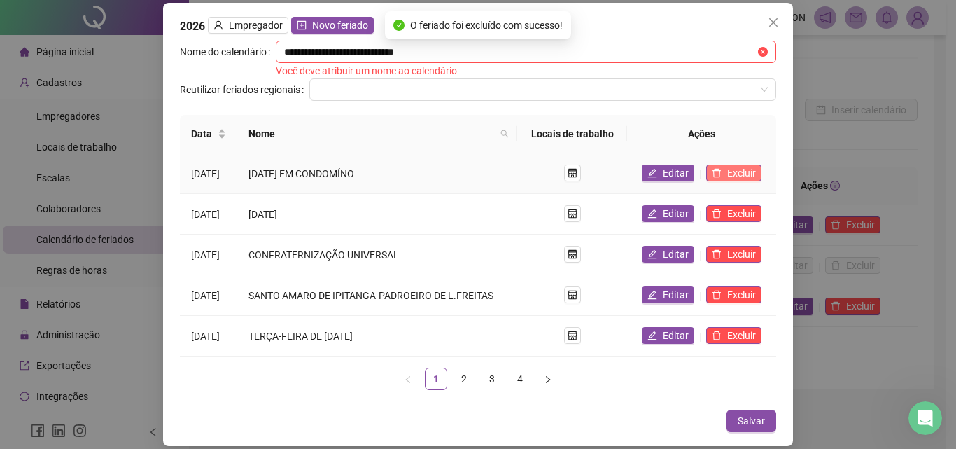
click at [741, 169] on span "Excluir" at bounding box center [741, 172] width 29 height 15
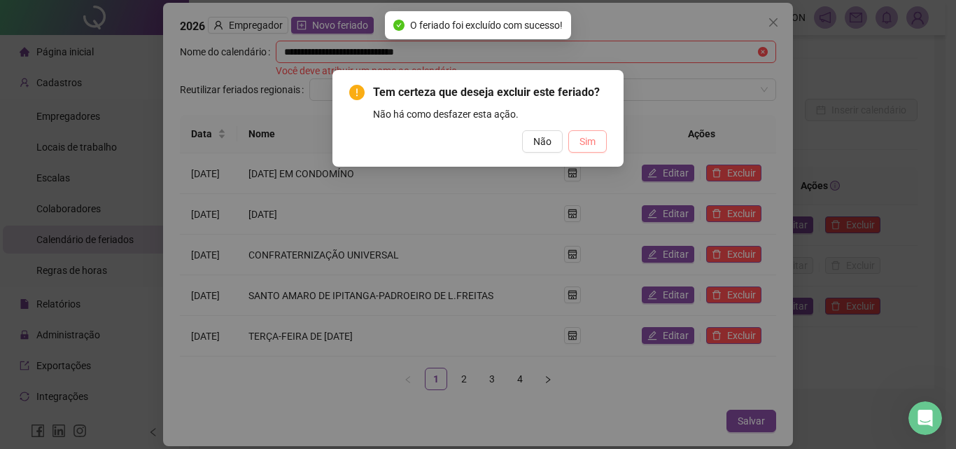
click at [589, 141] on span "Sim" at bounding box center [588, 141] width 16 height 15
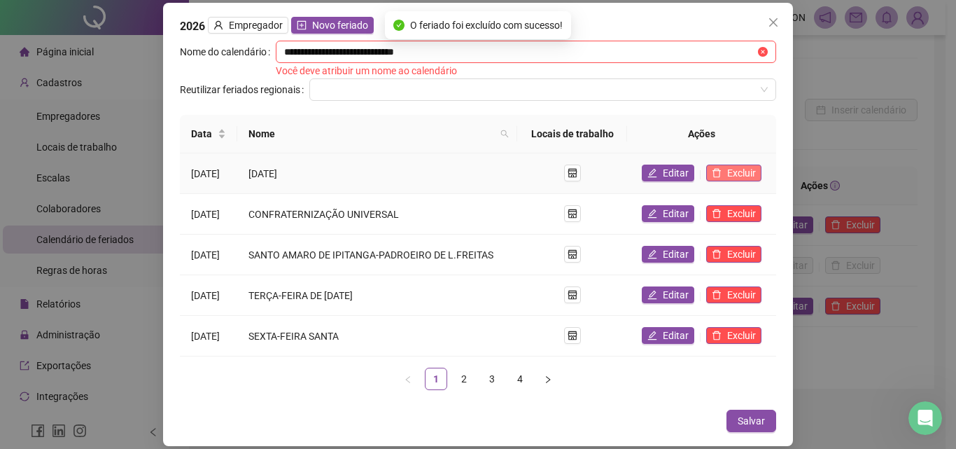
click at [740, 173] on span "Excluir" at bounding box center [741, 172] width 29 height 15
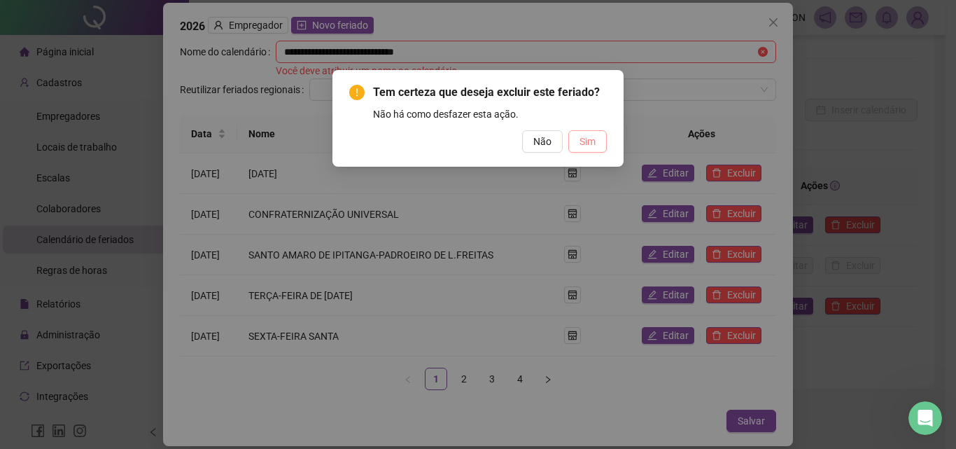
click at [588, 145] on span "Sim" at bounding box center [588, 141] width 16 height 15
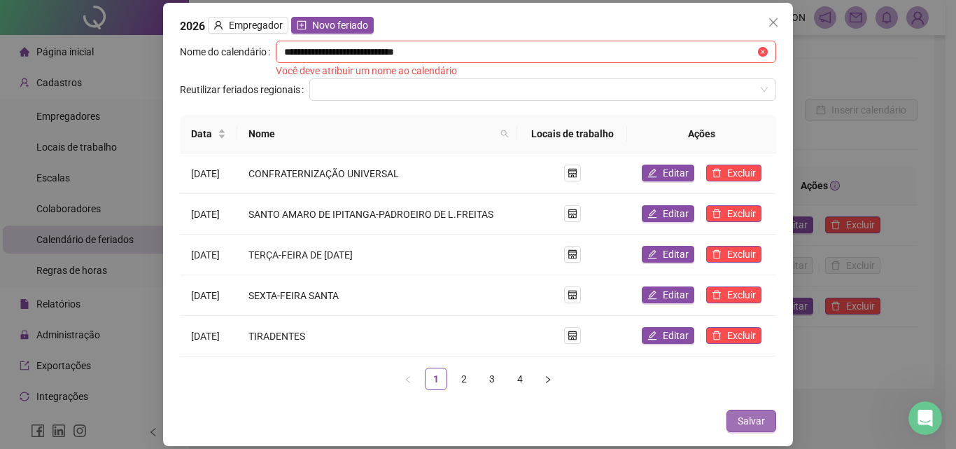
click at [757, 422] on span "Salvar" at bounding box center [751, 420] width 27 height 15
drag, startPoint x: 463, startPoint y: 50, endPoint x: 621, endPoint y: 32, distance: 158.6
click at [466, 50] on input "**********" at bounding box center [519, 51] width 471 height 15
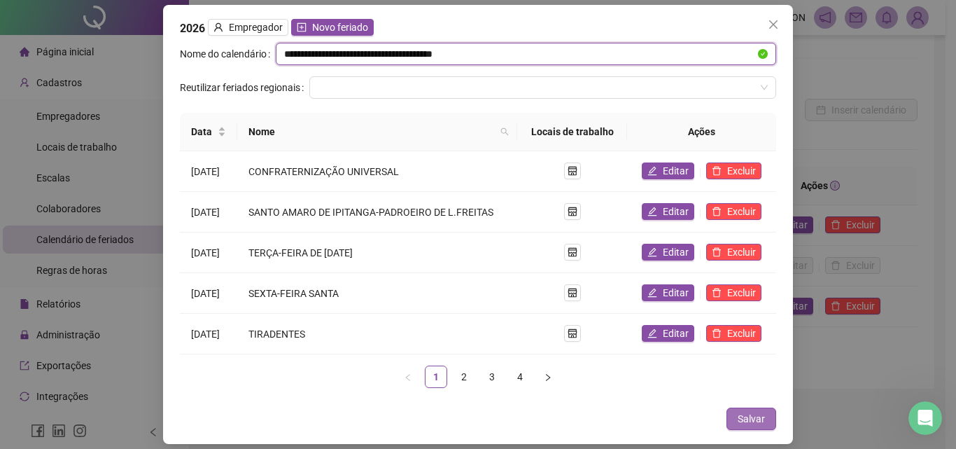
type input "**********"
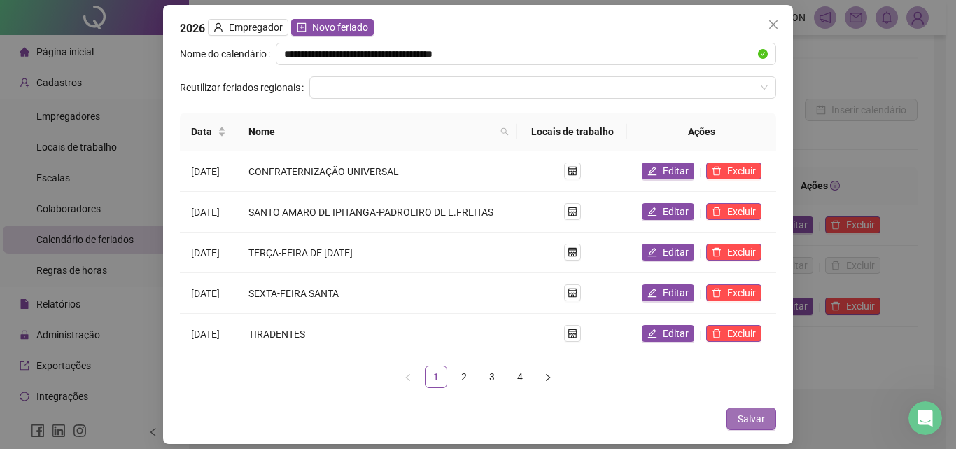
click at [756, 416] on span "Salvar" at bounding box center [751, 418] width 27 height 15
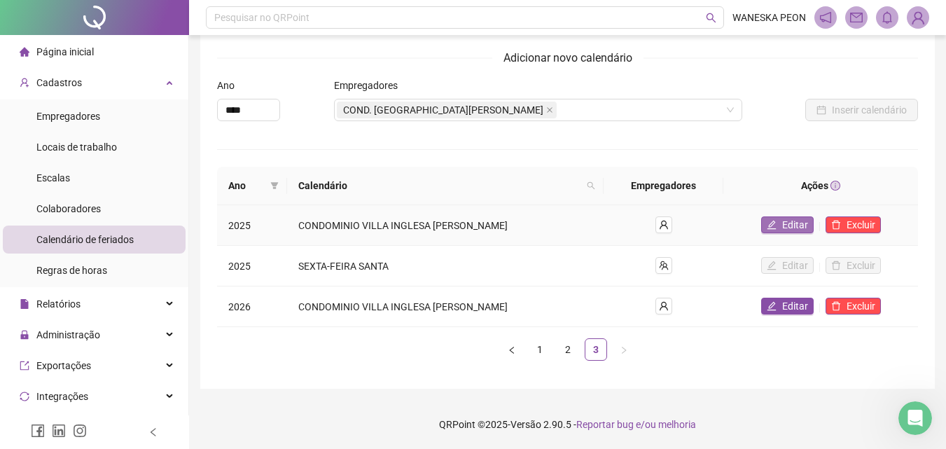
click at [805, 229] on span "Editar" at bounding box center [795, 224] width 26 height 15
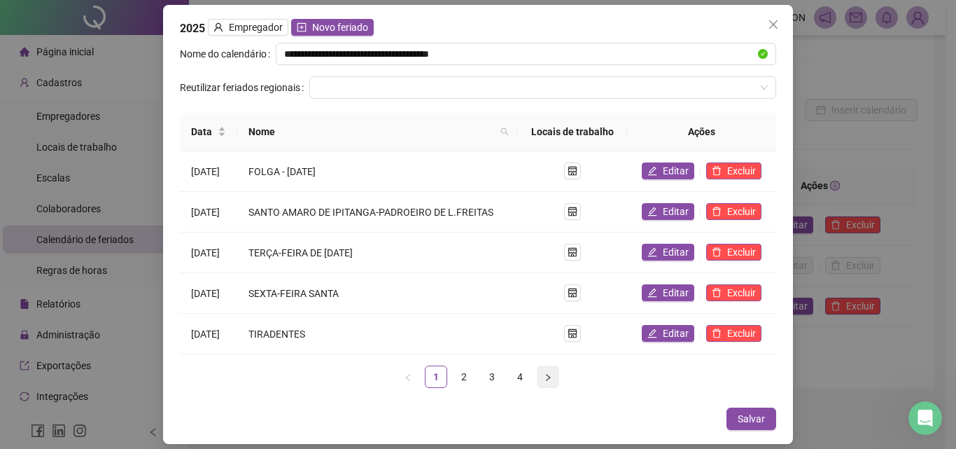
click at [548, 378] on icon "right" at bounding box center [548, 377] width 8 height 8
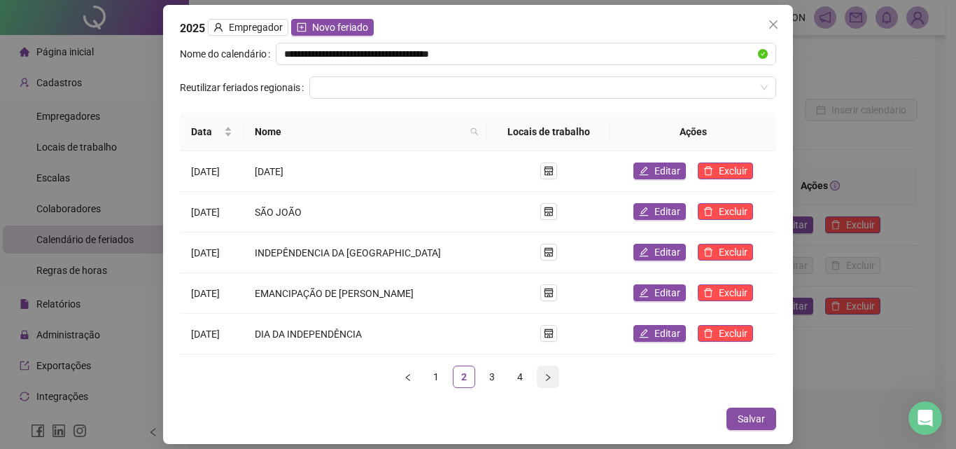
click at [548, 375] on icon "right" at bounding box center [548, 377] width 8 height 8
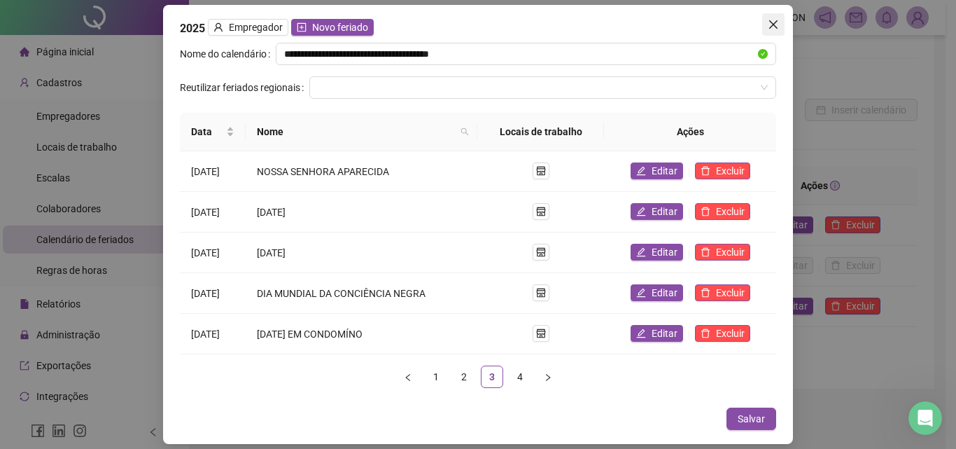
click at [776, 20] on icon "close" at bounding box center [773, 24] width 11 height 11
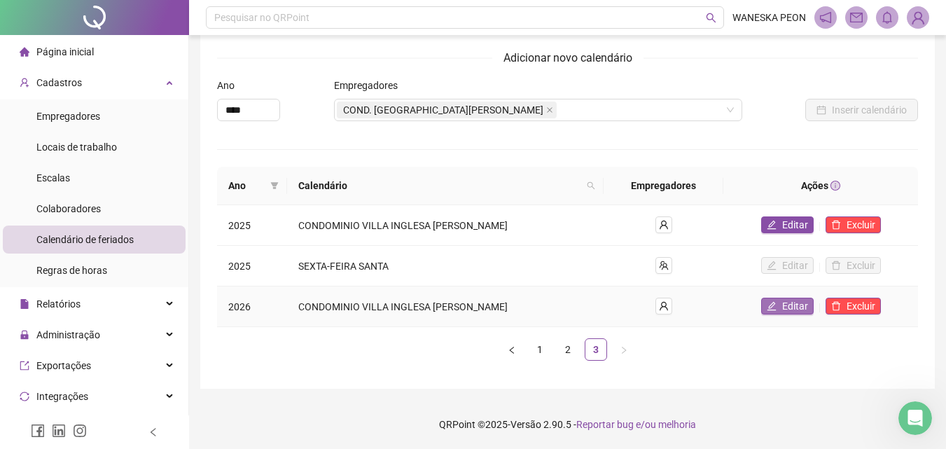
click at [793, 307] on span "Editar" at bounding box center [795, 305] width 26 height 15
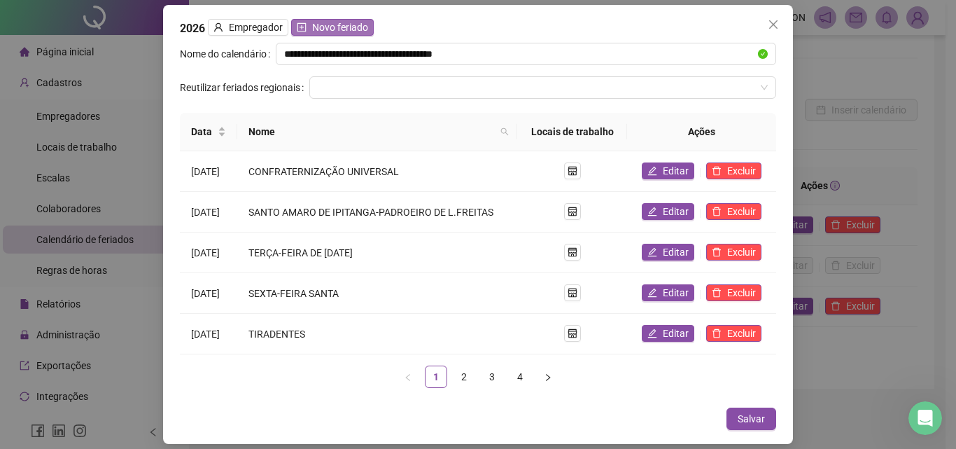
click at [335, 30] on span "Novo feriado" at bounding box center [340, 27] width 56 height 15
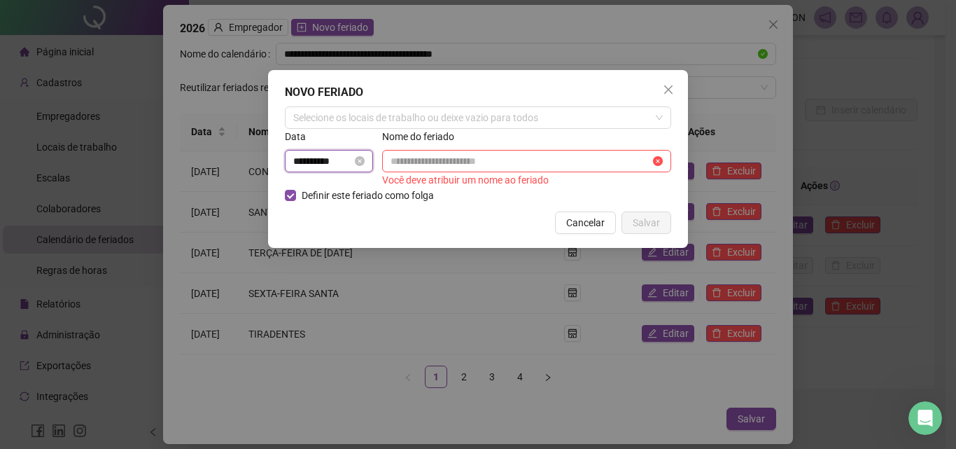
click at [308, 160] on input "**********" at bounding box center [322, 160] width 59 height 15
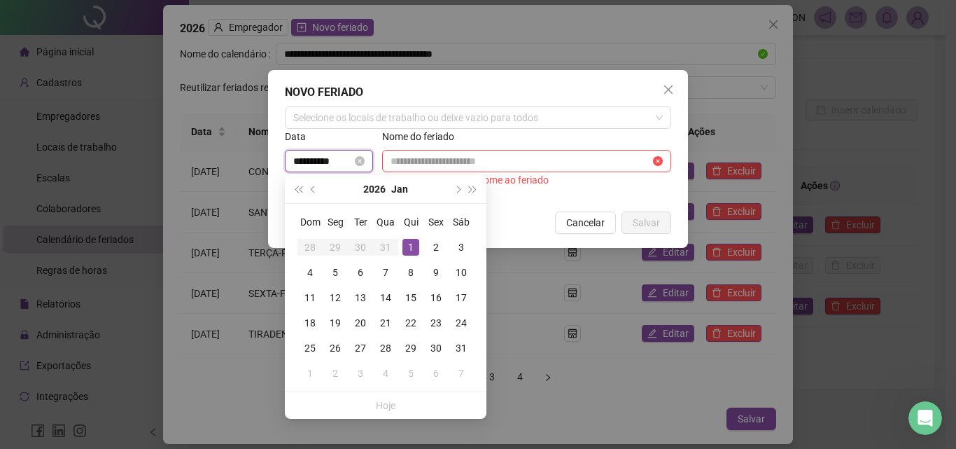
drag, startPoint x: 298, startPoint y: 153, endPoint x: 311, endPoint y: 162, distance: 15.1
click at [299, 155] on input "**********" at bounding box center [322, 160] width 59 height 15
type input "**********"
click at [517, 226] on div "Cancelar Salvar" at bounding box center [478, 222] width 386 height 22
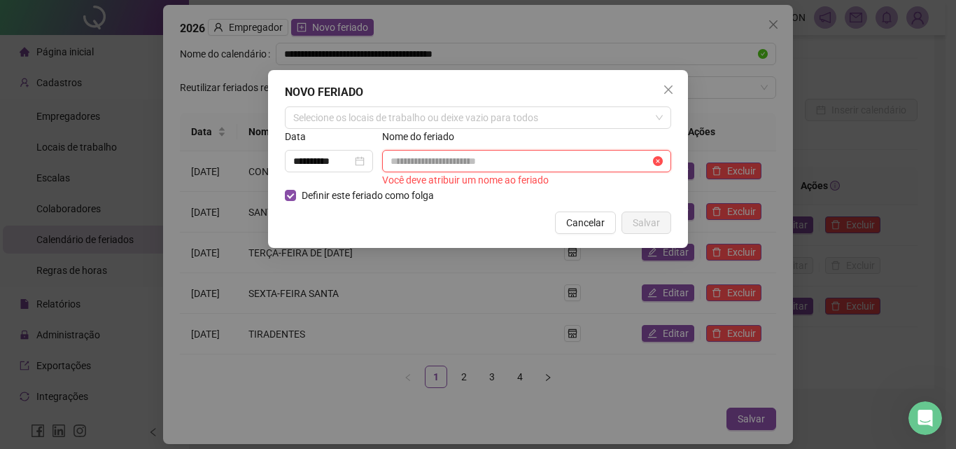
click at [441, 166] on input "text" at bounding box center [521, 160] width 260 height 15
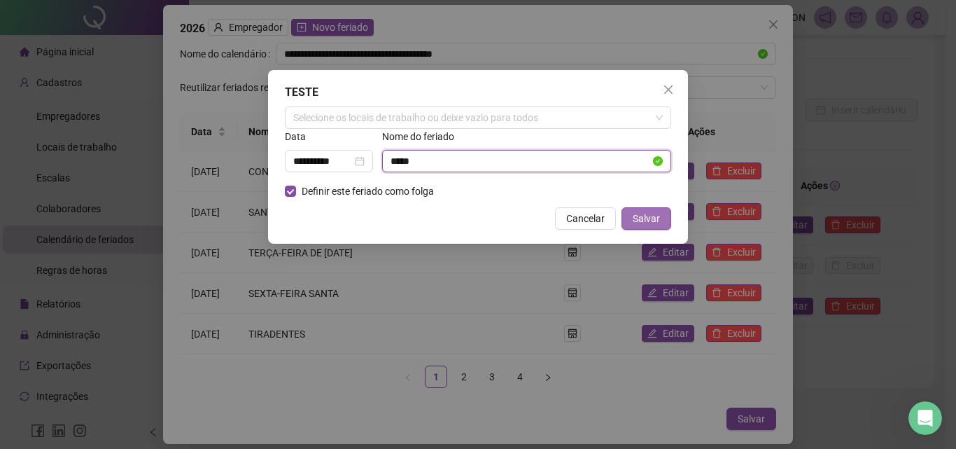
type input "*****"
click at [649, 223] on span "Salvar" at bounding box center [646, 218] width 27 height 15
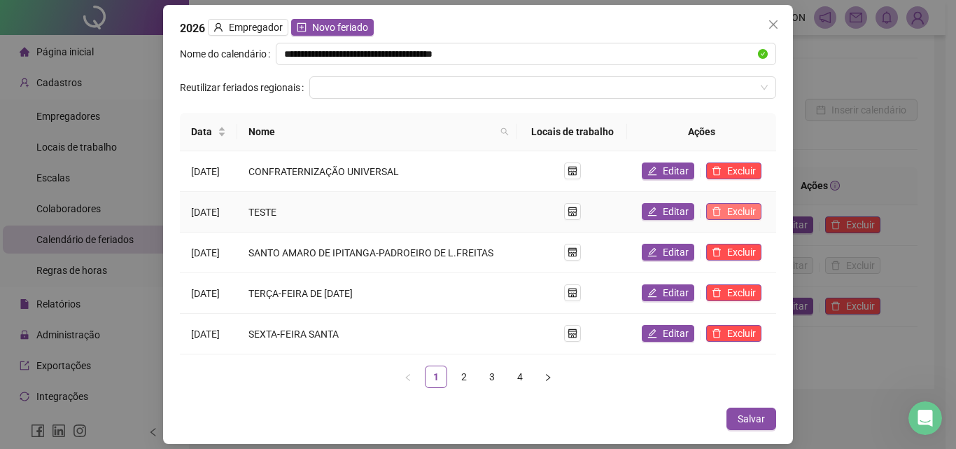
click at [729, 215] on button "Excluir" at bounding box center [733, 211] width 55 height 17
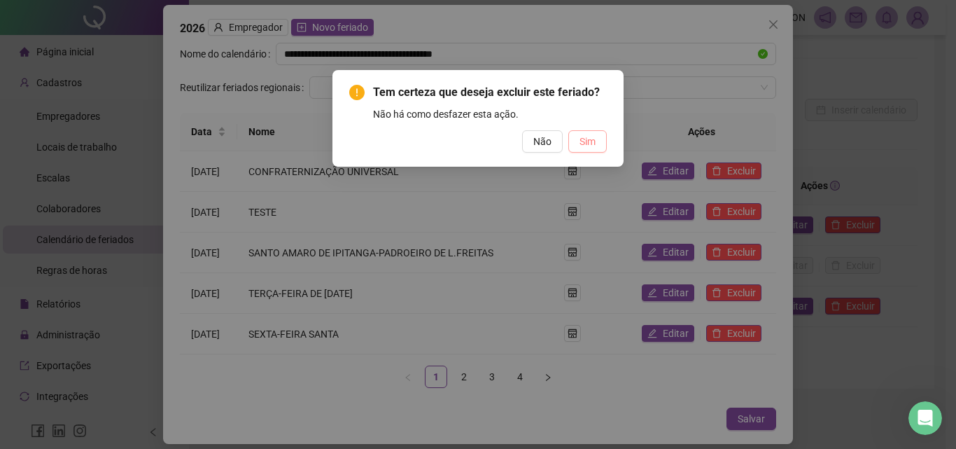
click at [586, 148] on span "Sim" at bounding box center [588, 141] width 16 height 15
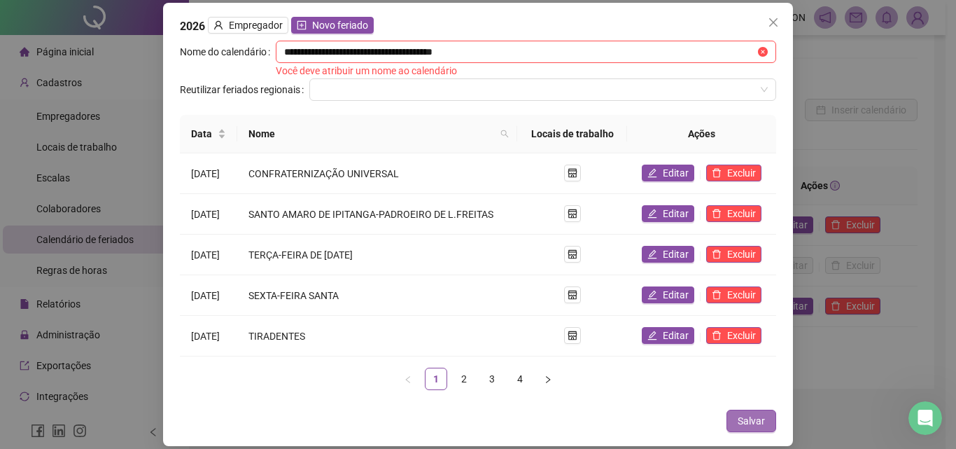
drag, startPoint x: 738, startPoint y: 427, endPoint x: 731, endPoint y: 428, distance: 7.0
click at [738, 428] on button "Salvar" at bounding box center [752, 421] width 50 height 22
drag, startPoint x: 774, startPoint y: 22, endPoint x: 776, endPoint y: 35, distance: 12.8
click at [774, 23] on icon "close" at bounding box center [773, 22] width 8 height 8
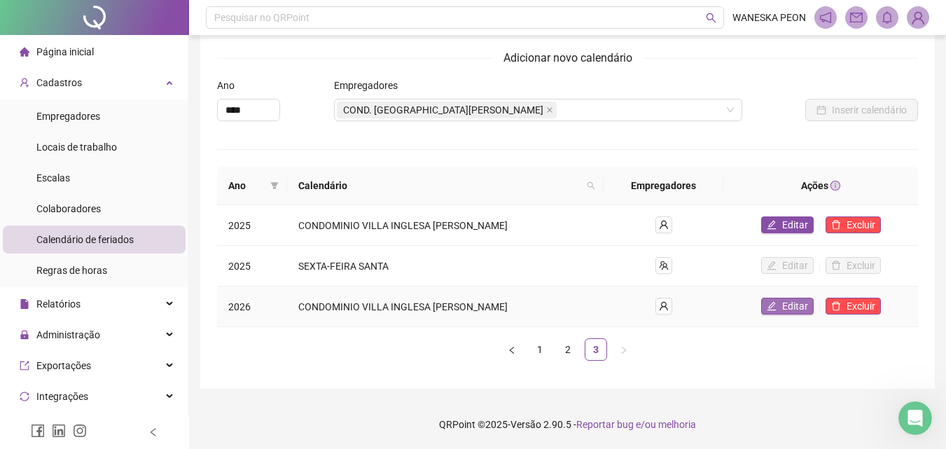
click at [802, 306] on span "Editar" at bounding box center [795, 305] width 26 height 15
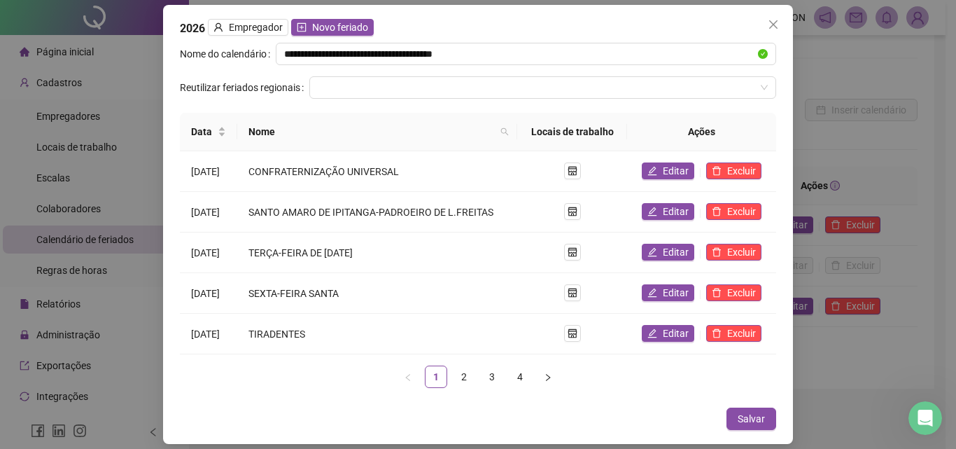
click at [777, 24] on icon "close" at bounding box center [773, 24] width 11 height 11
